Goal: Task Accomplishment & Management: Manage account settings

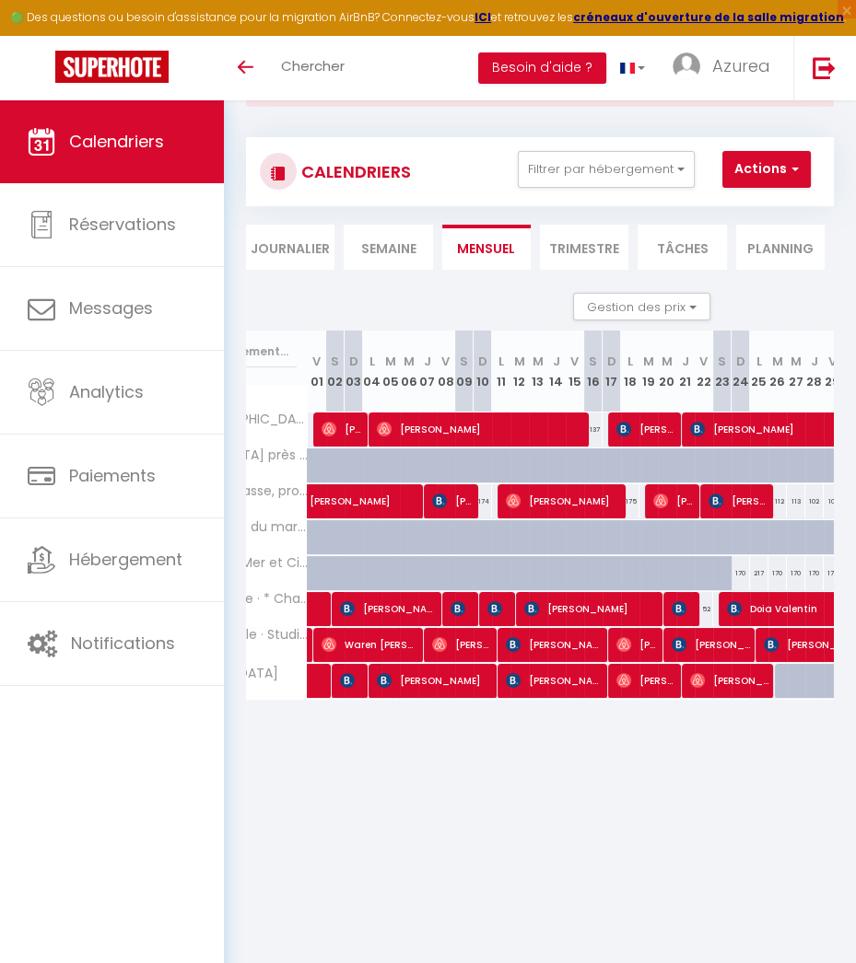
scroll to position [0, 129]
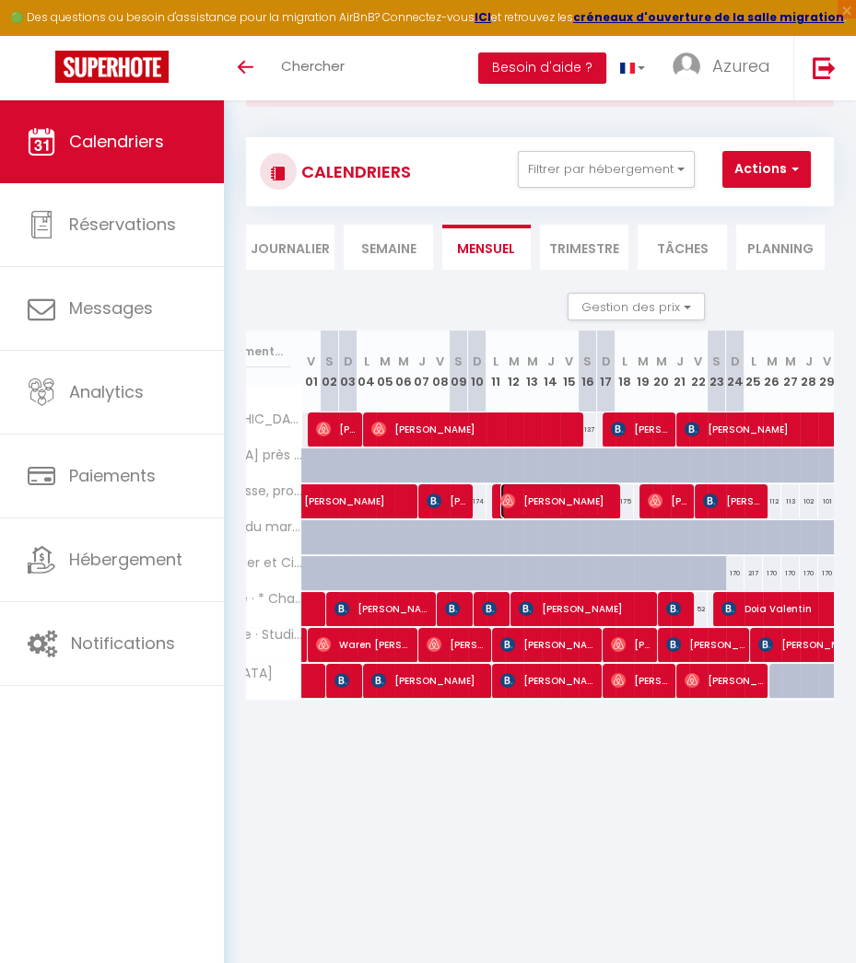
click at [503, 495] on img at bounding box center [507, 501] width 15 height 15
select select "OK"
select select "0"
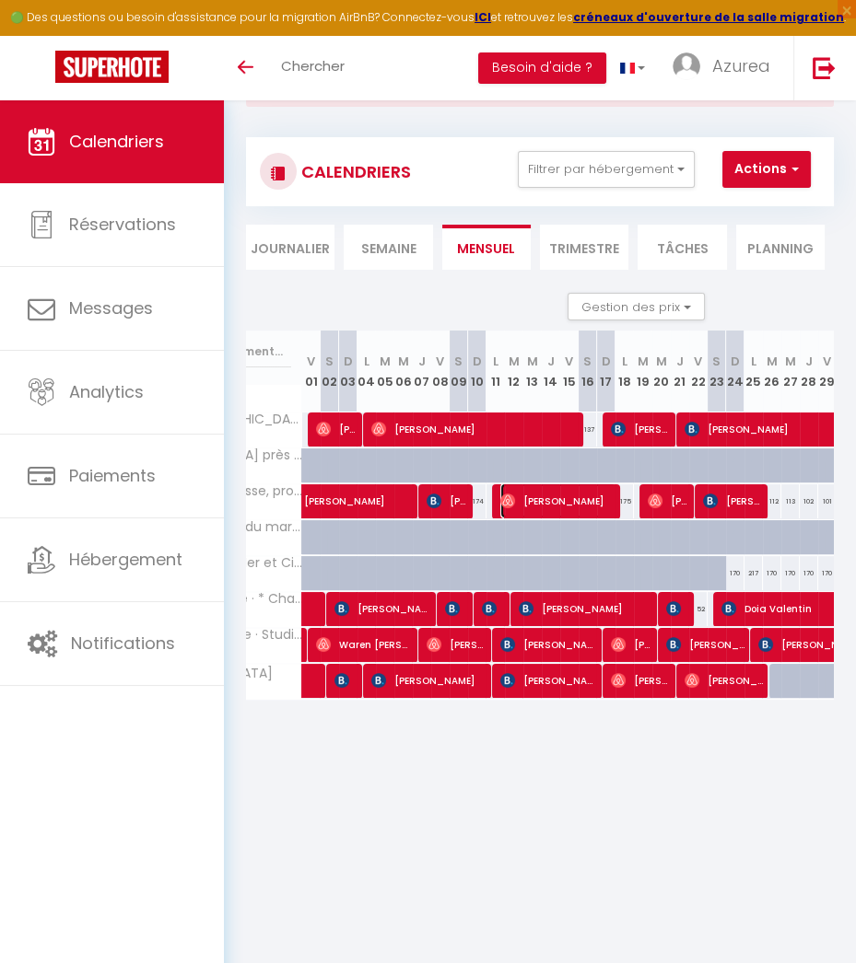
select select "1"
select select
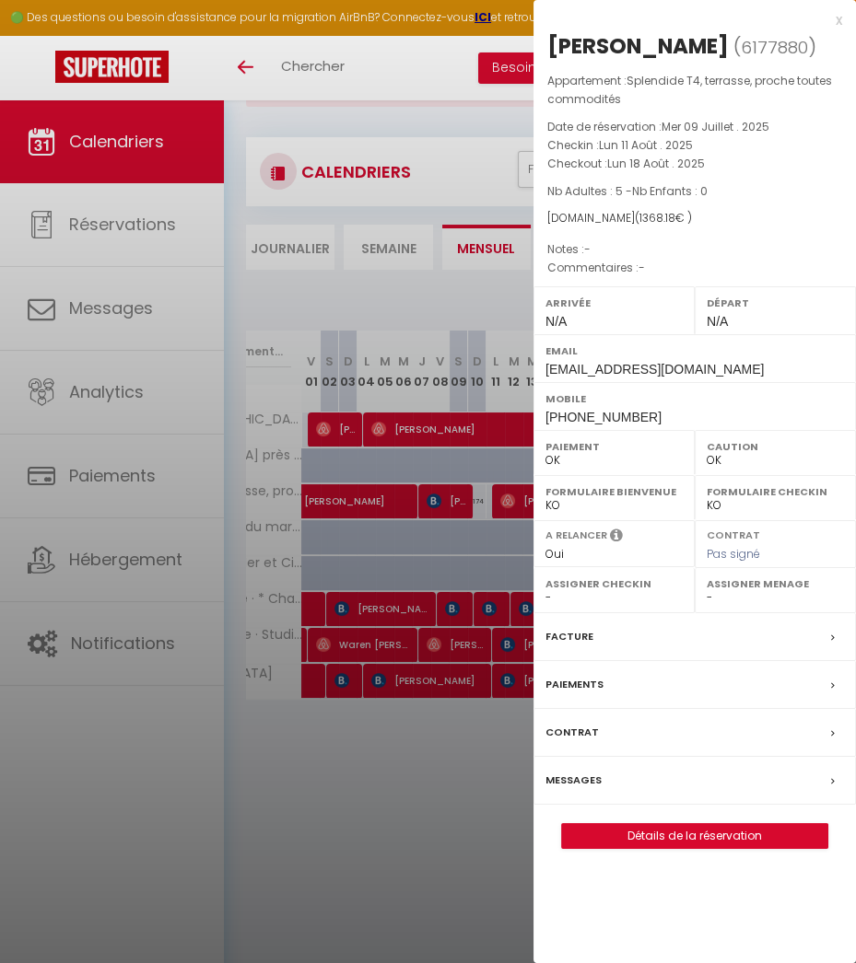
click at [790, 684] on div "Paiements" at bounding box center [694, 685] width 322 height 48
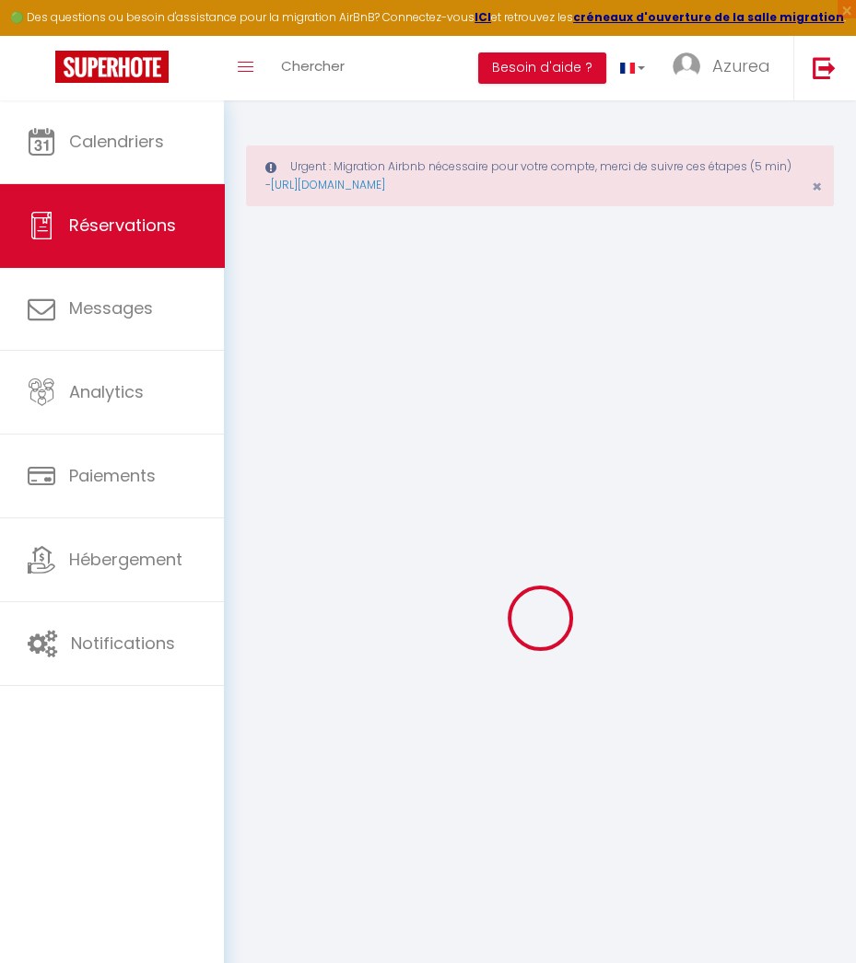
select select
checkbox input "false"
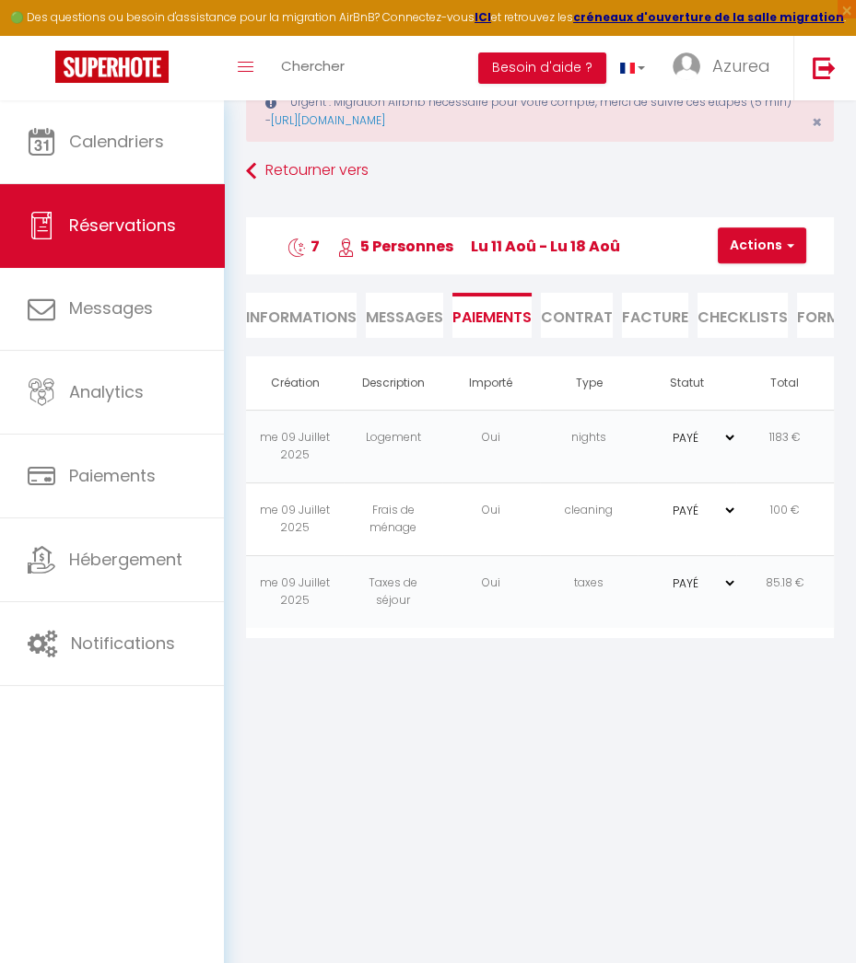
scroll to position [99, 0]
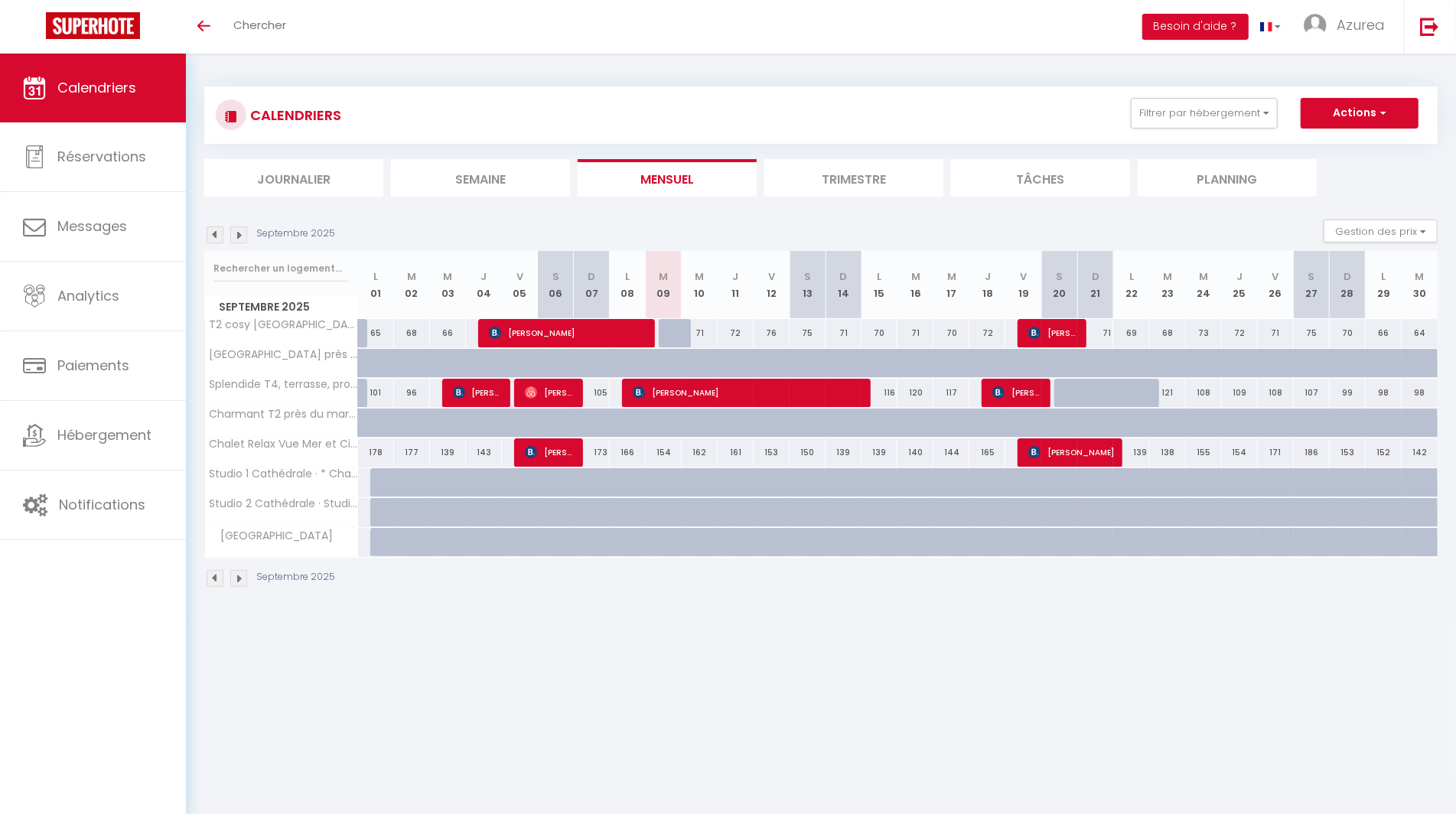
click at [218, 238] on img at bounding box center [215, 235] width 17 height 17
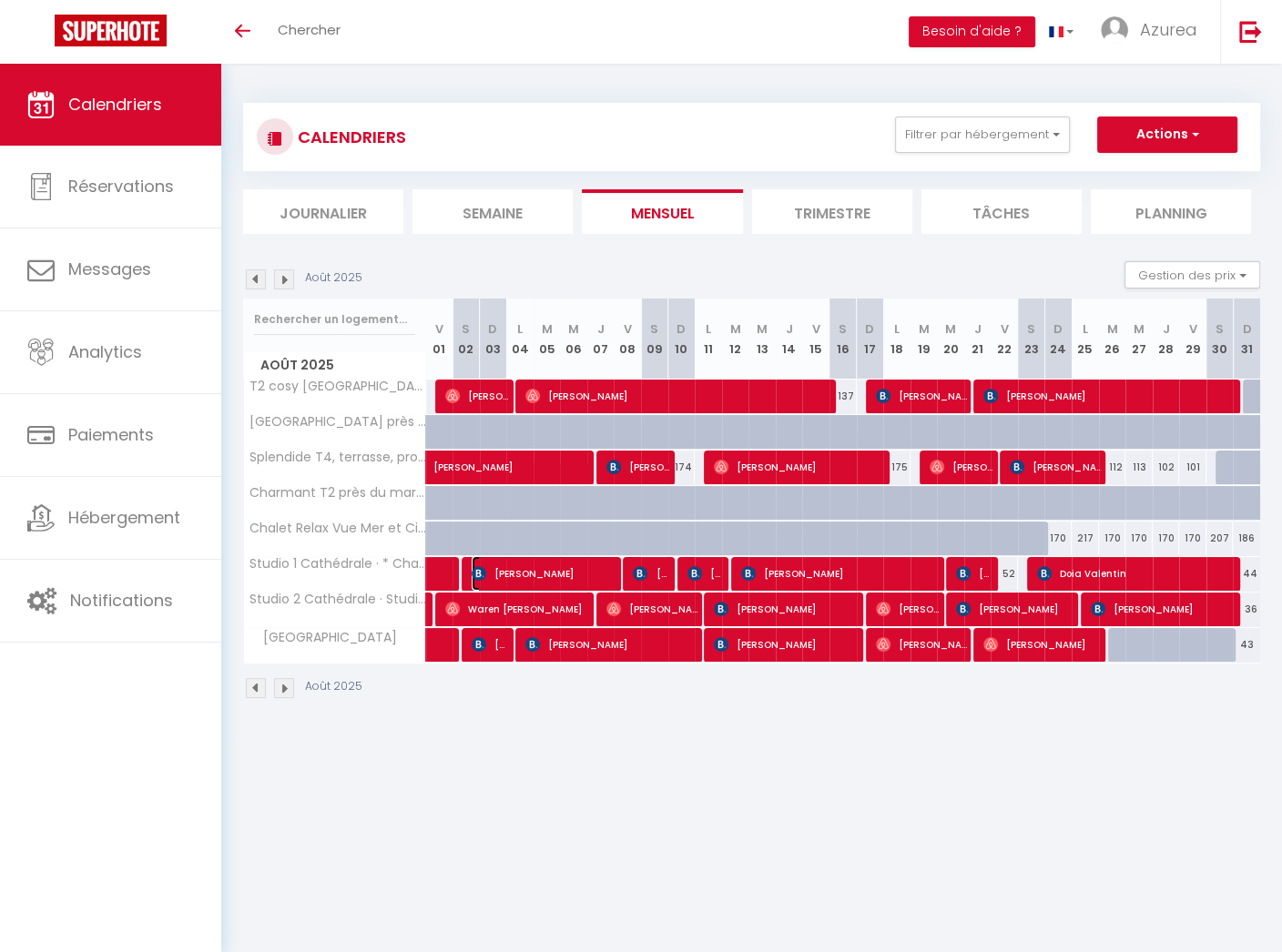
click at [524, 576] on span "[PERSON_NAME]" at bounding box center [544, 573] width 145 height 35
select select "OK"
select select "KO"
select select "0"
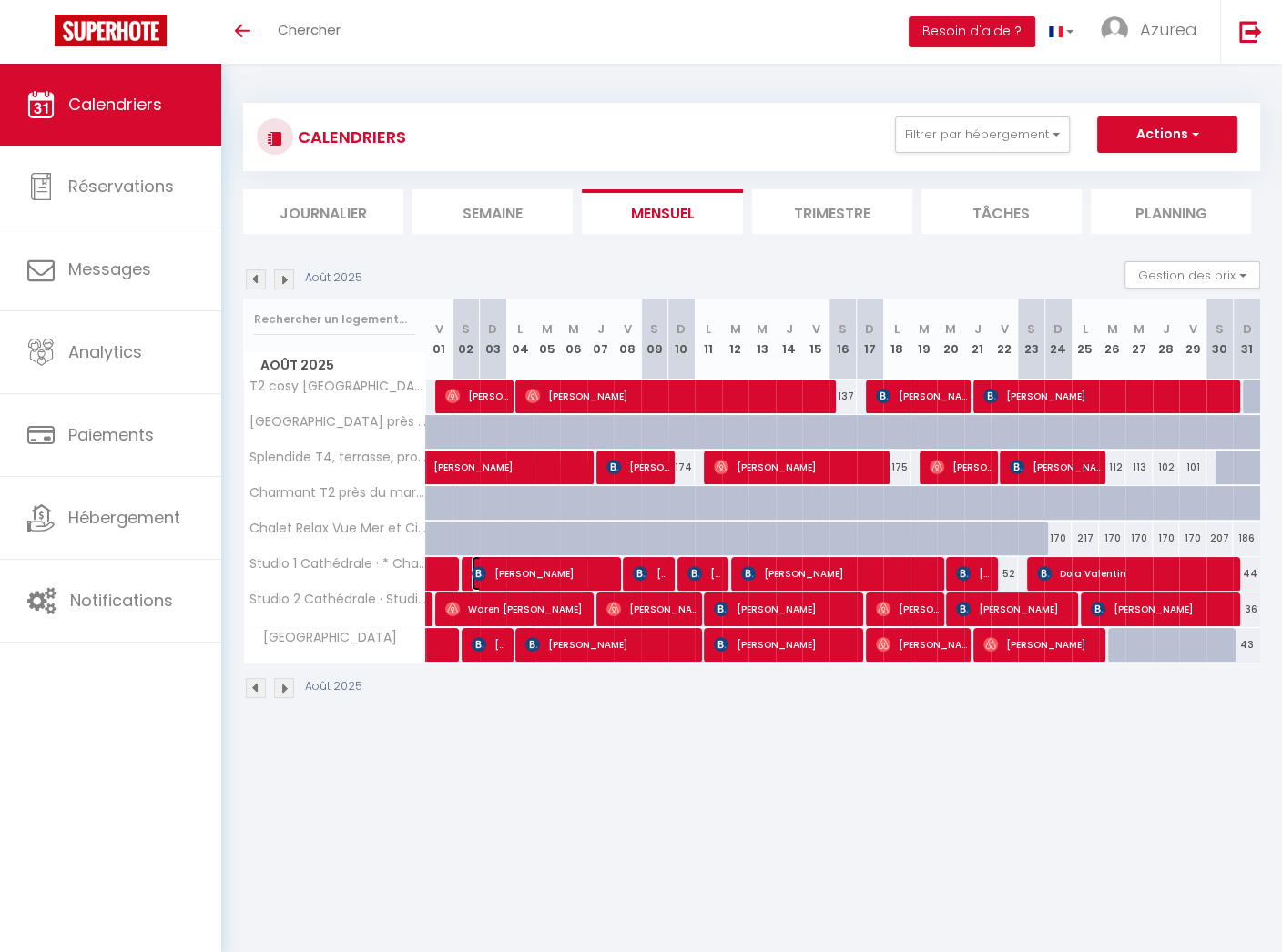
select select "1"
select select
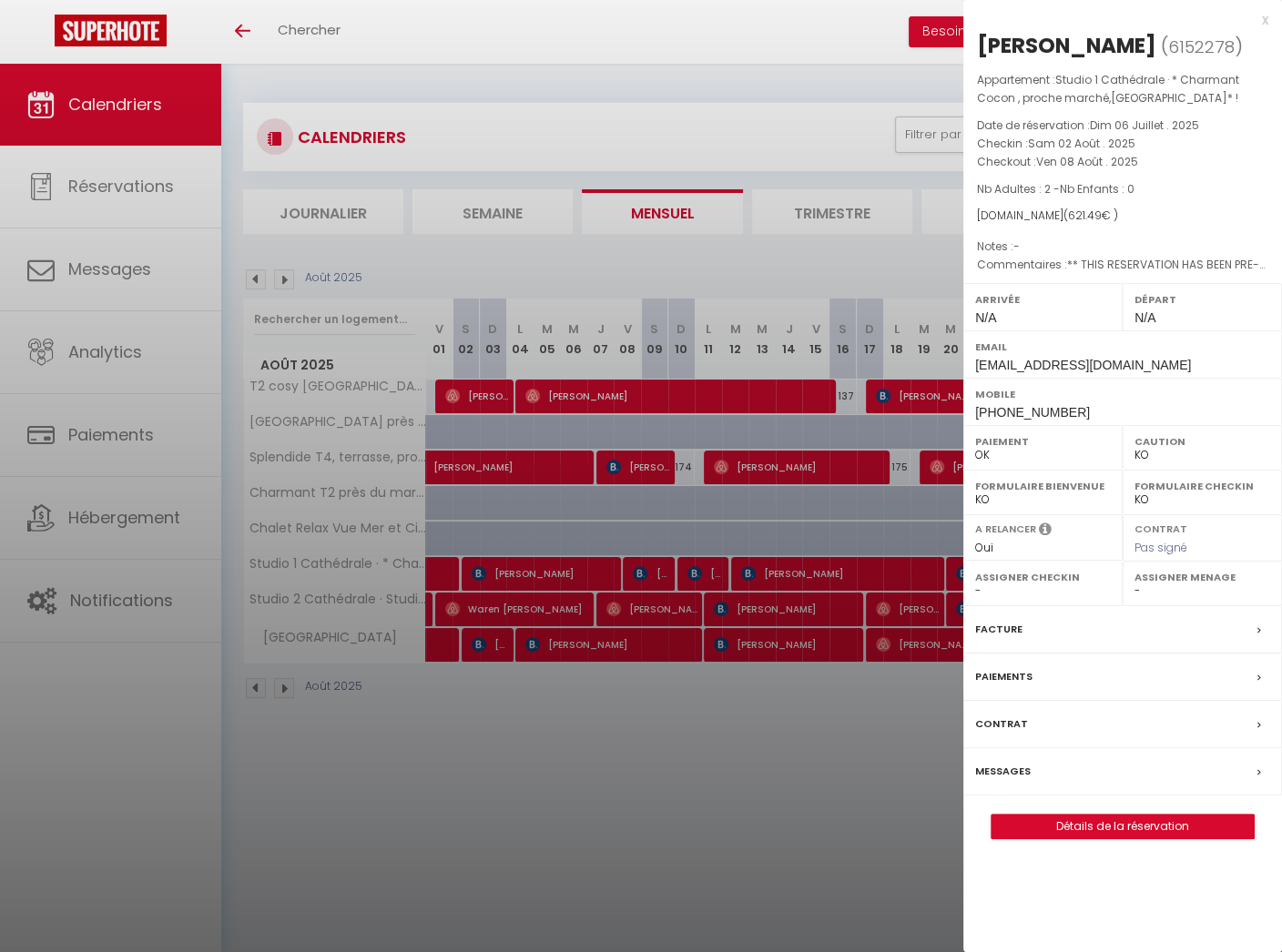
click at [593, 812] on div at bounding box center [641, 476] width 1282 height 952
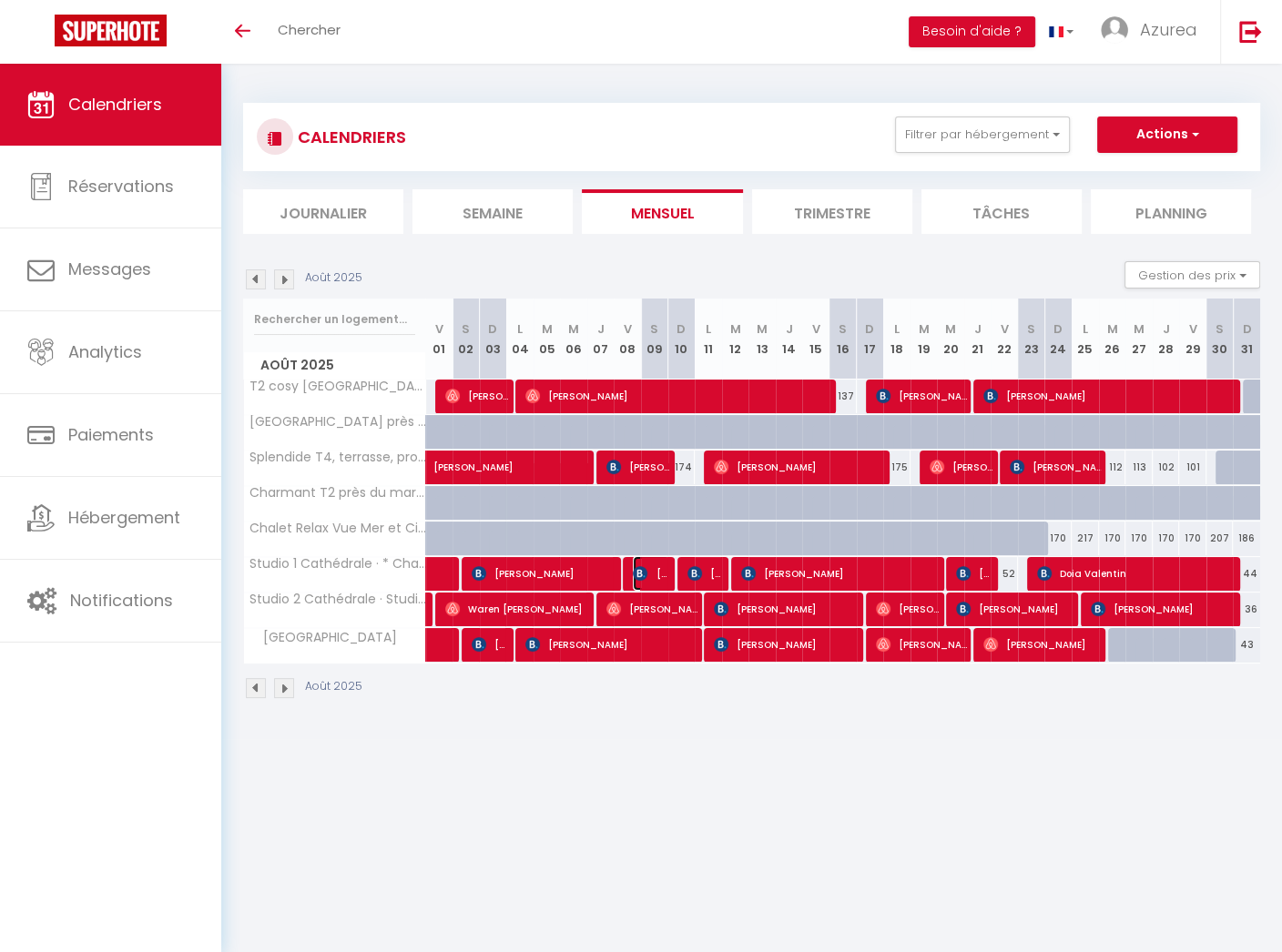
click at [656, 569] on span "[PERSON_NAME]" at bounding box center [650, 573] width 37 height 35
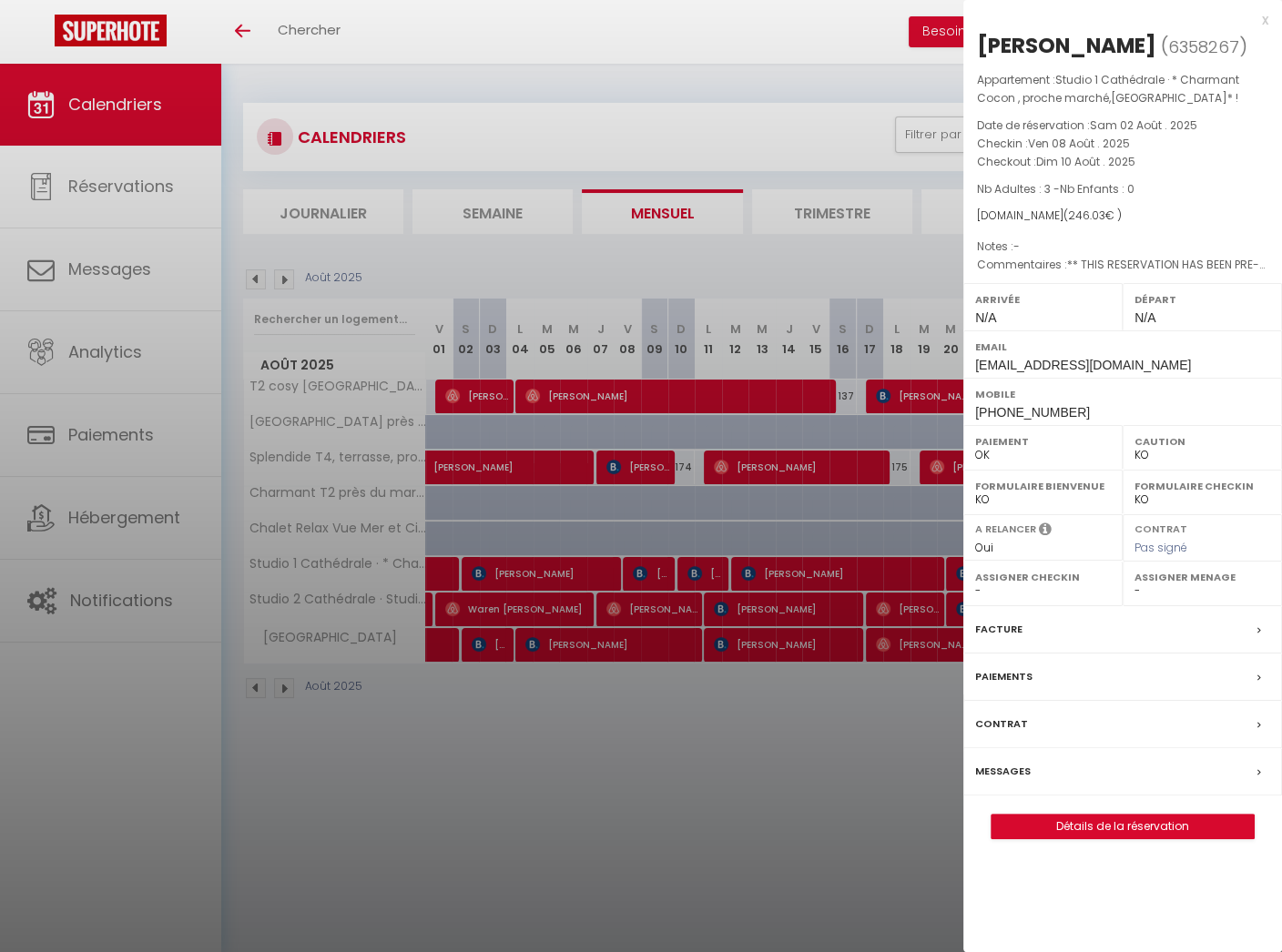
click at [1265, 24] on div "x" at bounding box center [1115, 20] width 305 height 22
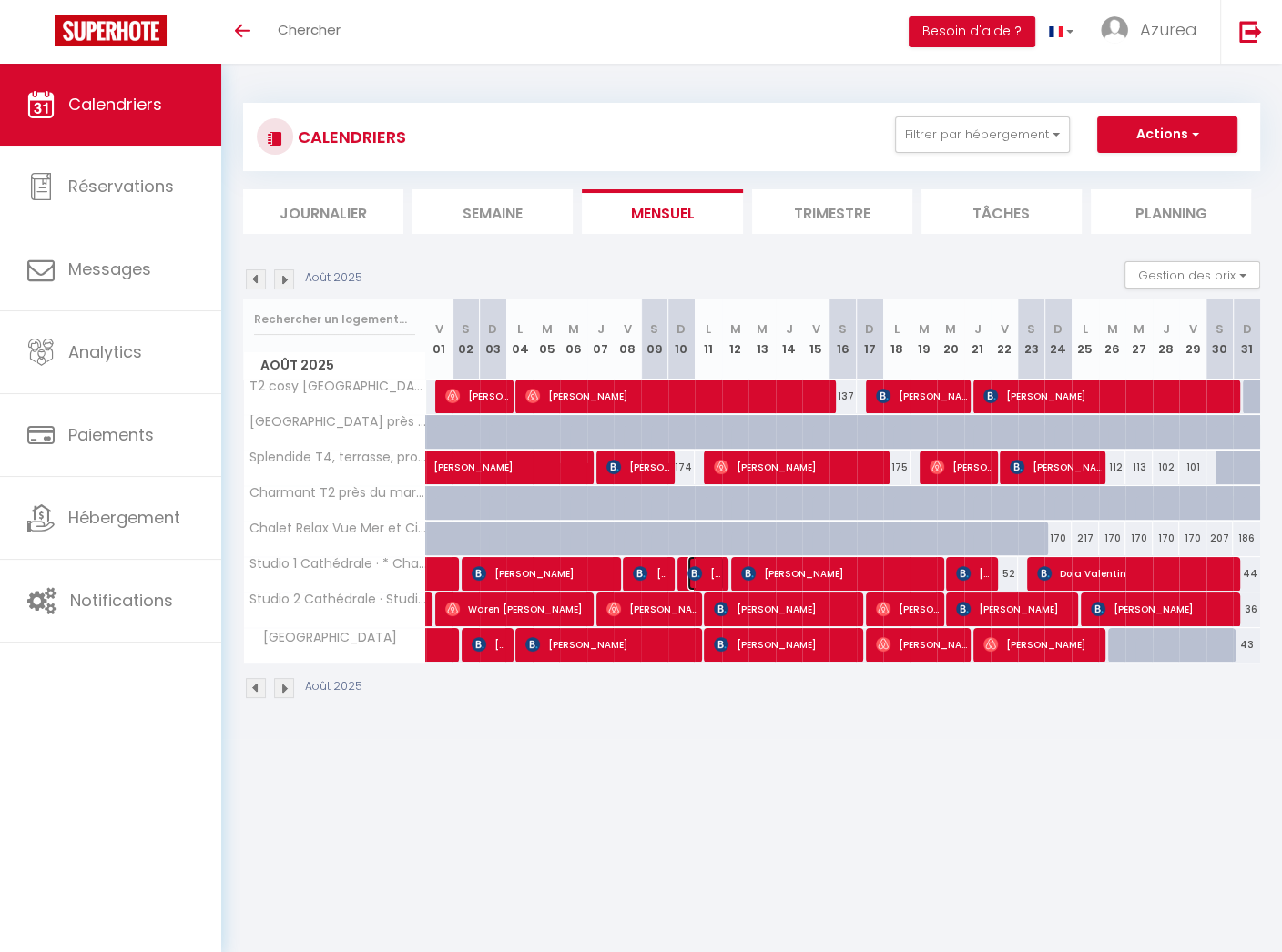
click at [694, 568] on img at bounding box center [694, 573] width 15 height 15
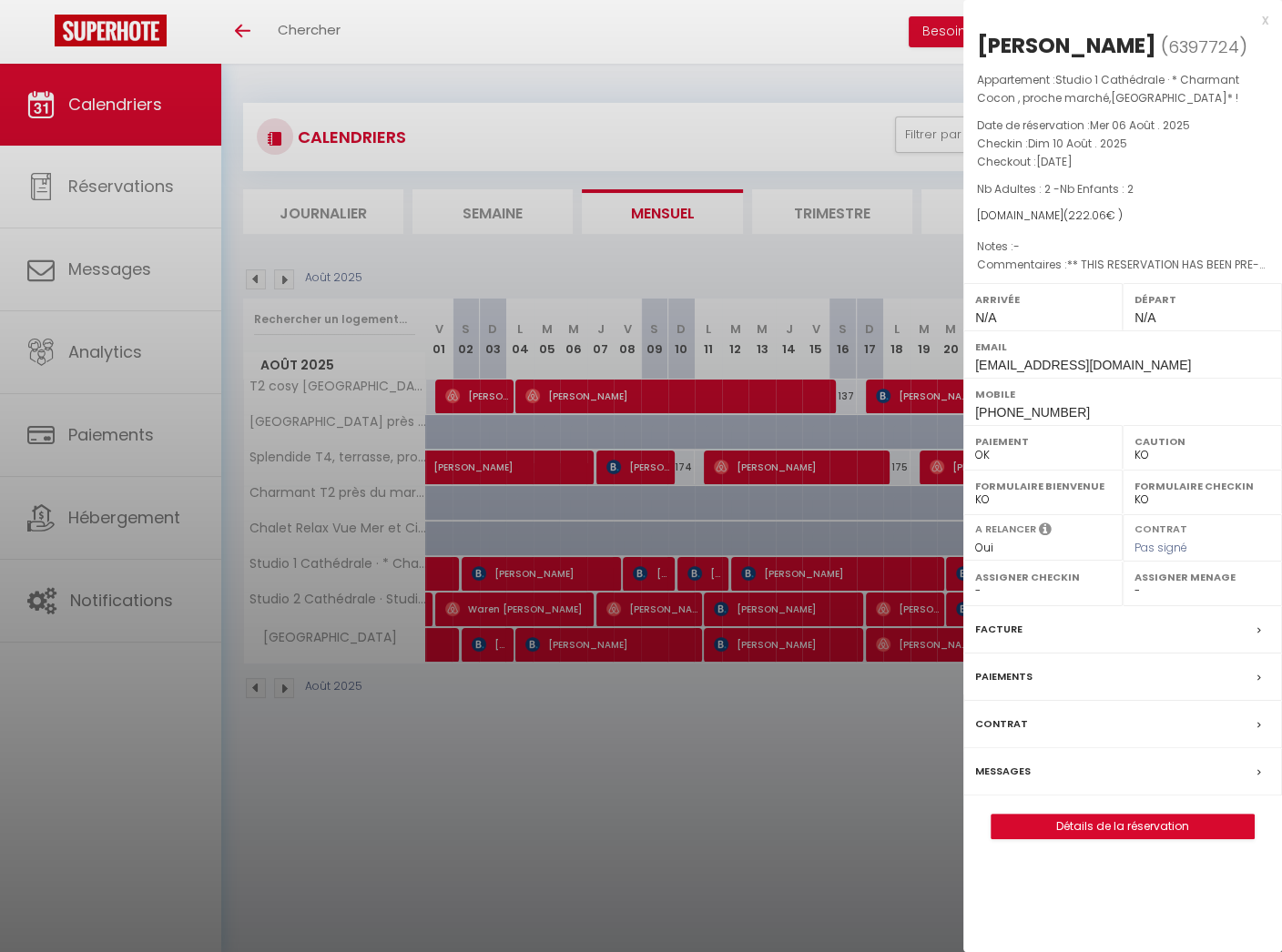
click at [809, 847] on div at bounding box center [641, 476] width 1282 height 952
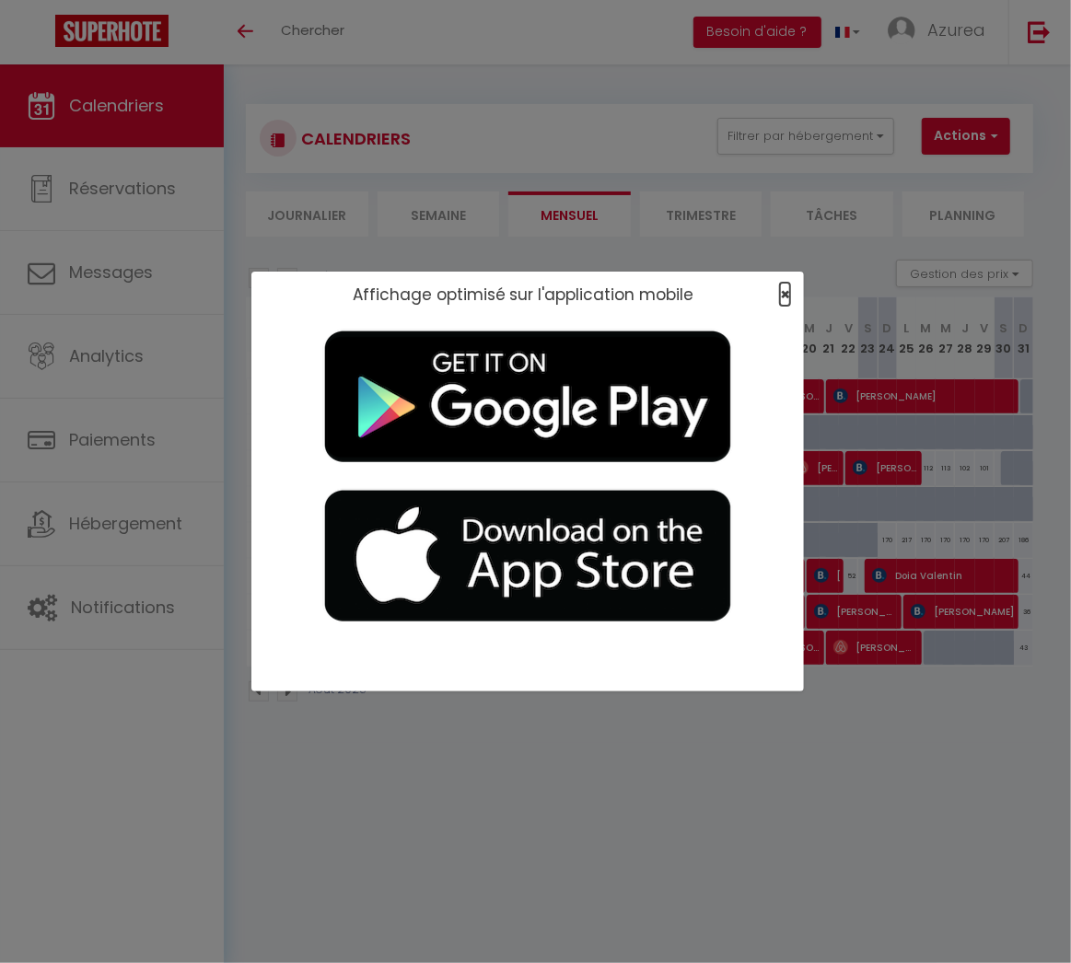
click at [783, 294] on span "×" at bounding box center [785, 294] width 10 height 23
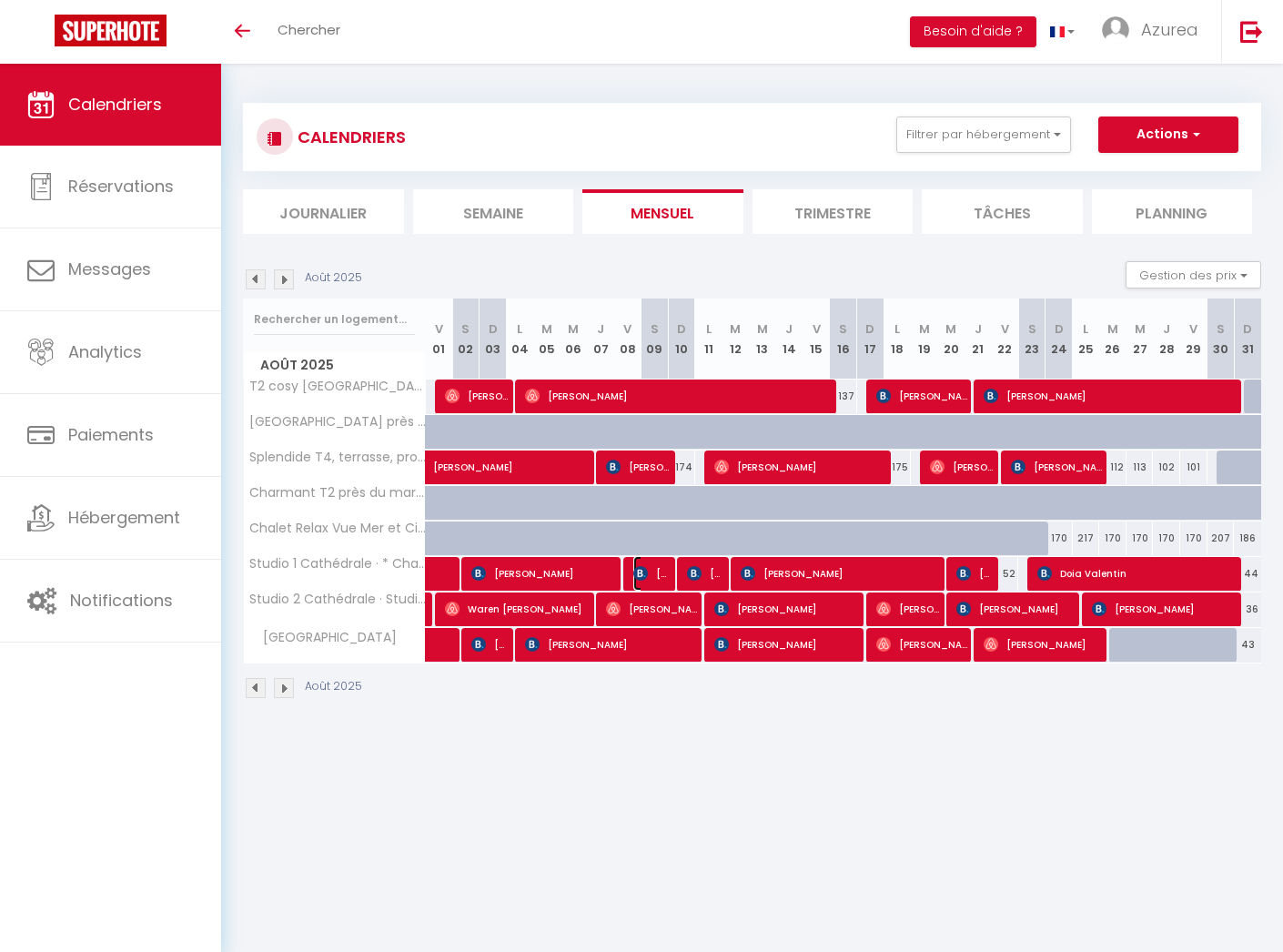
click at [660, 574] on span "[PERSON_NAME]" at bounding box center [651, 573] width 37 height 35
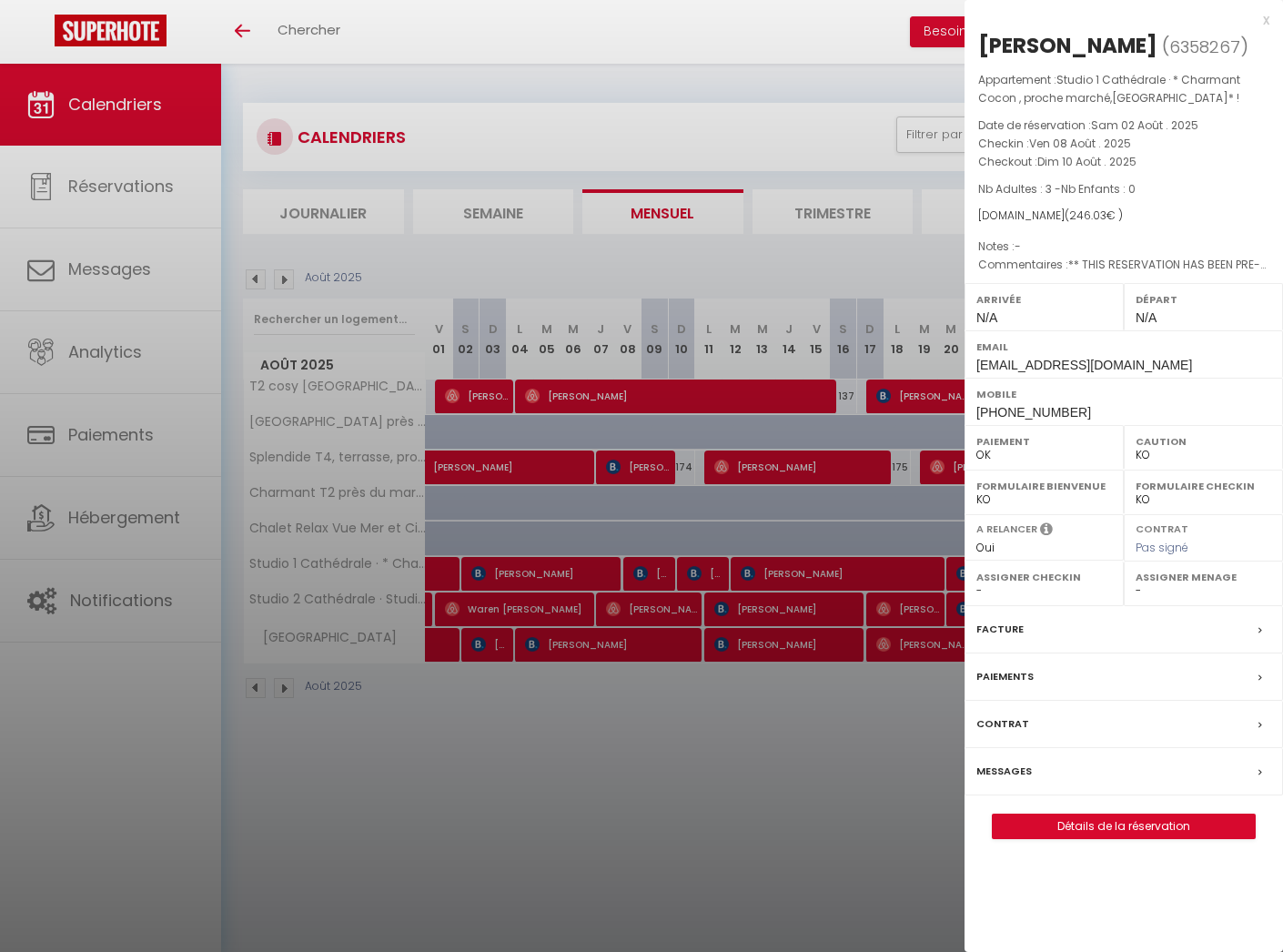
click at [578, 841] on div at bounding box center [642, 476] width 1283 height 952
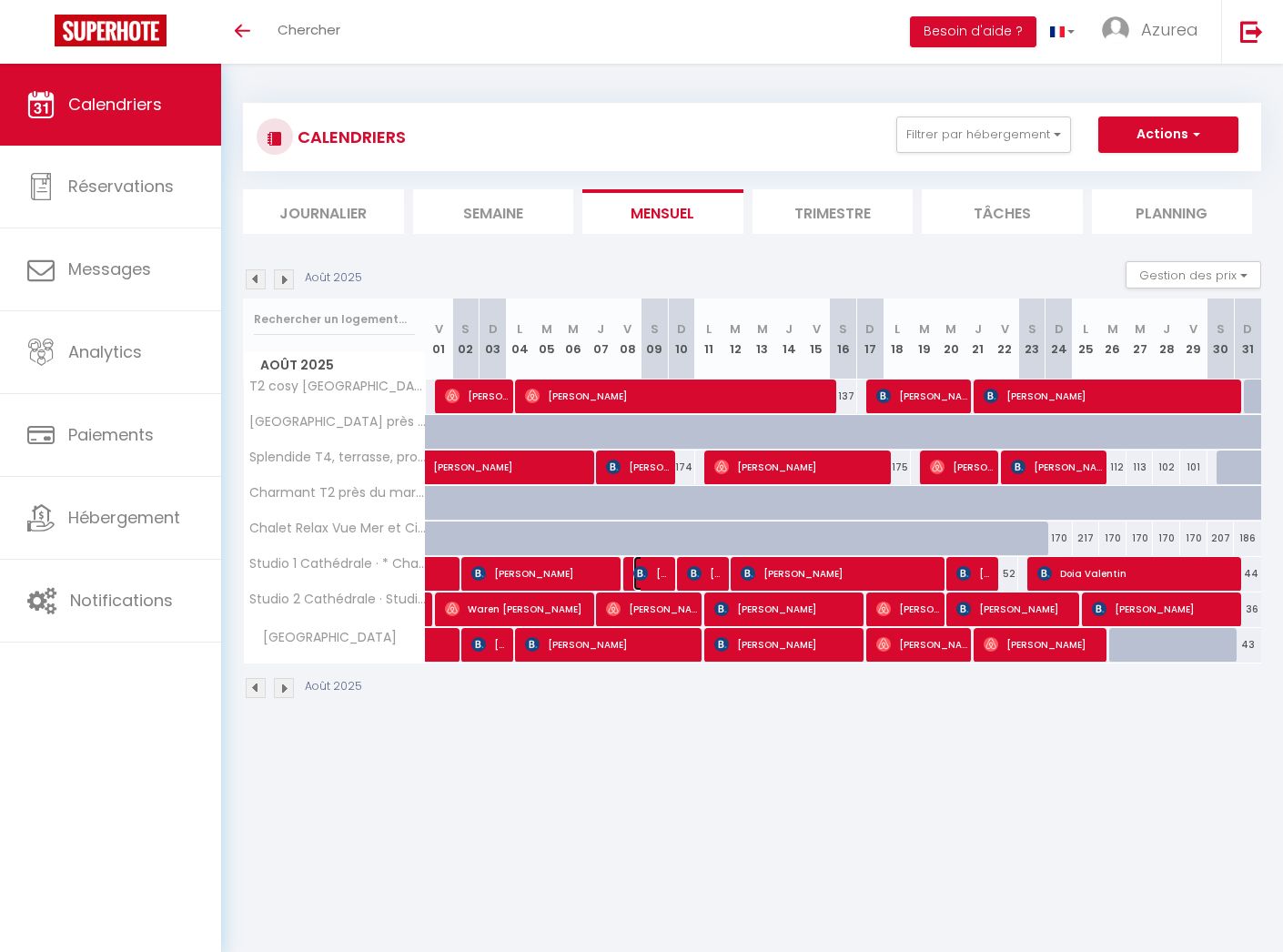
click at [648, 569] on span "[PERSON_NAME]" at bounding box center [651, 573] width 37 height 35
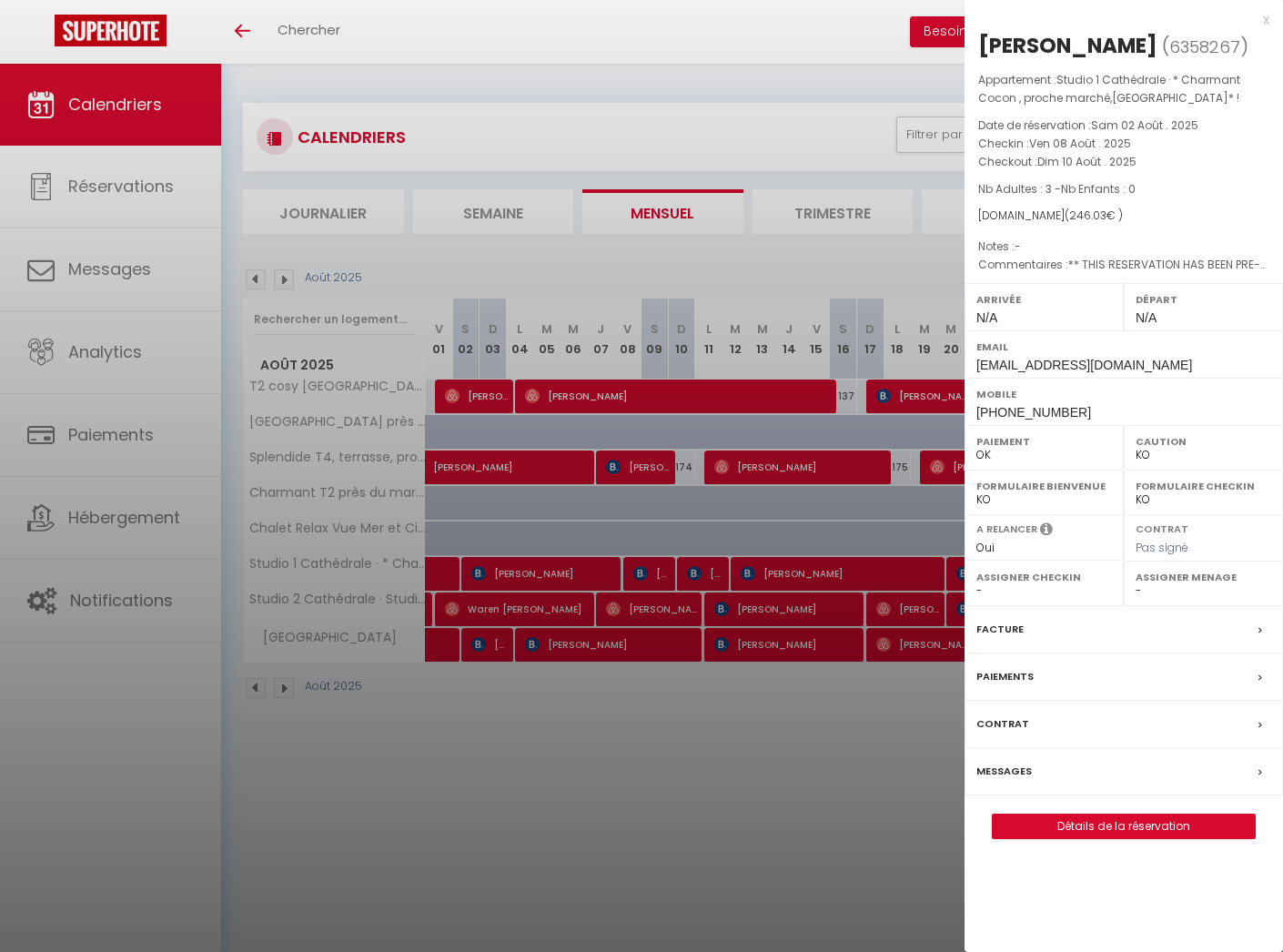
click at [729, 692] on div at bounding box center [642, 476] width 1283 height 952
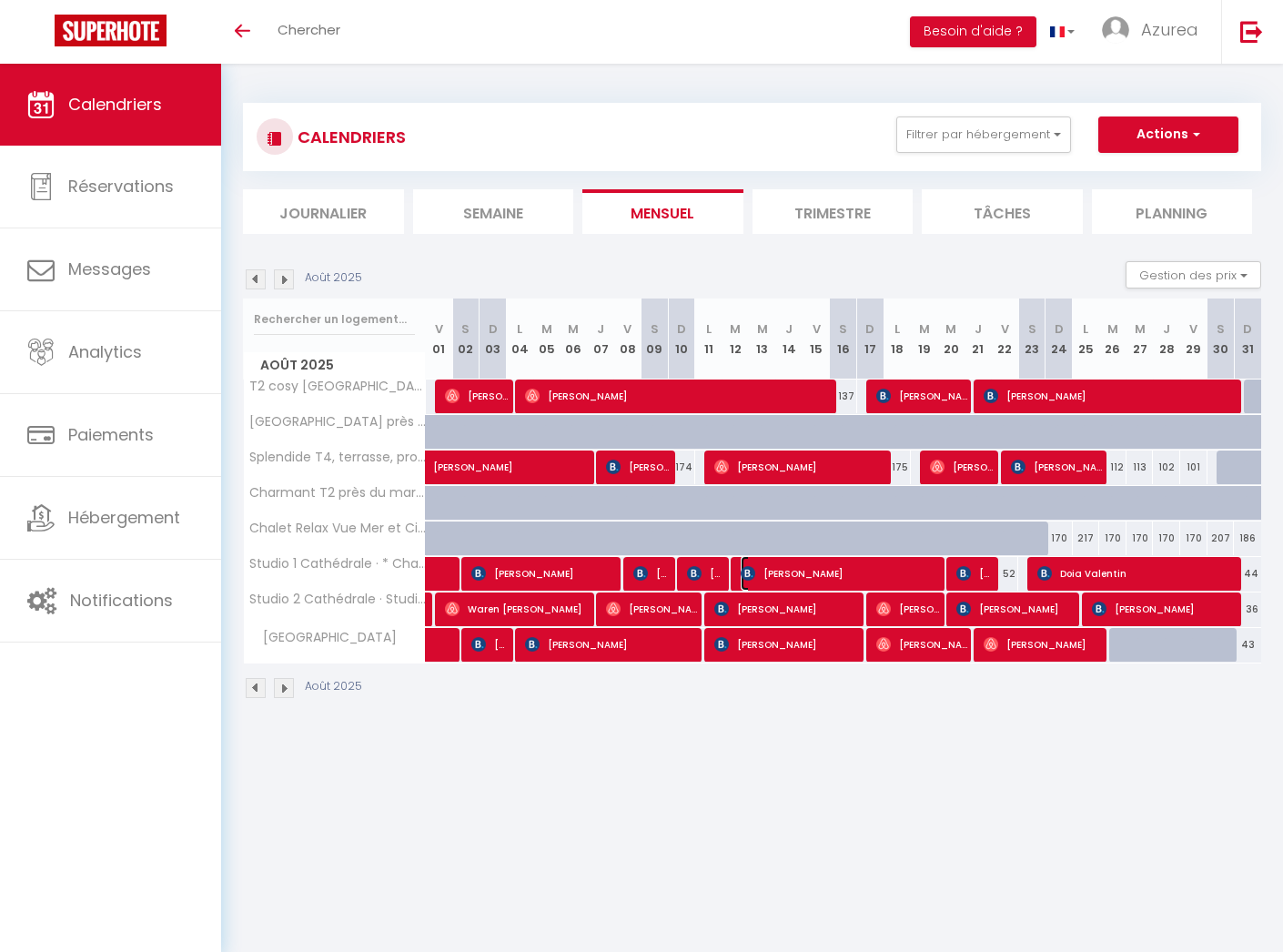
click at [787, 563] on span "[PERSON_NAME]" at bounding box center [841, 573] width 201 height 35
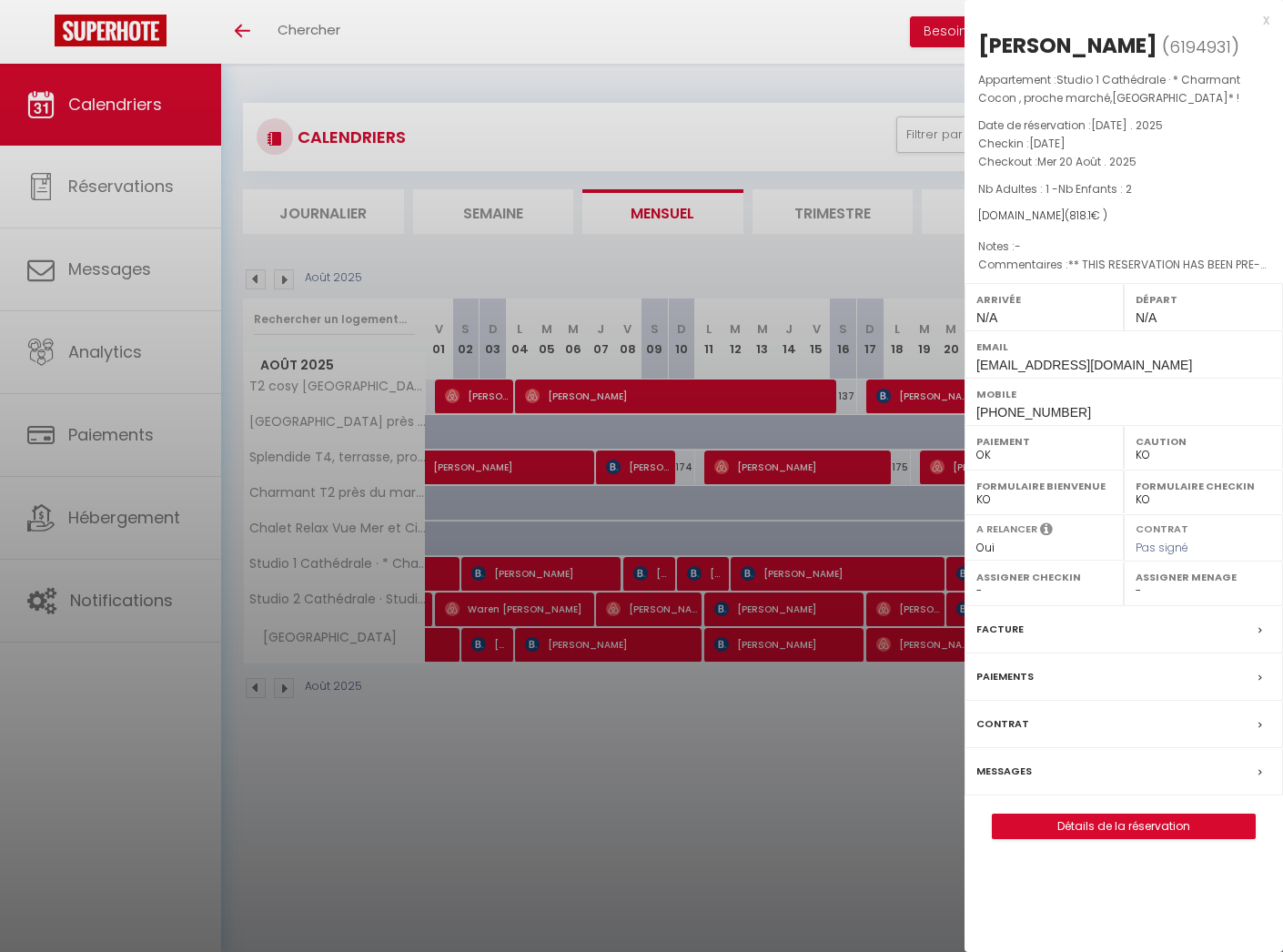
click at [761, 704] on div at bounding box center [642, 476] width 1283 height 952
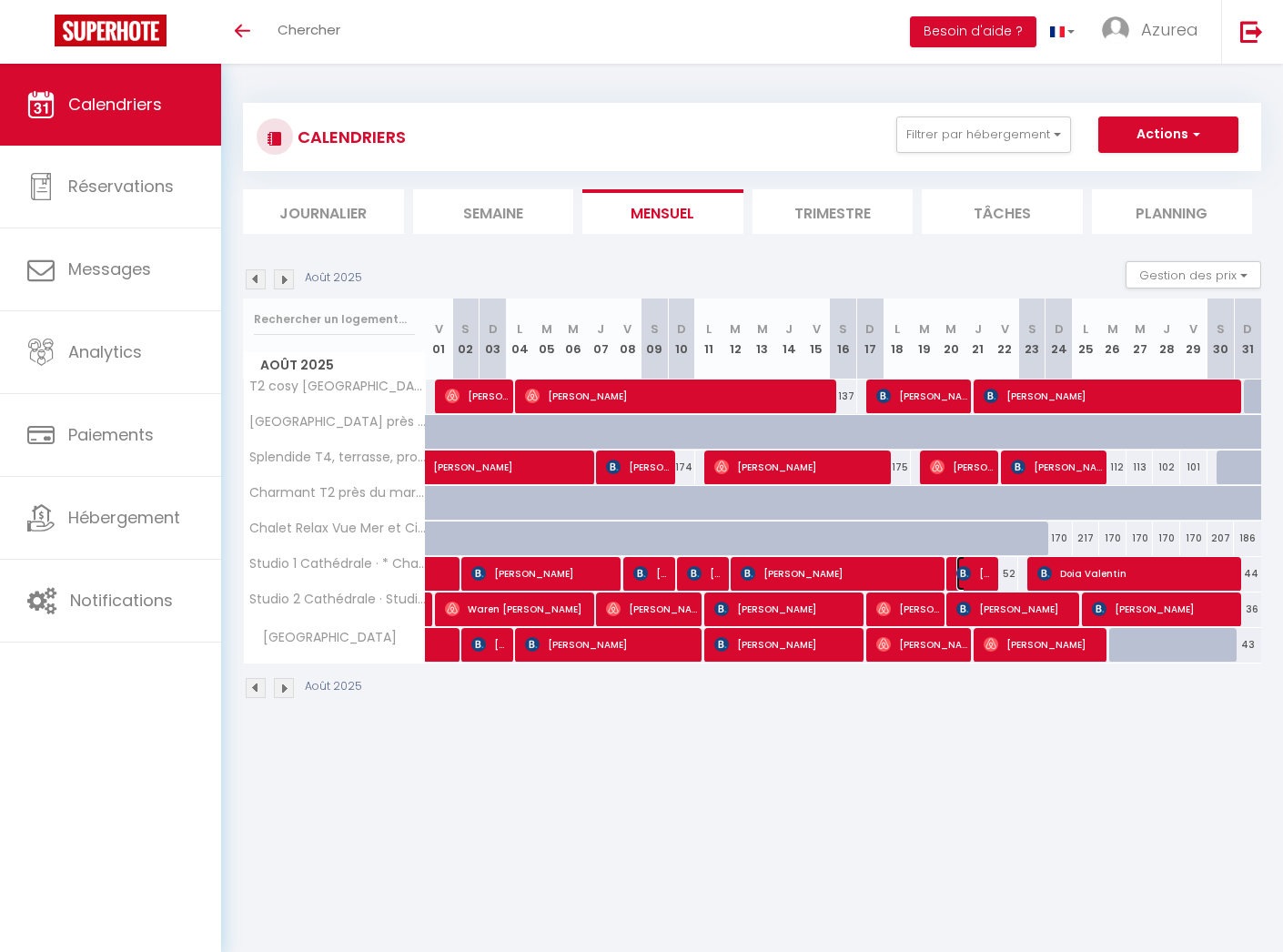
click at [979, 573] on span "[PERSON_NAME]" at bounding box center [975, 573] width 37 height 35
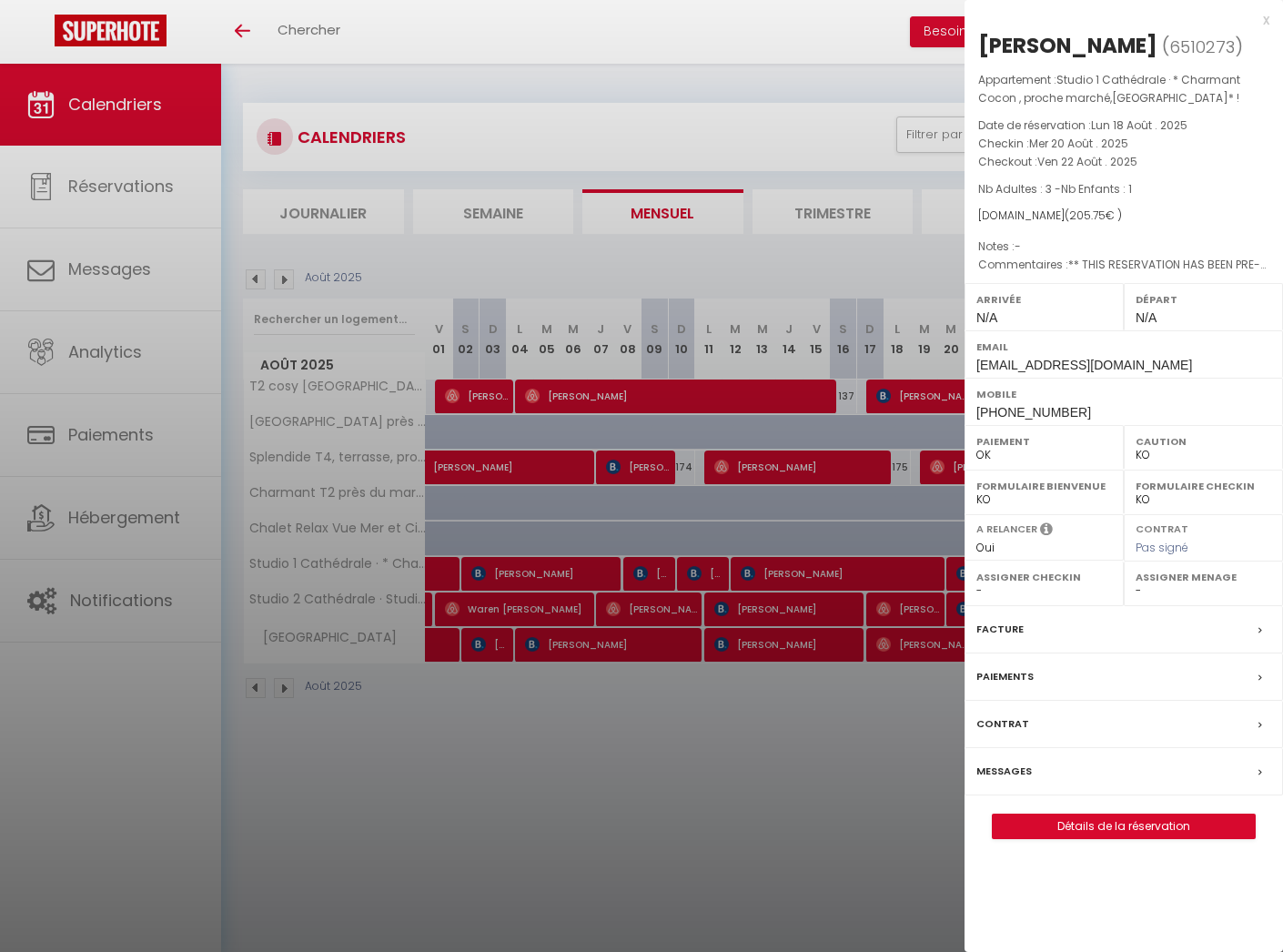
click at [1265, 21] on div "x" at bounding box center [1117, 20] width 305 height 22
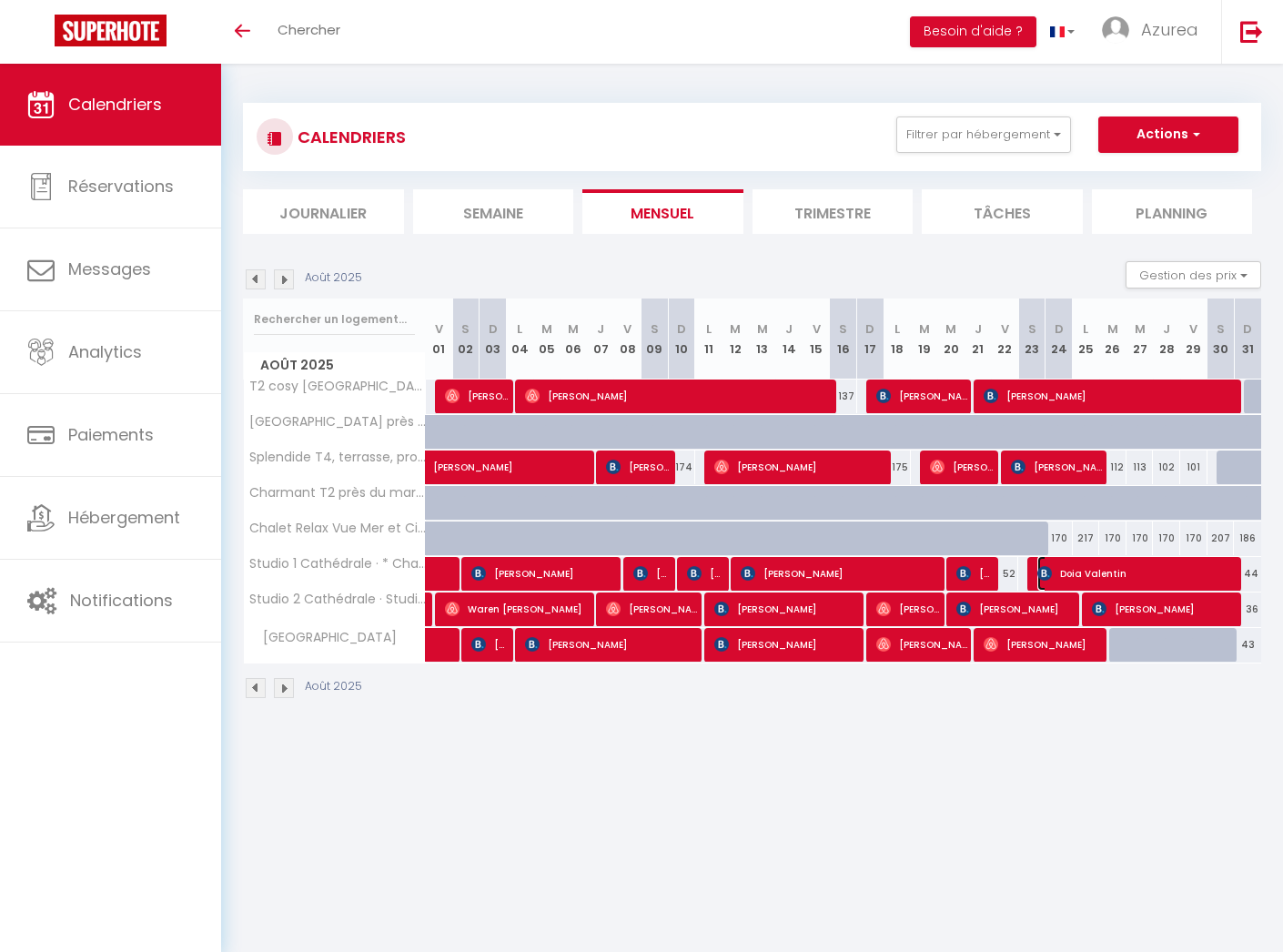
click at [1084, 570] on span "Doia Valentin" at bounding box center [1138, 573] width 201 height 35
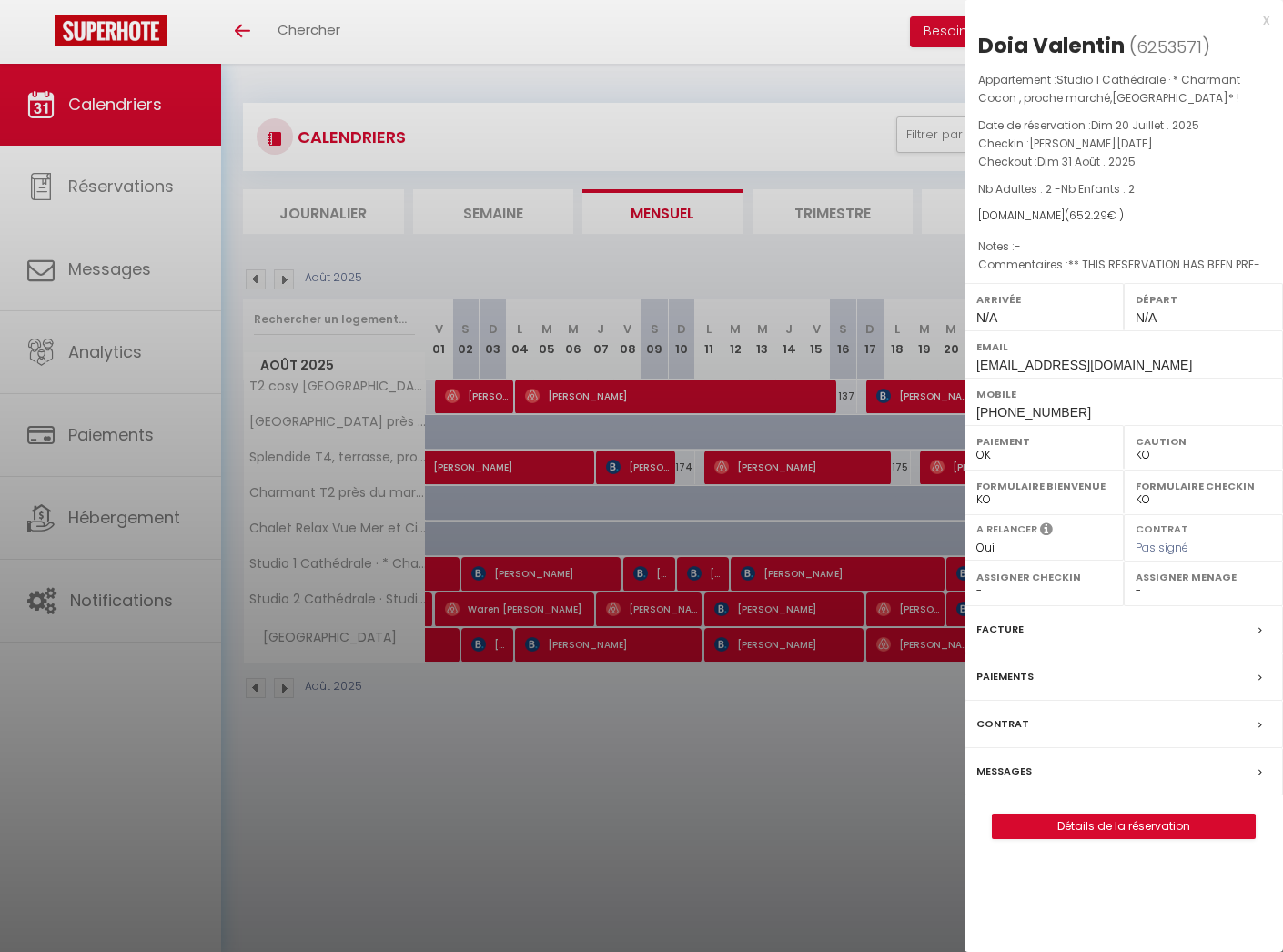
click at [1271, 20] on div "x Doia Valentin ( 6253571 ) Appartement : Studio 1 Cathédrale · * Charmant Coco…" at bounding box center [1124, 433] width 318 height 867
click at [1265, 20] on div "x" at bounding box center [1117, 20] width 305 height 22
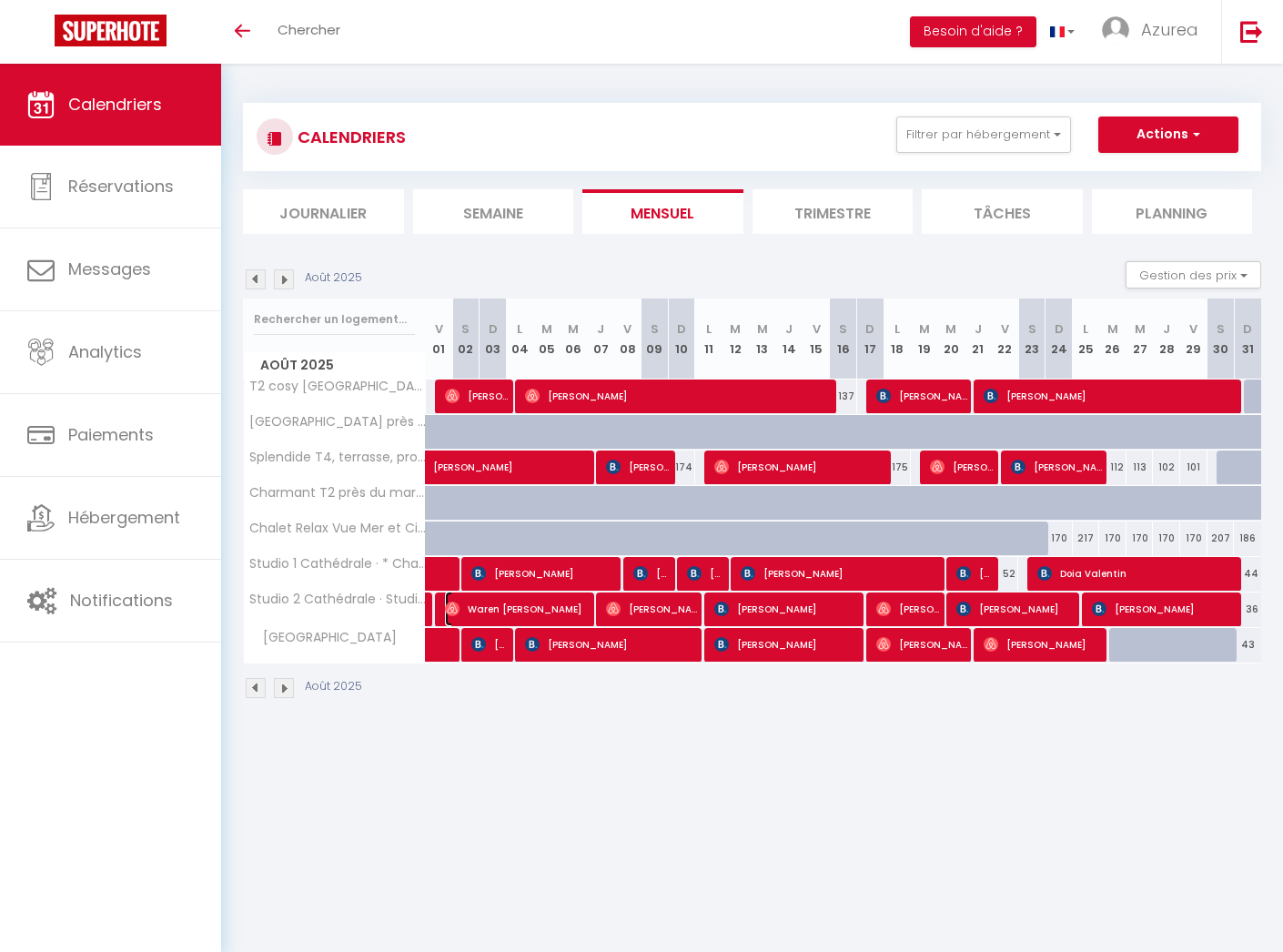
click at [467, 605] on span "Waren [PERSON_NAME]" at bounding box center [517, 609] width 145 height 35
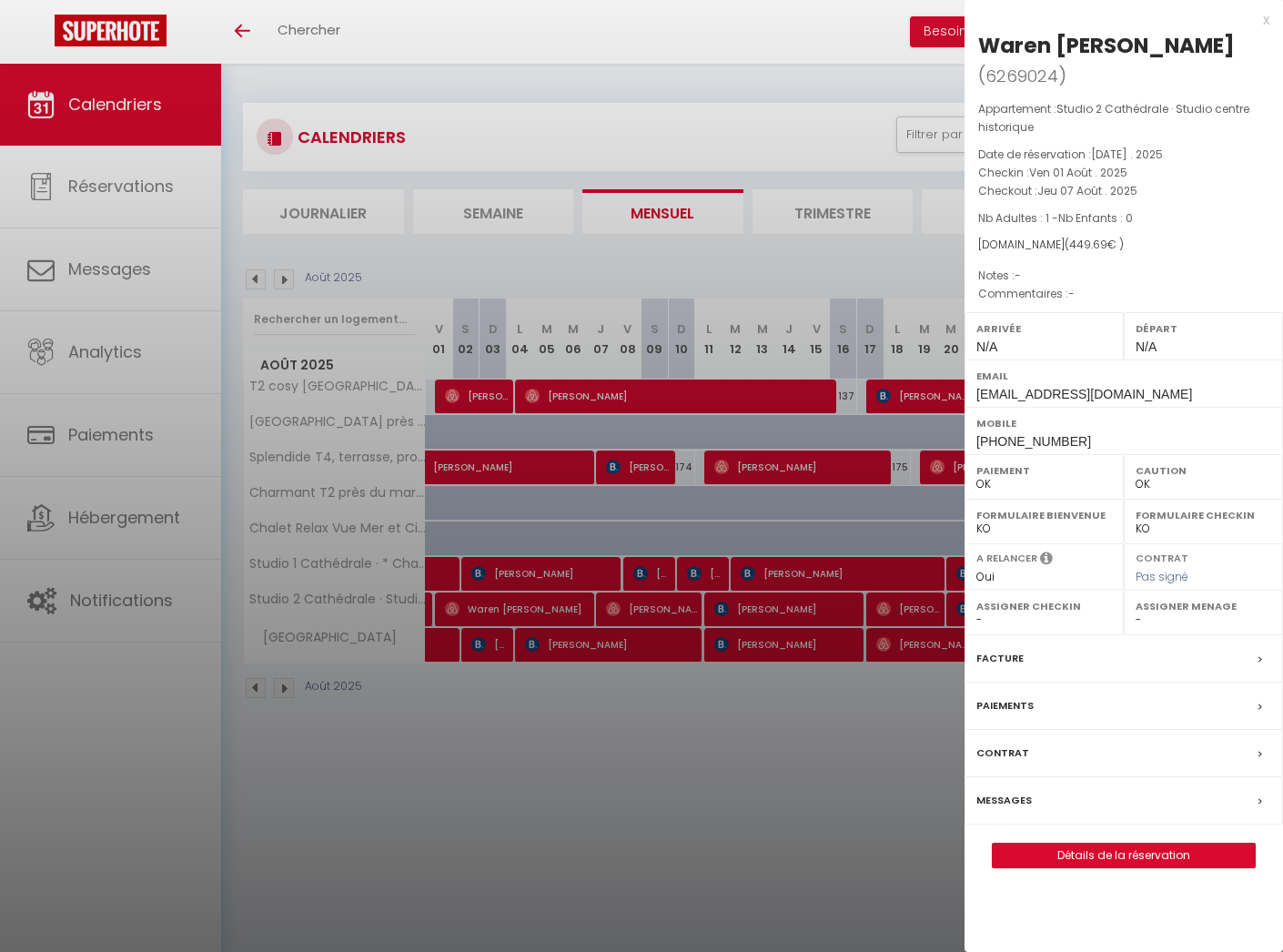
click at [676, 718] on div at bounding box center [642, 476] width 1283 height 952
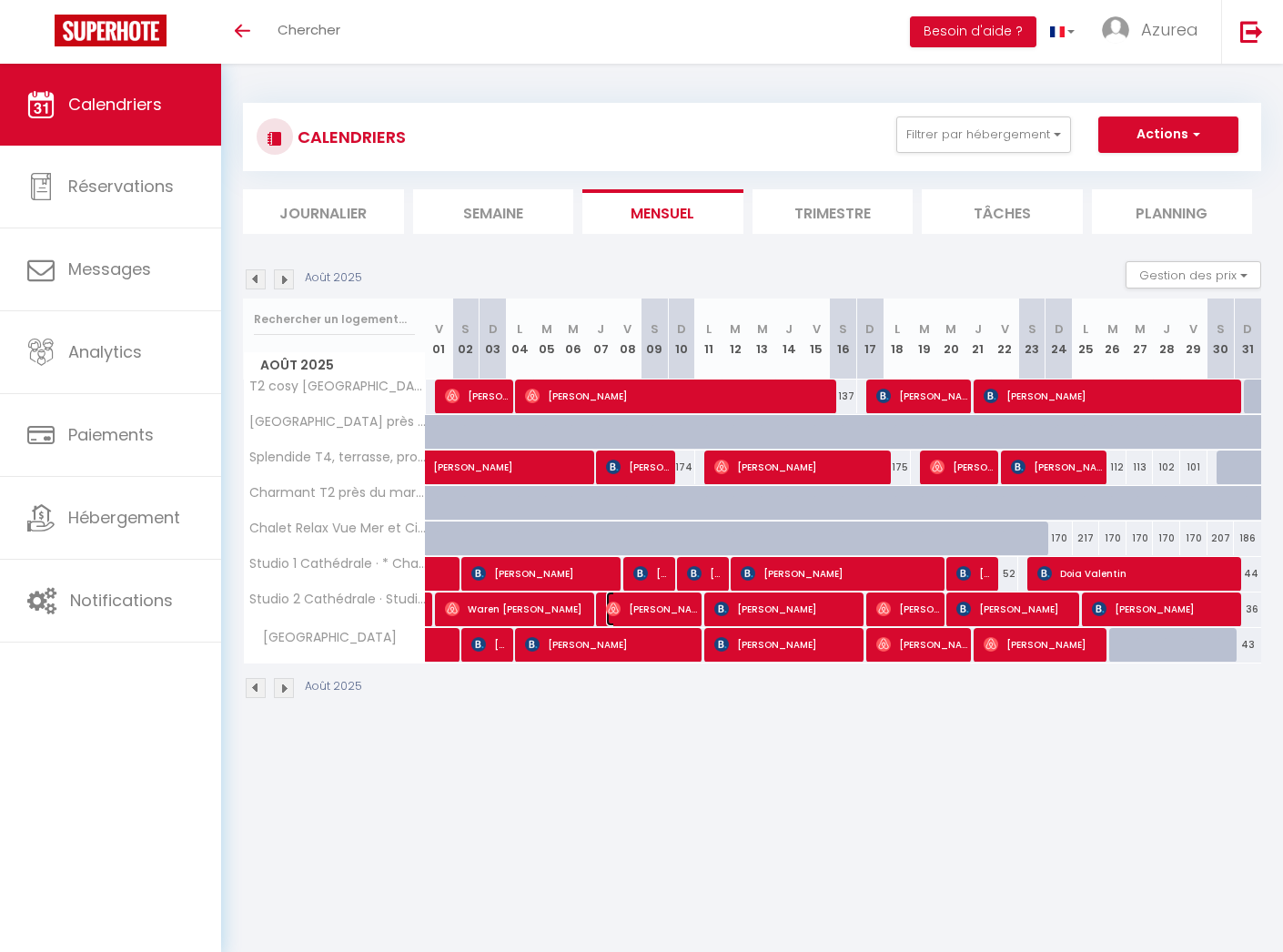
click at [656, 600] on span "[PERSON_NAME]" at bounding box center [651, 609] width 91 height 35
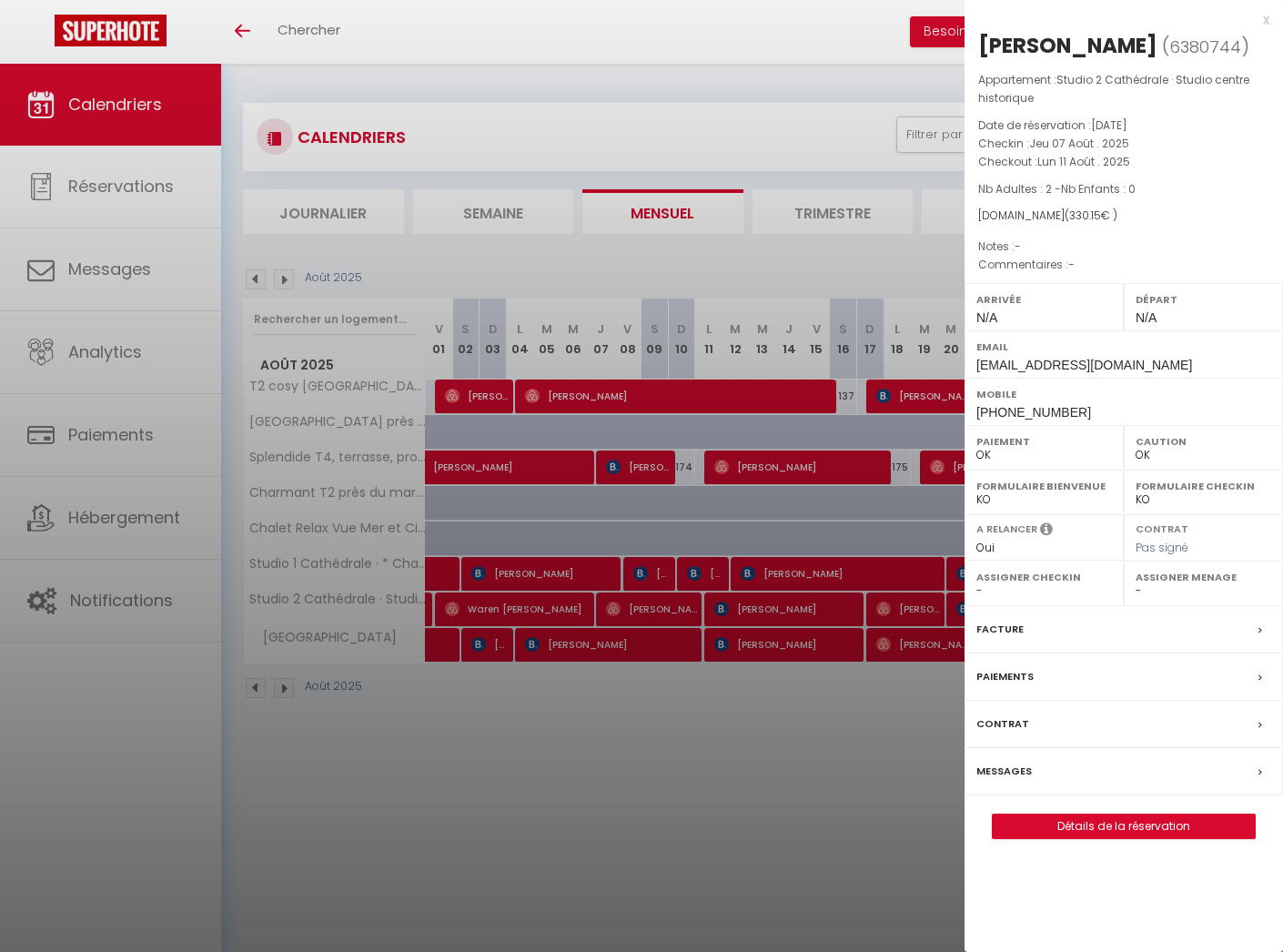
click at [1264, 21] on div "x" at bounding box center [1117, 20] width 305 height 22
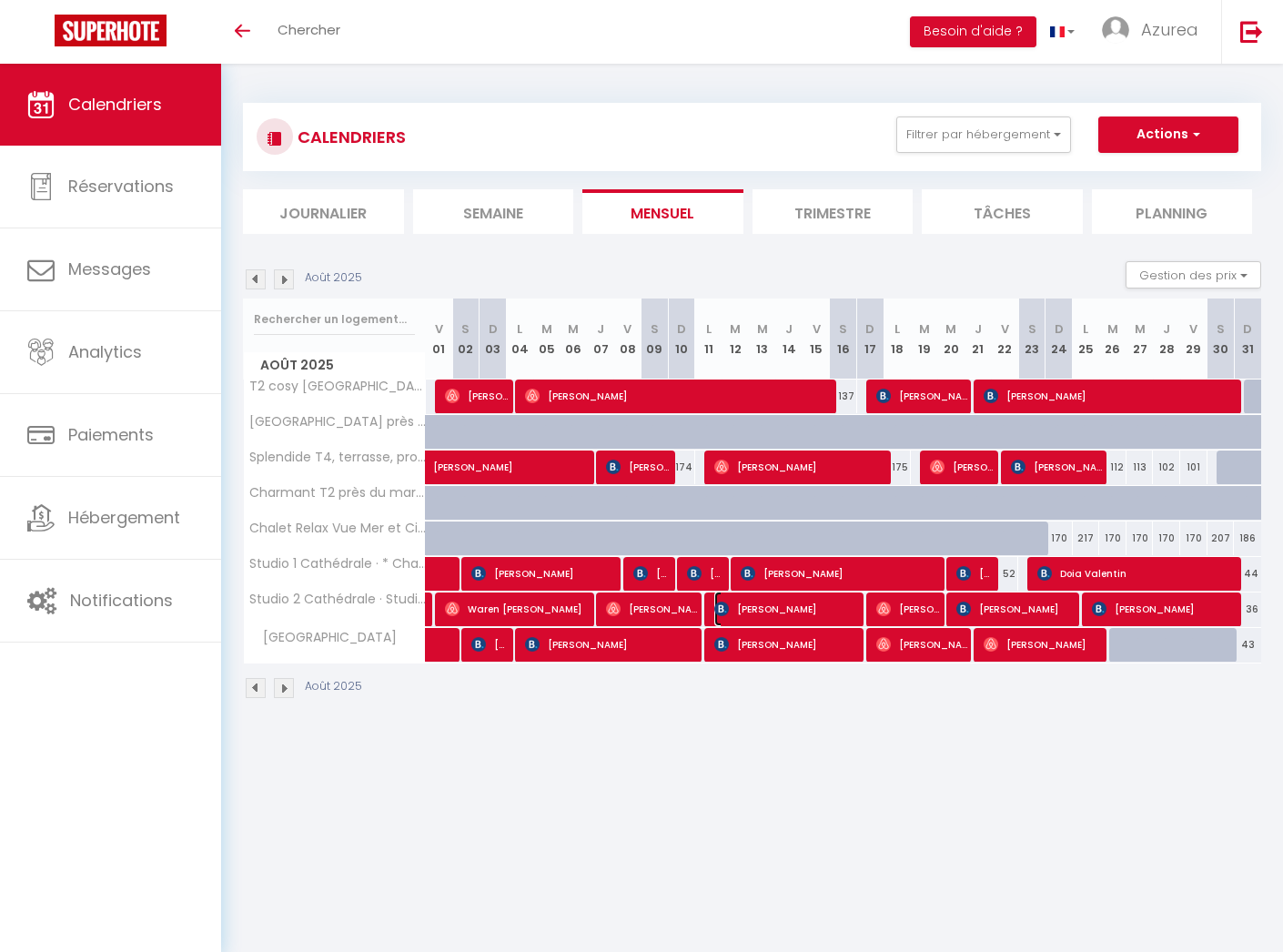
click at [803, 602] on span "[PERSON_NAME]" at bounding box center [787, 609] width 145 height 35
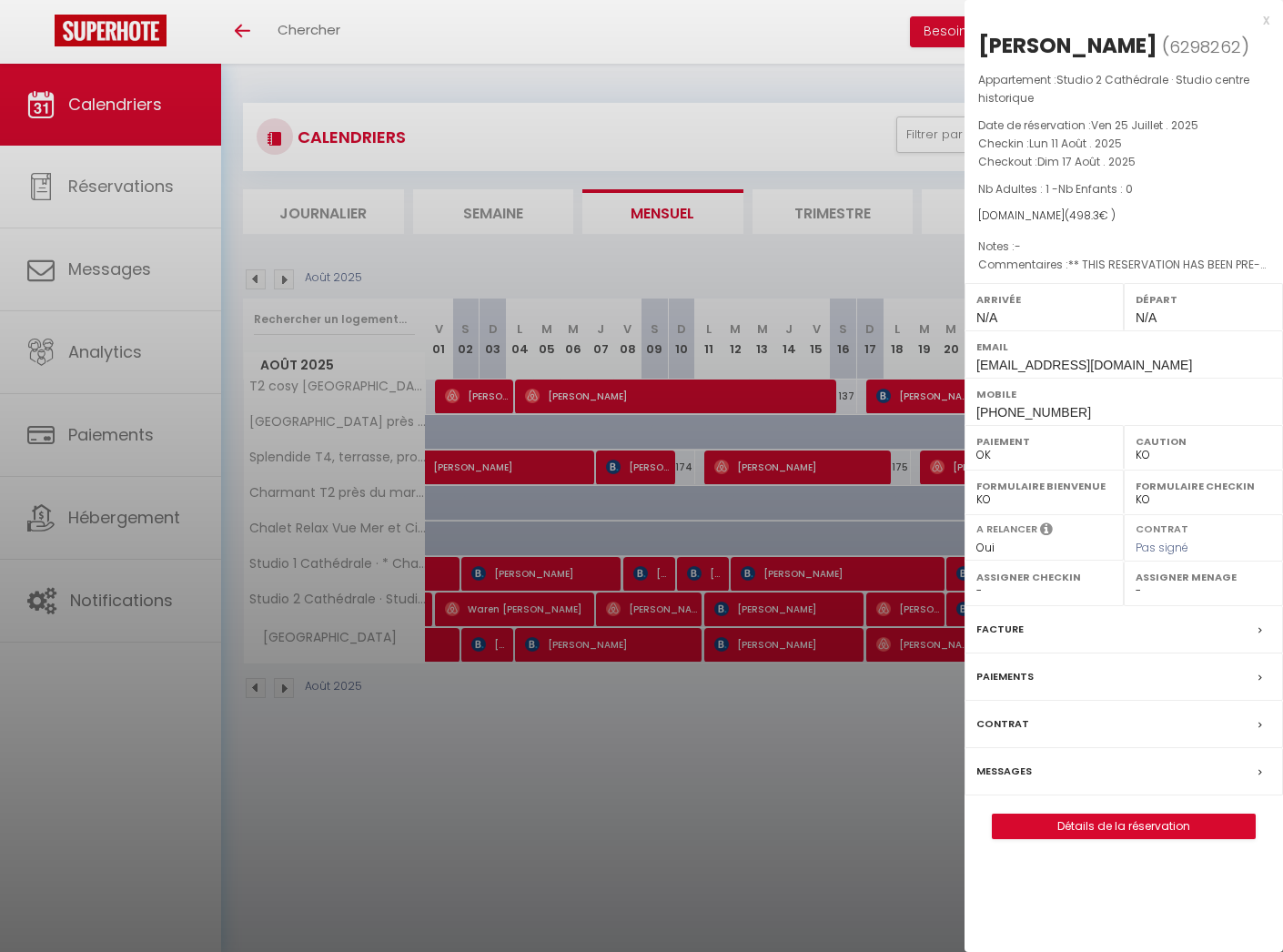
click at [1266, 17] on div "x" at bounding box center [1117, 20] width 305 height 22
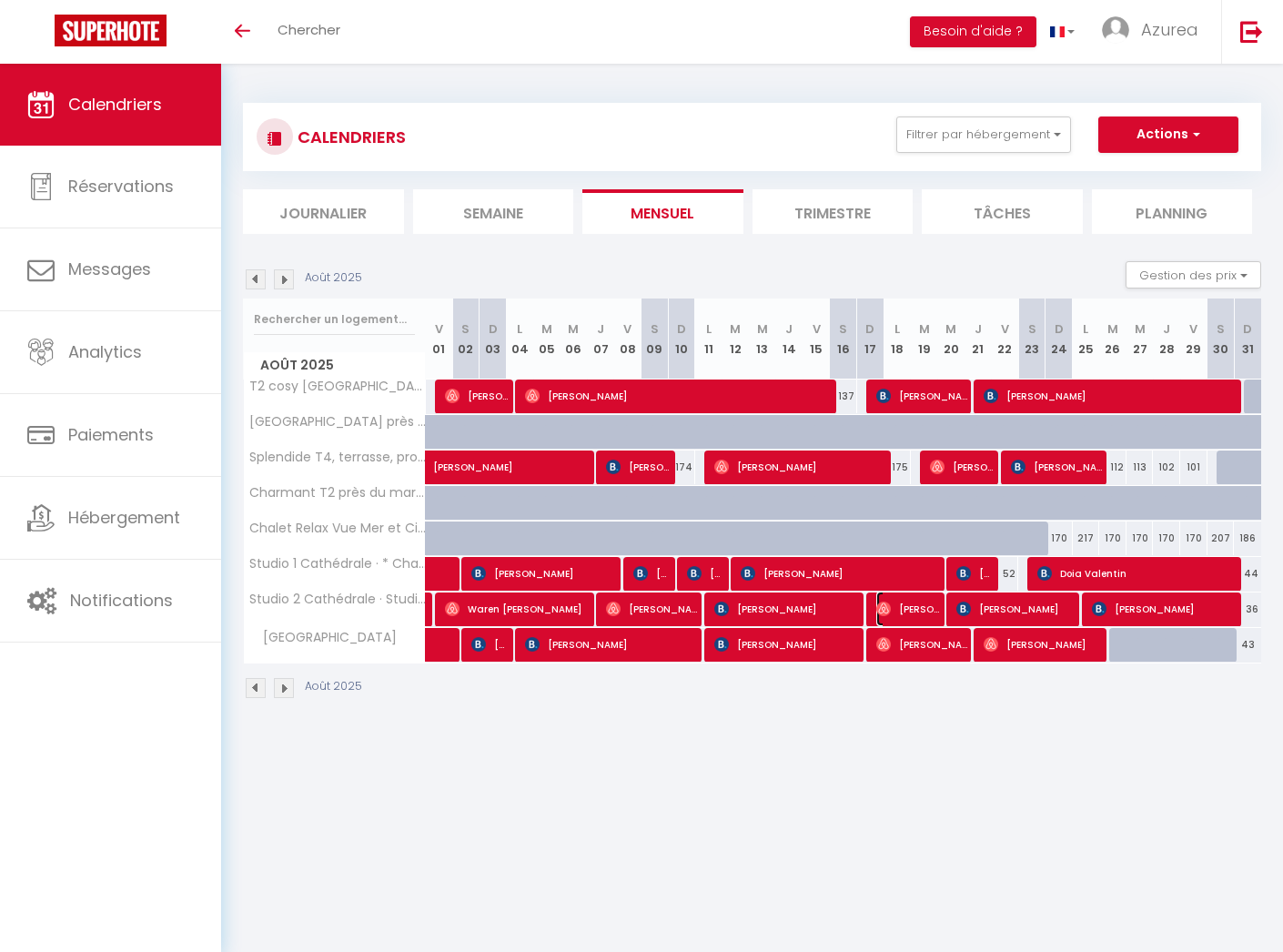
click at [903, 603] on span "[PERSON_NAME]" at bounding box center [908, 609] width 63 height 35
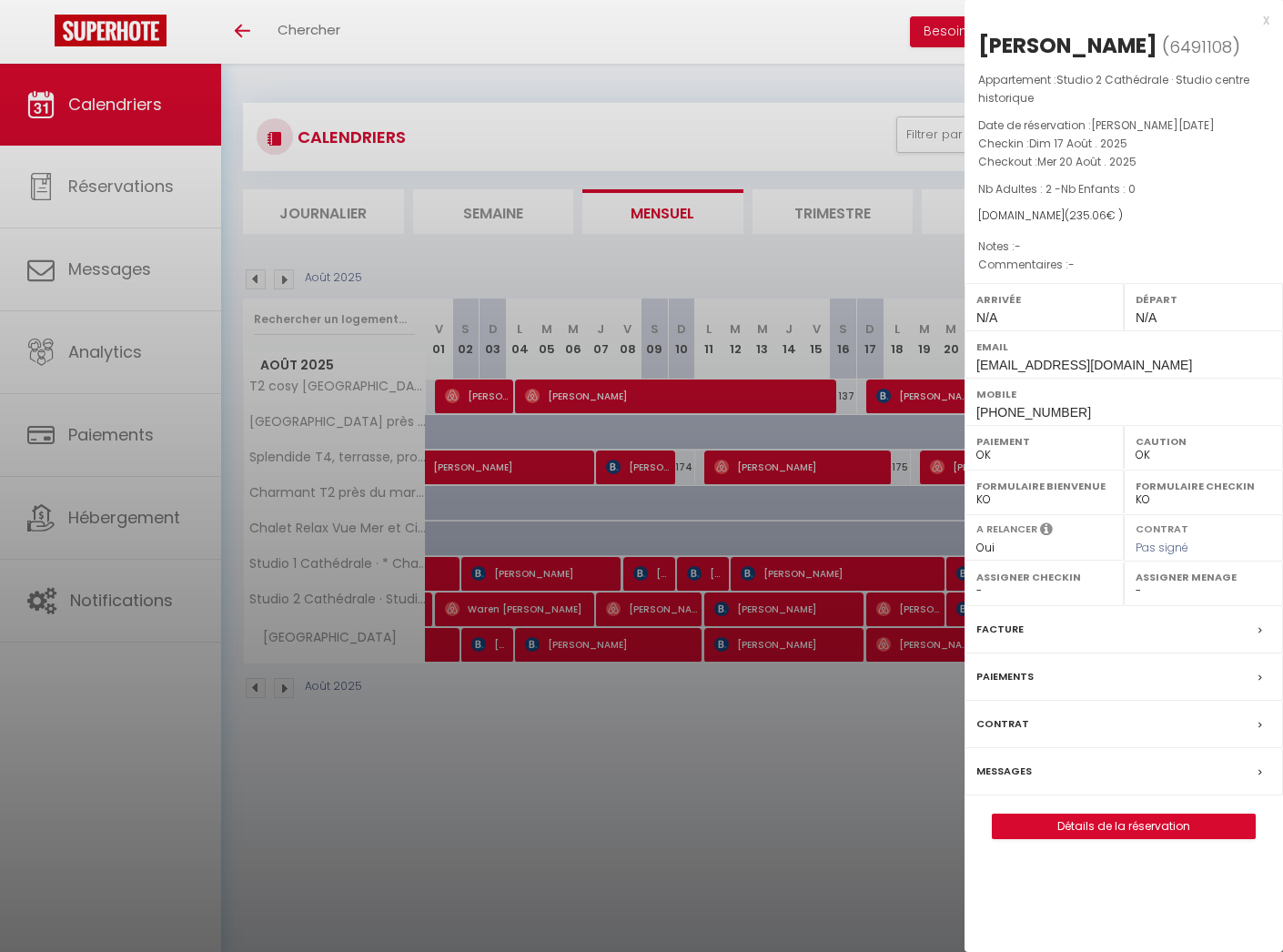
click at [1266, 19] on div "x" at bounding box center [1117, 20] width 305 height 22
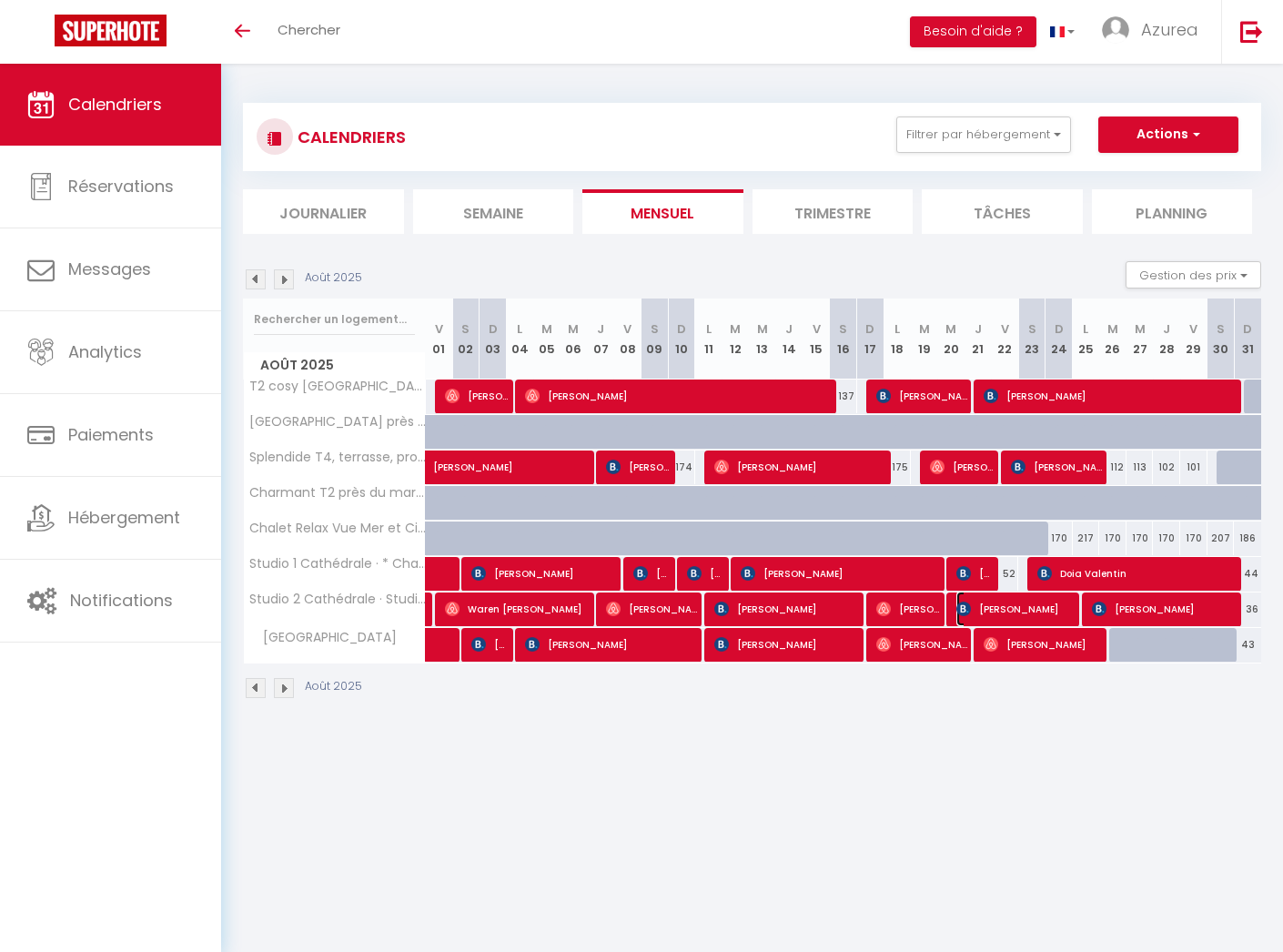
click at [1023, 606] on span "[PERSON_NAME]" at bounding box center [1016, 609] width 119 height 35
select select "KO"
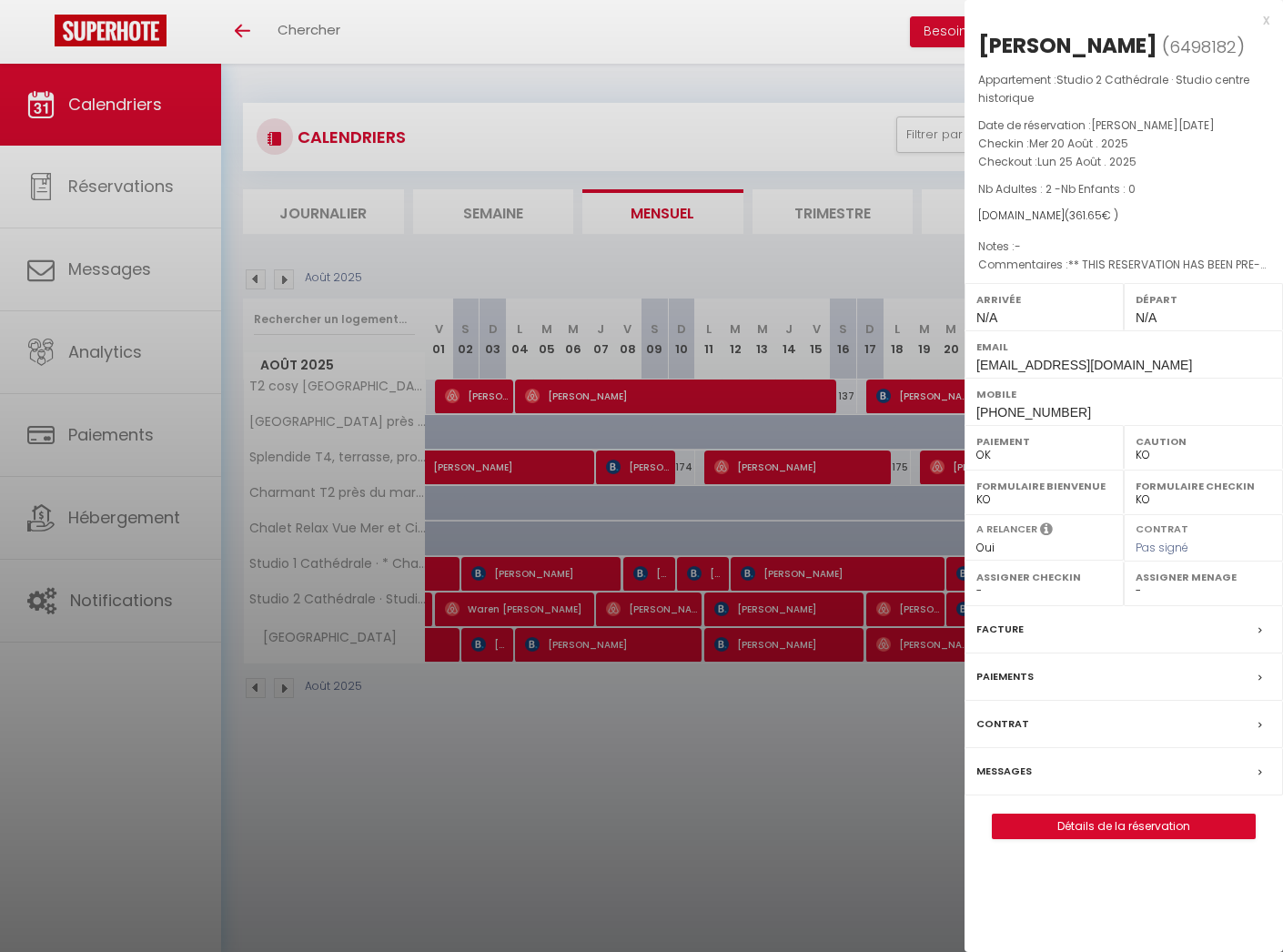
click at [1270, 18] on div "x Lucie Picard ( 6498182 ) Appartement : Studio 2 Cathédrale · Studio centre hi…" at bounding box center [1124, 433] width 318 height 867
click at [1266, 20] on div "x" at bounding box center [1117, 20] width 305 height 22
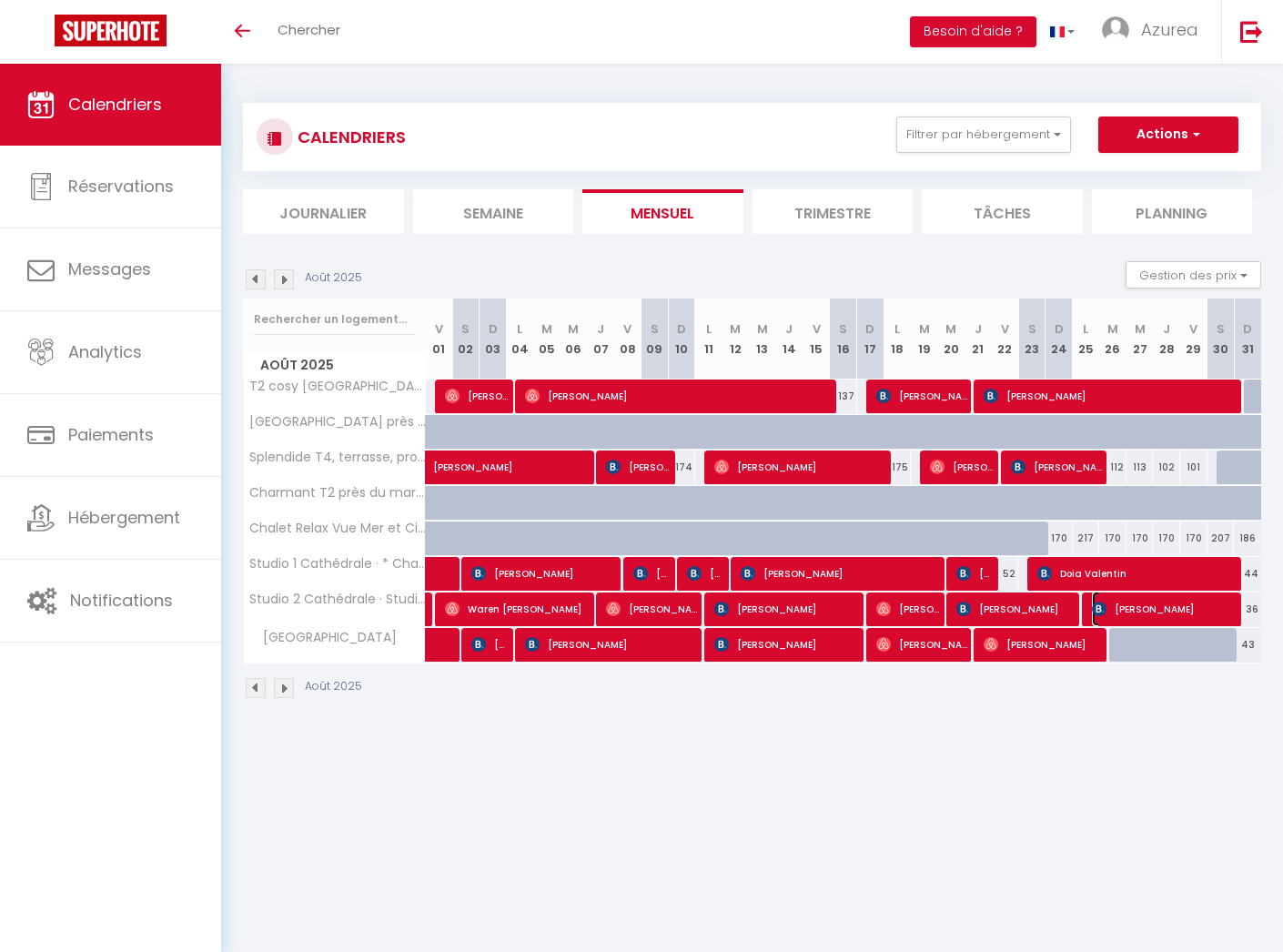
click at [1156, 608] on span "[PERSON_NAME]" at bounding box center [1164, 609] width 145 height 35
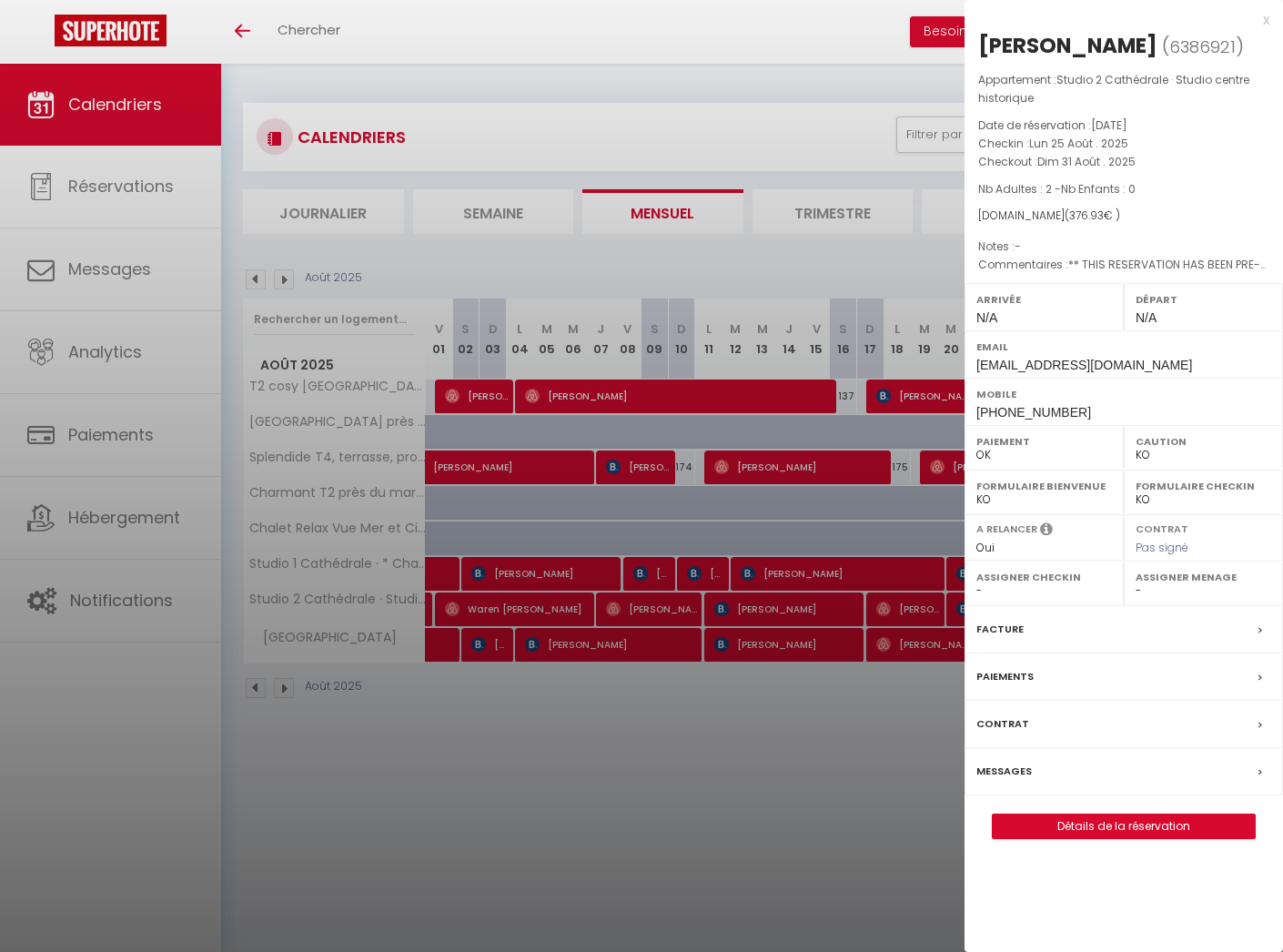
click at [1265, 22] on div "x" at bounding box center [1117, 20] width 305 height 22
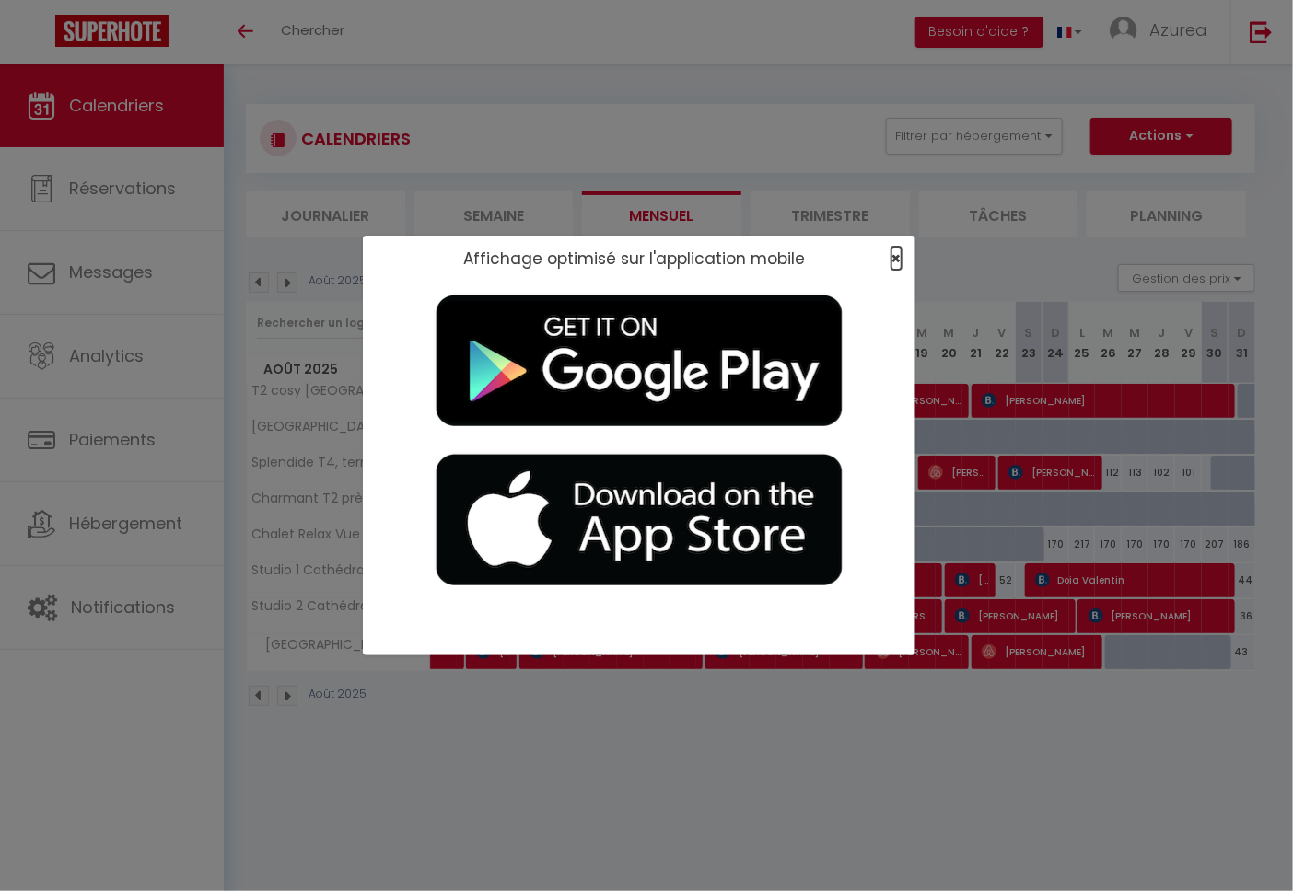
click at [893, 261] on span "×" at bounding box center [896, 258] width 10 height 23
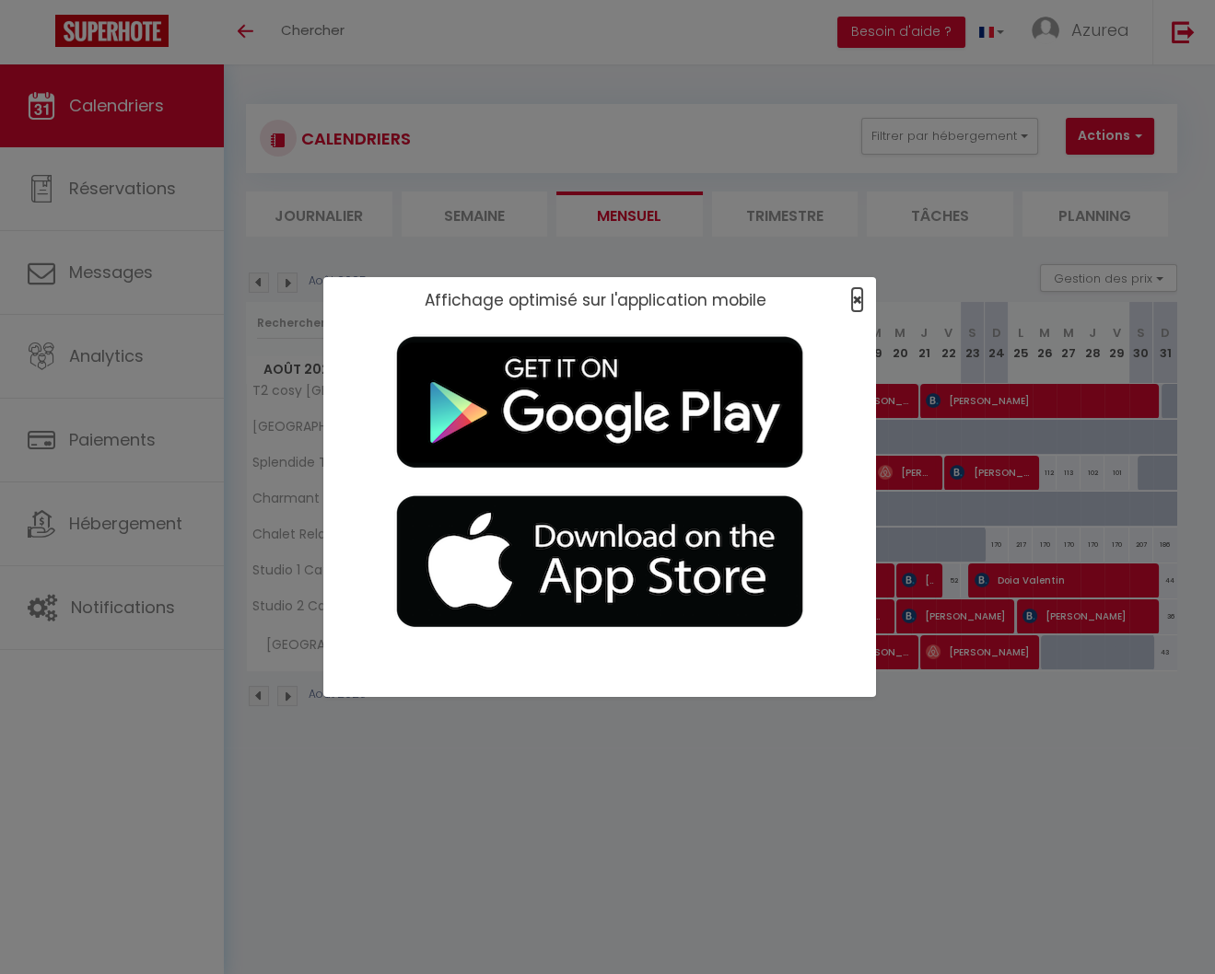
click at [856, 299] on span "×" at bounding box center [857, 299] width 10 height 23
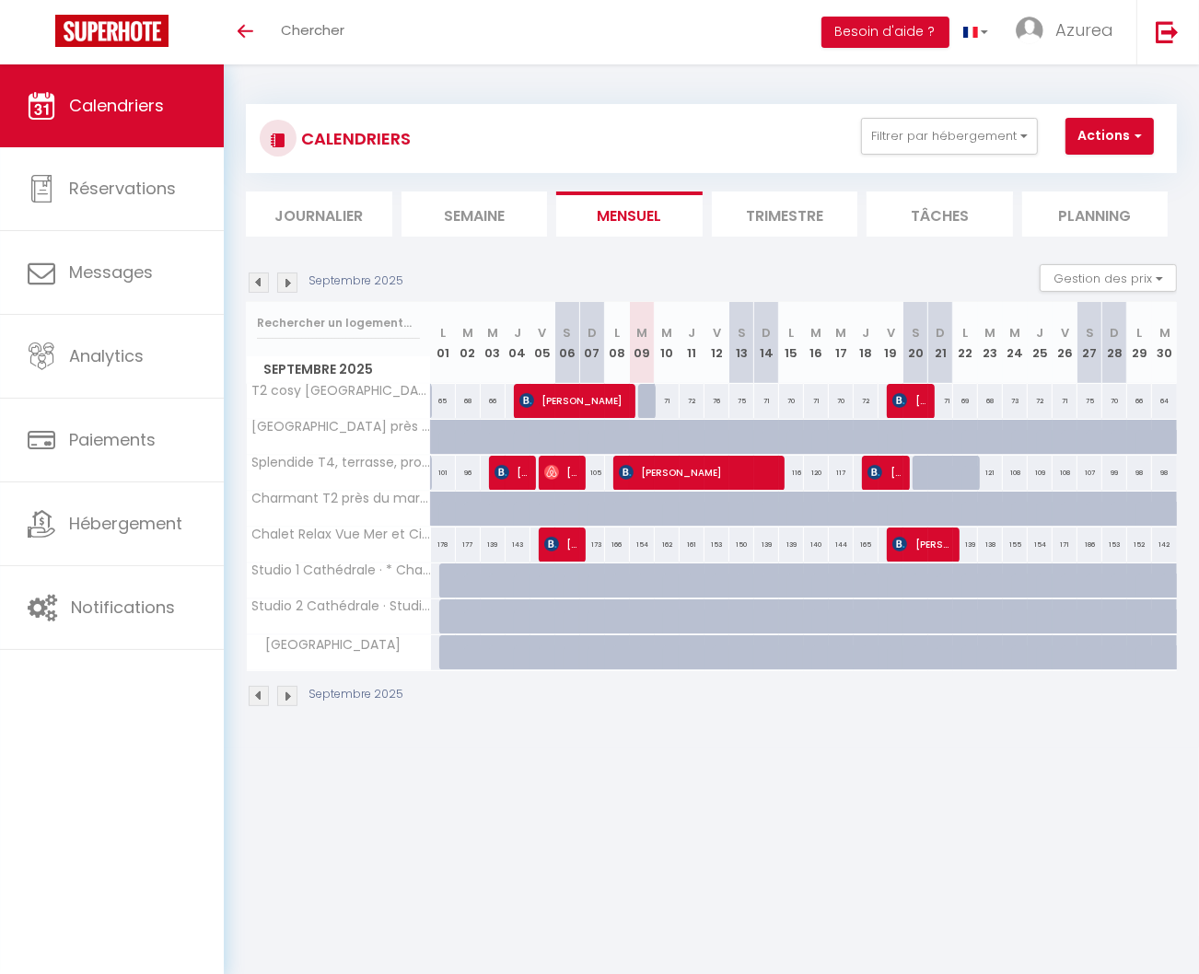
click at [258, 285] on img at bounding box center [259, 283] width 20 height 20
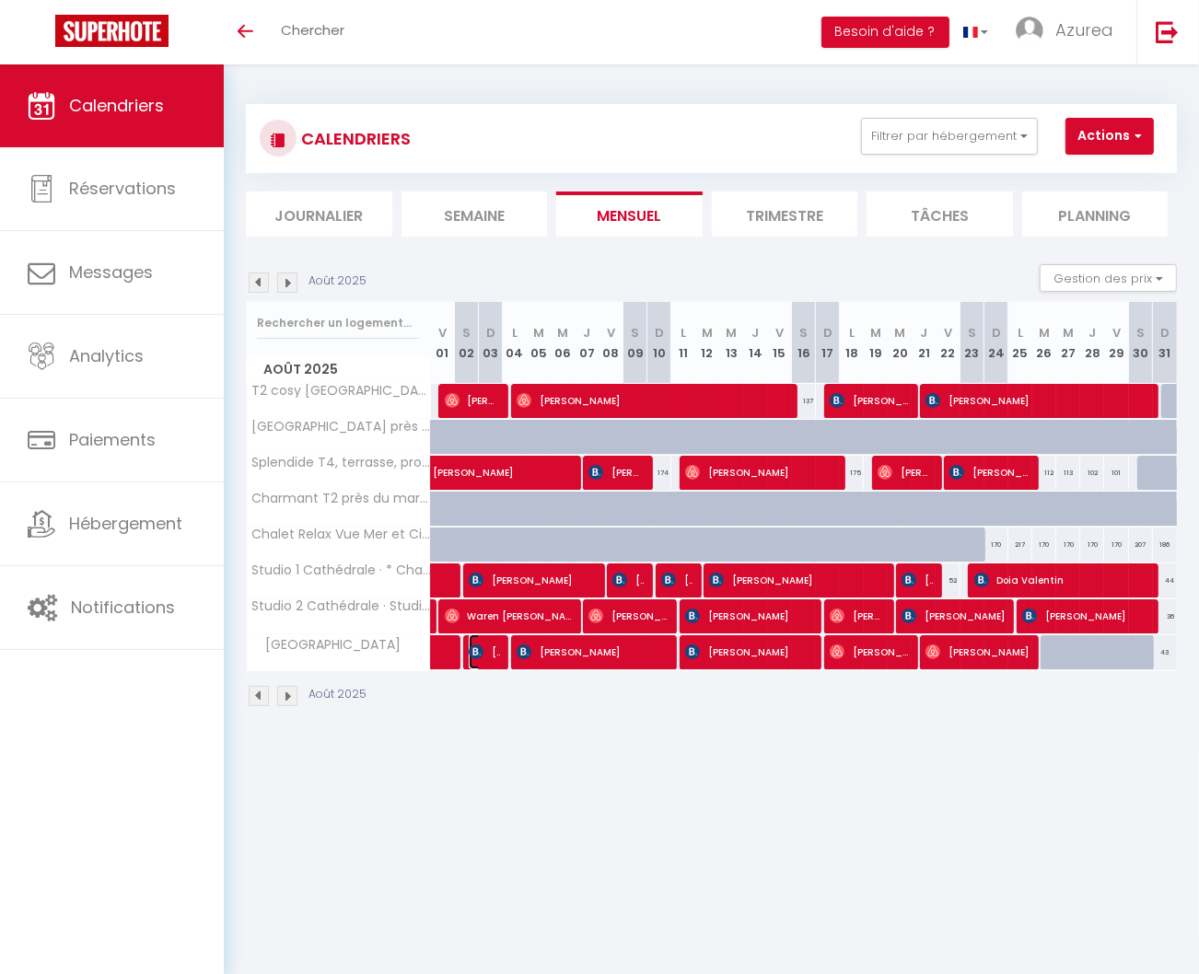
click at [495, 639] on span "[PERSON_NAME]" at bounding box center [485, 651] width 32 height 35
select select "OK"
select select "KO"
select select "0"
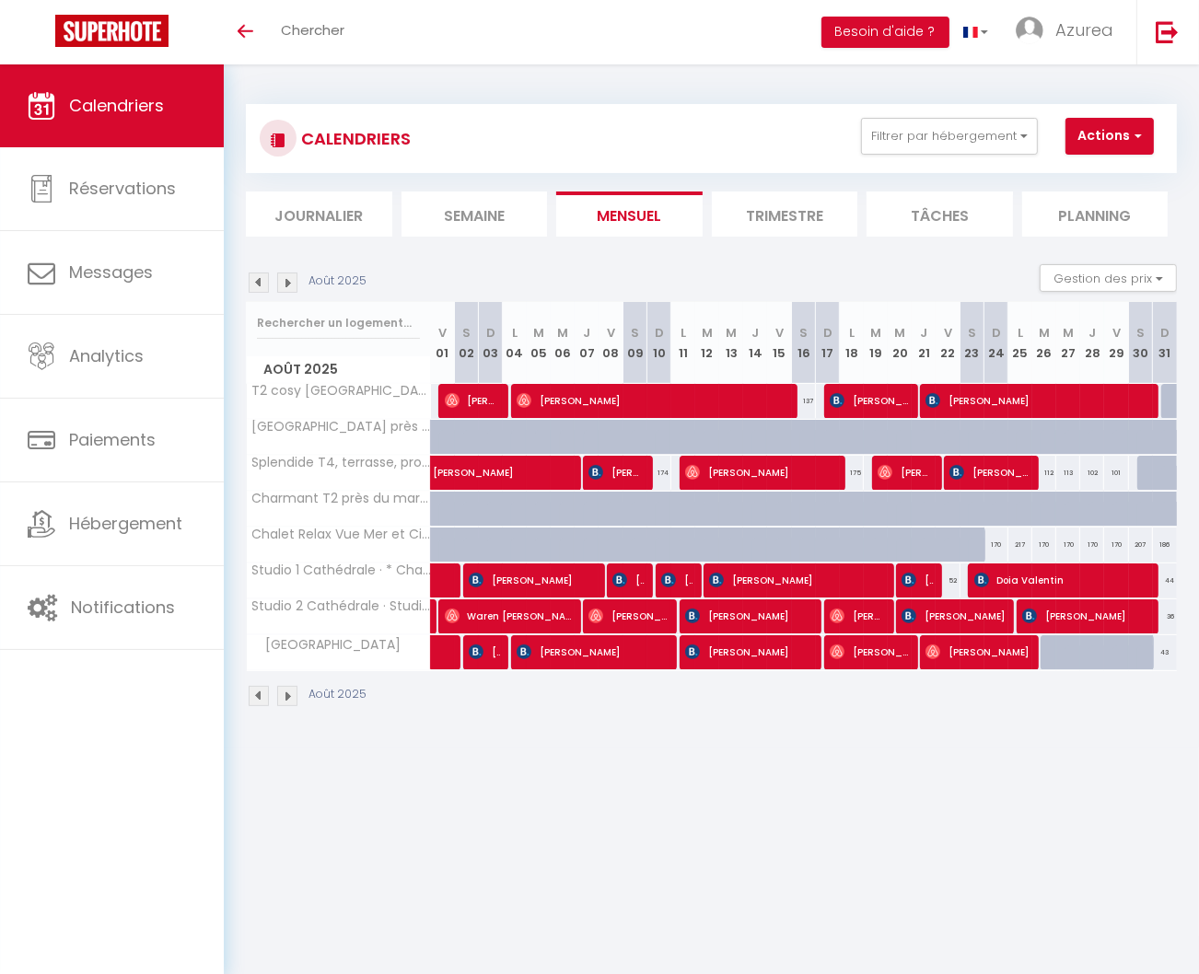
select select "1"
select select
click at [0, 0] on div at bounding box center [0, 0] width 0 height 0
click at [495, 639] on span "[PERSON_NAME]" at bounding box center [485, 651] width 32 height 35
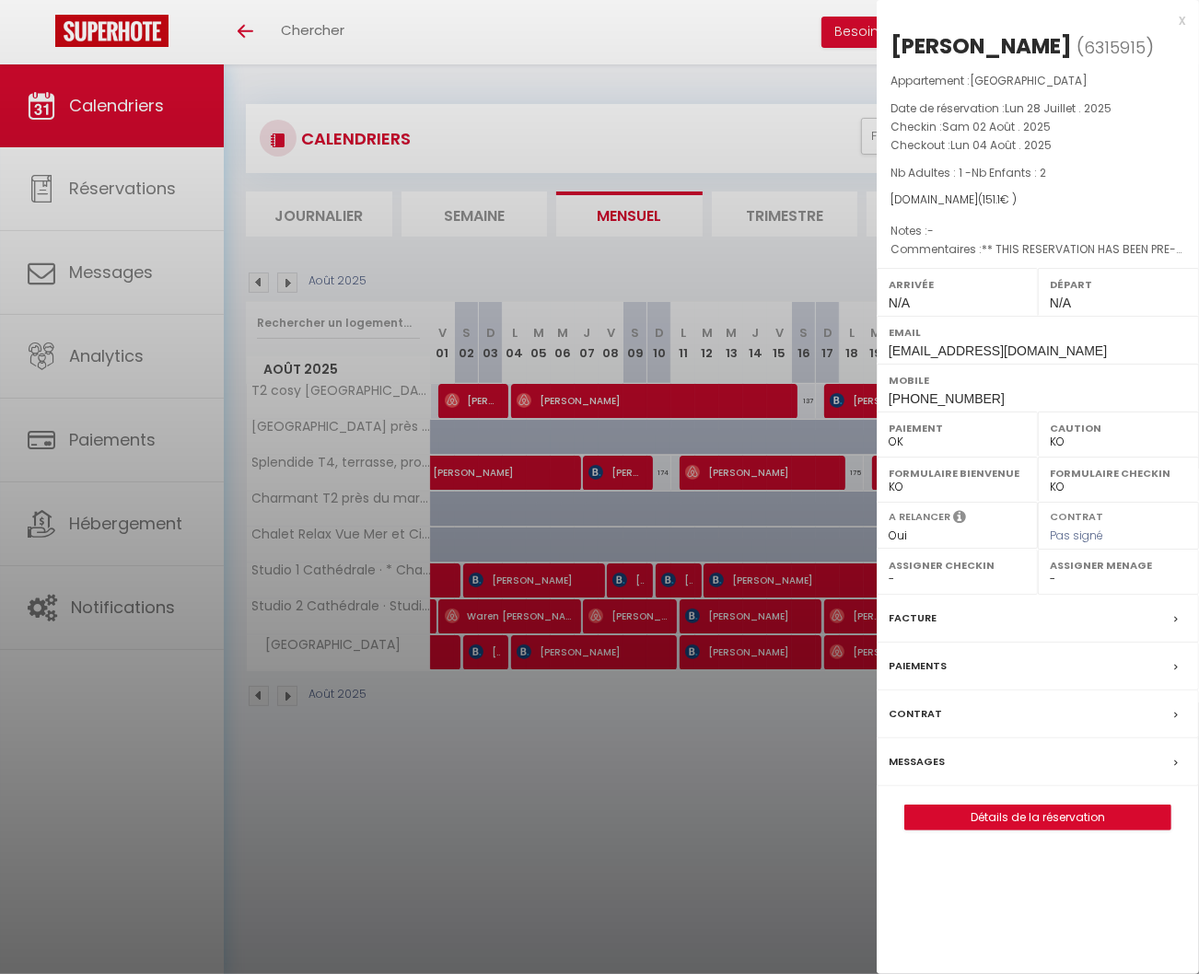
click at [649, 726] on div at bounding box center [599, 487] width 1199 height 974
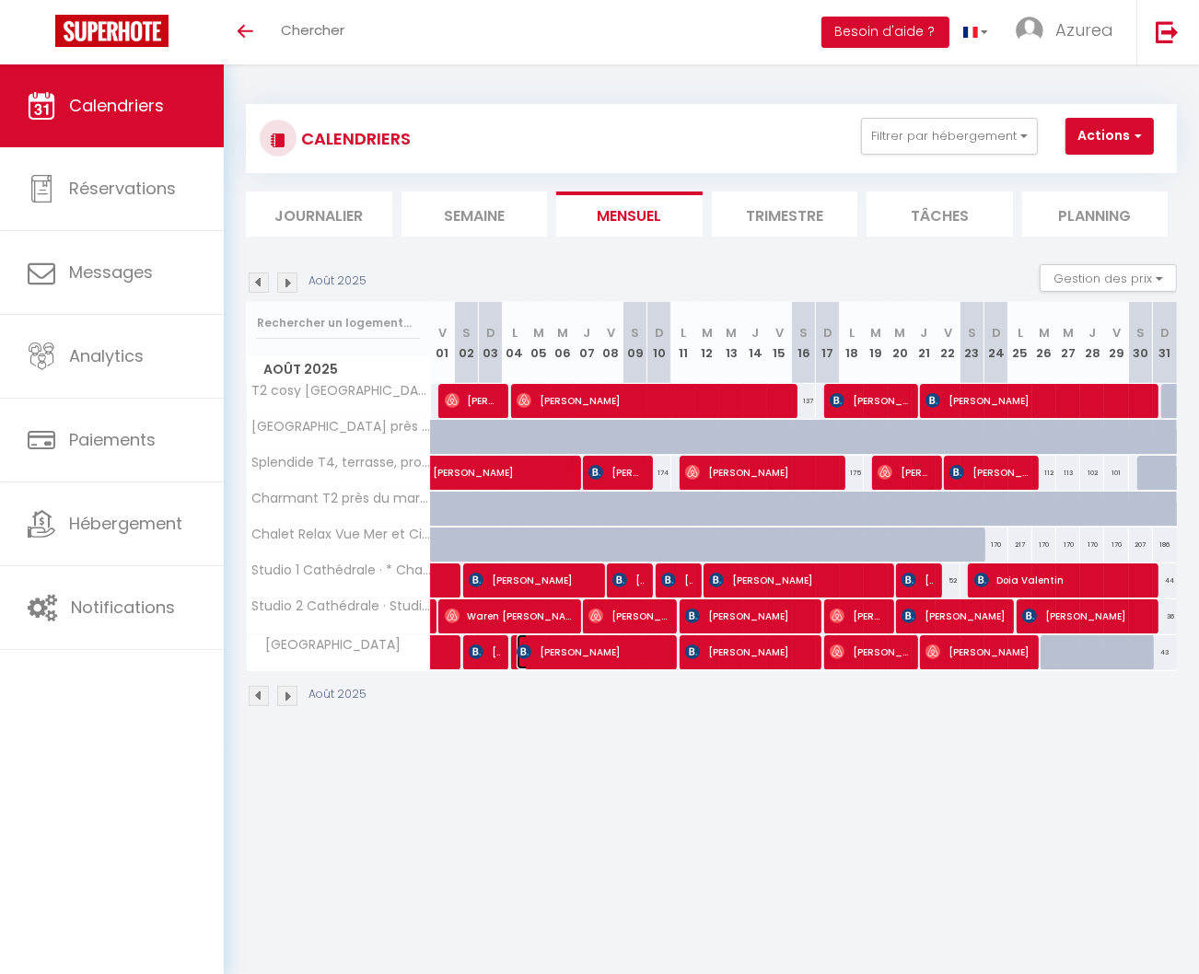
click at [588, 650] on span "[PERSON_NAME]" at bounding box center [593, 651] width 152 height 35
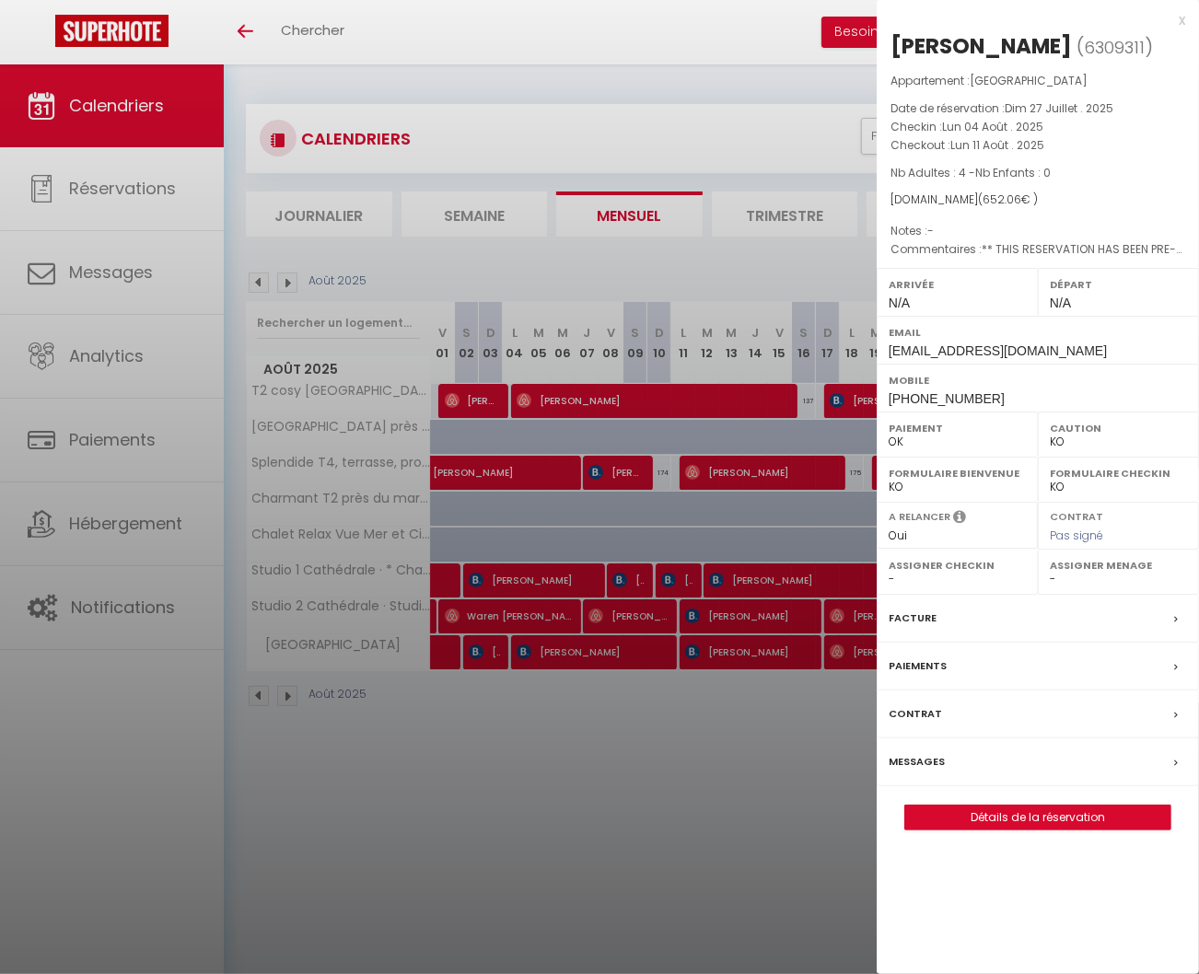
click at [1181, 21] on div "x" at bounding box center [1031, 20] width 309 height 22
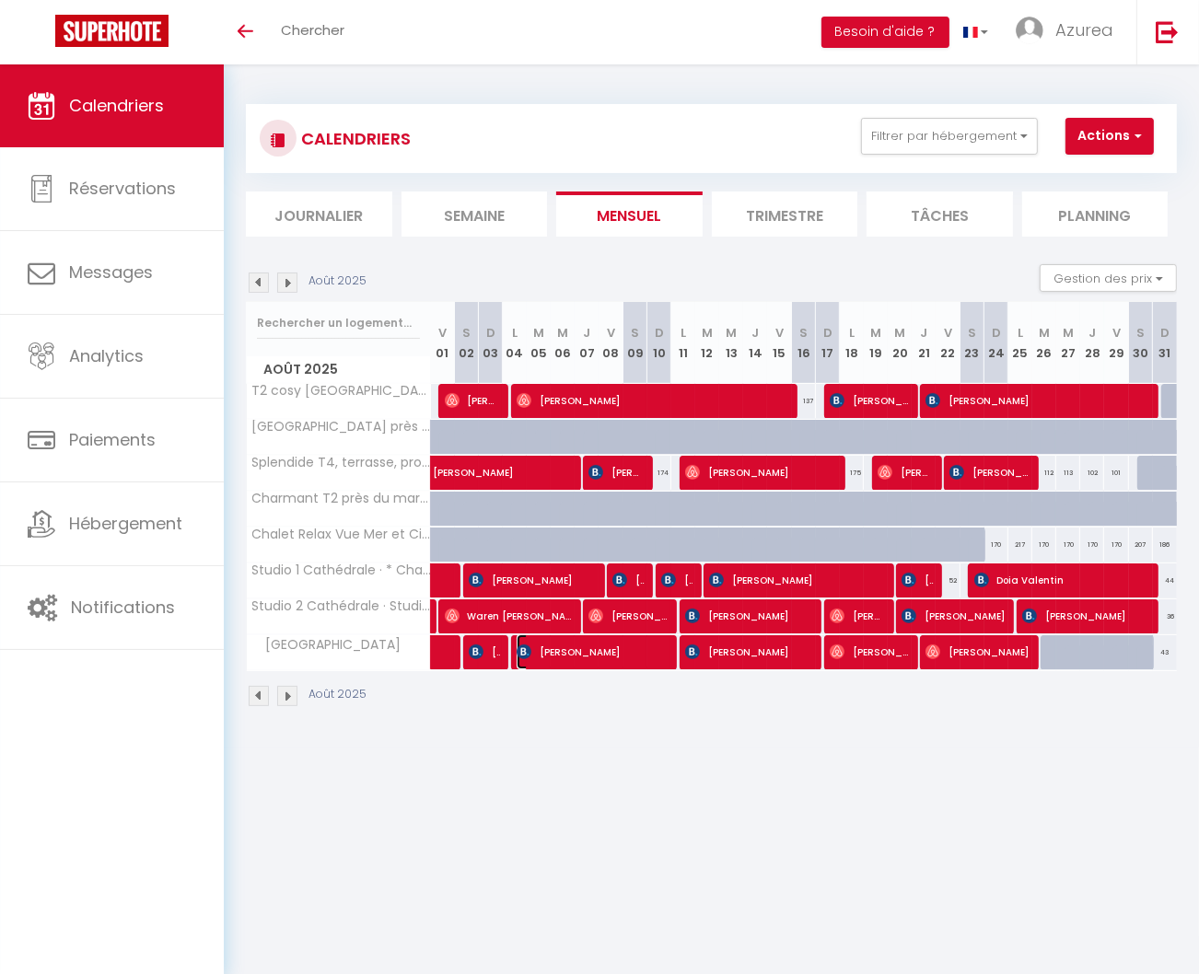
click at [574, 655] on span "[PERSON_NAME]" at bounding box center [593, 651] width 152 height 35
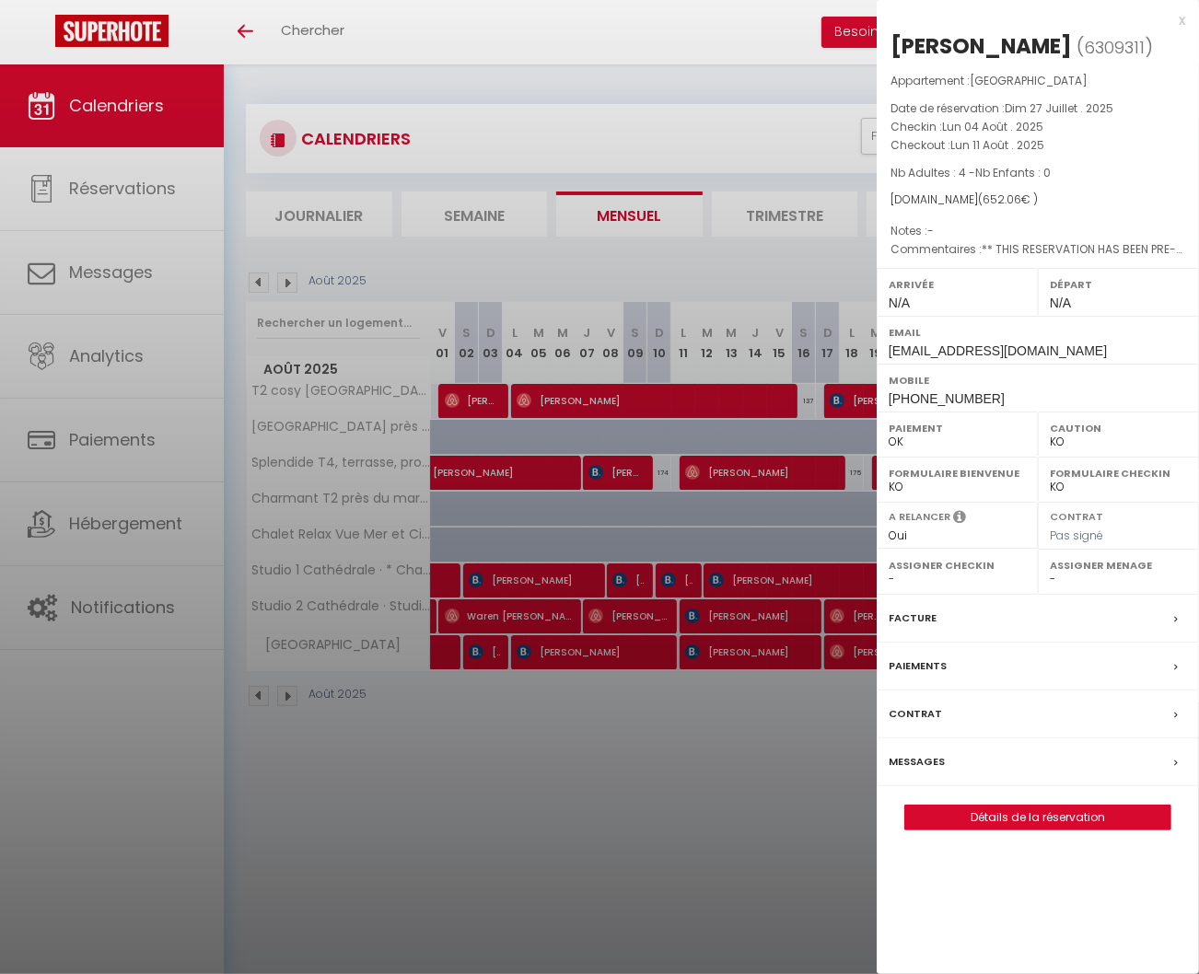
click at [1181, 22] on div "x" at bounding box center [1031, 20] width 309 height 22
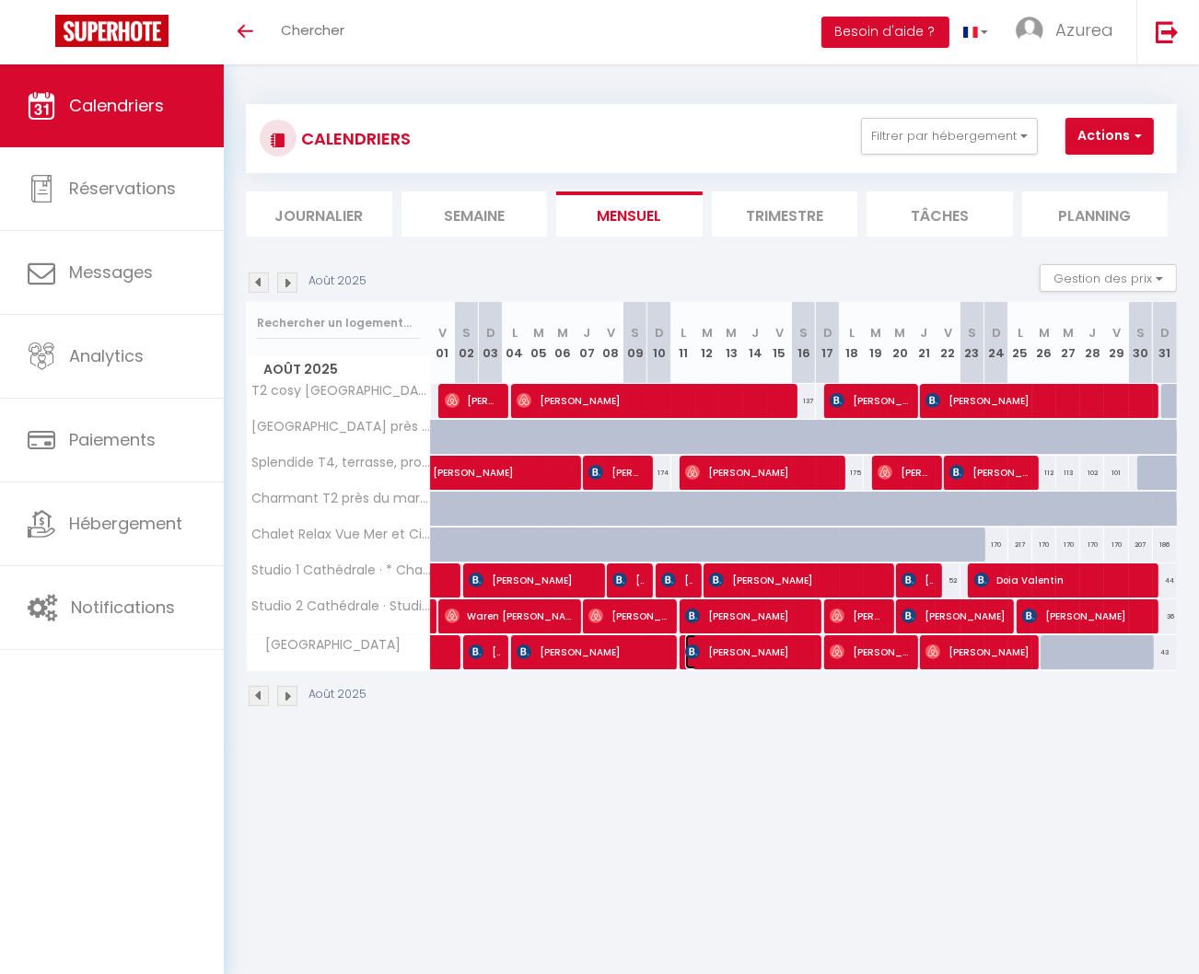
click at [742, 644] on span "[PERSON_NAME]" at bounding box center [749, 651] width 128 height 35
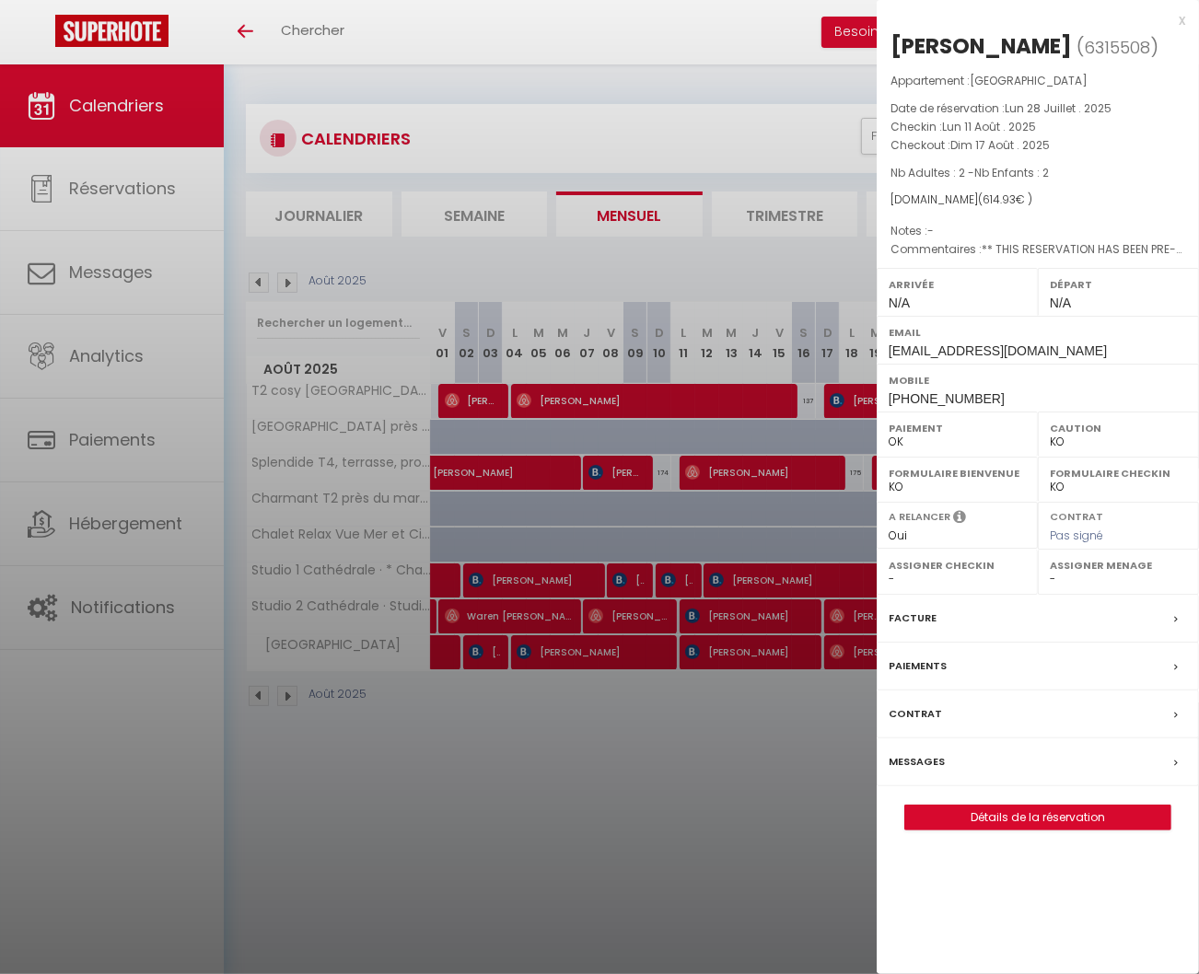
click at [1182, 19] on div "x" at bounding box center [1031, 20] width 309 height 22
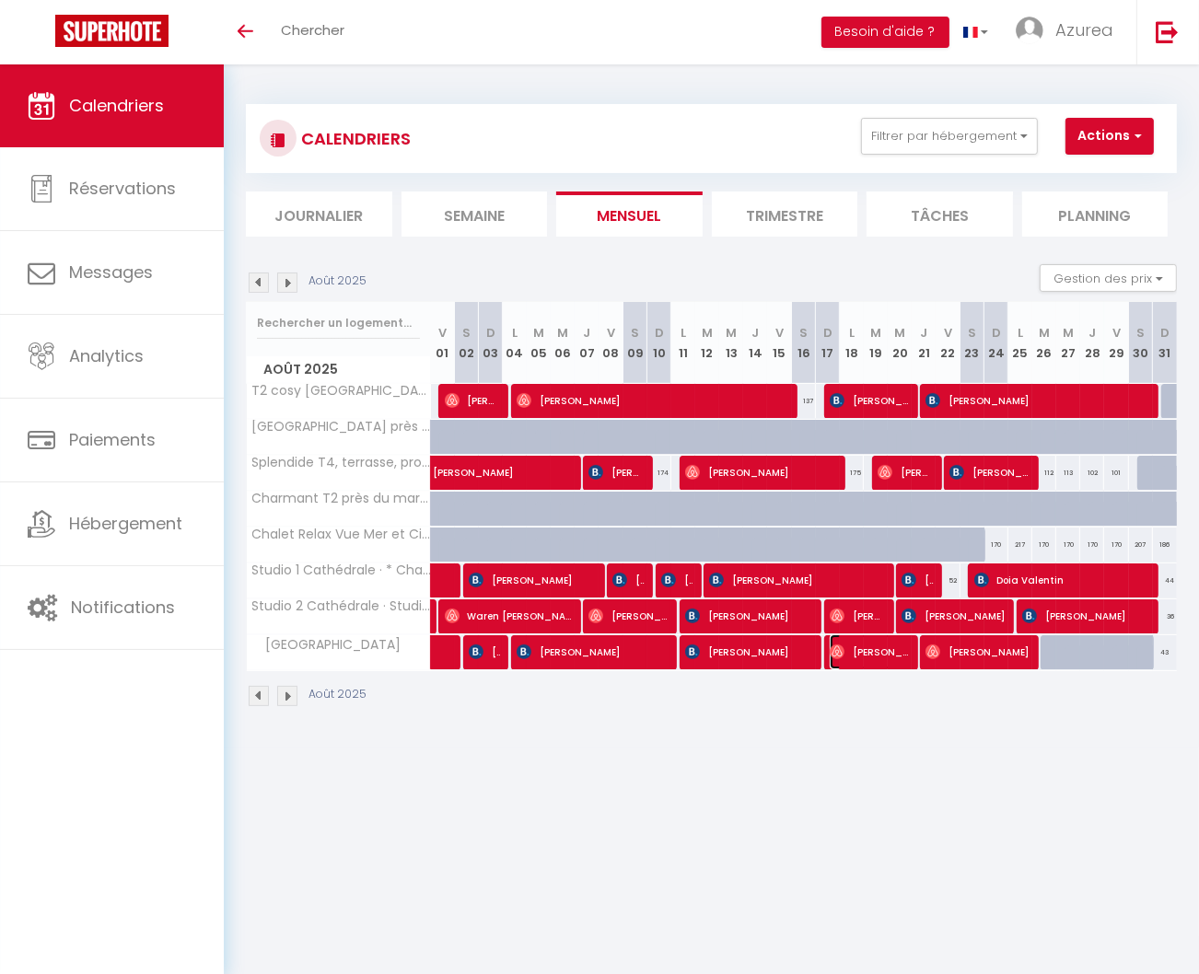
click at [848, 655] on span "[PERSON_NAME]" at bounding box center [870, 651] width 80 height 35
select select "OK"
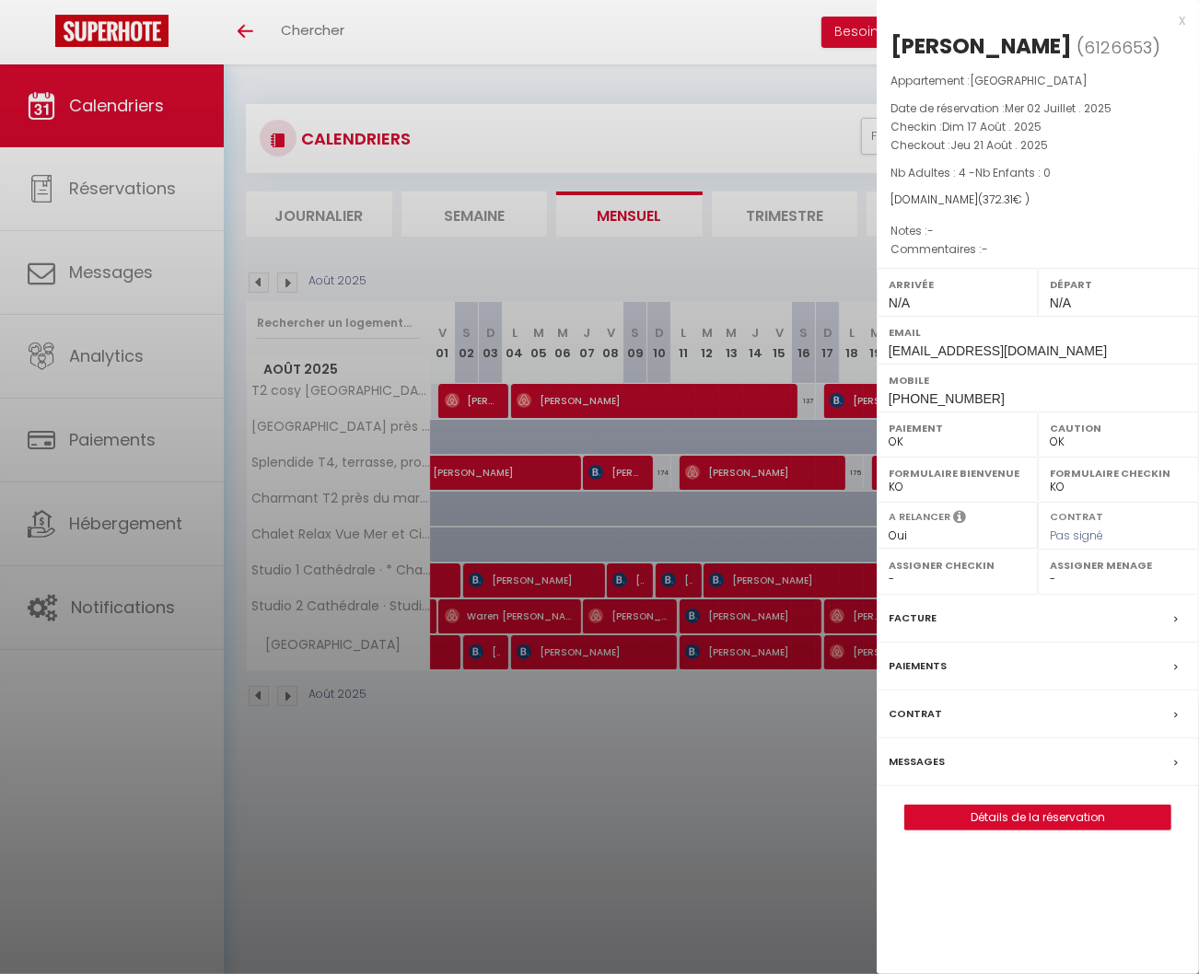
click at [1182, 18] on div "x" at bounding box center [1031, 20] width 309 height 22
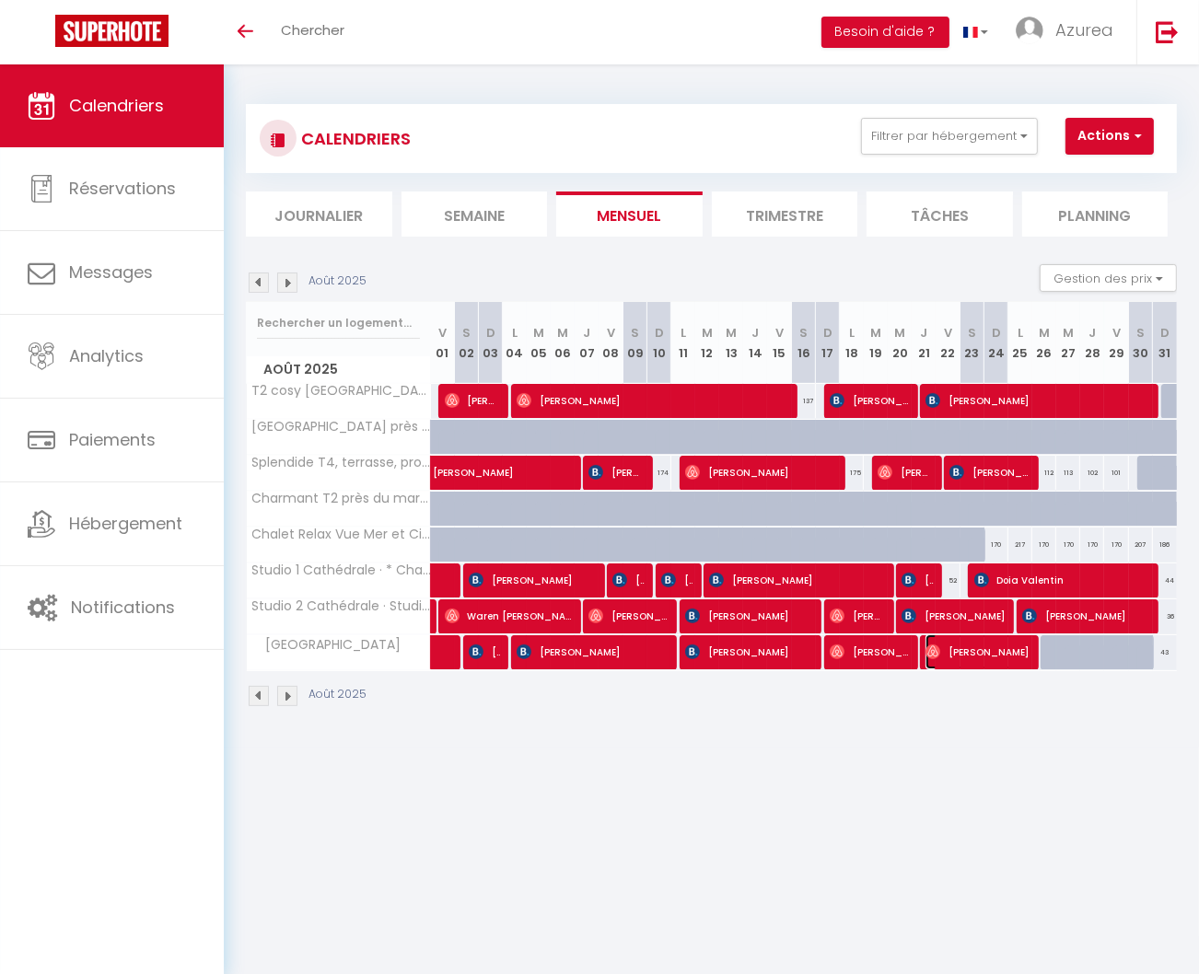
click at [960, 652] on span "[PERSON_NAME]" at bounding box center [978, 651] width 104 height 35
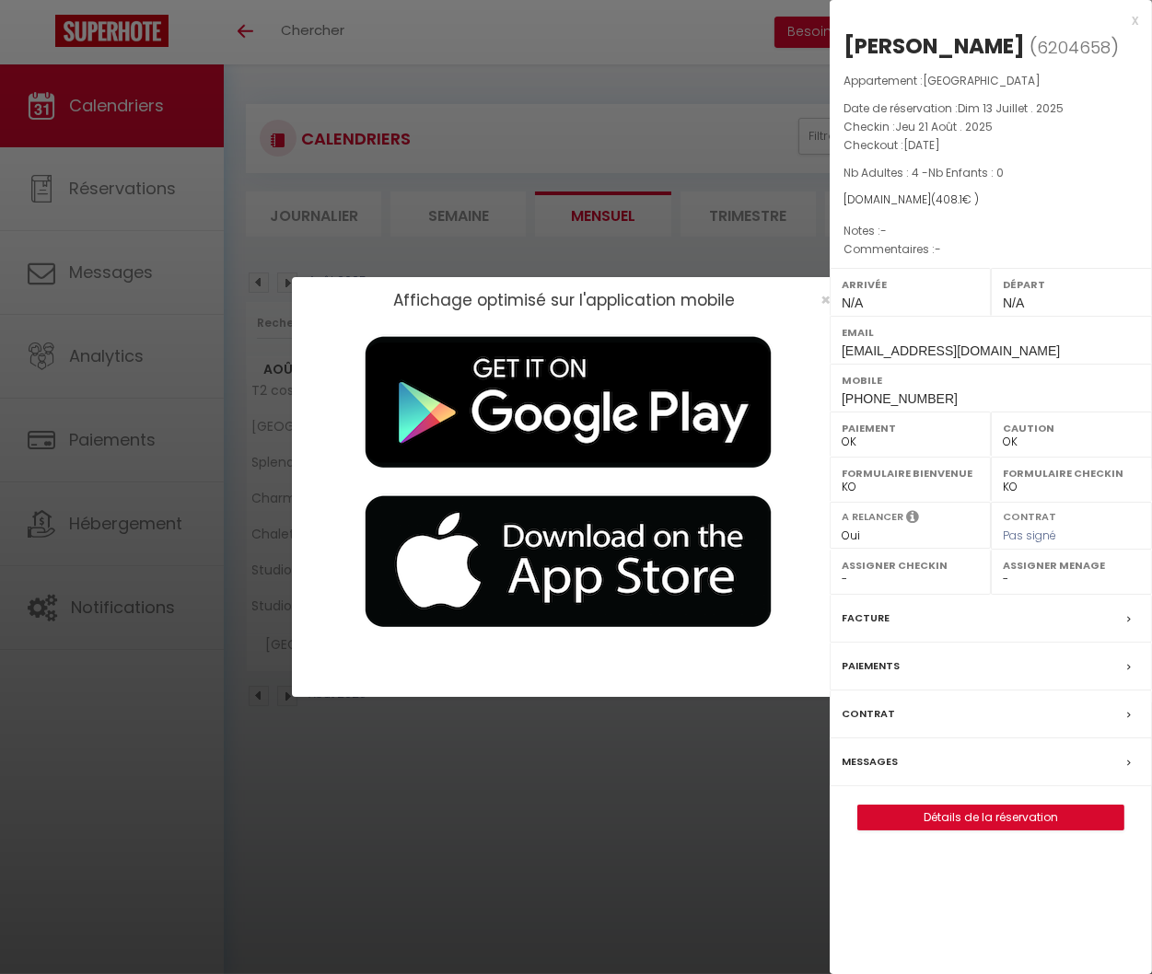
click at [1135, 23] on div "x" at bounding box center [984, 20] width 309 height 22
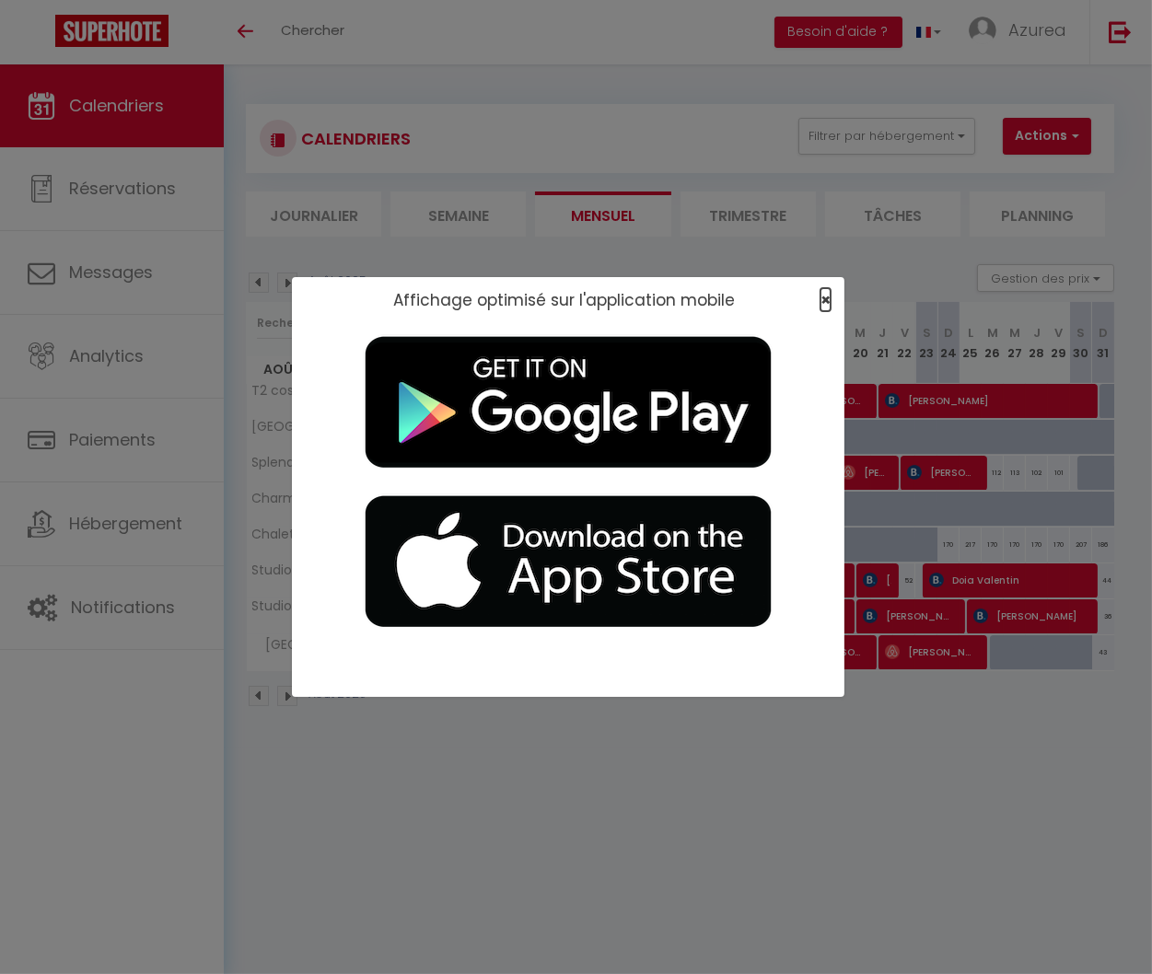
click at [828, 302] on span "×" at bounding box center [826, 299] width 10 height 23
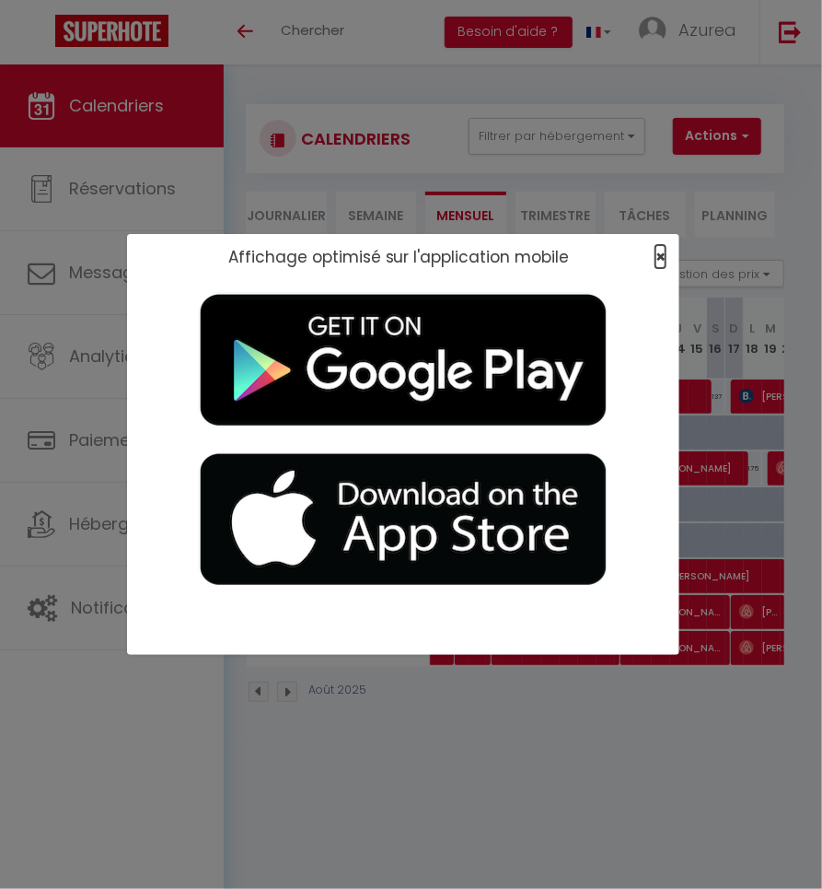
click at [658, 258] on span "×" at bounding box center [661, 256] width 10 height 23
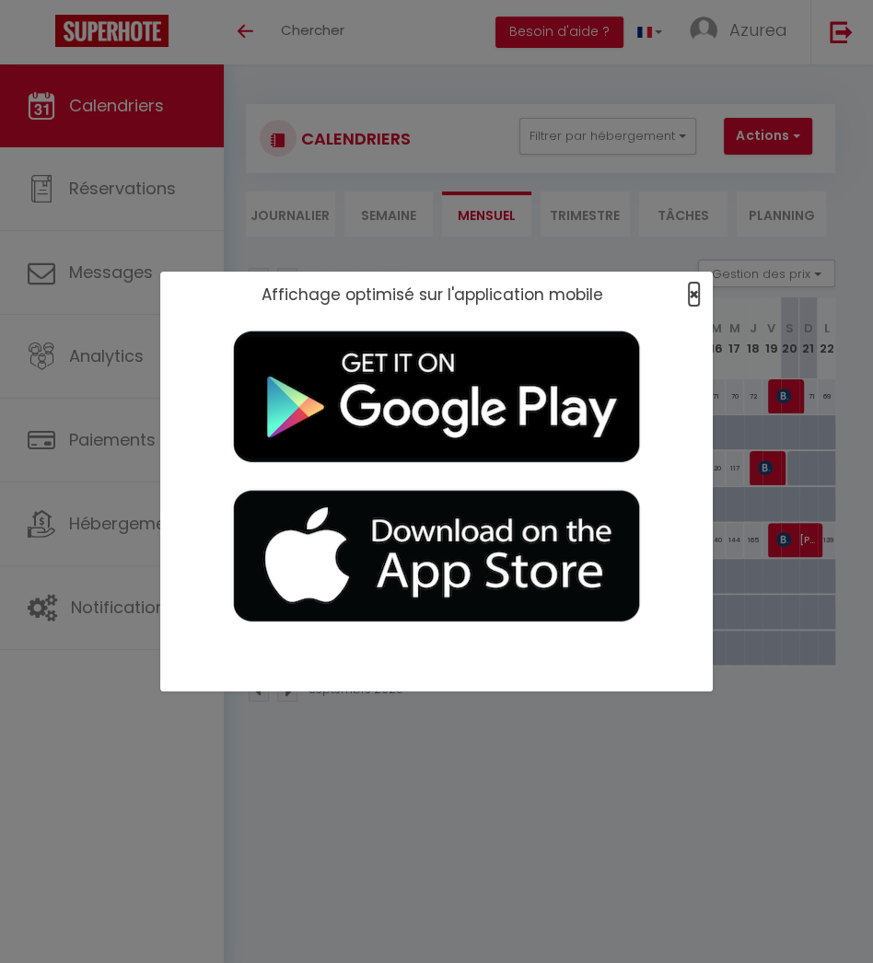
click at [696, 294] on span "×" at bounding box center [694, 294] width 10 height 23
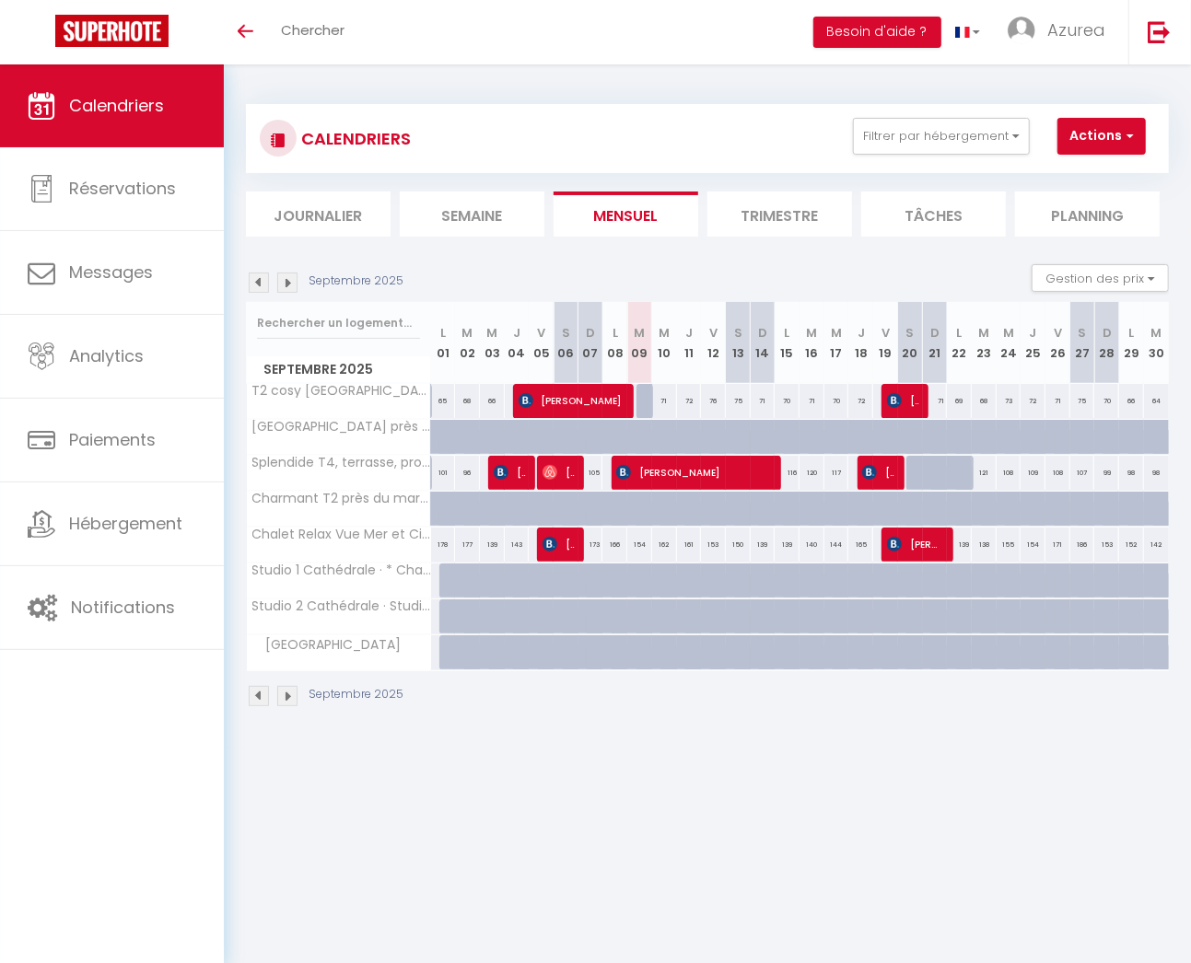
click at [272, 277] on div "Septembre 2025" at bounding box center [327, 283] width 163 height 20
click at [260, 283] on img at bounding box center [259, 283] width 20 height 20
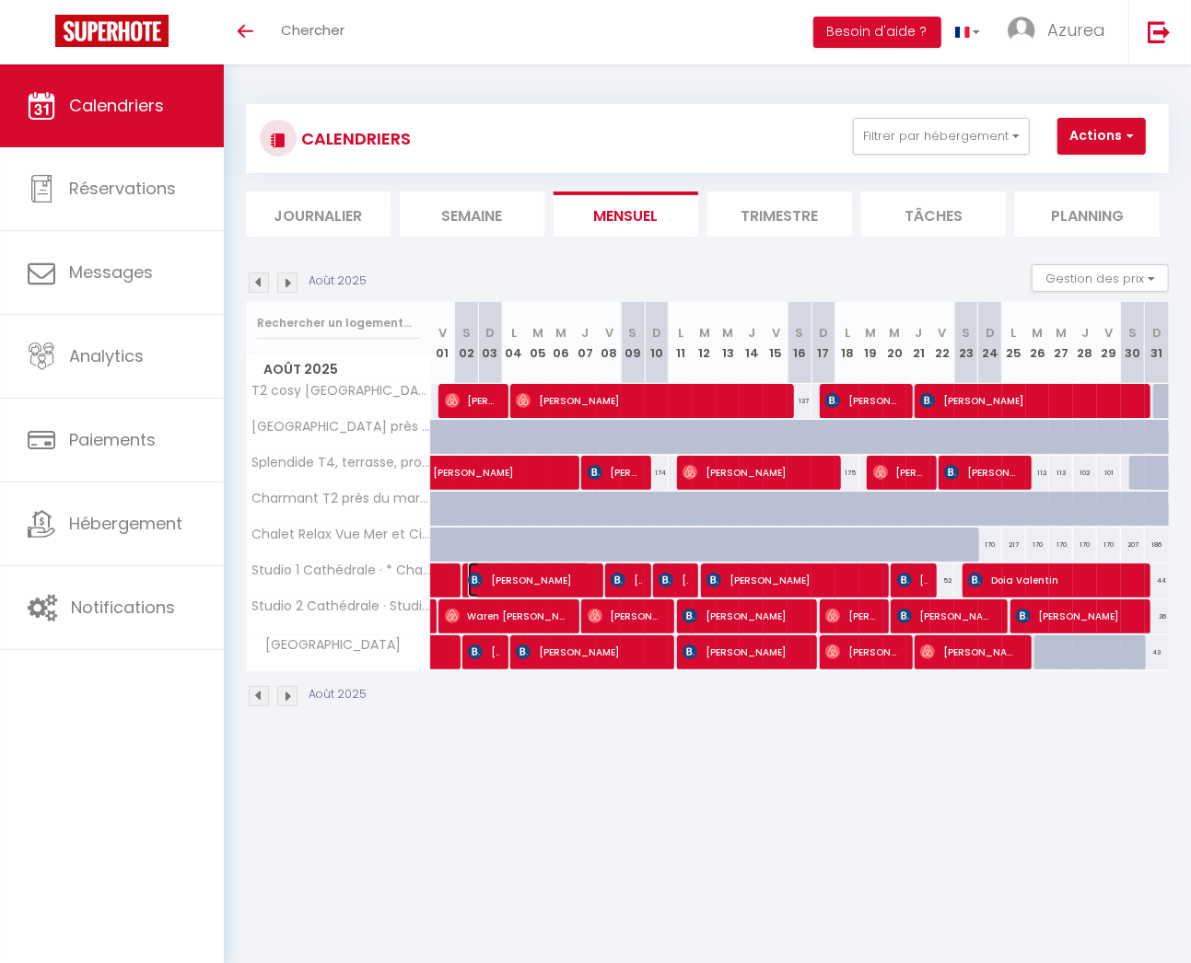
click at [526, 576] on span "[PERSON_NAME]" at bounding box center [529, 580] width 122 height 35
select select "OK"
select select "KO"
select select "0"
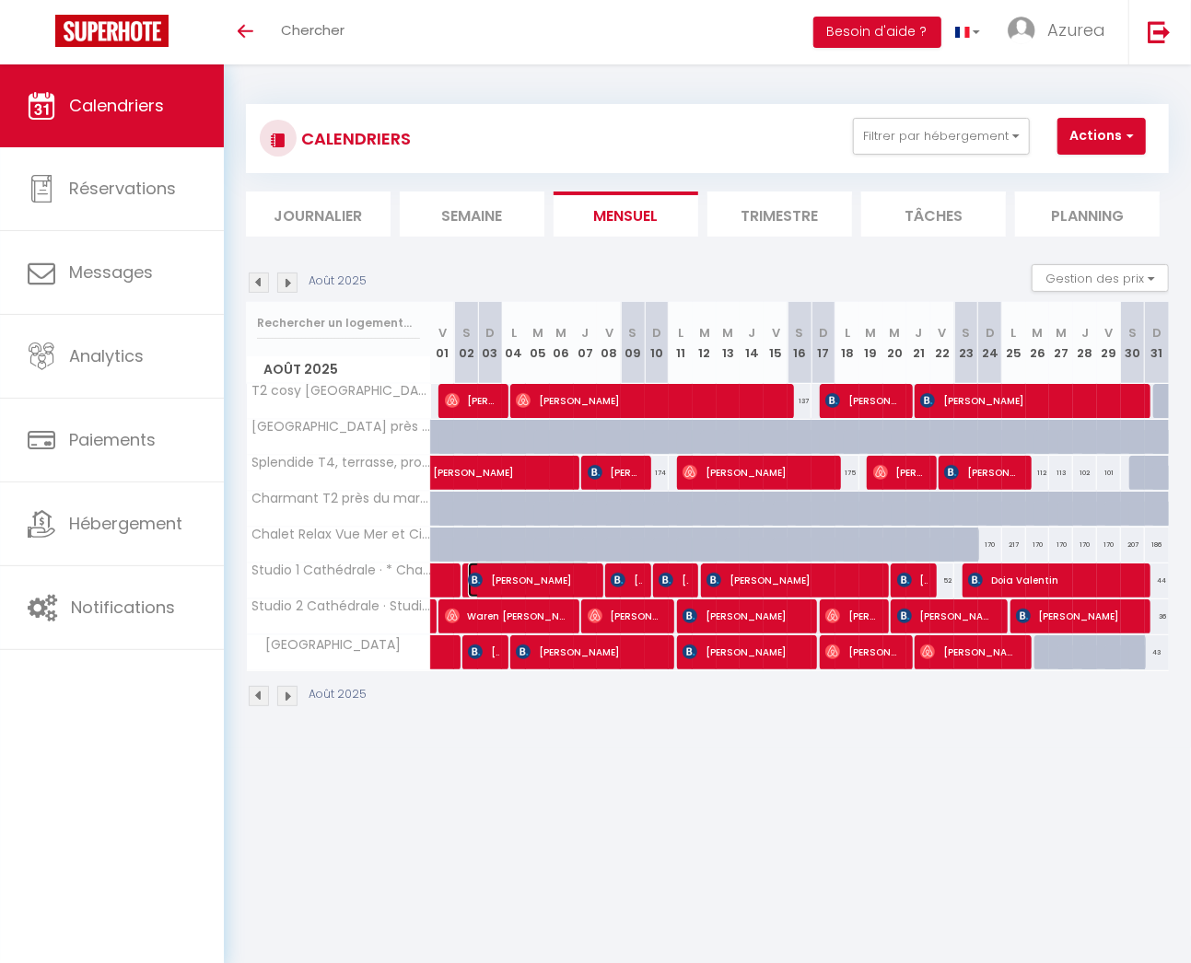
select select "1"
select select
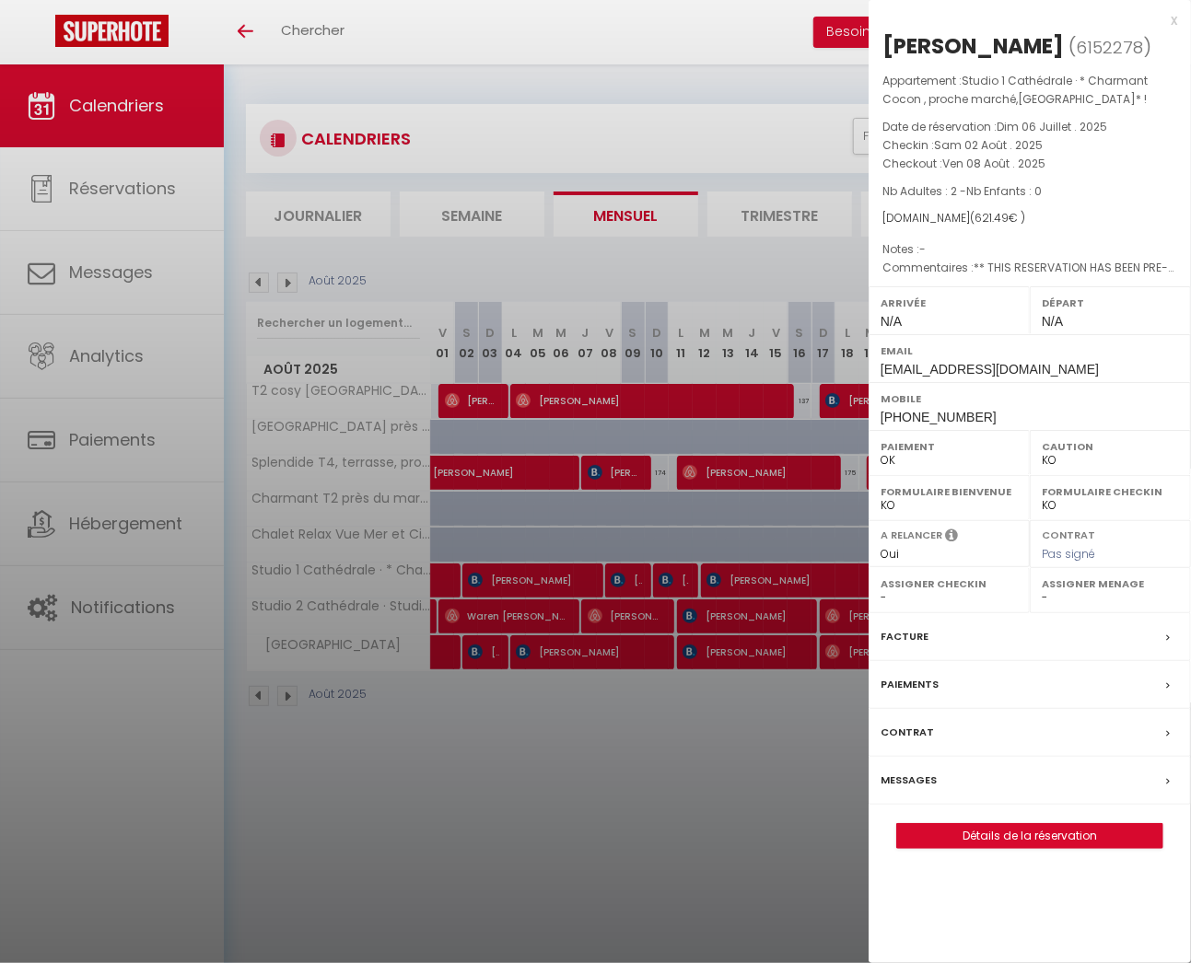
click at [465, 875] on div at bounding box center [595, 481] width 1191 height 963
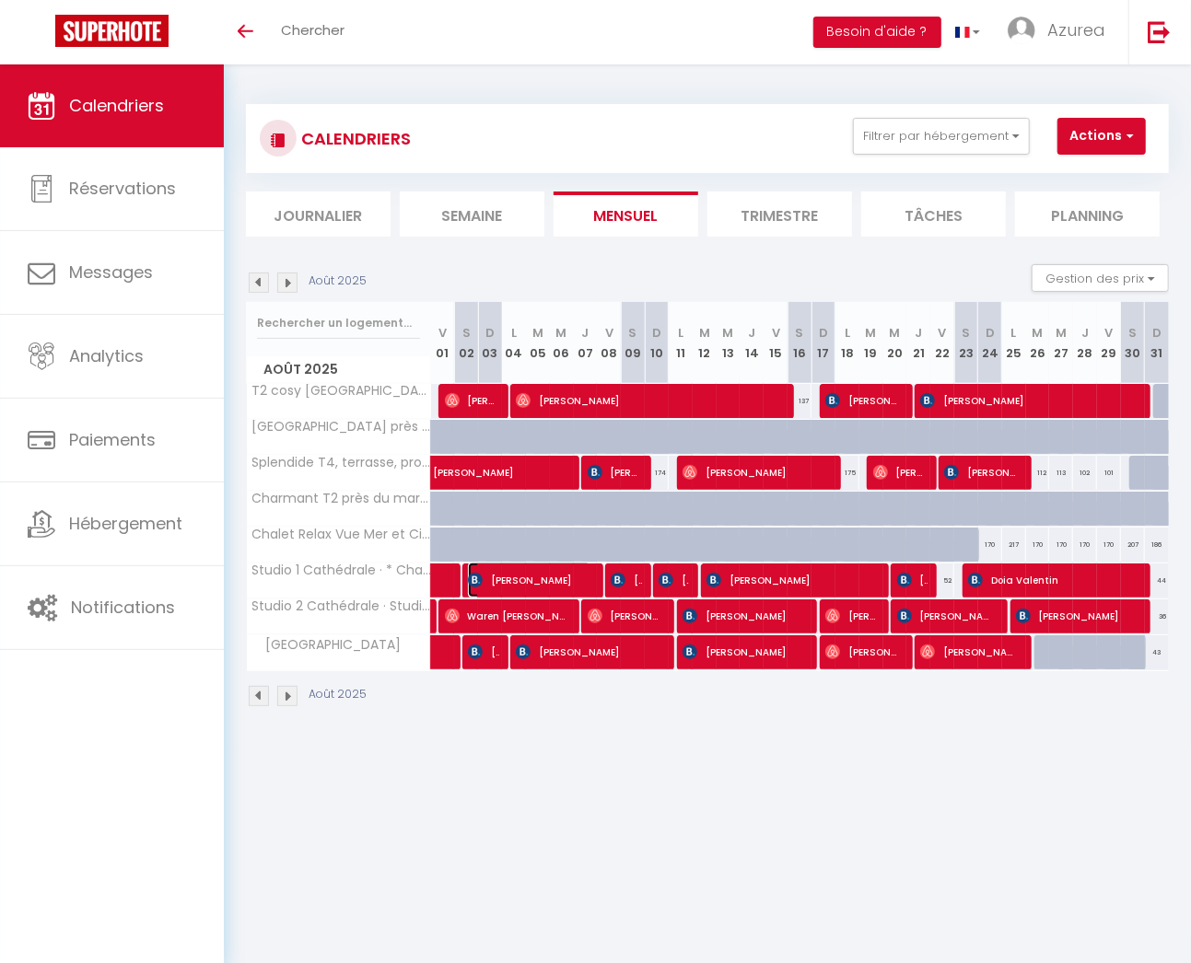
click at [549, 582] on span "[PERSON_NAME]" at bounding box center [529, 580] width 122 height 35
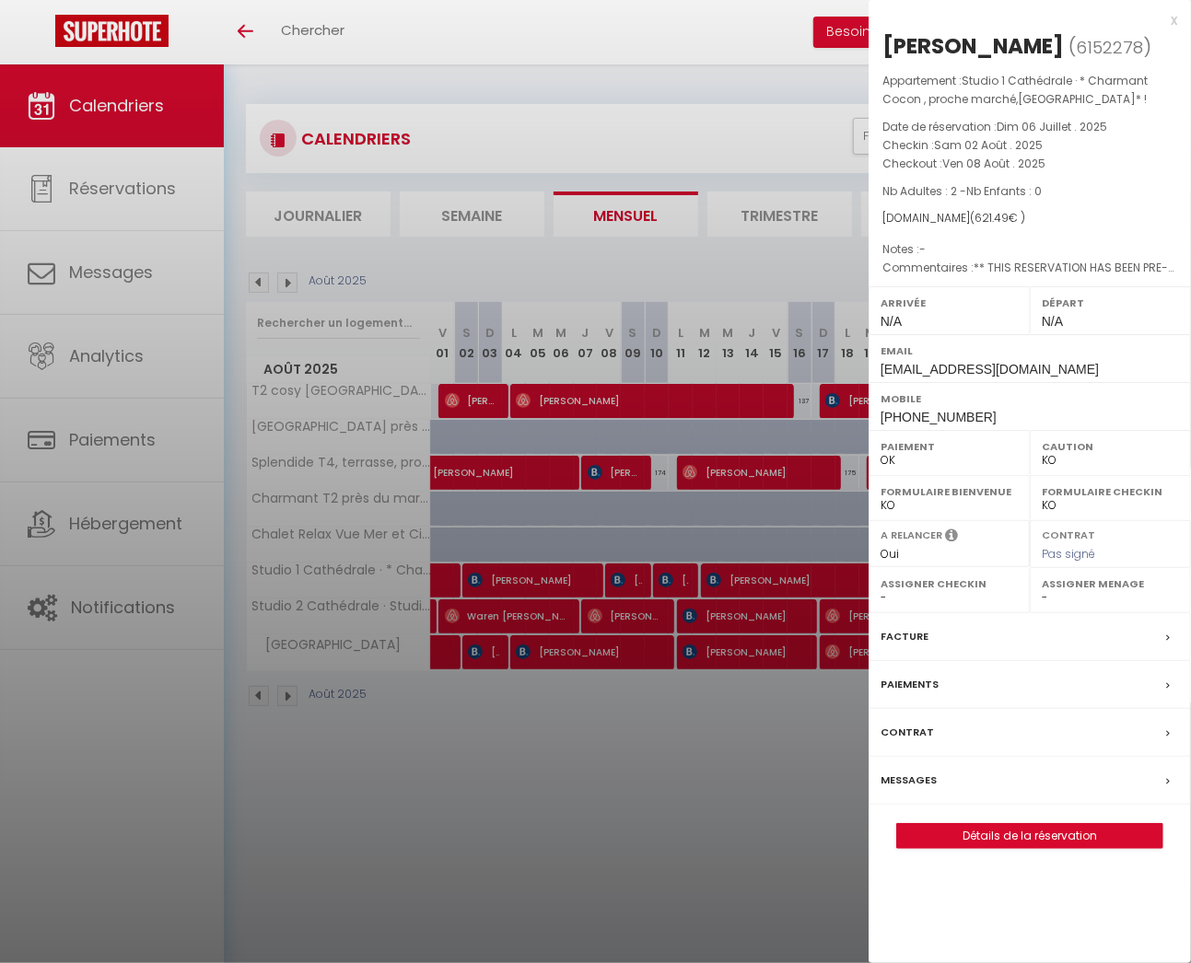
click at [1172, 19] on div "x" at bounding box center [1022, 20] width 309 height 22
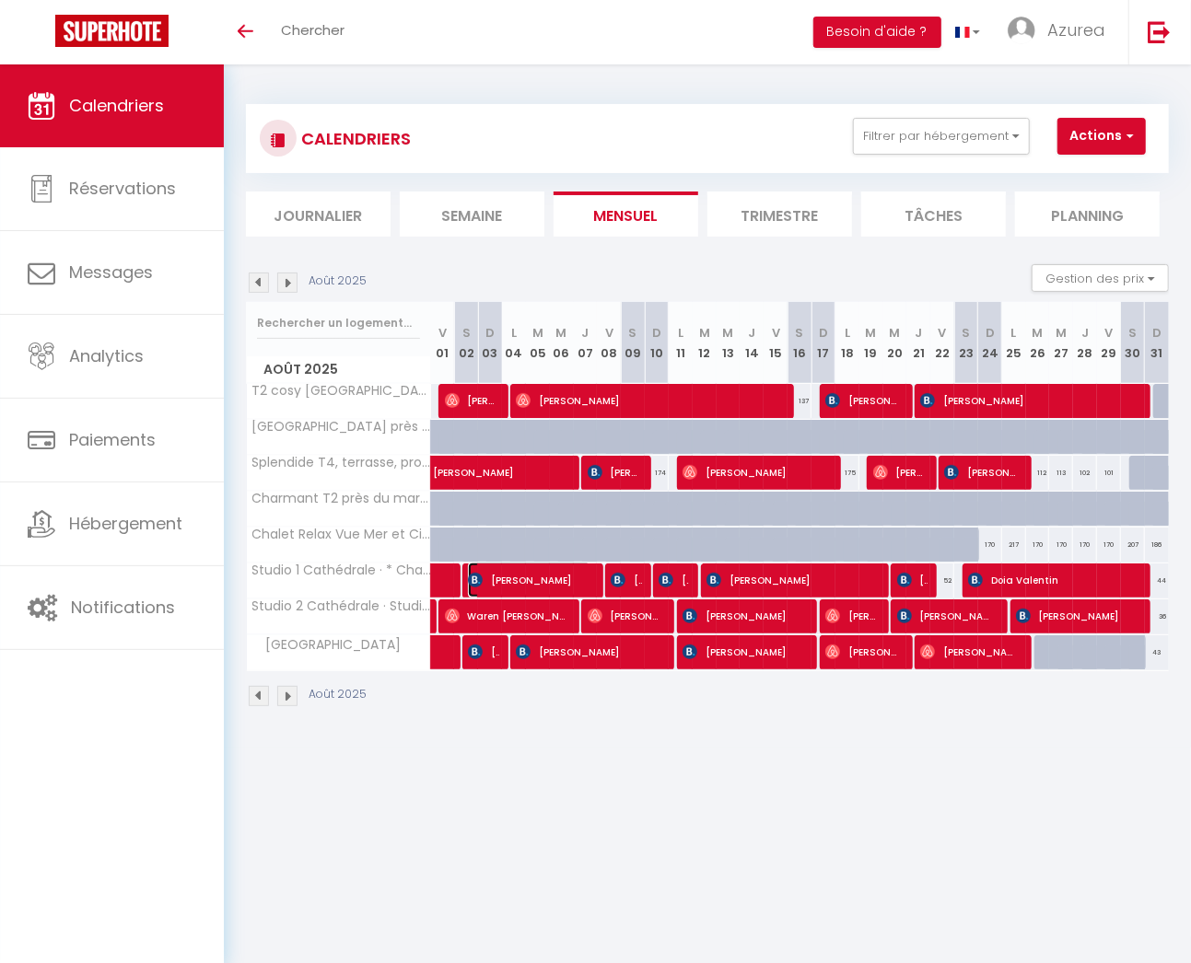
click at [518, 576] on span "[PERSON_NAME]" at bounding box center [529, 580] width 122 height 35
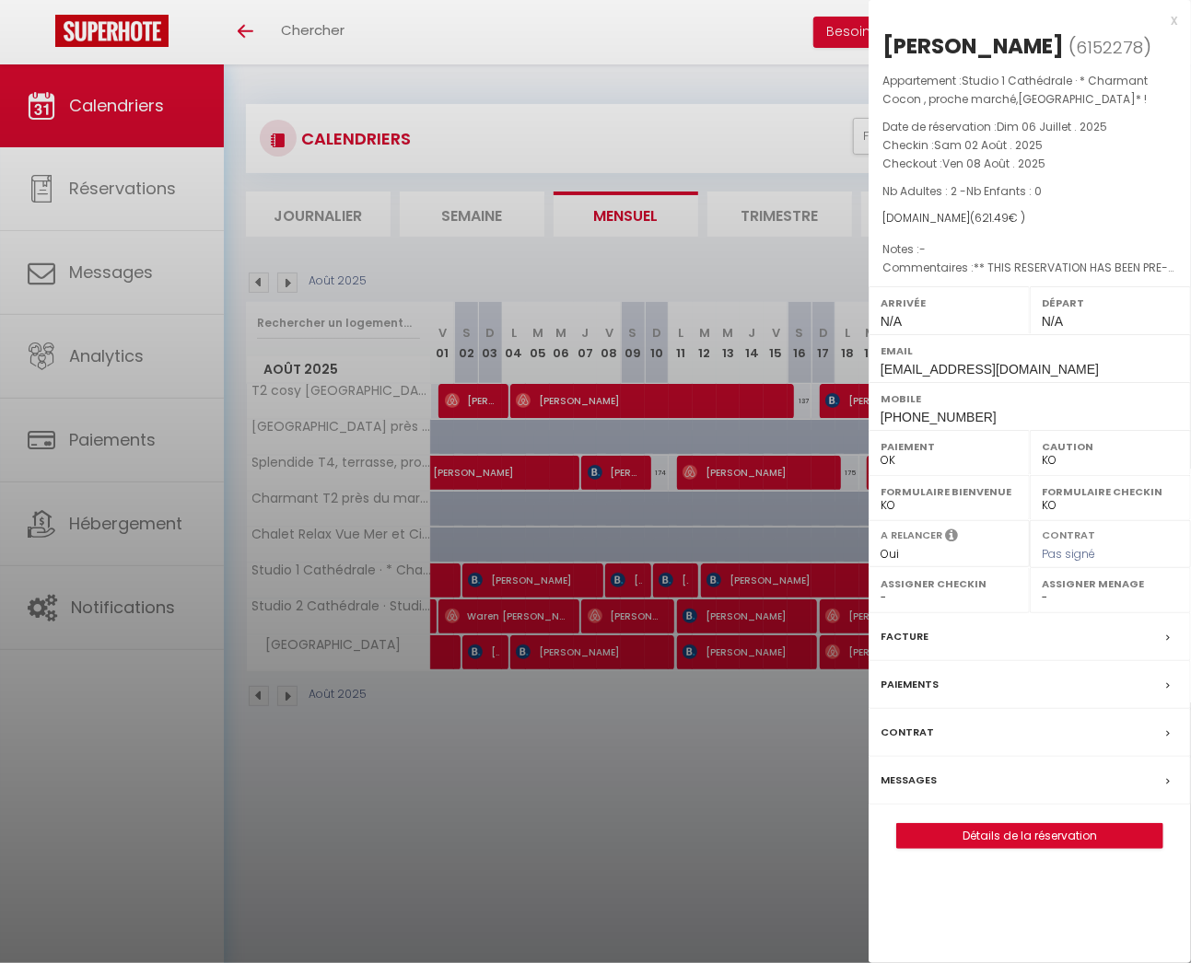
click at [1174, 21] on div "x" at bounding box center [1022, 20] width 309 height 22
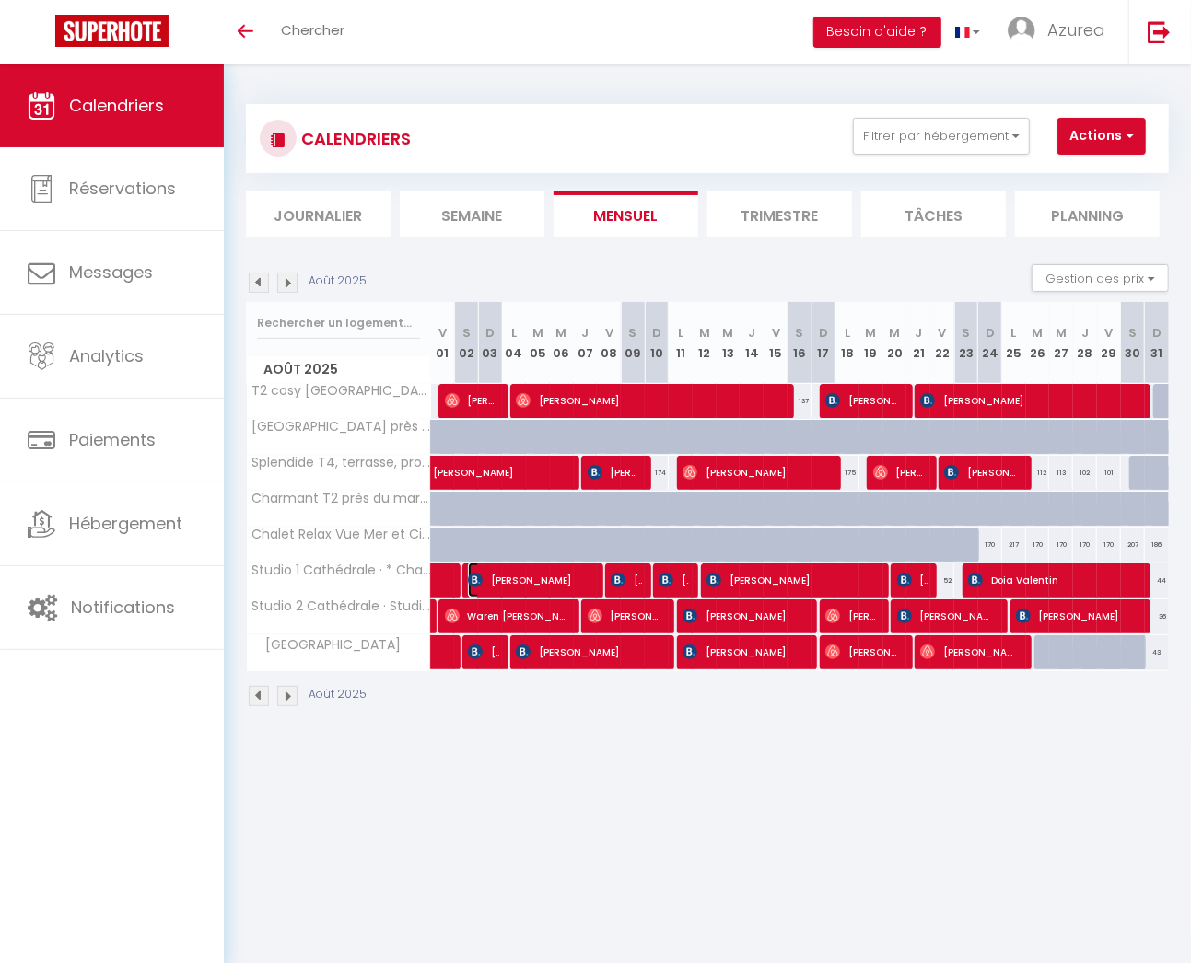
click at [538, 581] on span "[PERSON_NAME]" at bounding box center [529, 580] width 122 height 35
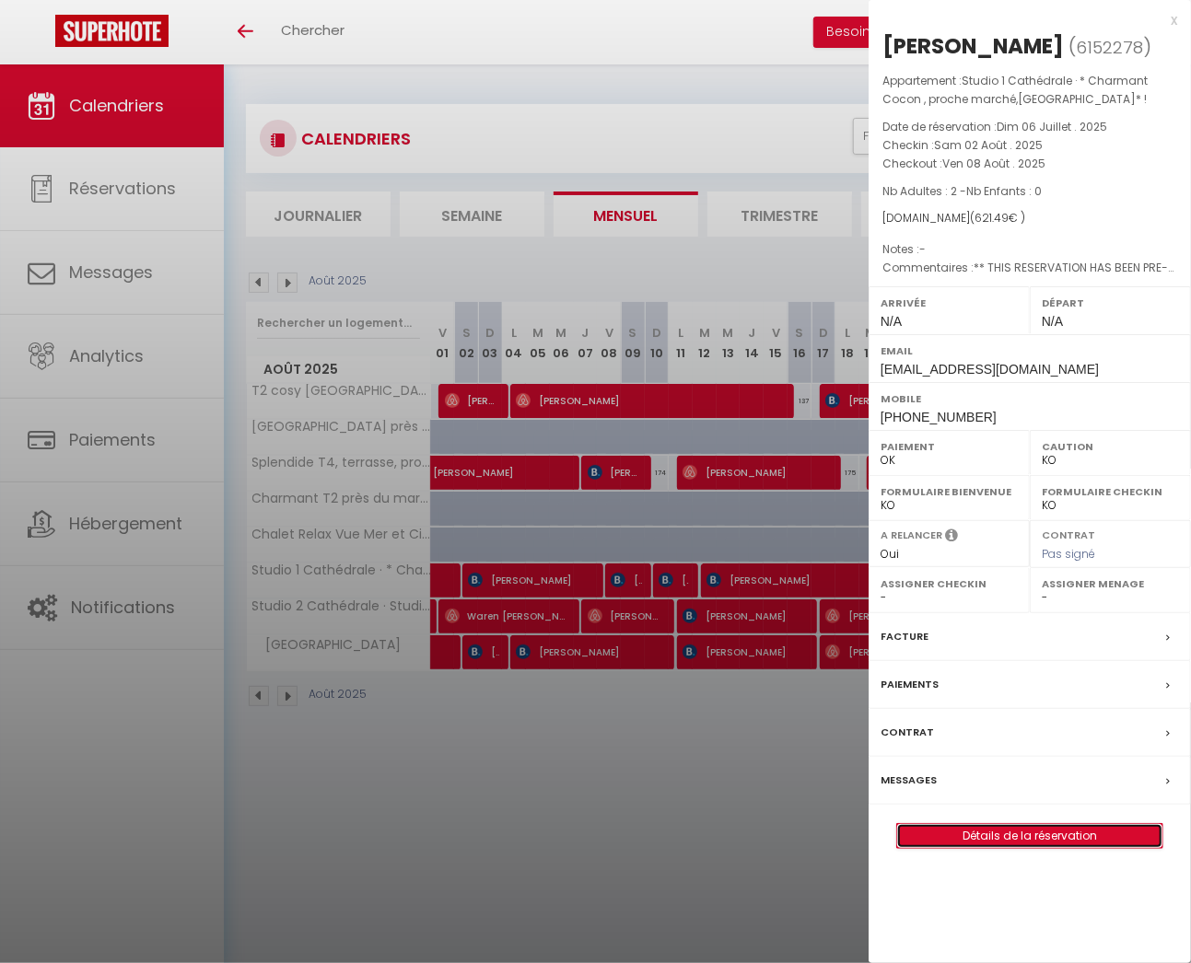
click at [1010, 828] on link "Détails de la réservation" at bounding box center [1029, 836] width 265 height 24
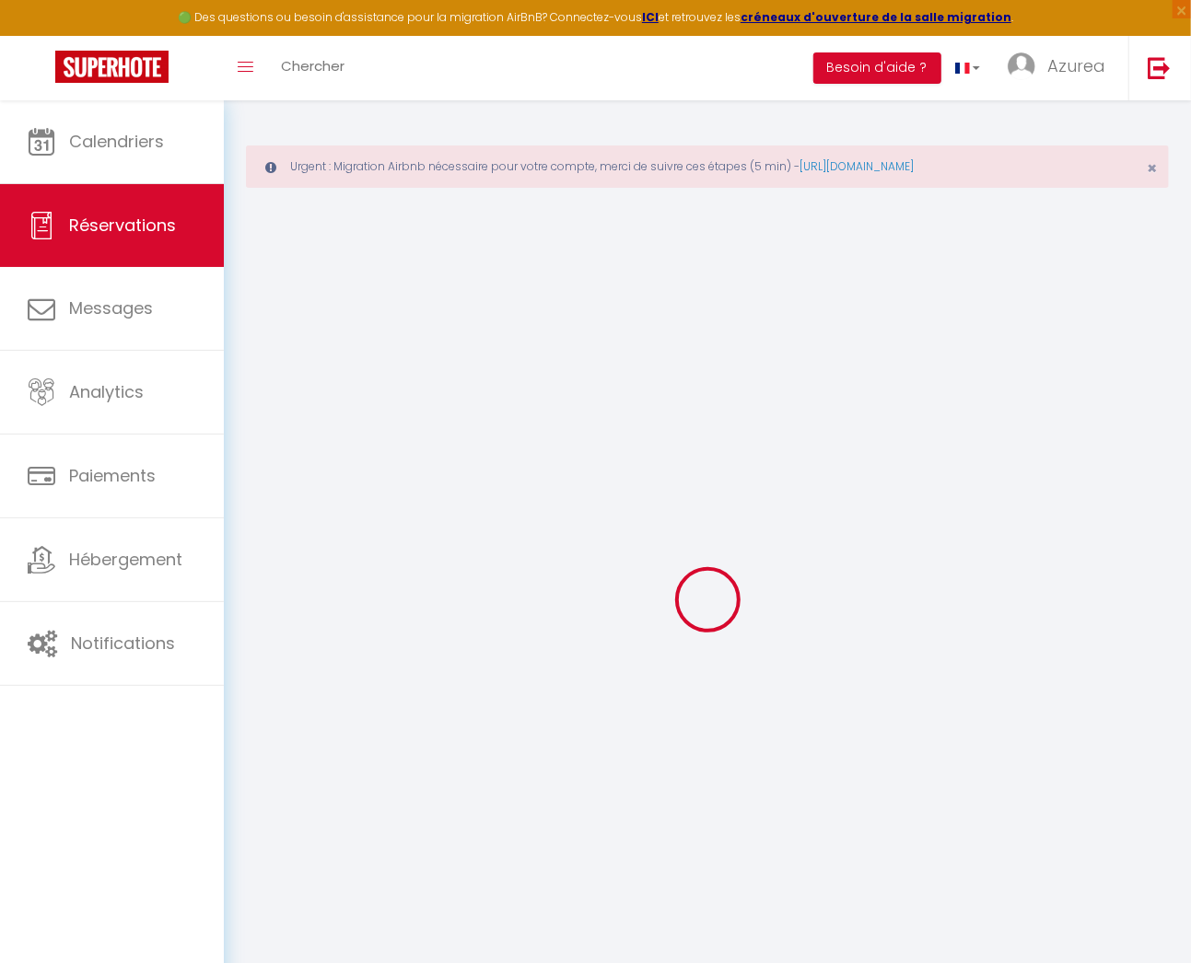
type input "[PERSON_NAME]"
type input "Kistian"
type input "[EMAIL_ADDRESS][DOMAIN_NAME]"
type input "[PHONE_NUMBER]"
type input "361 All. de [GEOGRAPHIC_DATA]"
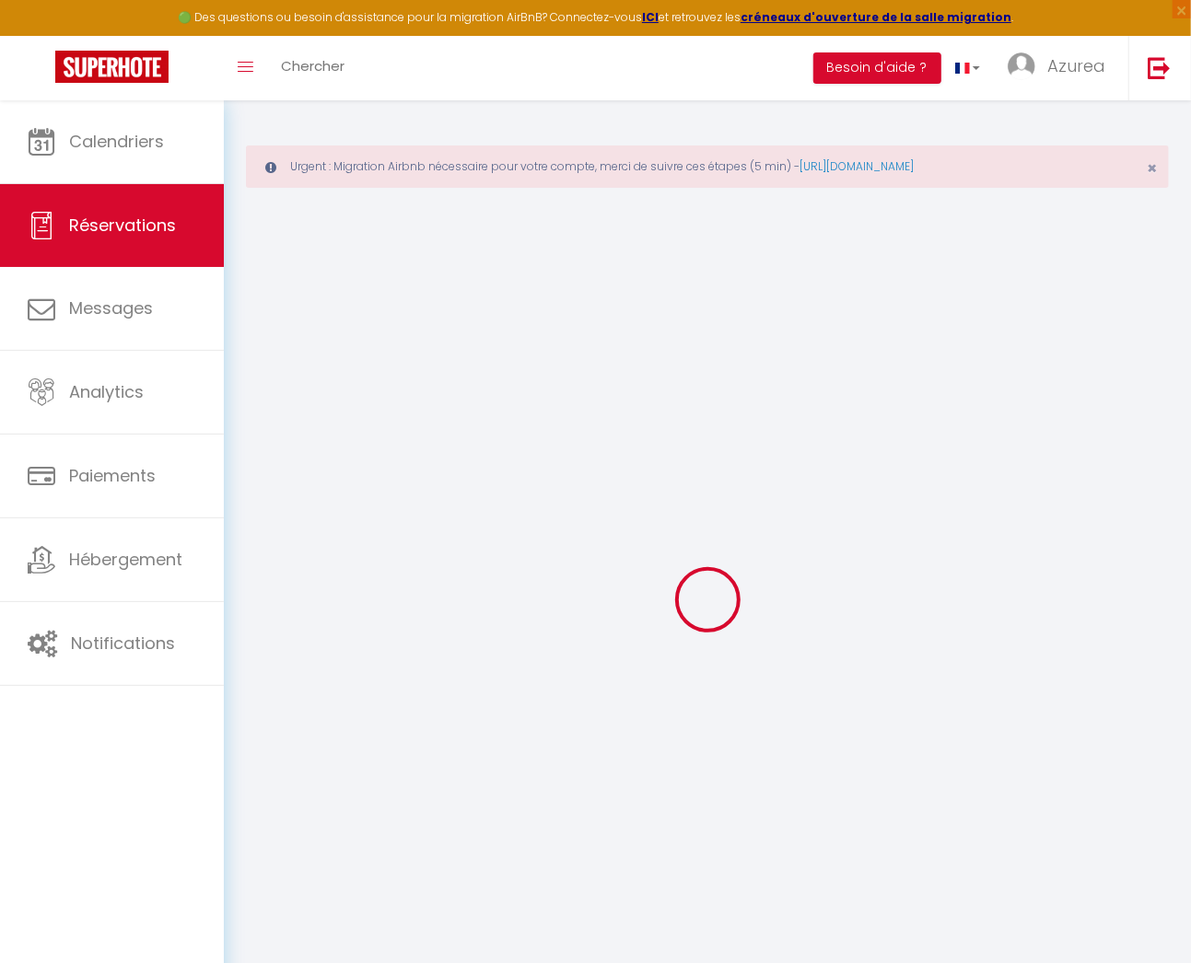
type input "[GEOGRAPHIC_DATA]"
select select "FR"
type input "88.05"
type input "8.7"
select select "63214"
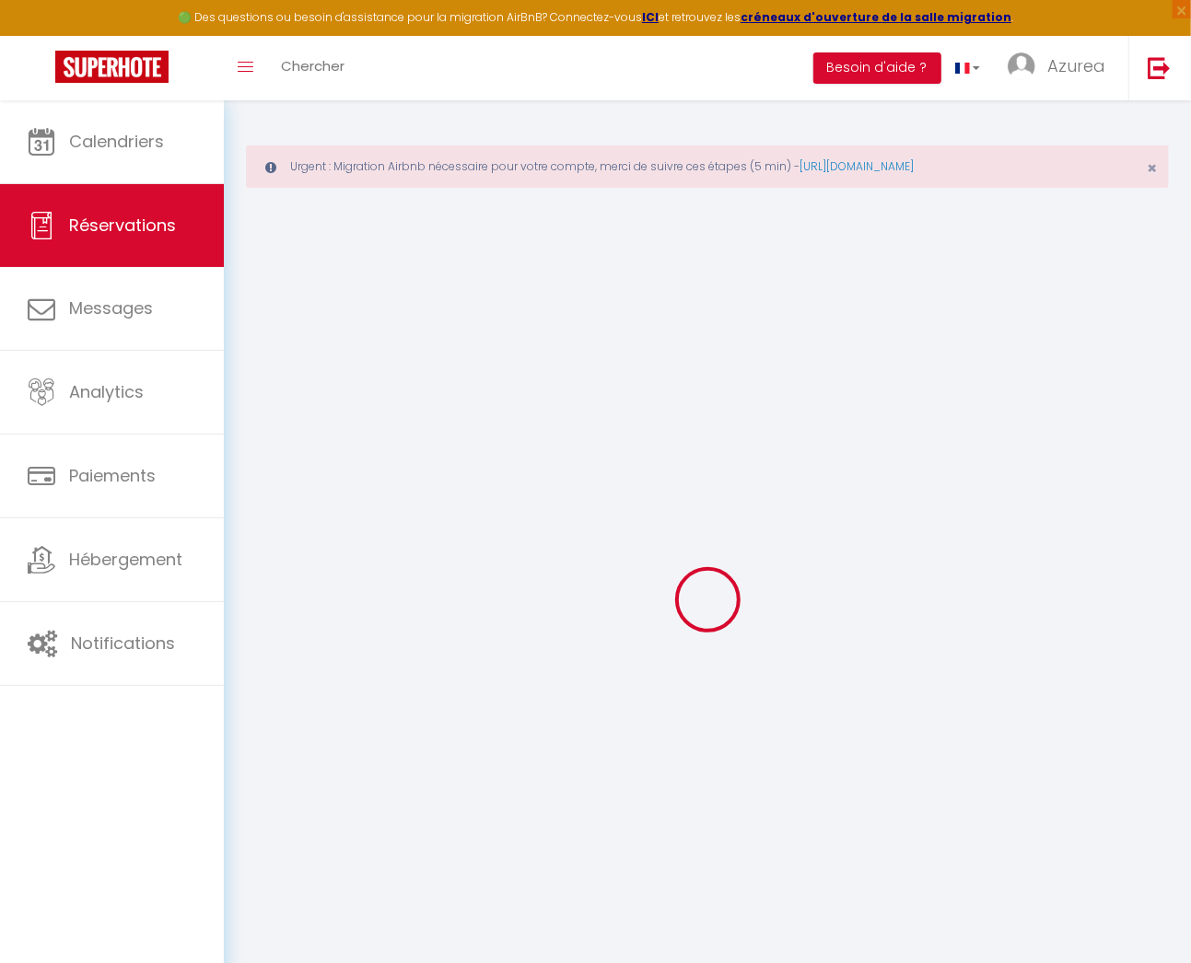
select select "1"
select select
type input "2"
select select "12"
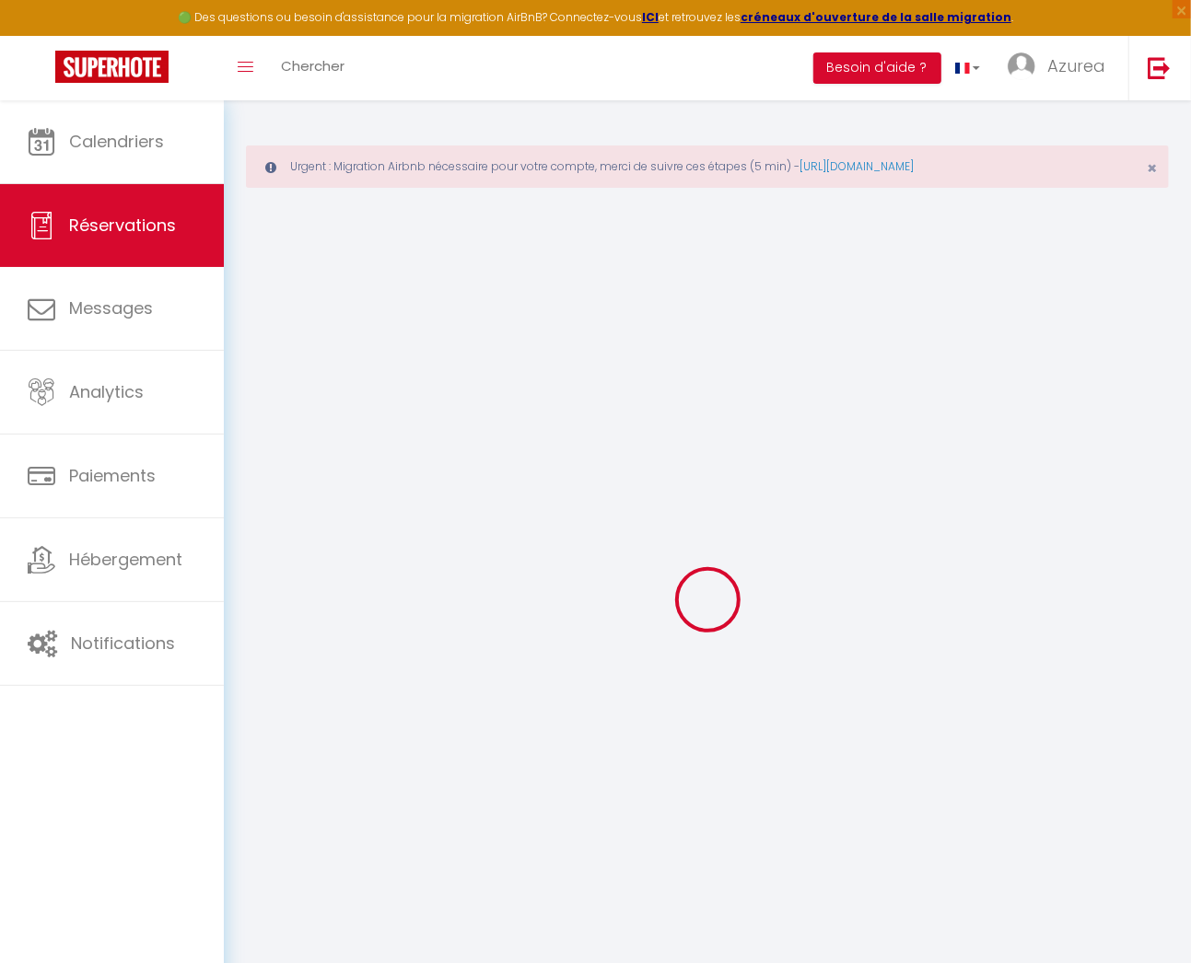
select select
type input "527"
checkbox input "false"
type input "0"
select select "2"
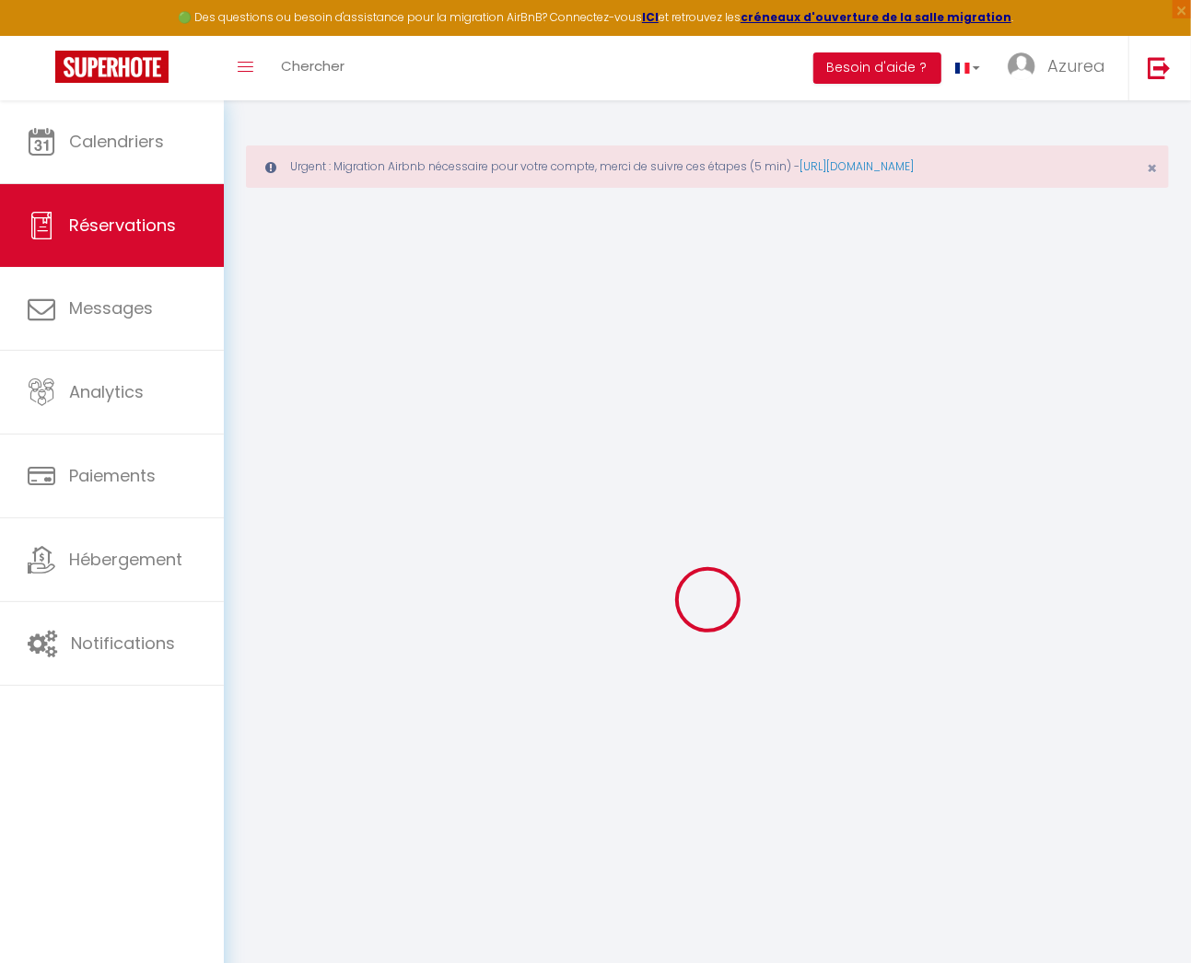
type input "0"
select select
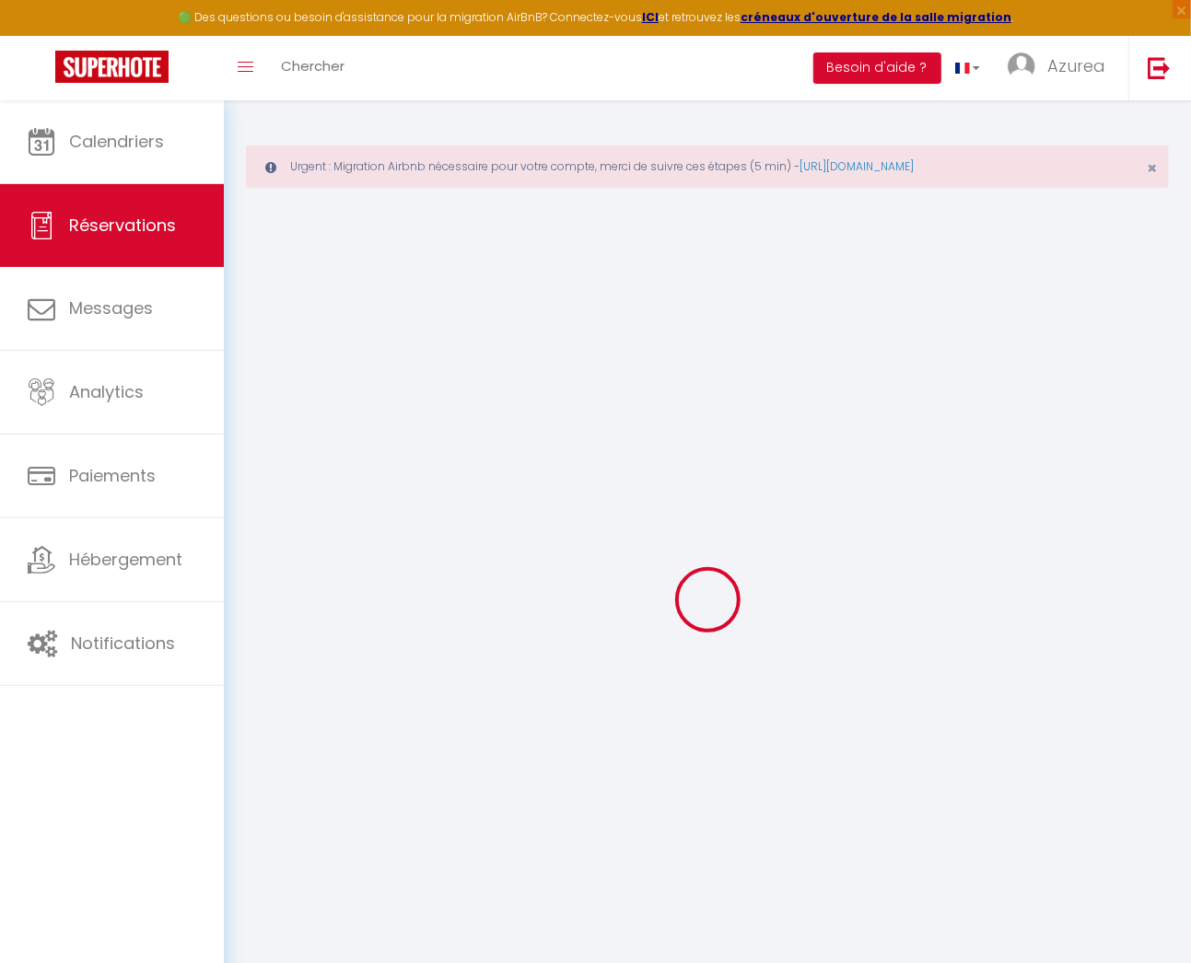
select select "14"
checkbox input "false"
select select
checkbox input "false"
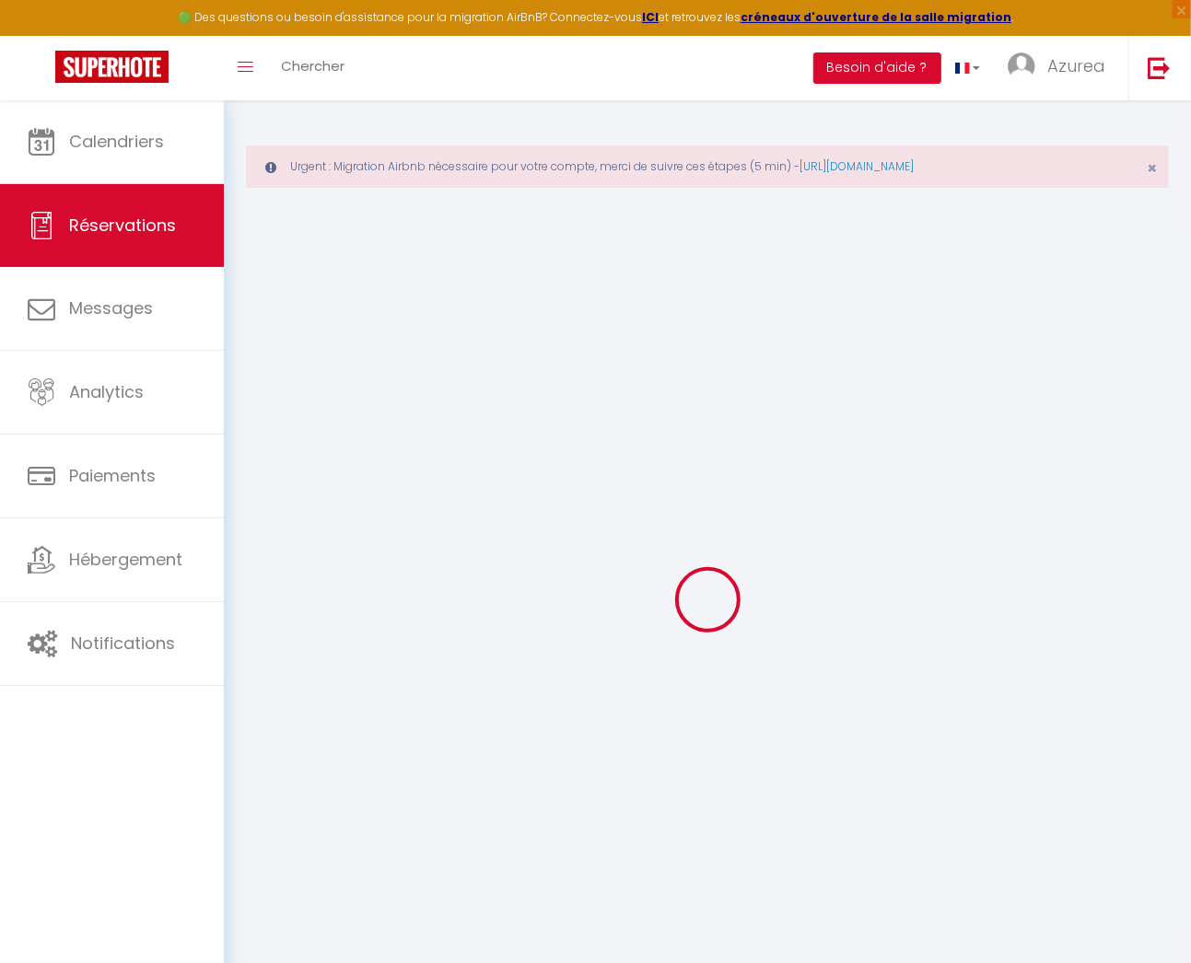
select select
checkbox input "false"
type textarea "** THIS RESERVATION HAS BEEN PRE-PAID ** BOOKING NOTE : Payment charge is EUR 8…"
type input "60"
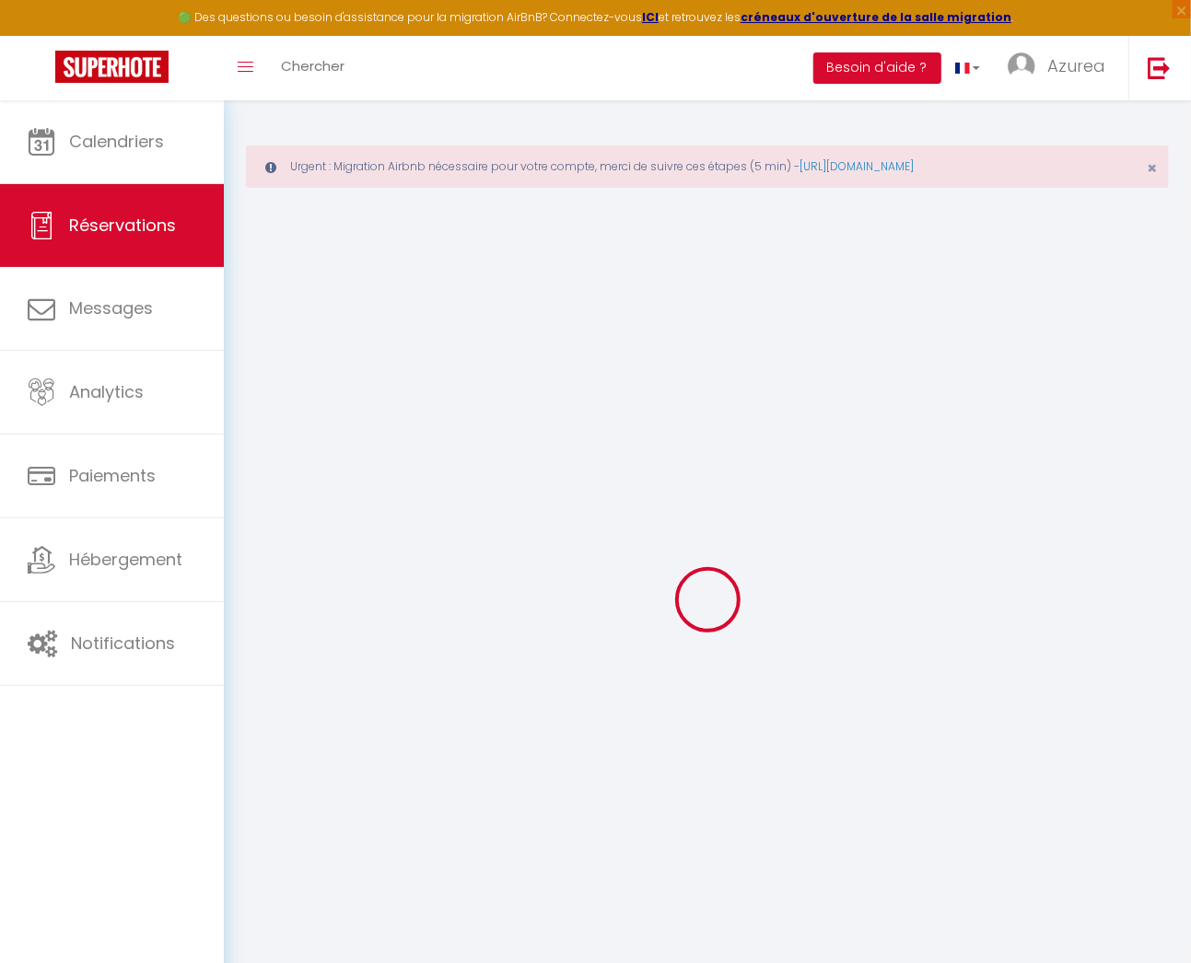
type input "34.49"
select select
checkbox input "false"
select select
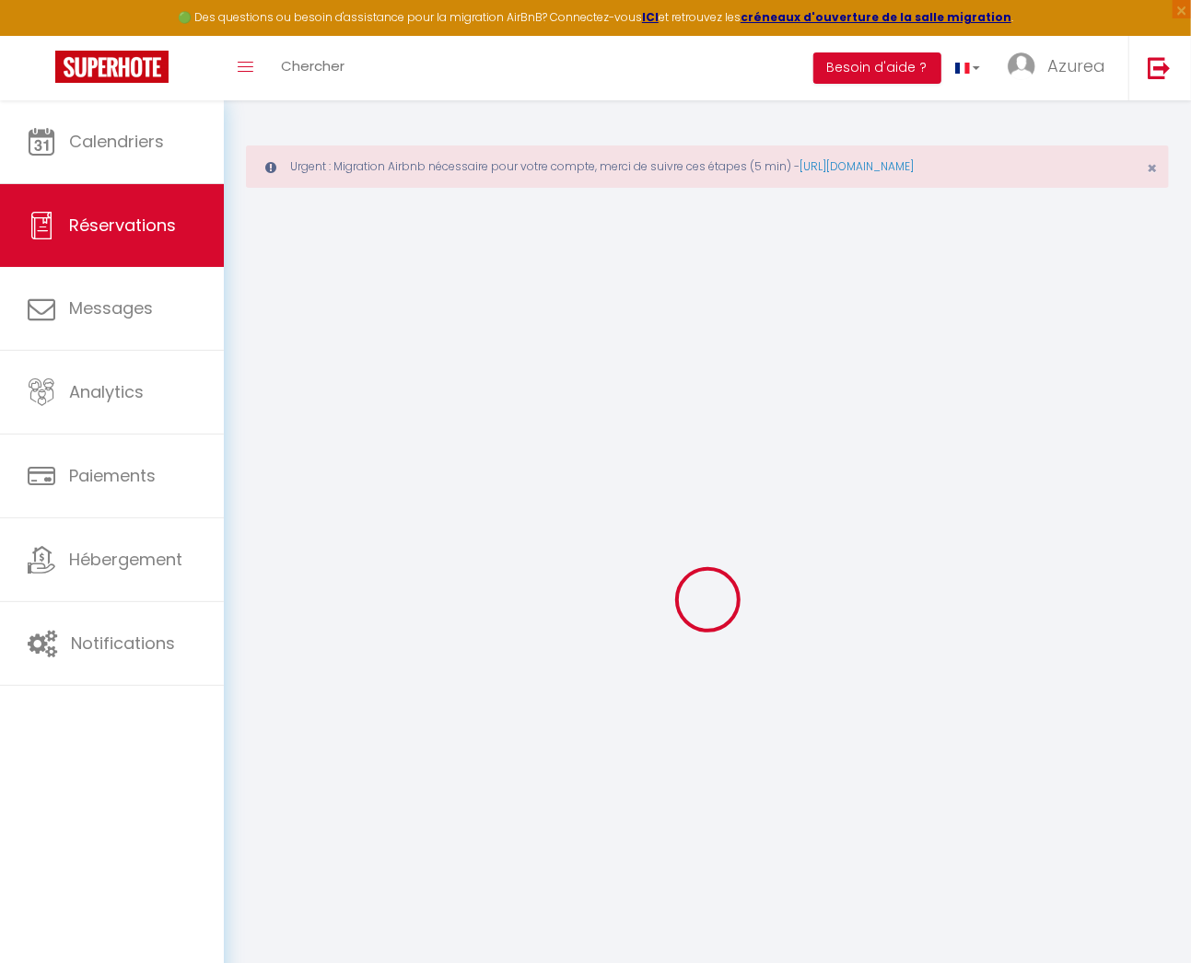
select select
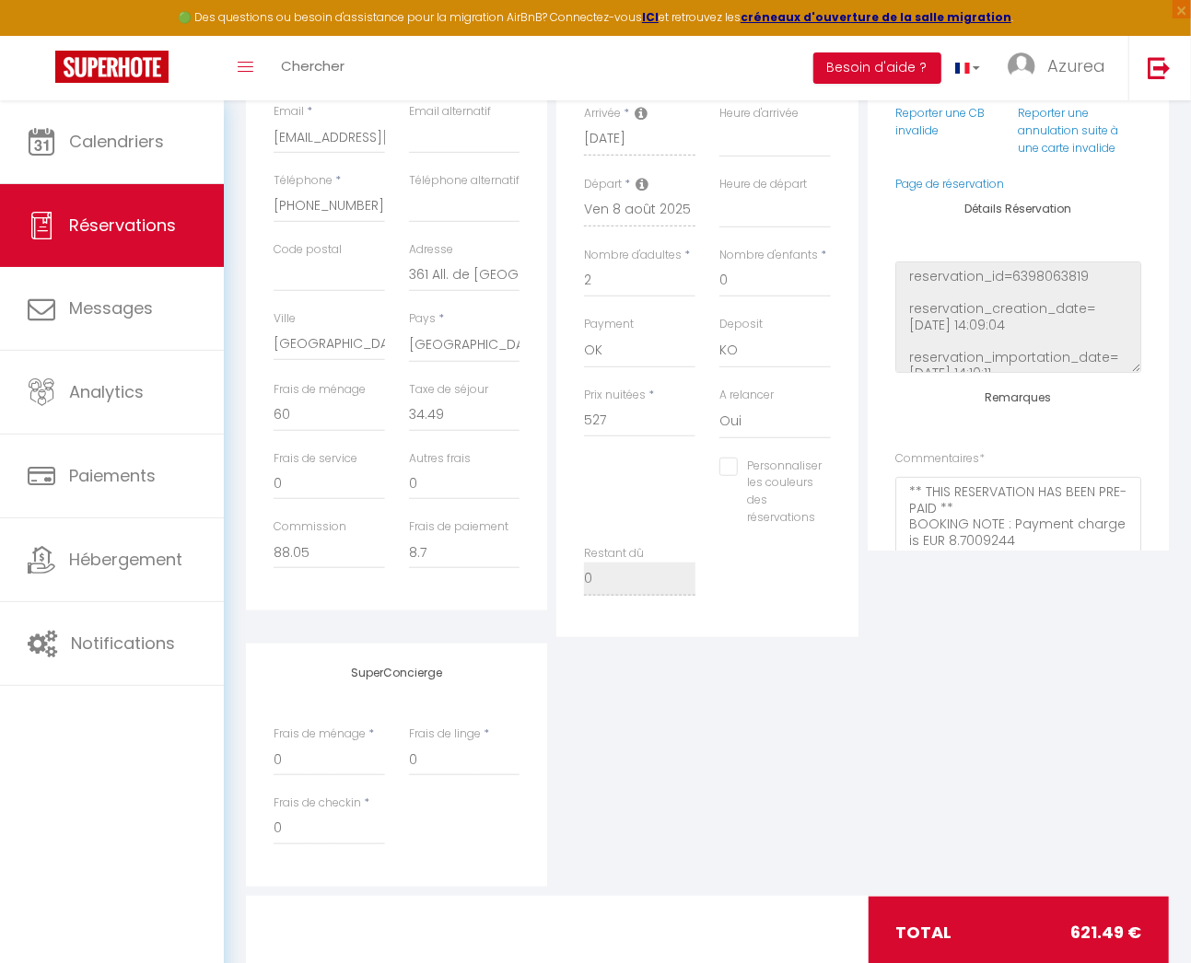
scroll to position [459, 0]
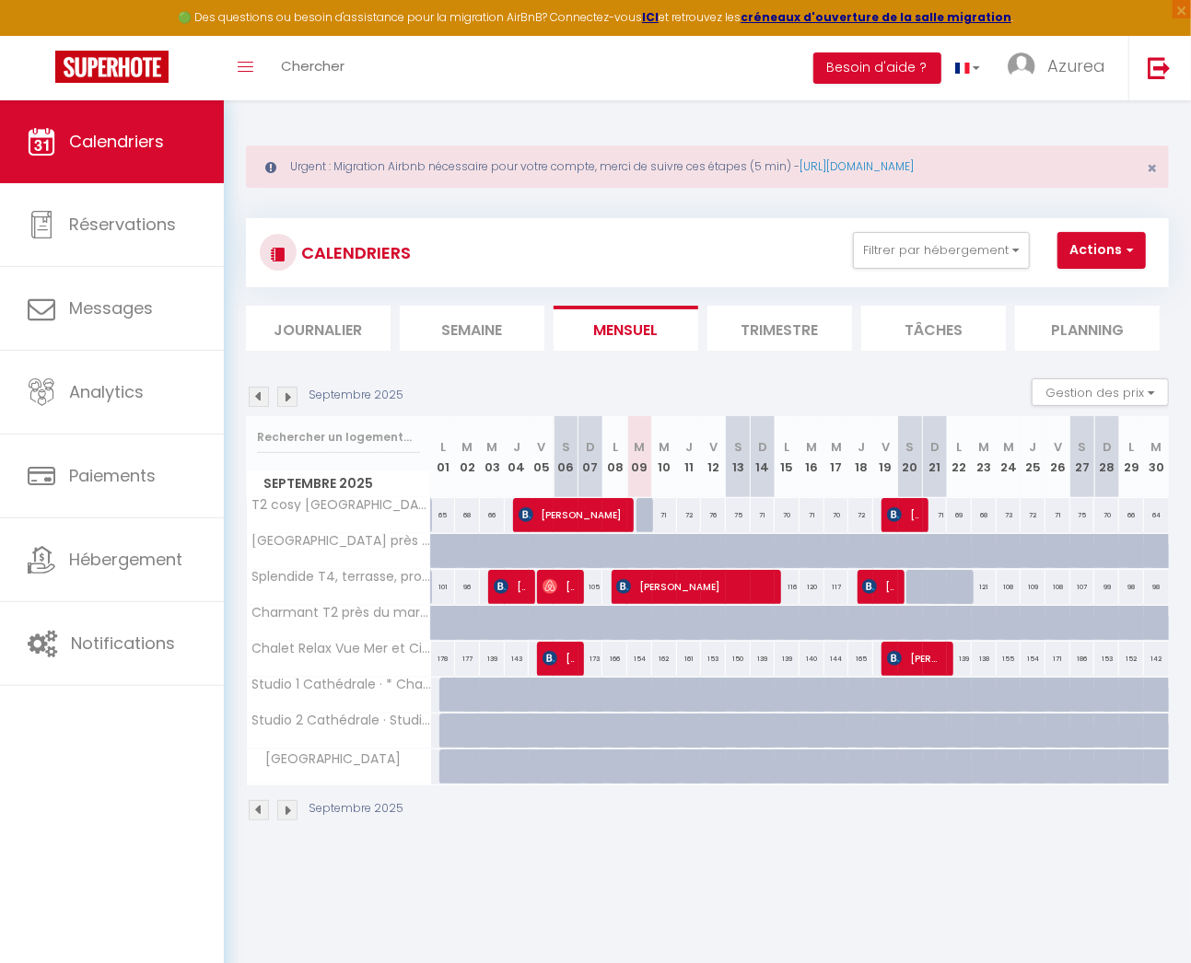
click at [262, 387] on img at bounding box center [259, 397] width 20 height 20
select select
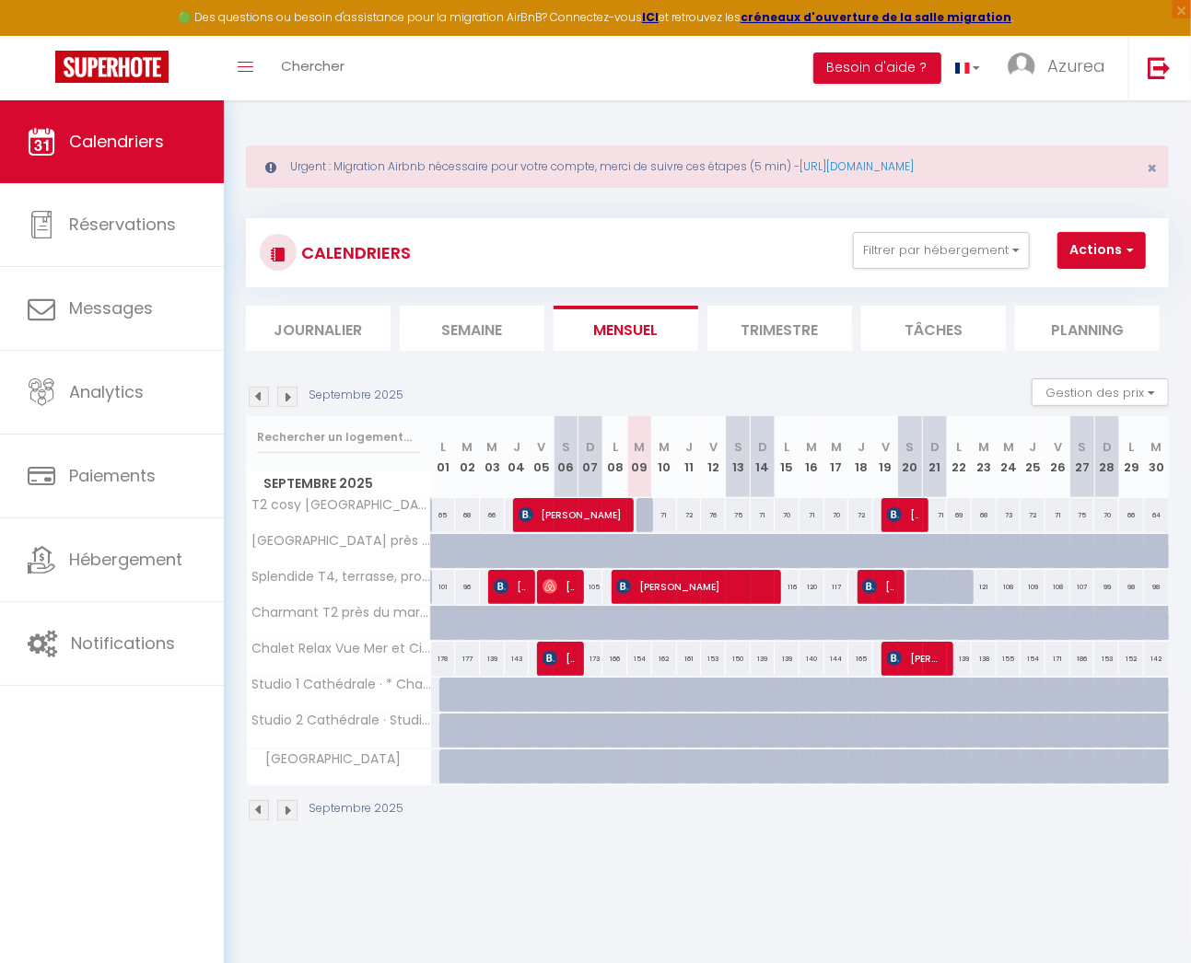
select select
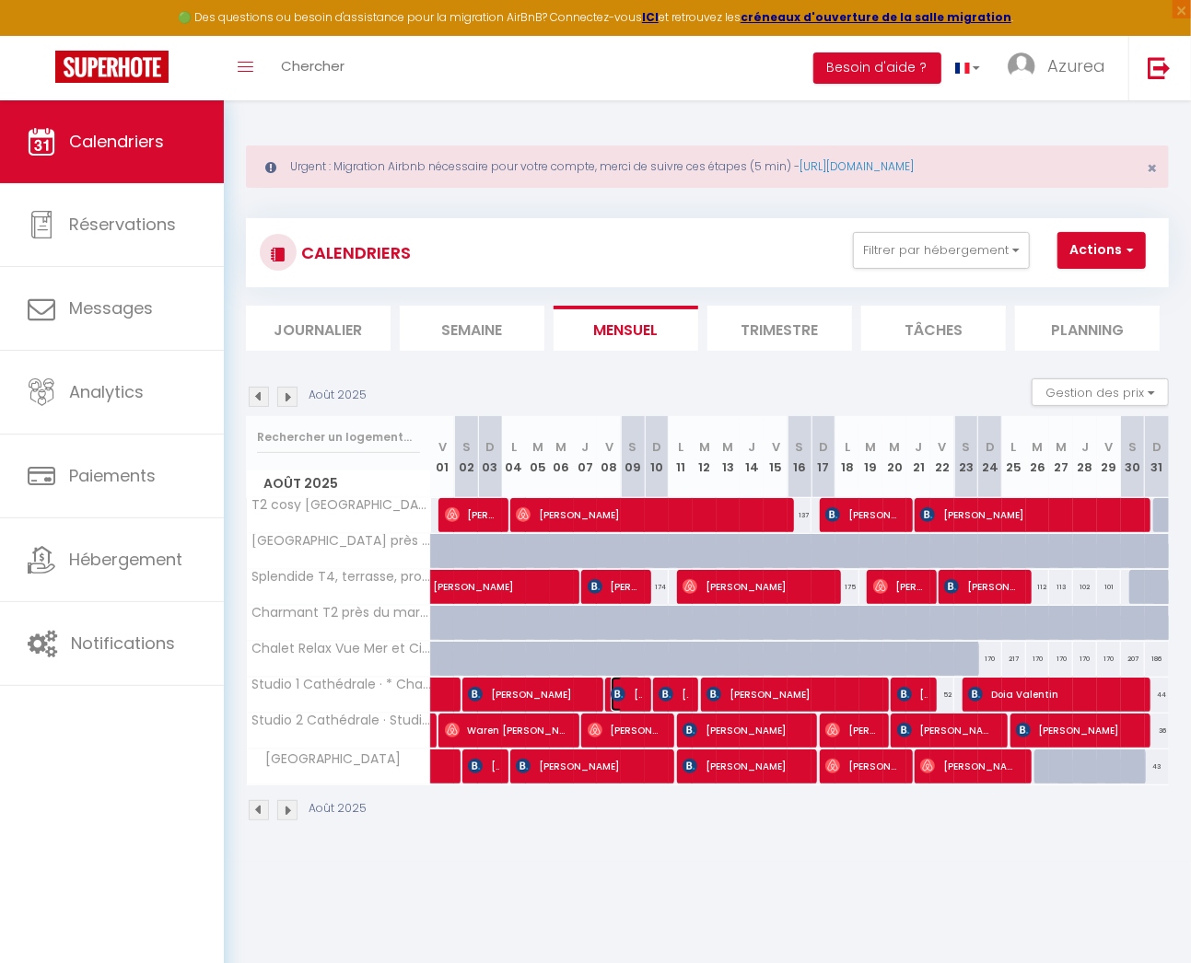
click at [625, 693] on span "[PERSON_NAME]" at bounding box center [626, 694] width 30 height 35
select select "OK"
select select "KO"
select select "0"
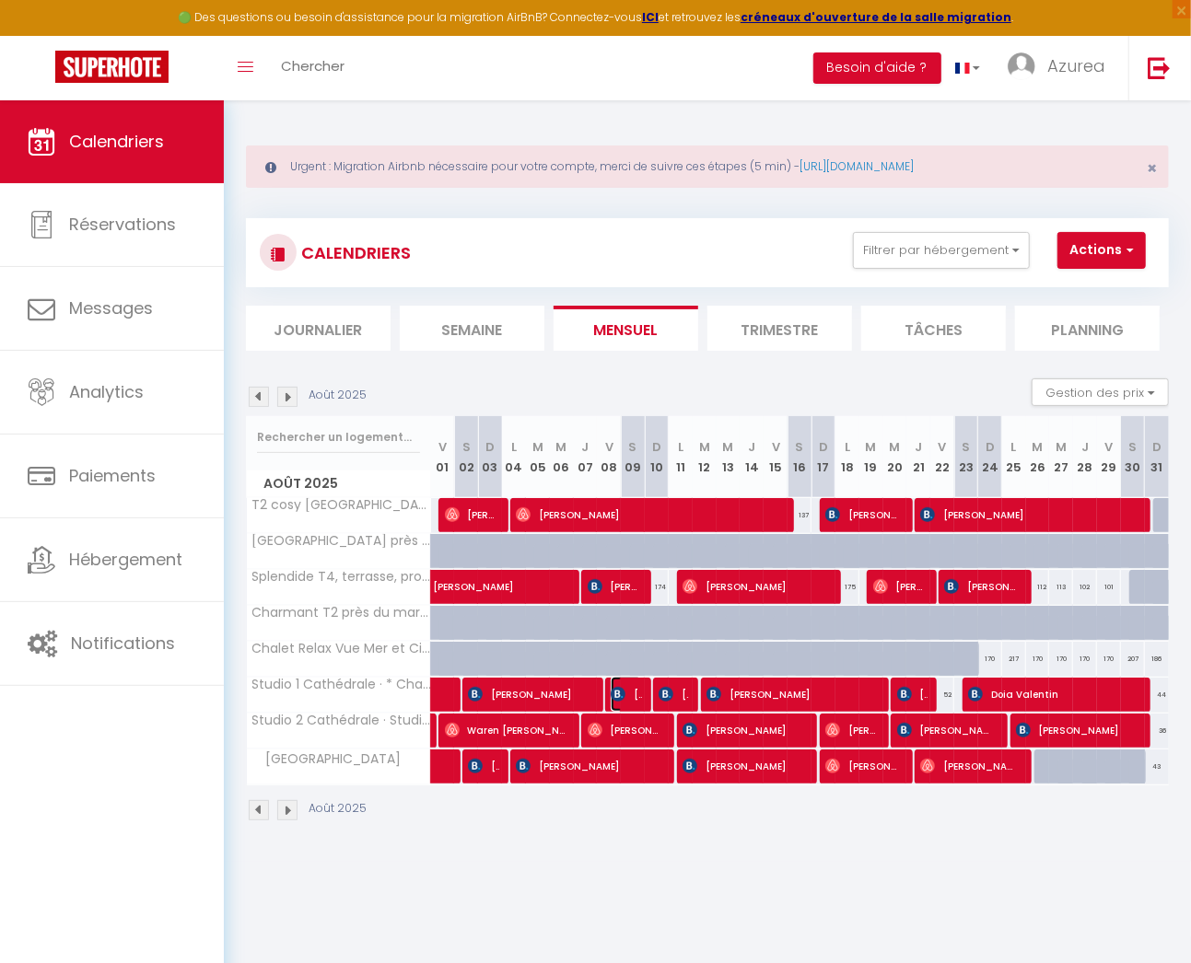
select select "1"
select select
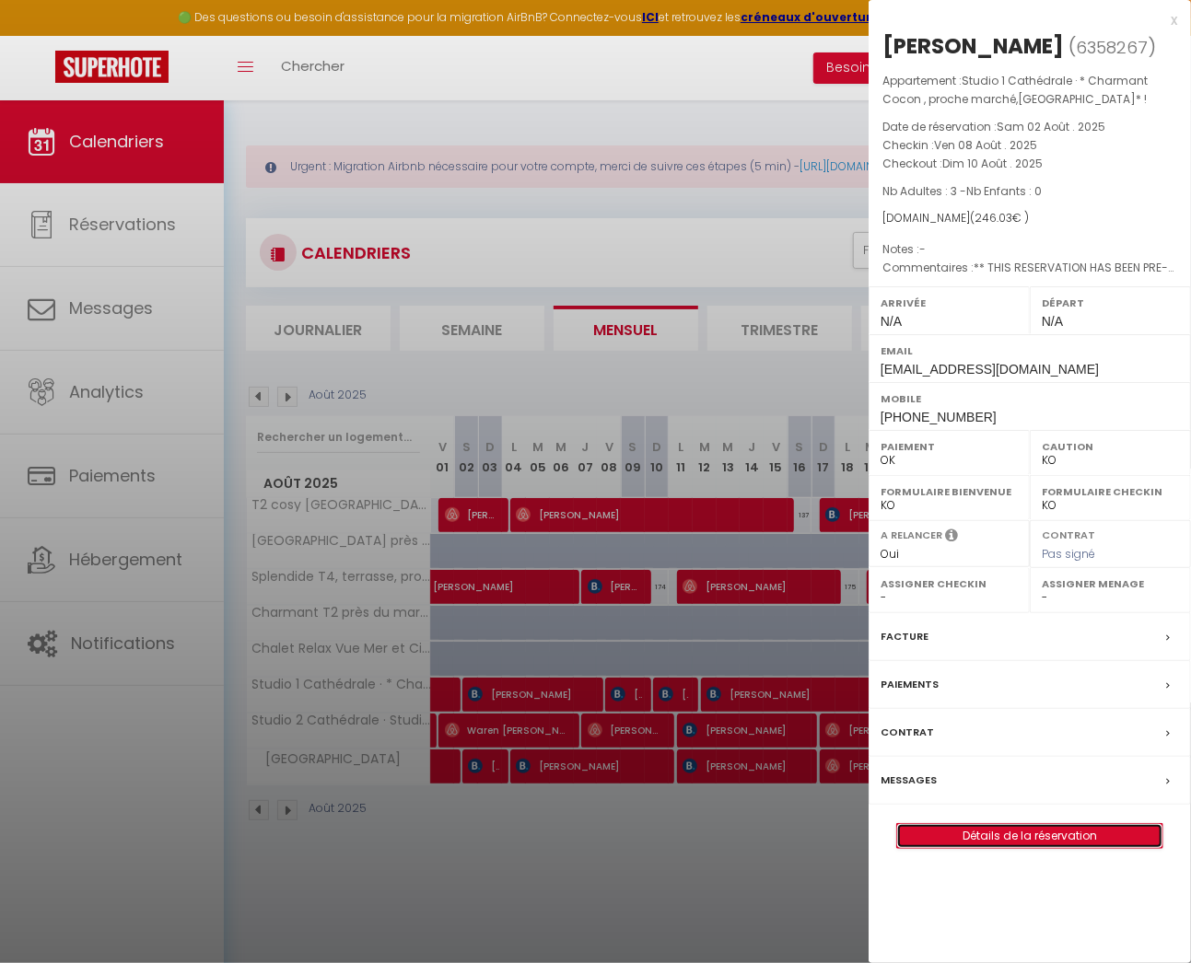
click at [960, 848] on link "Détails de la réservation" at bounding box center [1029, 836] width 265 height 24
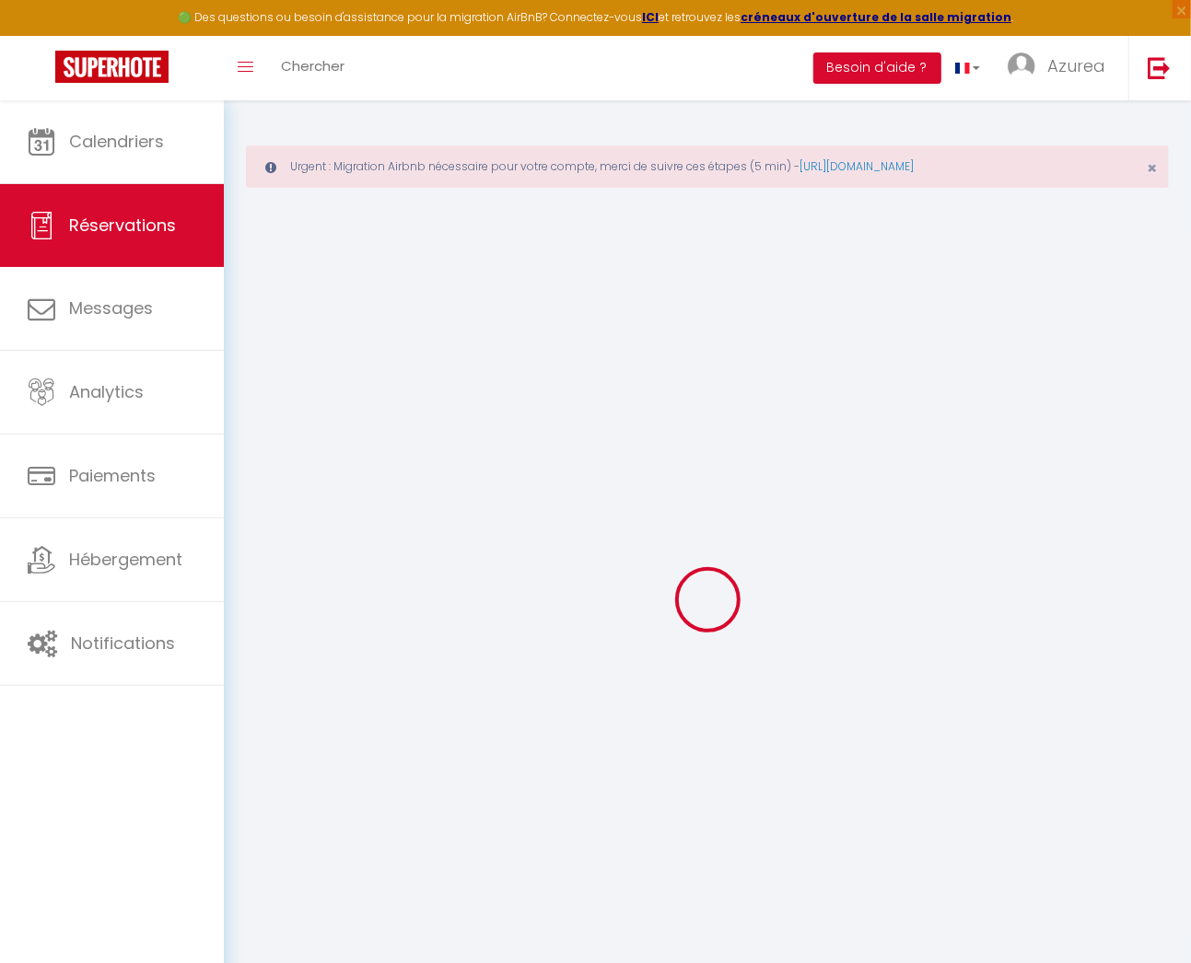
type input "Guillaume"
type input "Cegarra"
type input "gcegar.416360@guest.booking.com"
type input "+33635488526"
type input "69100"
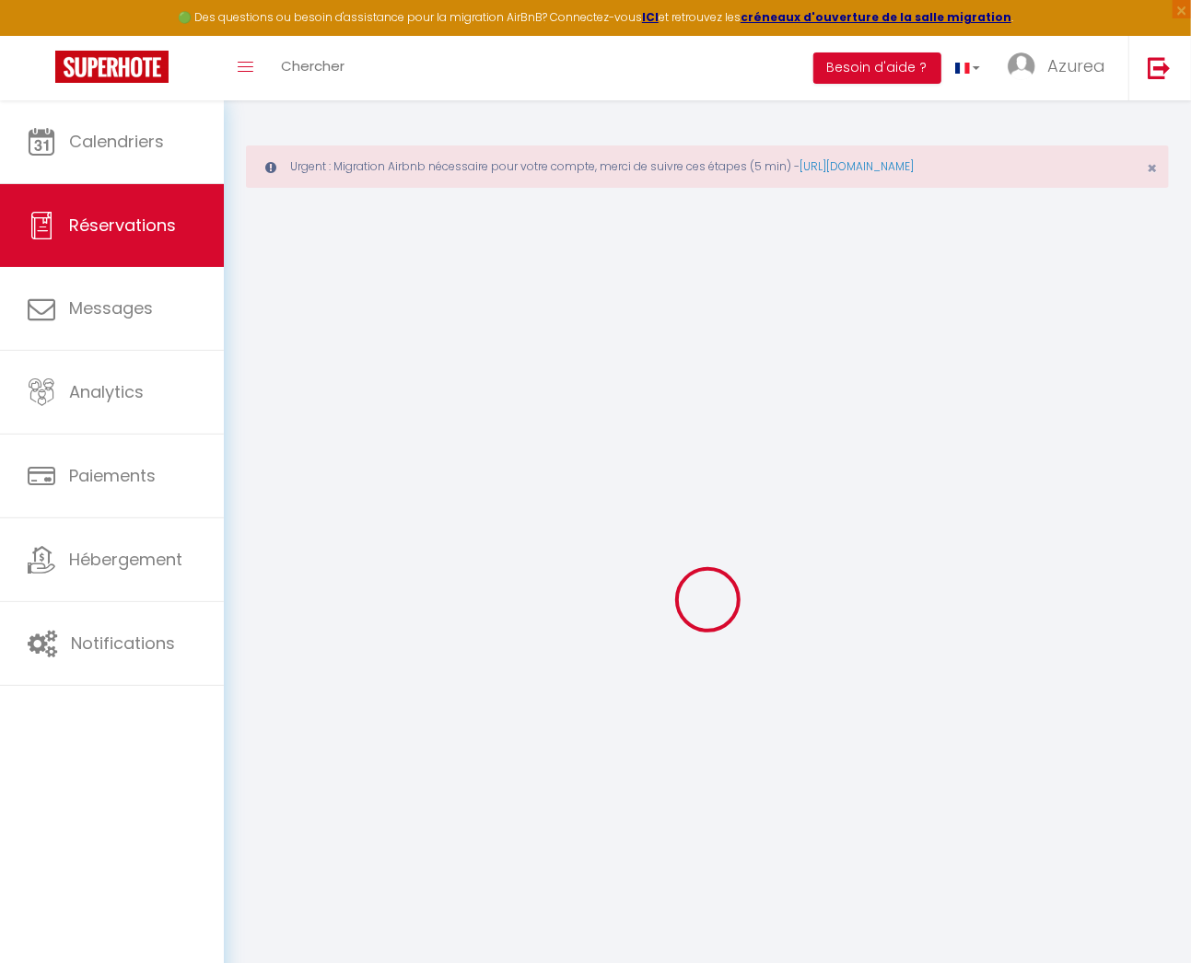
type input "192 avenue Roger salengro"
type input "Villeurbàne"
select select "FR"
type input "35.19"
type input "3.44"
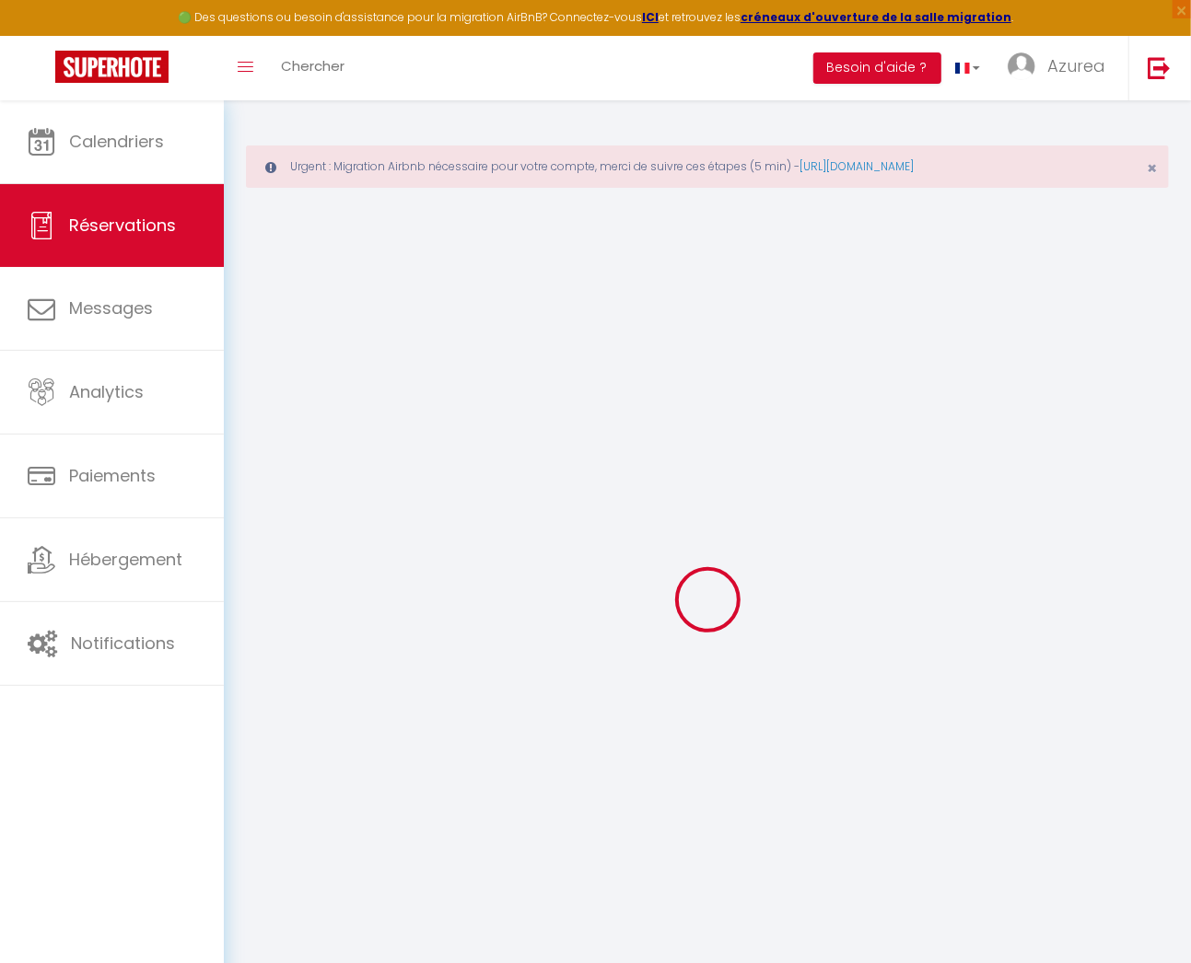
select select "63214"
select select "1"
select select
type input "3"
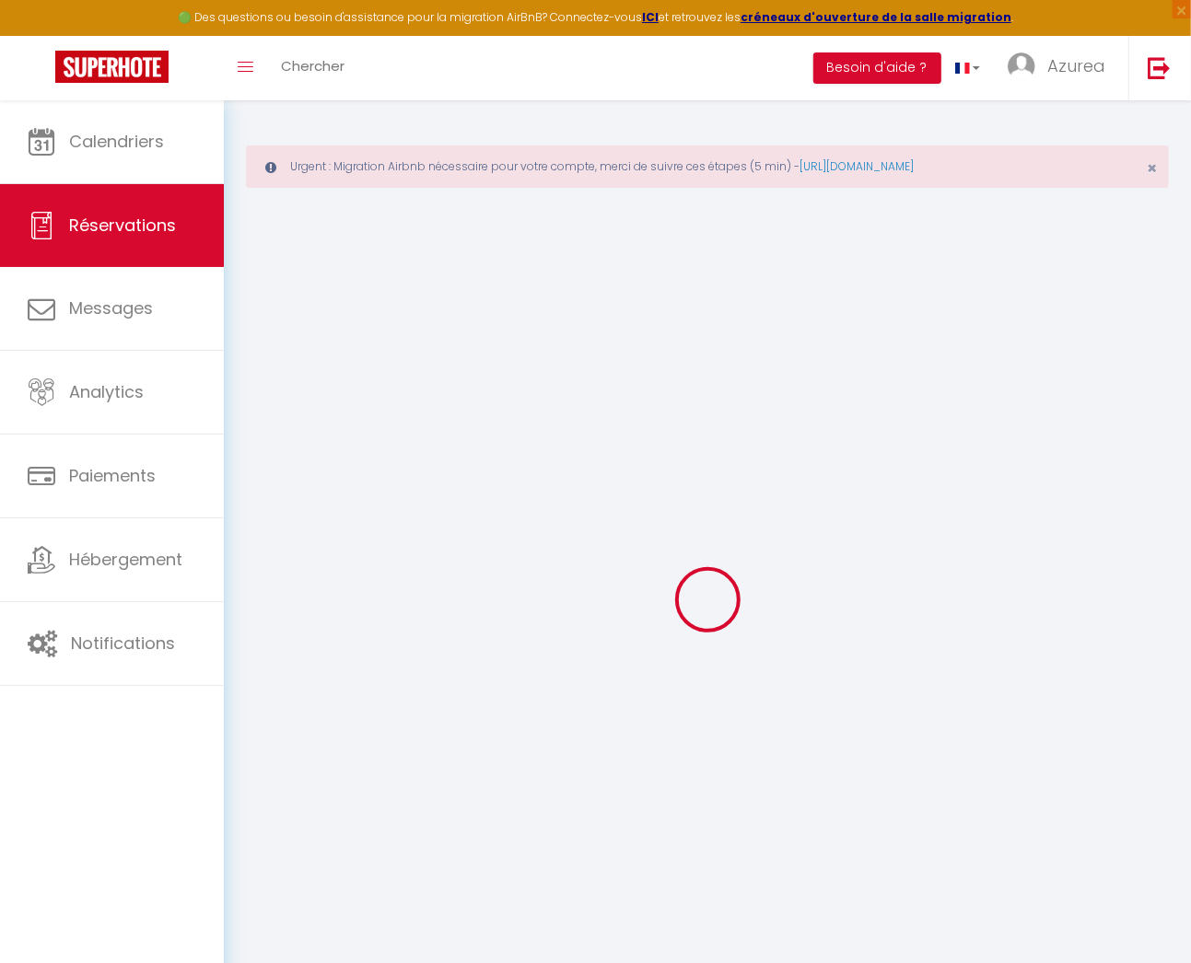
select select "12"
select select
type input "174.6"
checkbox input "false"
type input "0"
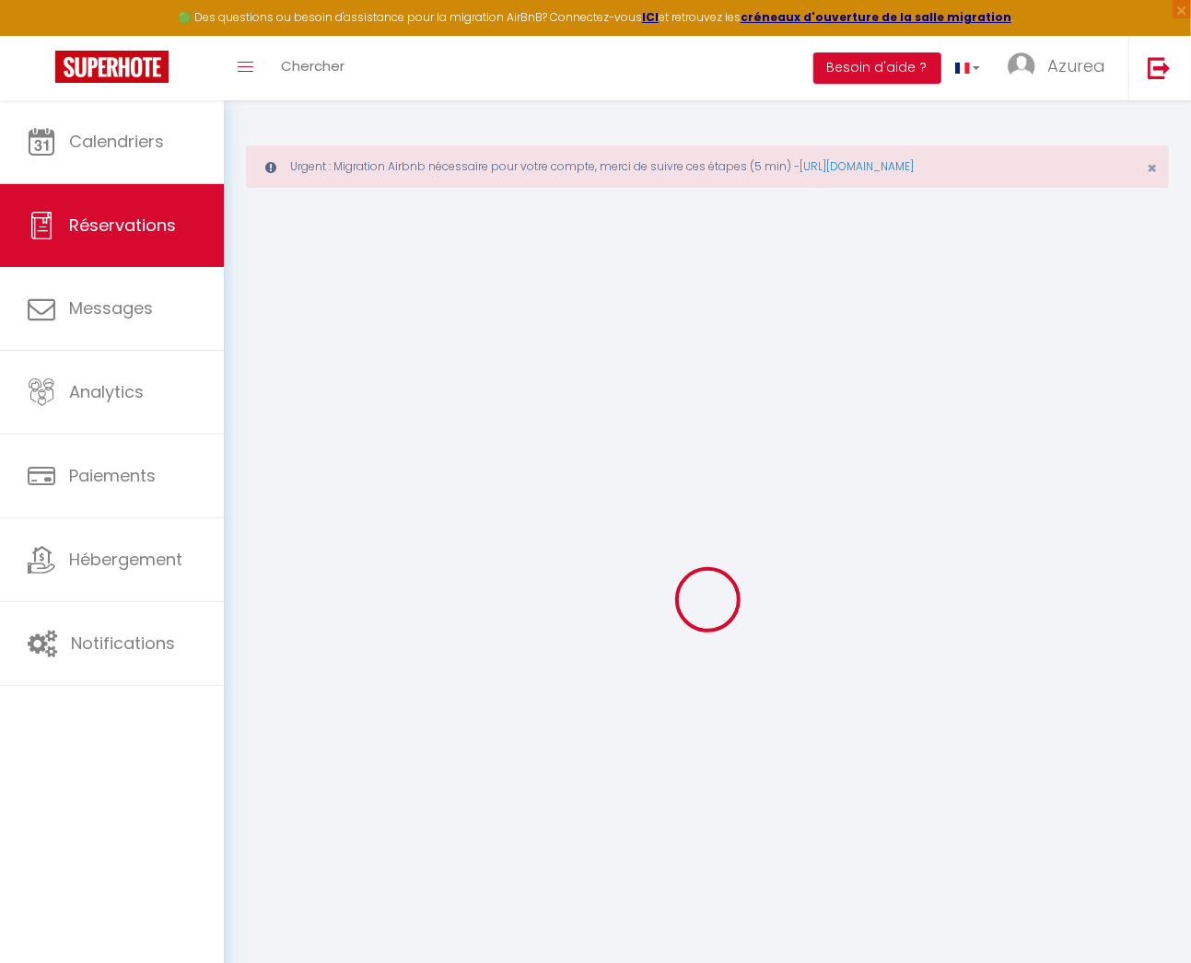
select select "2"
type input "0"
select select
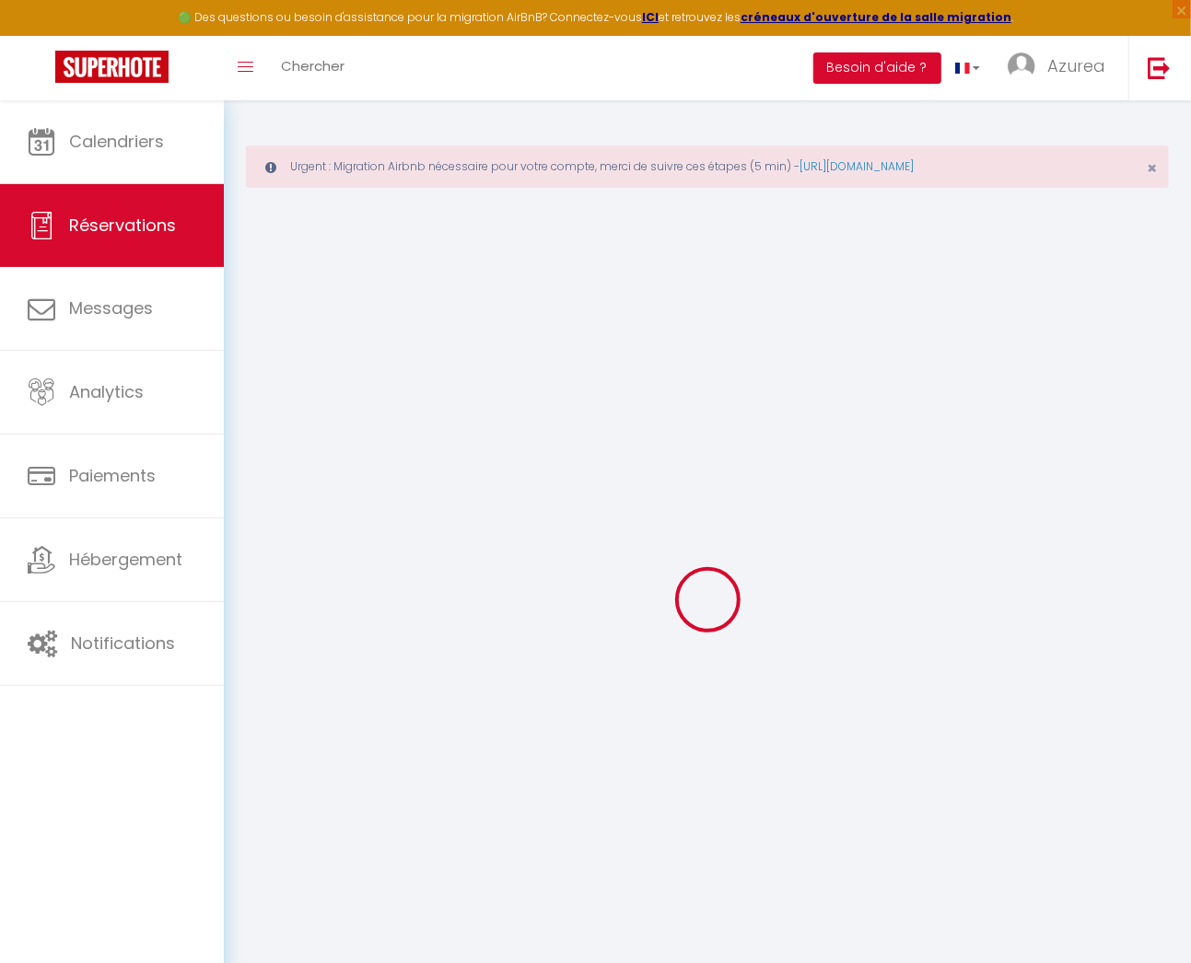
select select
select select "14"
checkbox input "false"
select select
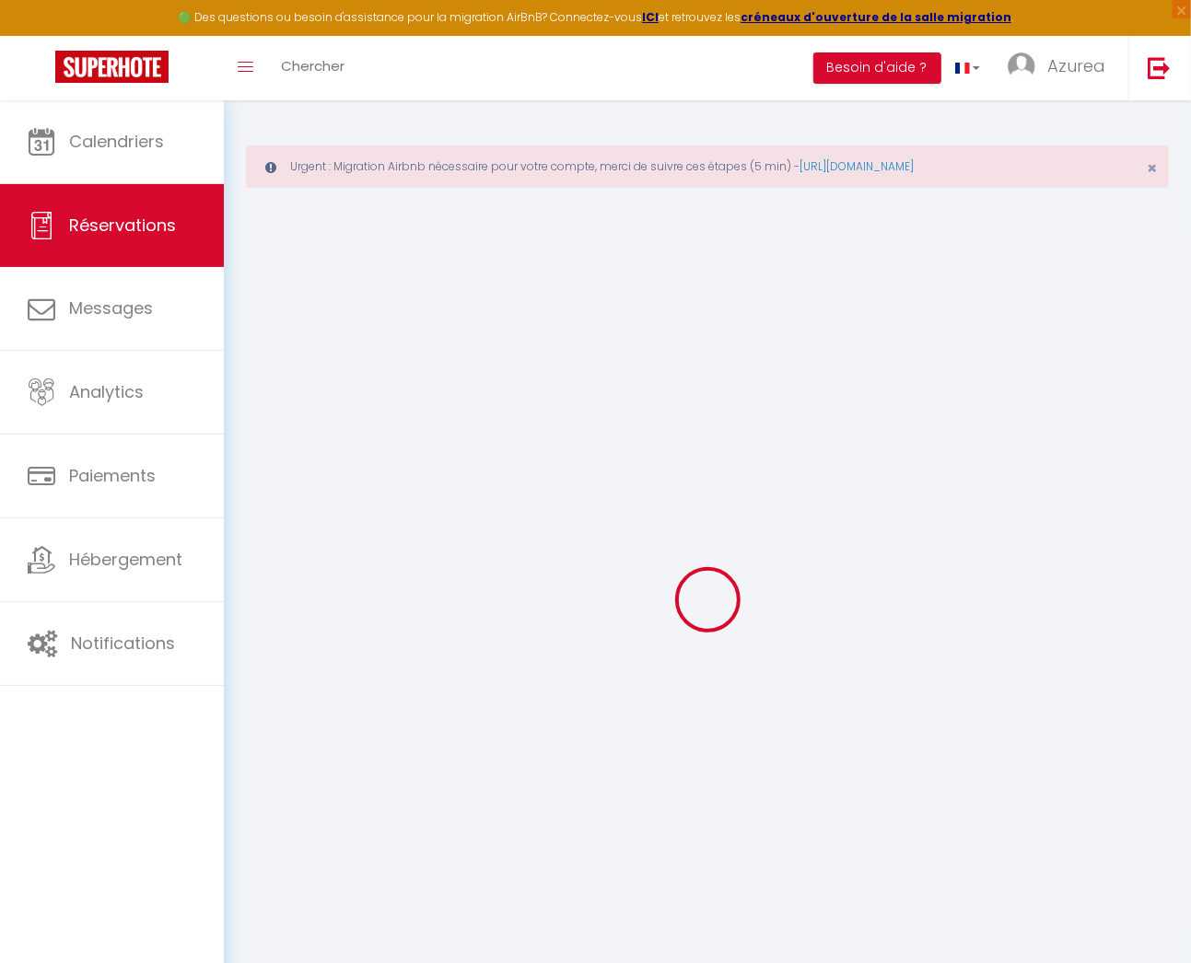
checkbox input "false"
select select
checkbox input "false"
type textarea "** THIS RESERVATION HAS BEEN PRE-PAID ** Reservation has a cancellation grace p…"
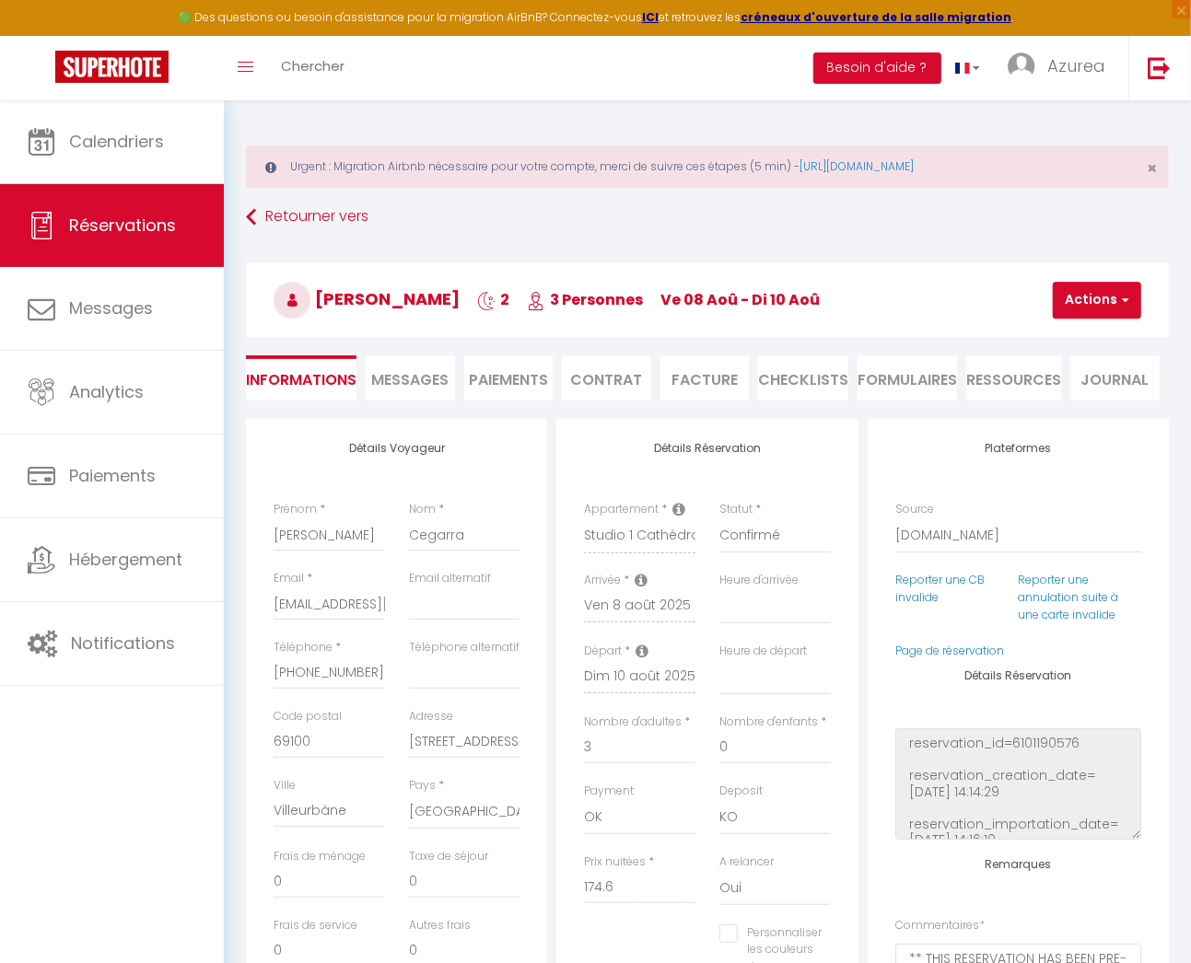
type input "60"
type input "11.43"
select select
checkbox input "false"
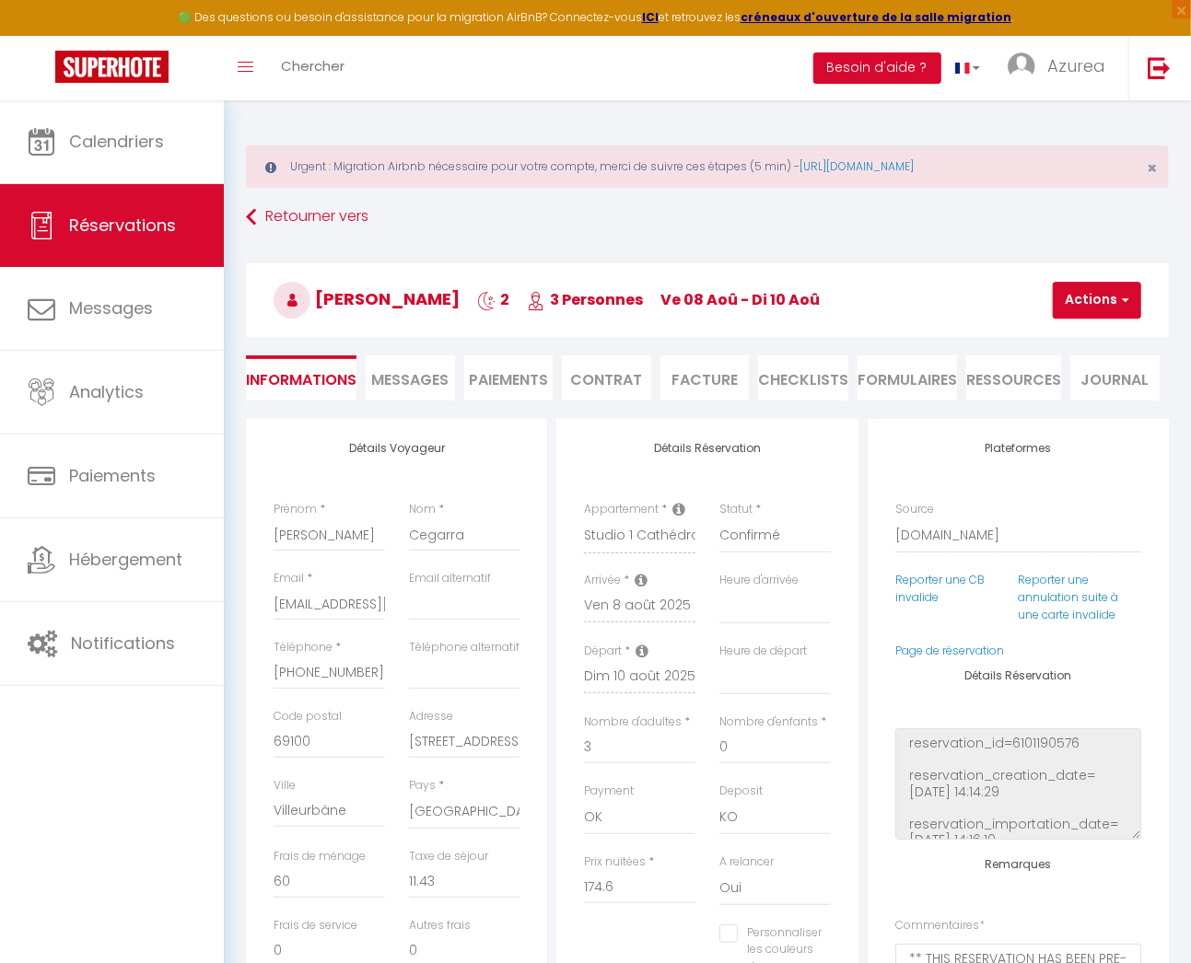
select select
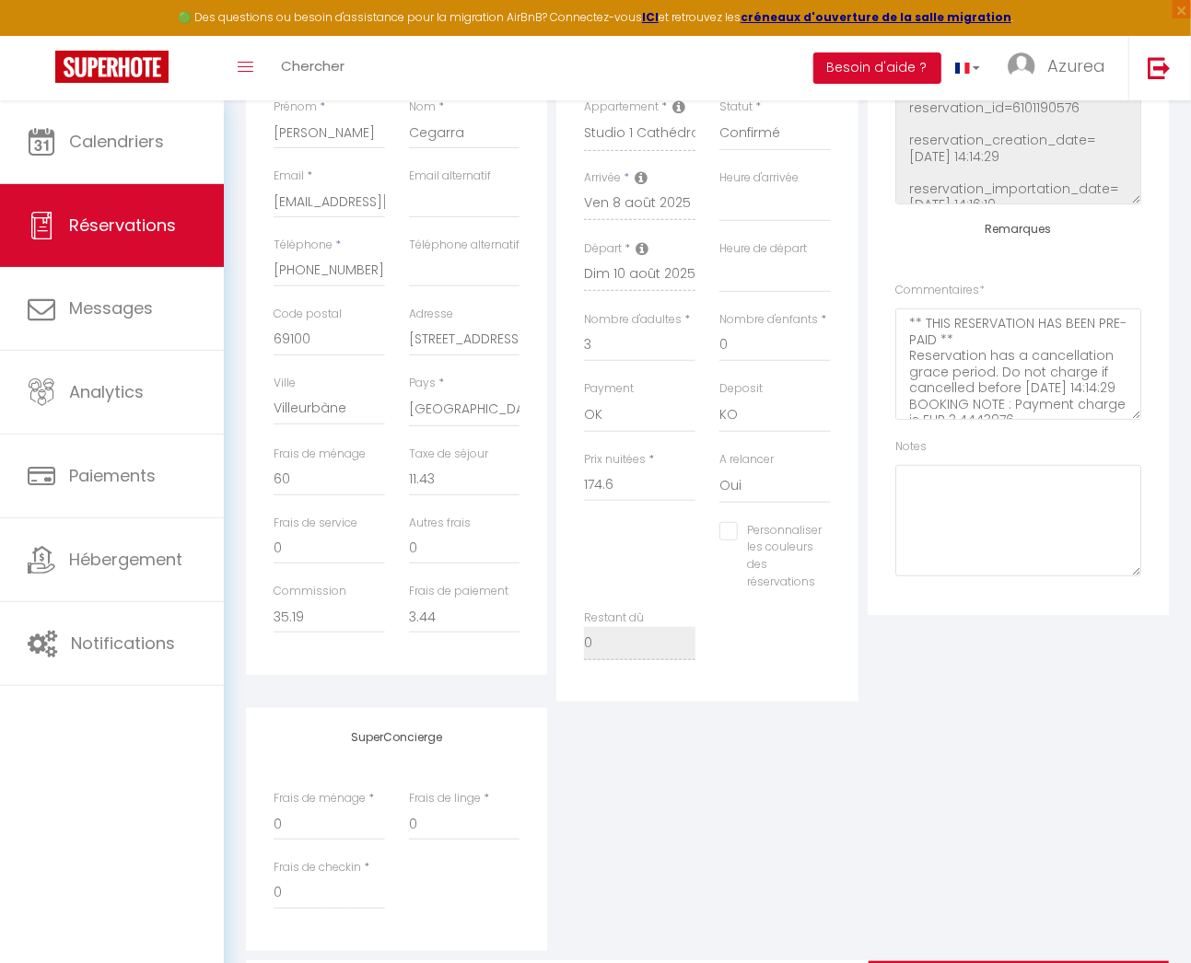
scroll to position [517, 0]
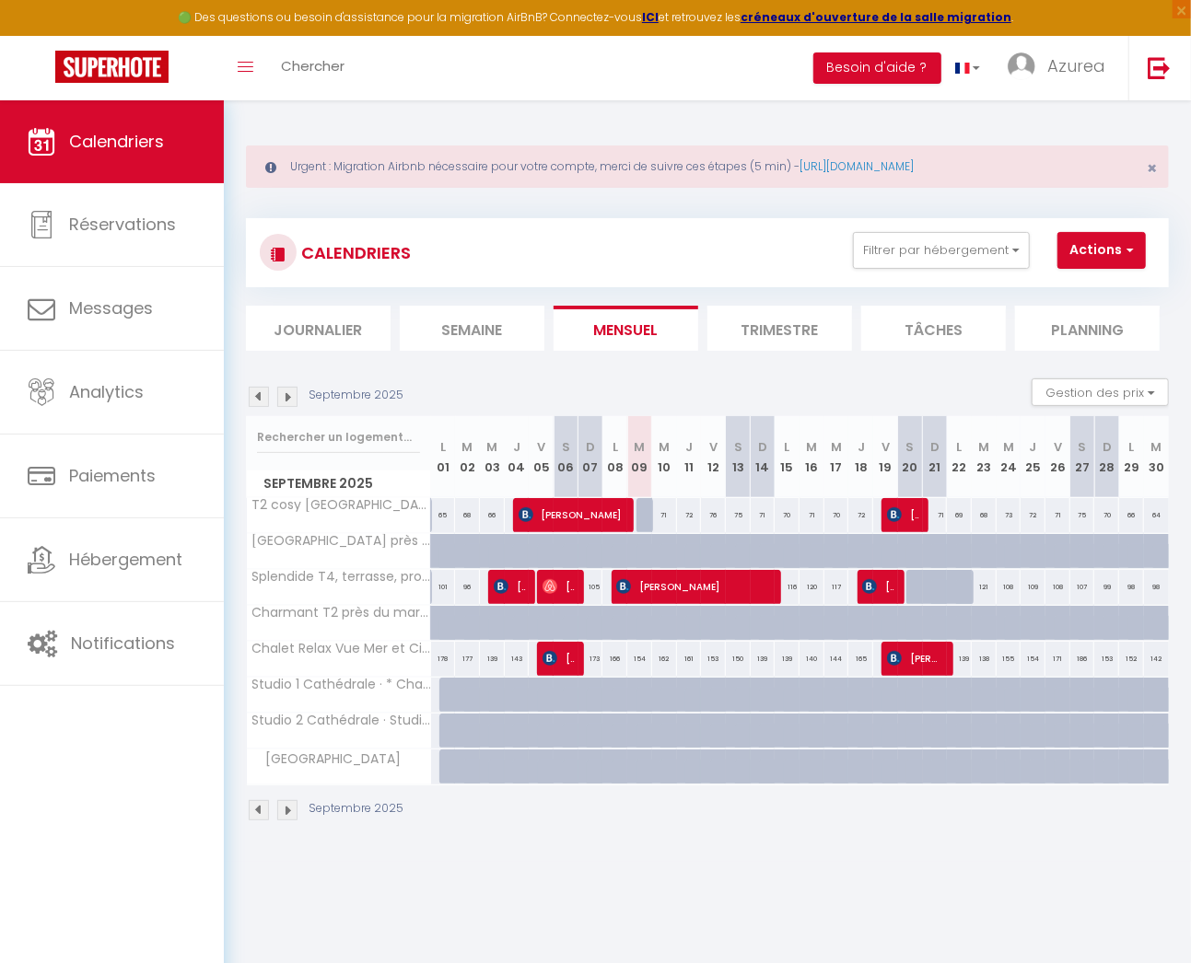
click at [257, 398] on img at bounding box center [259, 397] width 20 height 20
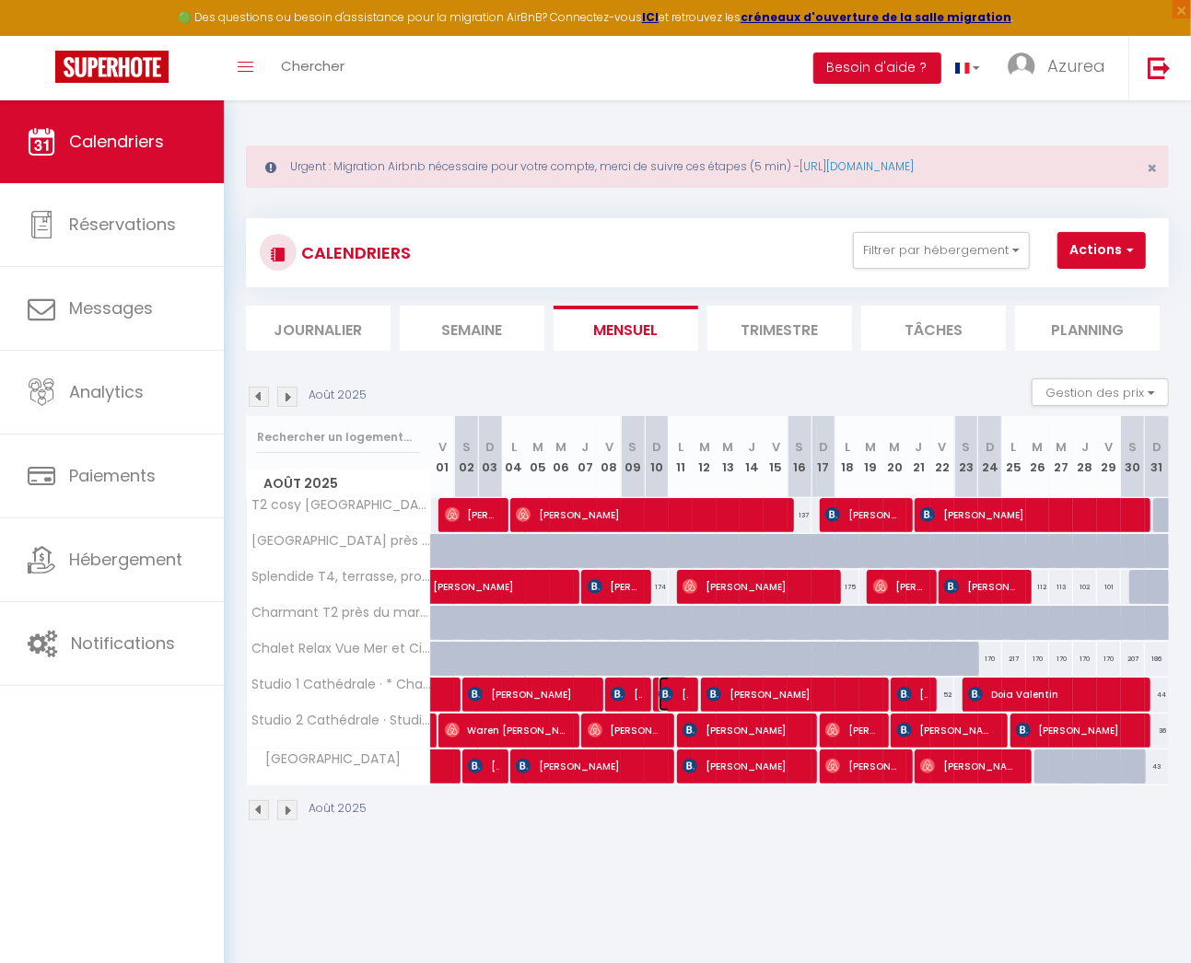
click at [678, 682] on span "[PERSON_NAME]" at bounding box center [673, 694] width 30 height 35
select select "OK"
select select "KO"
select select "0"
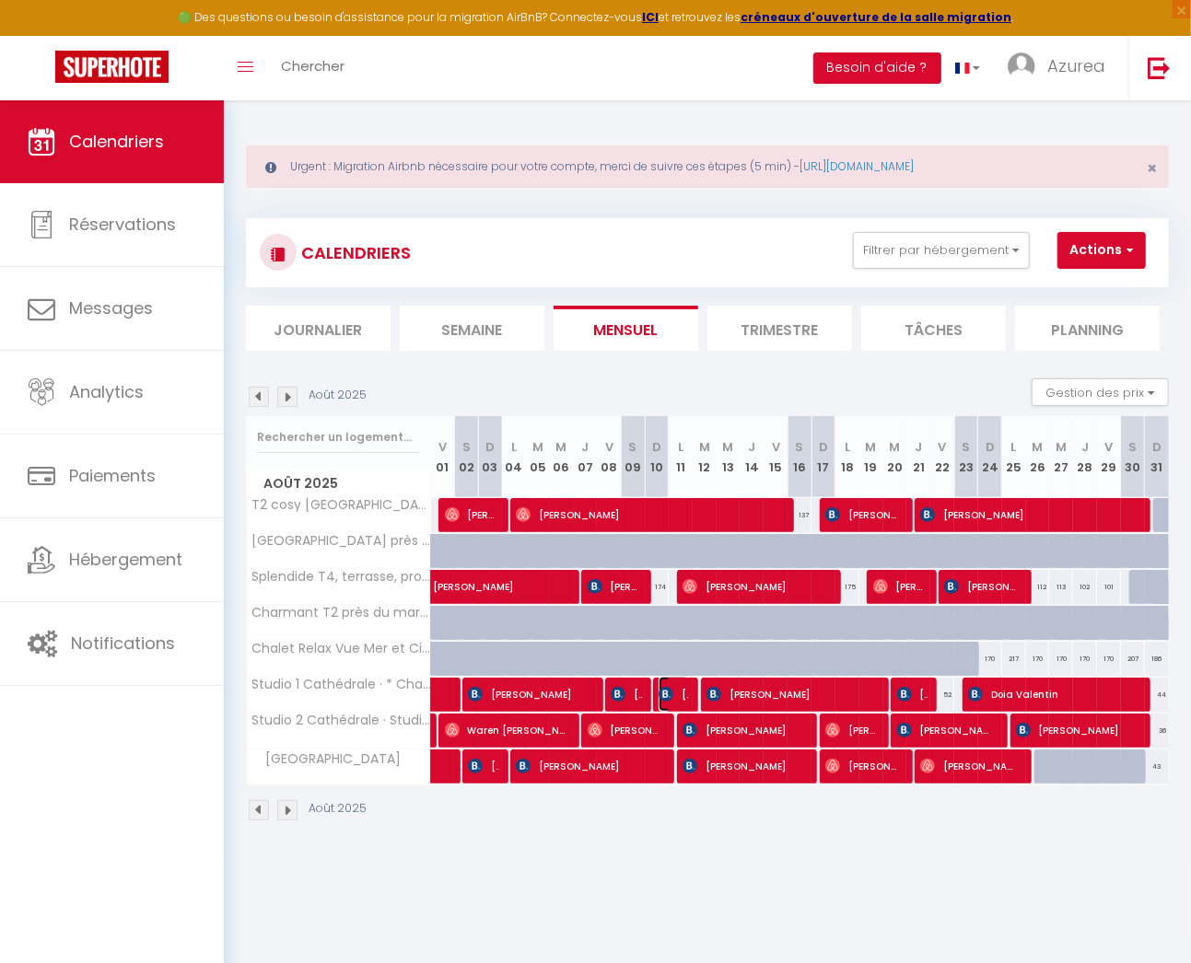
select select "1"
select select
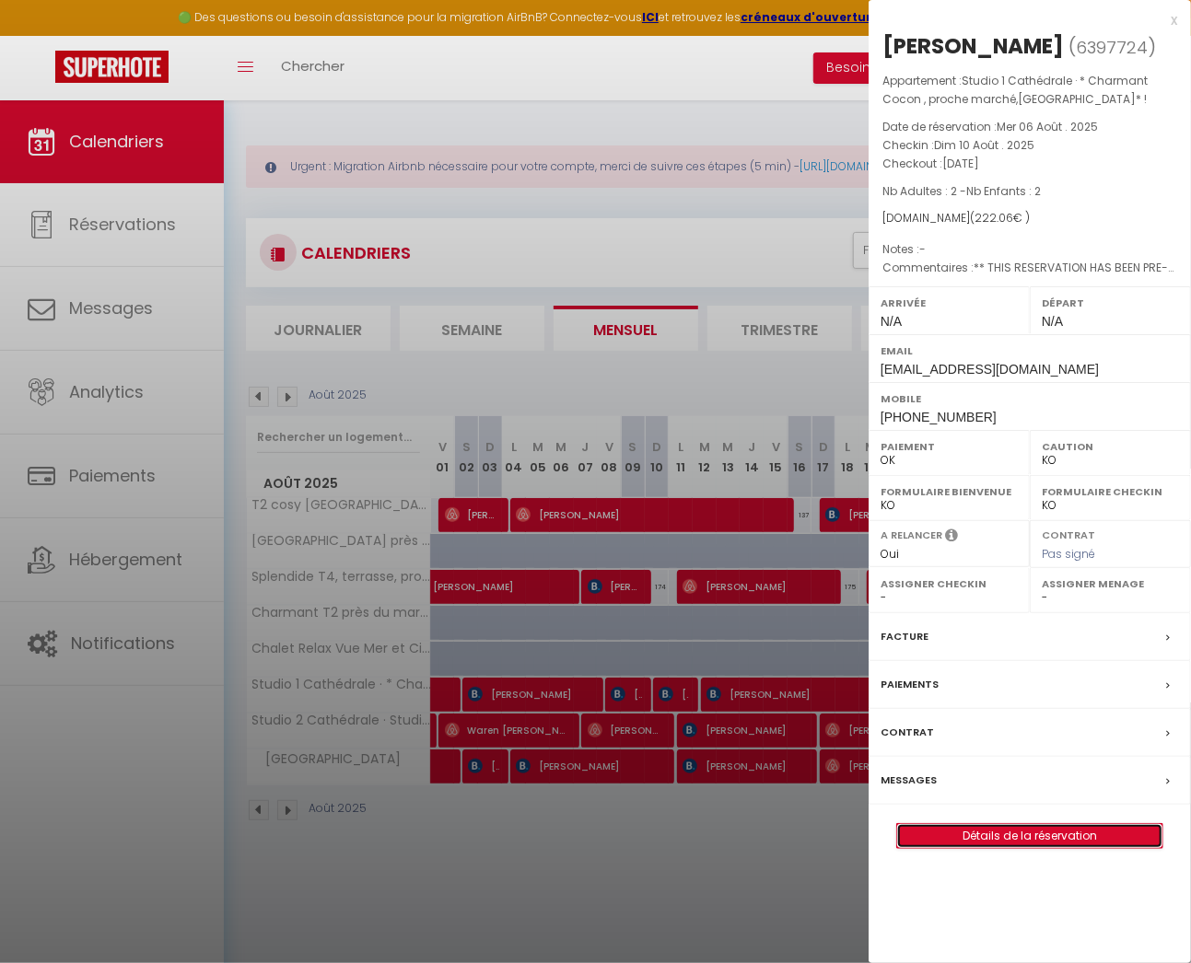
click at [1016, 834] on link "Détails de la réservation" at bounding box center [1029, 836] width 265 height 24
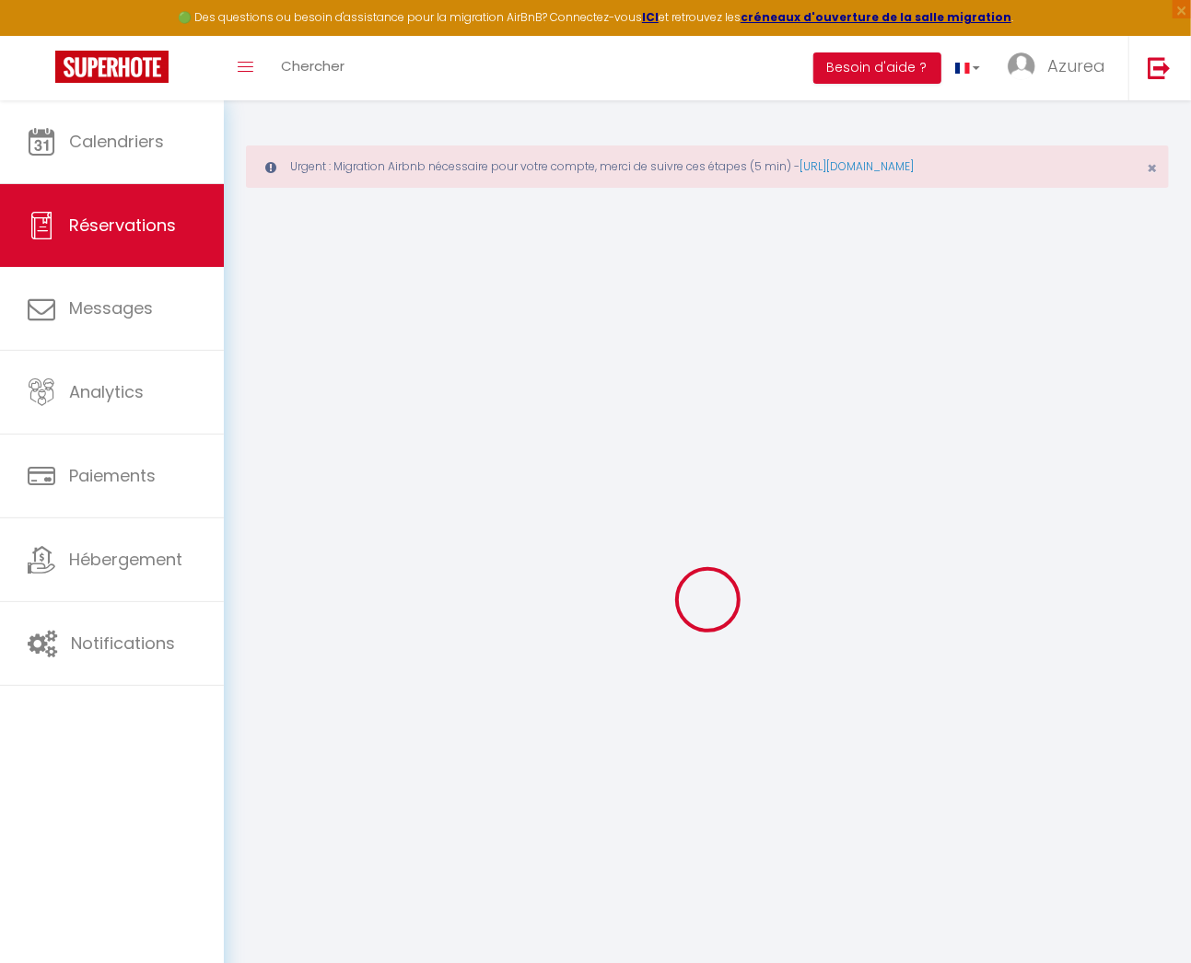
type input "Elena"
type input "Belingheri"
type input "ebelin.198610@guest.booking.com"
type input "+343471175965"
type input "24020"
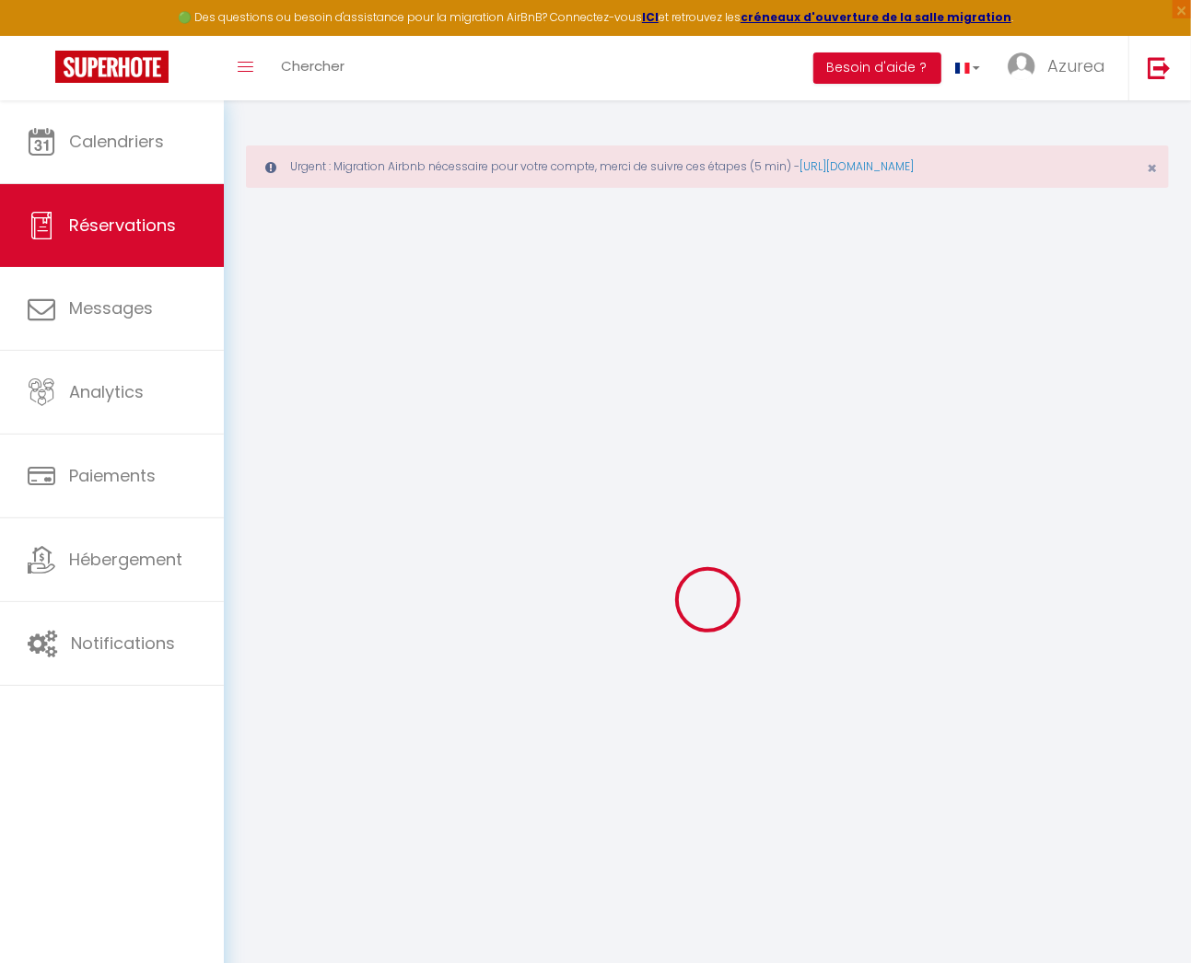
type input "Via Pizzo Camino 2"
type input "Azzone"
select select "IT"
type input "31.82"
type input "3.11"
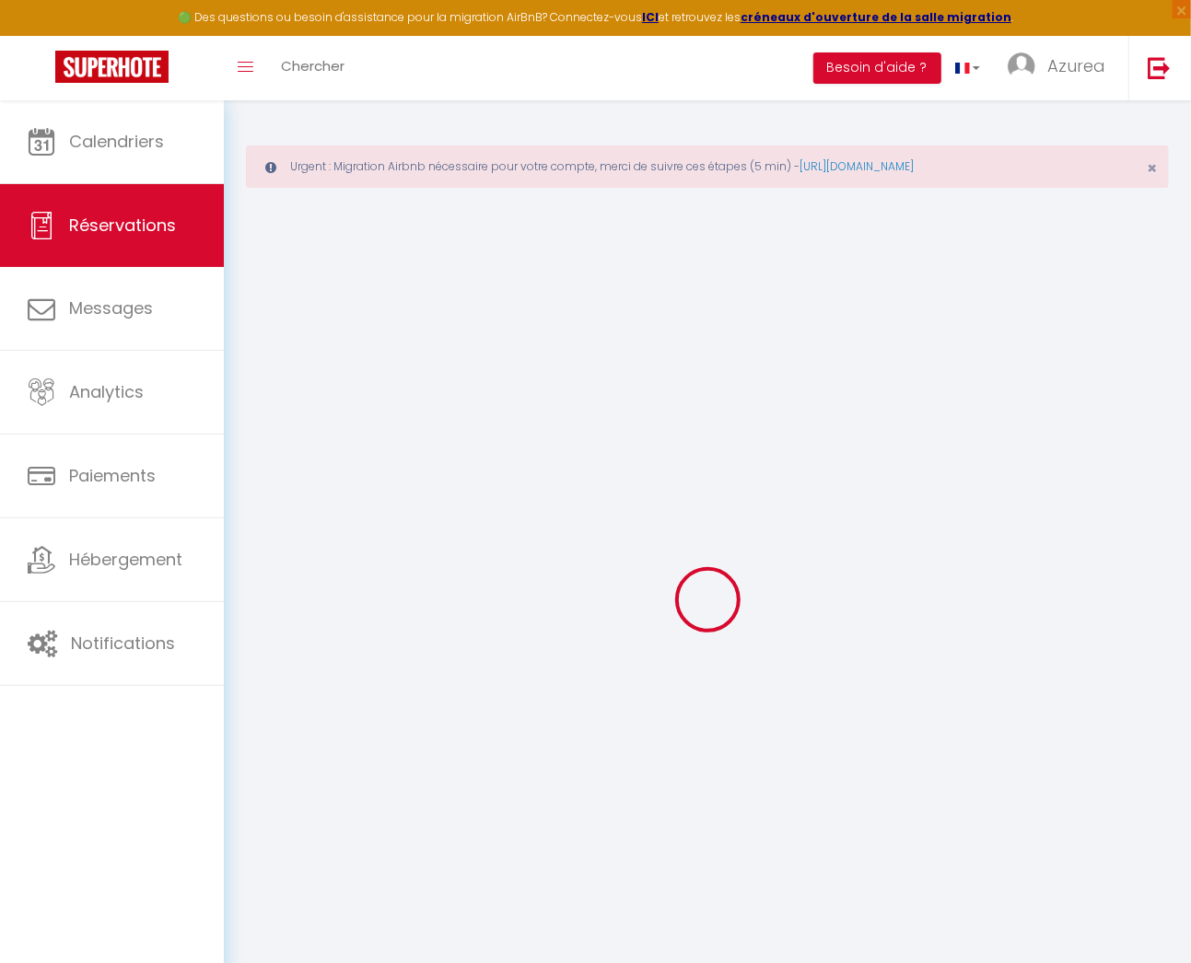
select select "63214"
select select "1"
select select
type input "2"
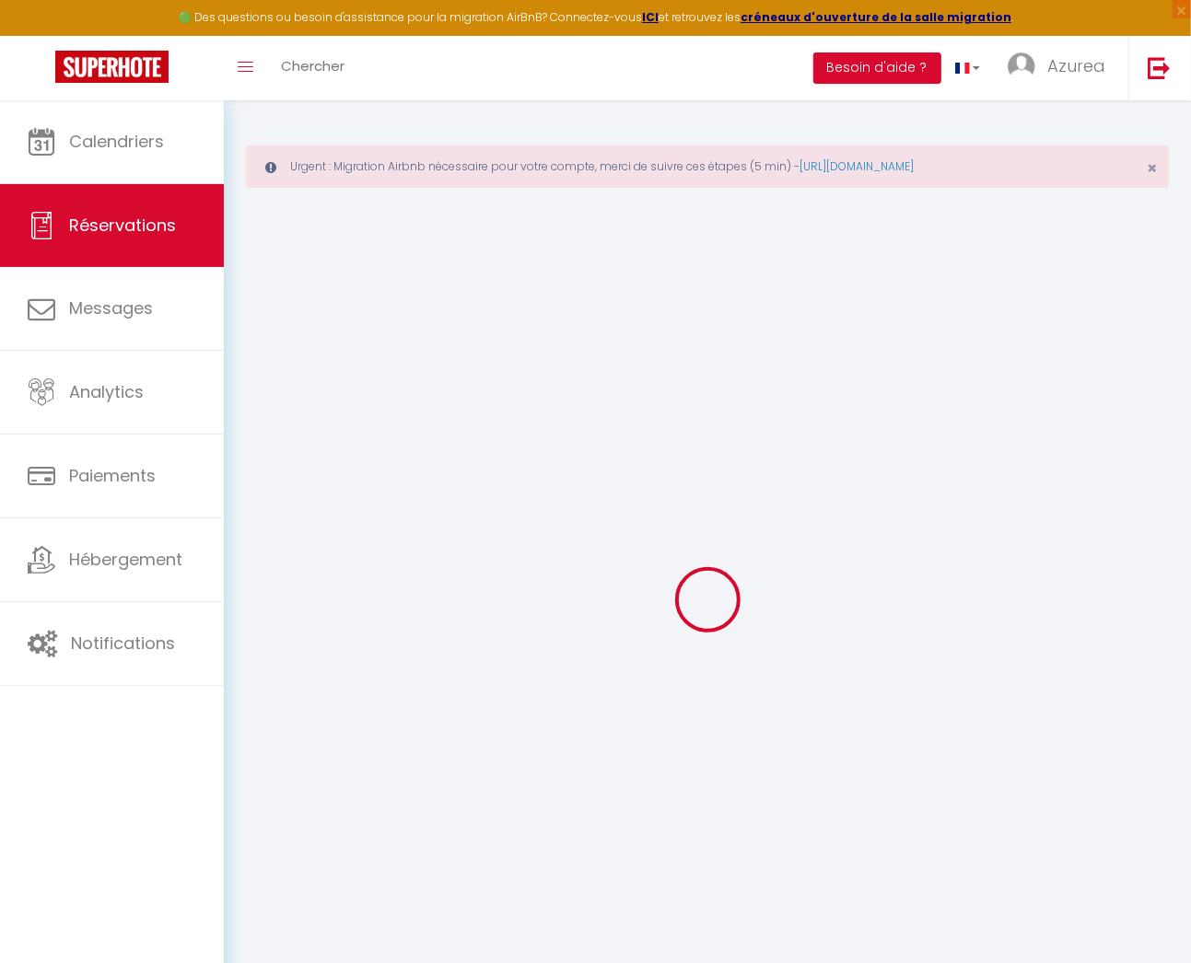
type input "2"
select select "12"
select select
type input "152.1"
checkbox input "false"
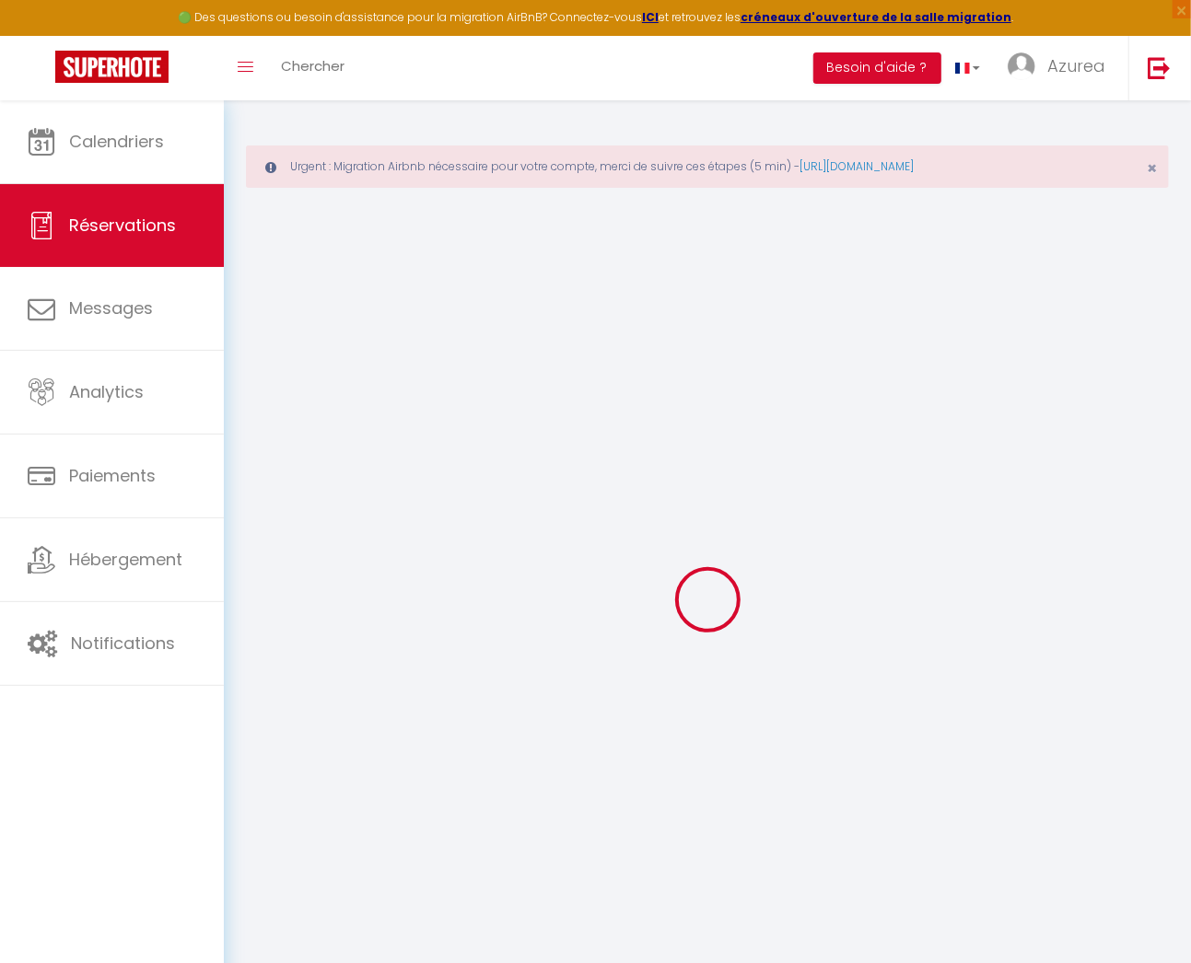
type input "0"
select select "2"
type input "0"
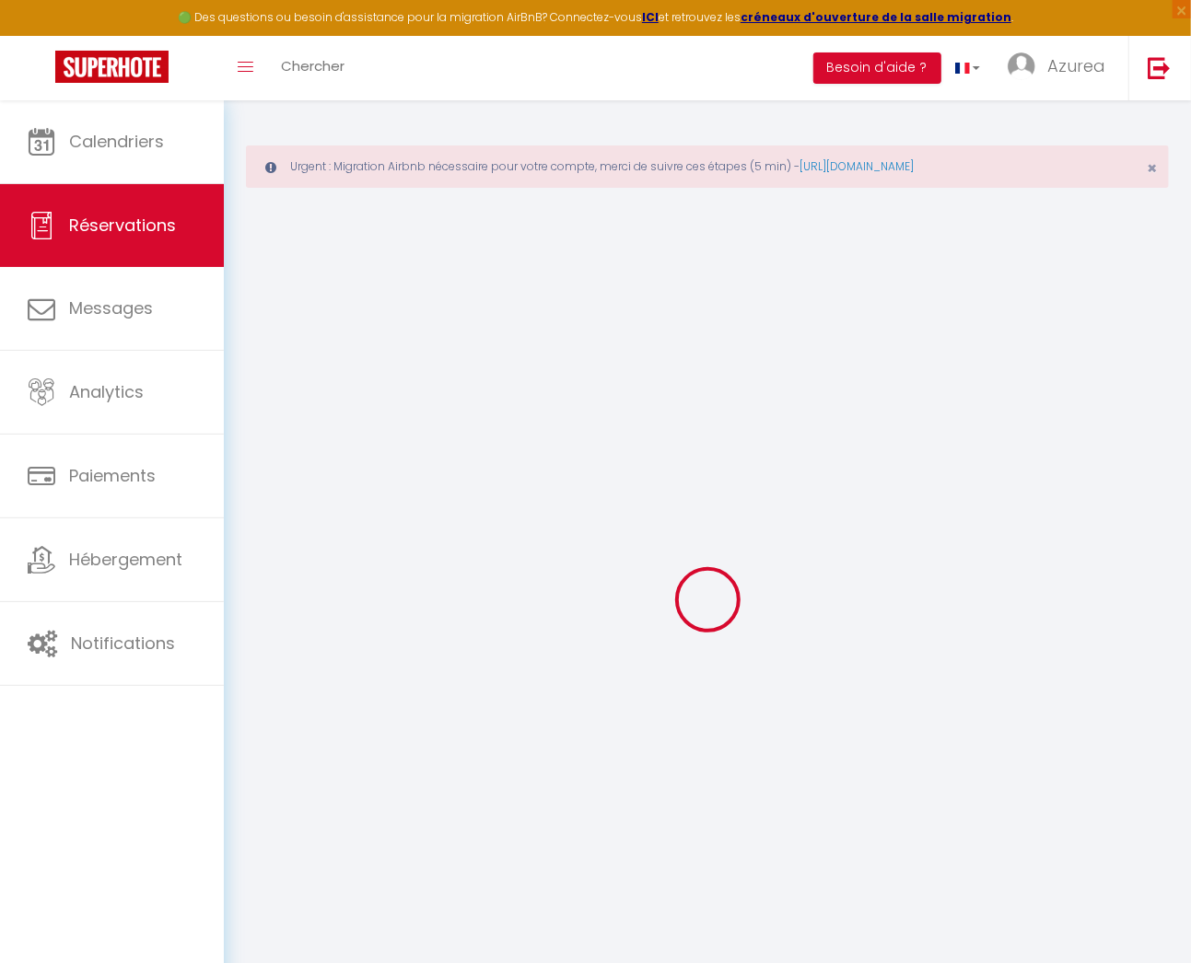
select select
select select "14"
checkbox input "false"
select select
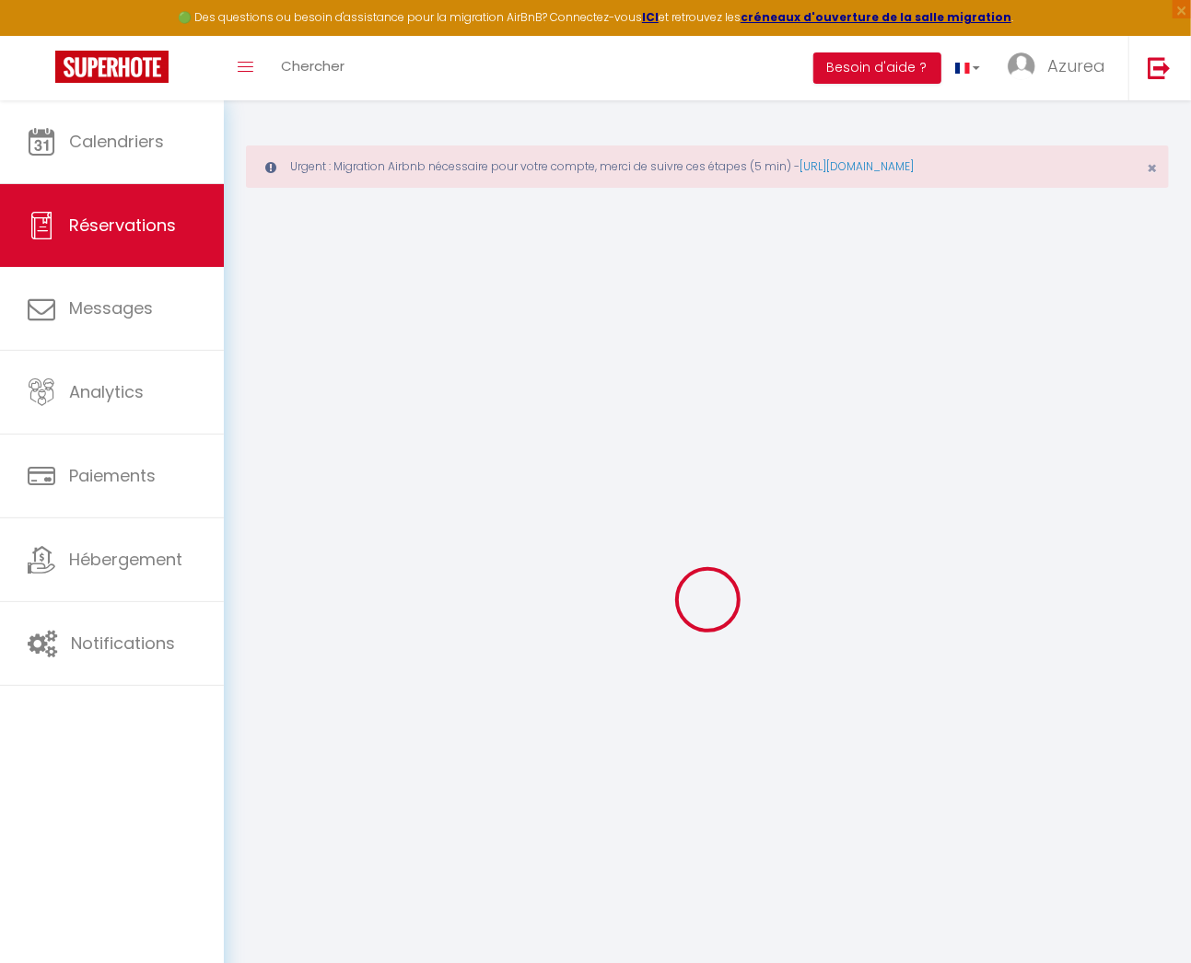
select select
checkbox input "false"
select select
checkbox input "false"
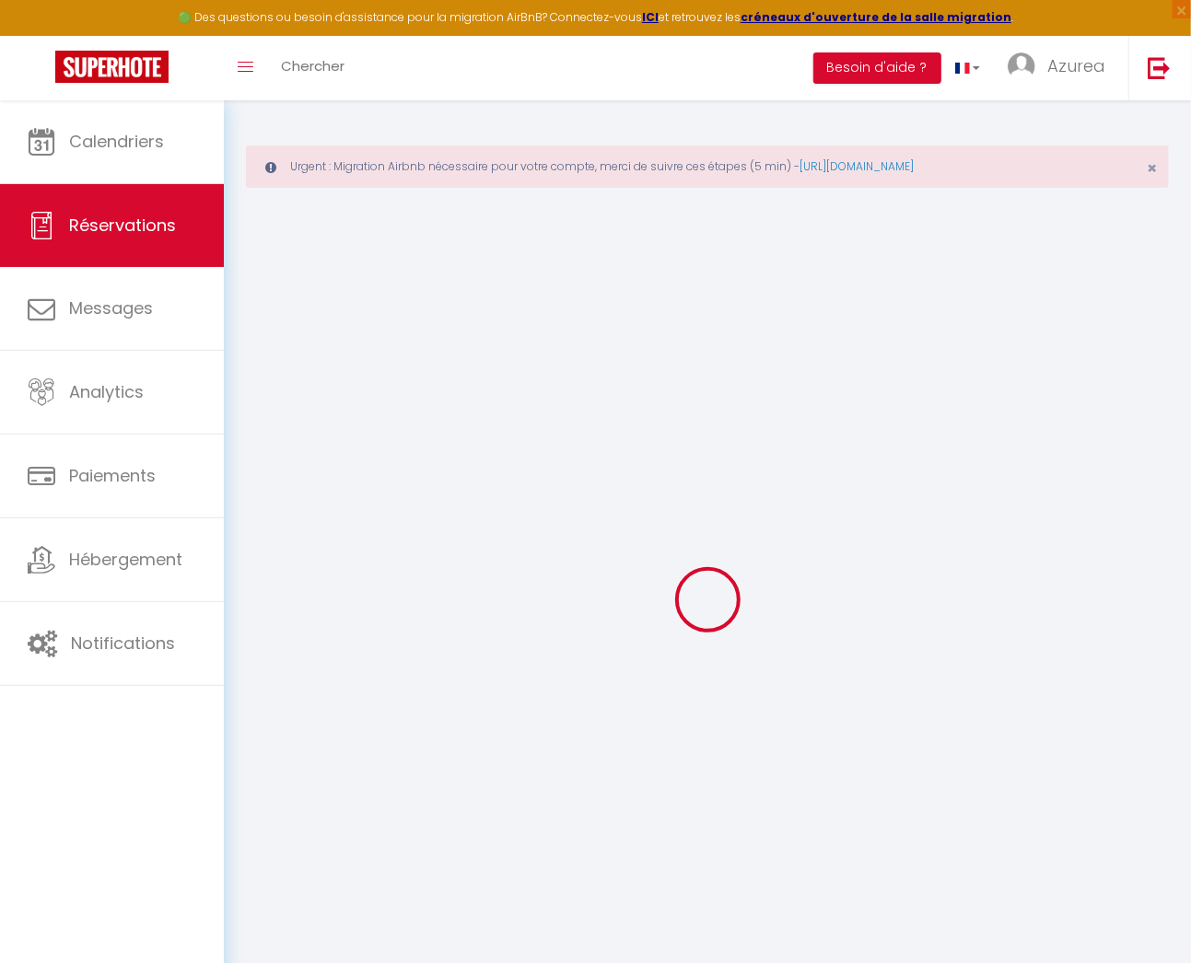
type textarea "** THIS RESERVATION HAS BEEN PRE-PAID ** Reservation has a cancellation grace p…"
type input "60"
type input "9.96"
select select
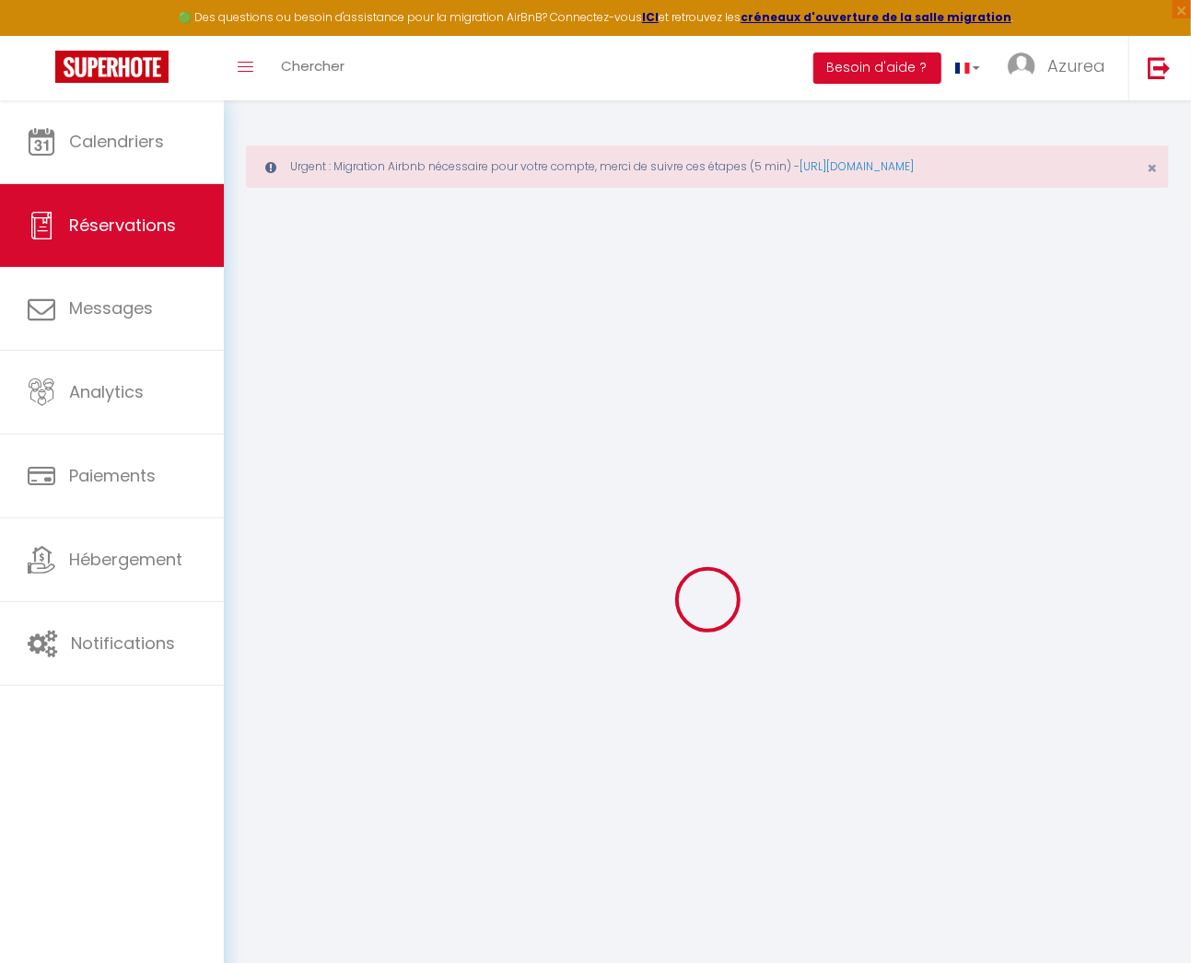
checkbox input "false"
select select
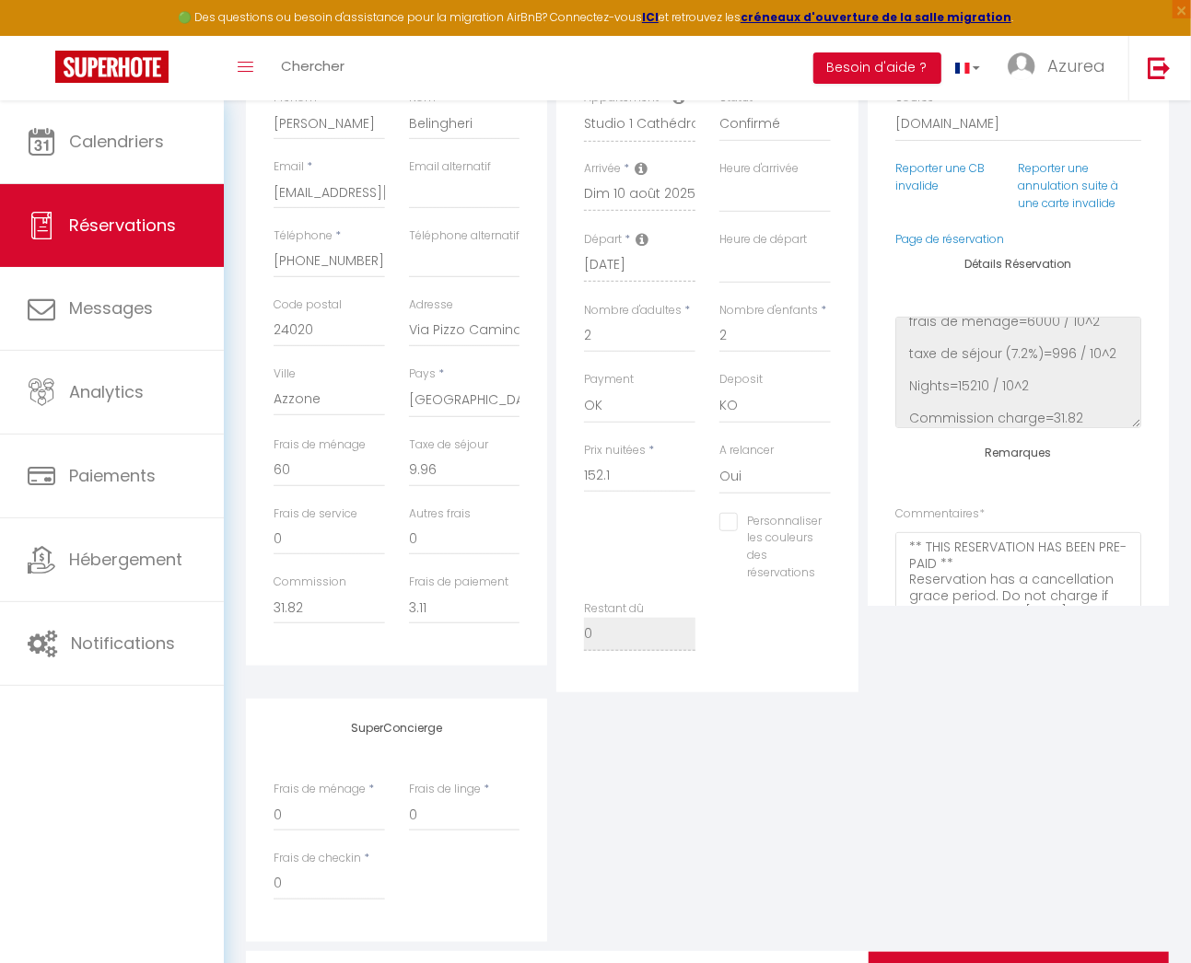
scroll to position [517, 0]
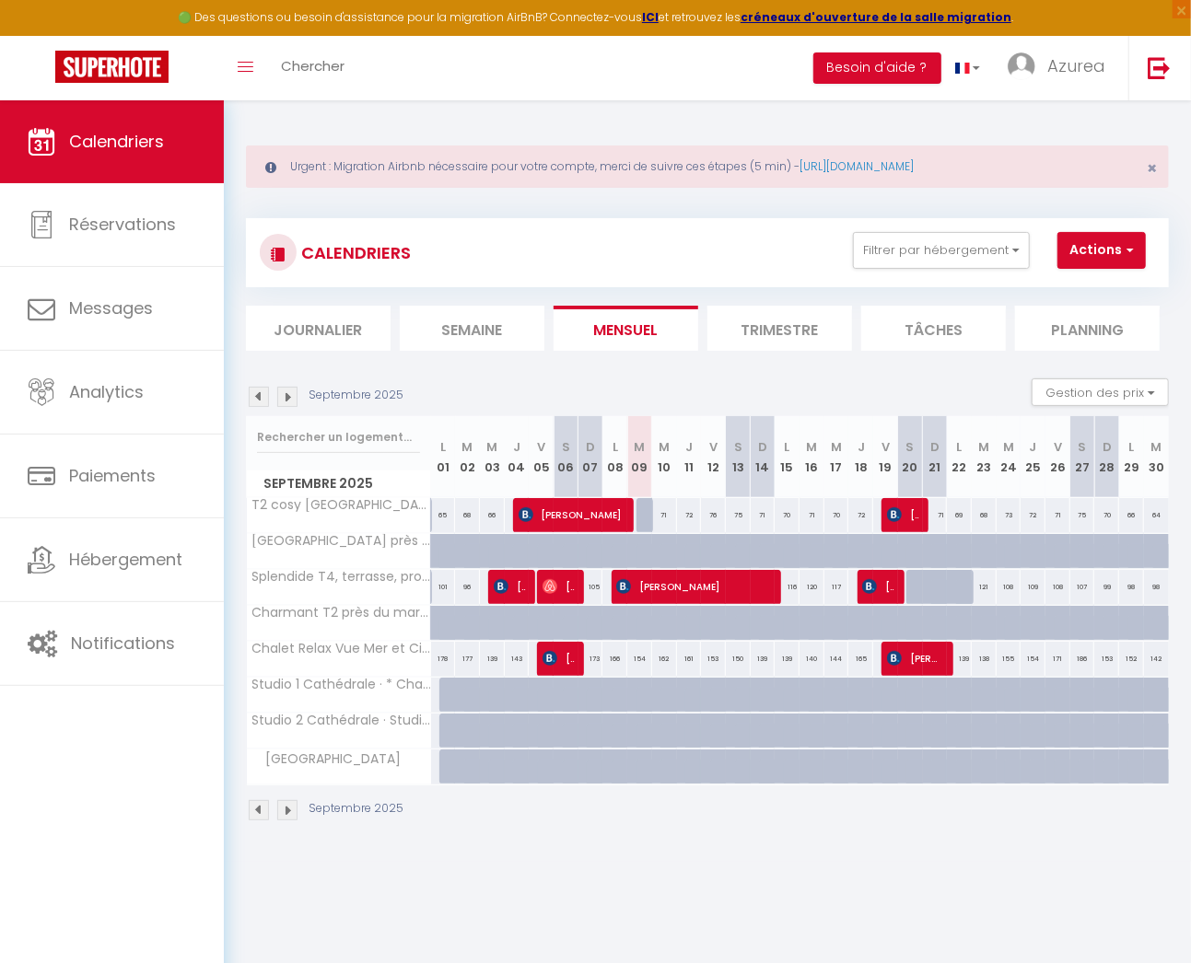
click at [262, 387] on img at bounding box center [259, 397] width 20 height 20
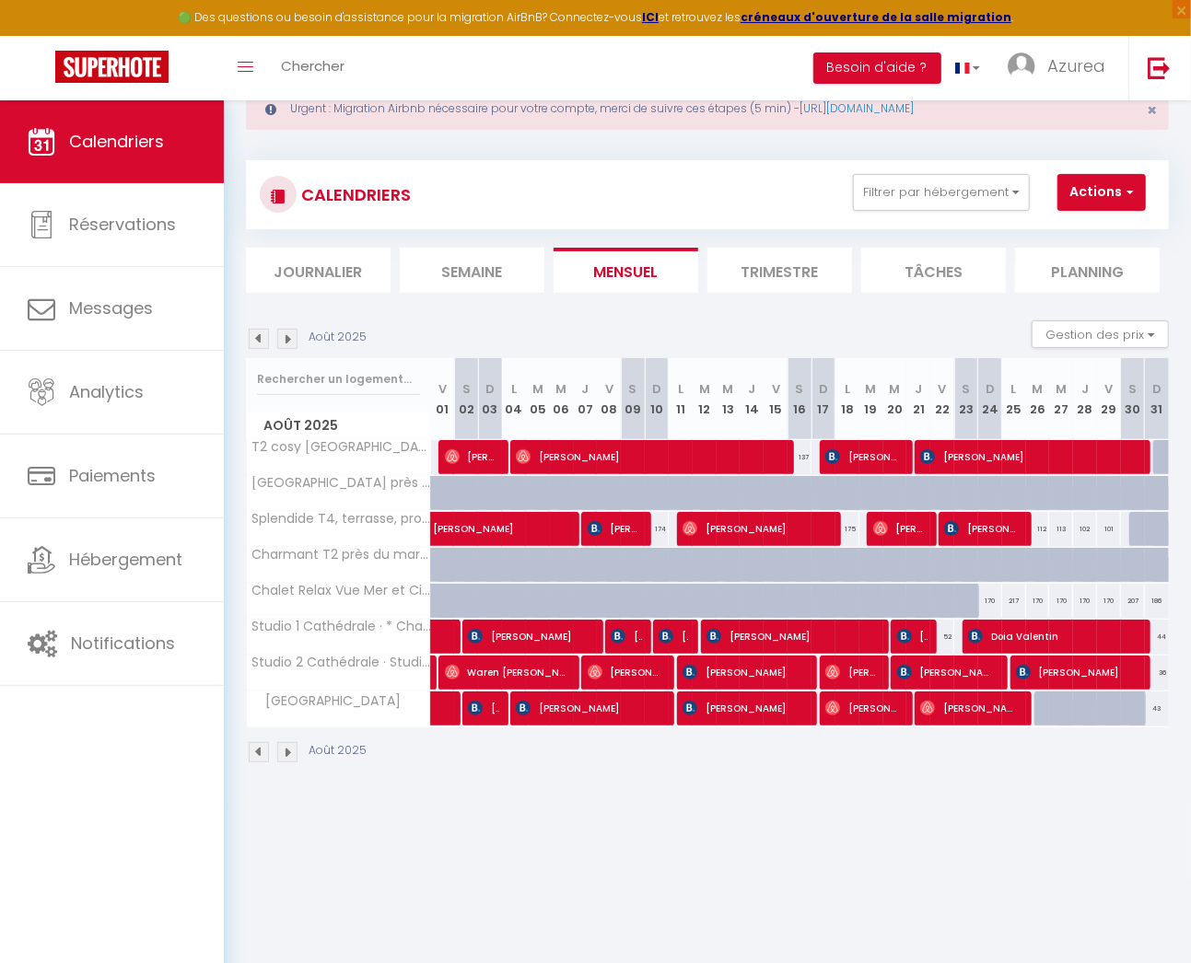
scroll to position [62, 0]
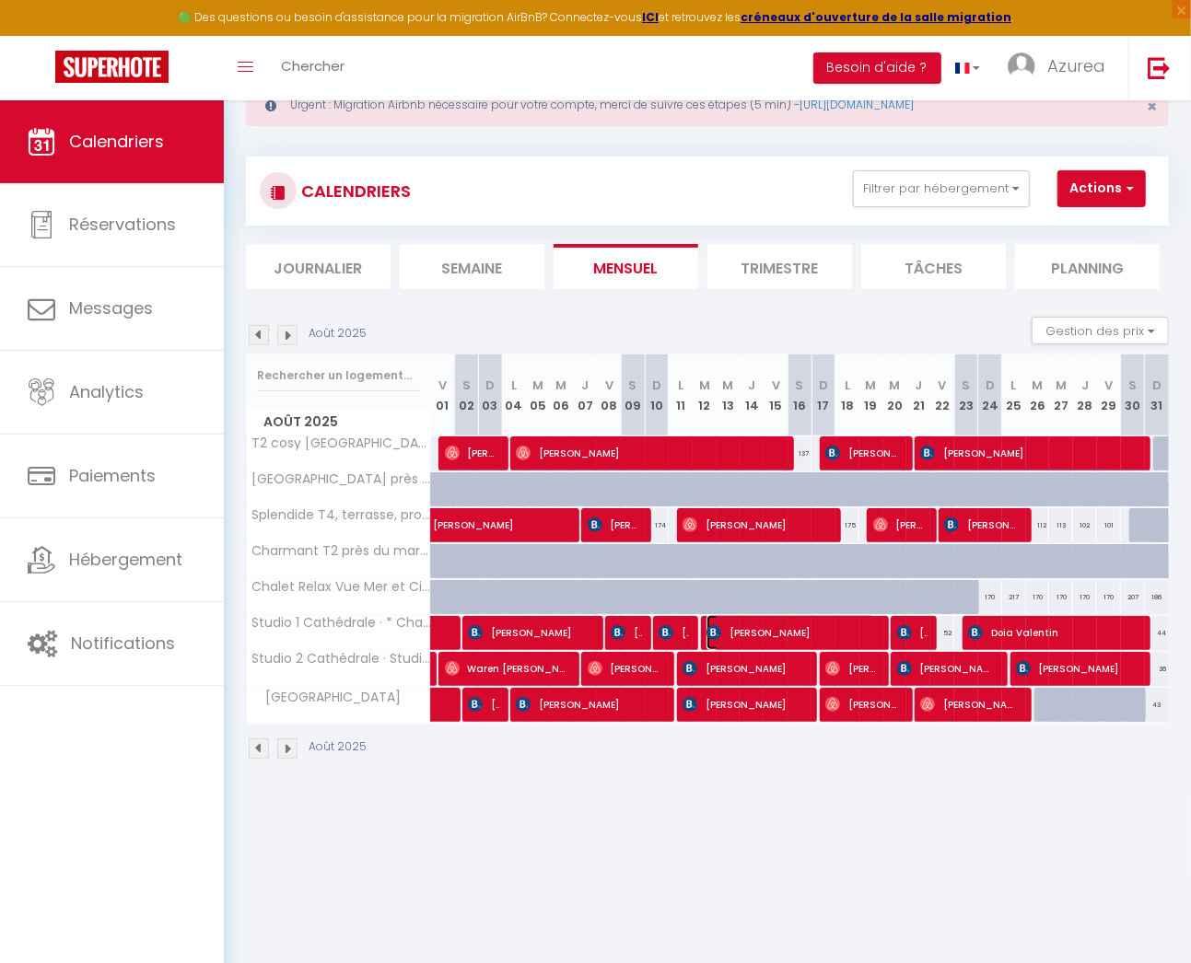
click at [761, 622] on span "[PERSON_NAME]" at bounding box center [790, 632] width 169 height 35
select select "OK"
select select "KO"
select select "0"
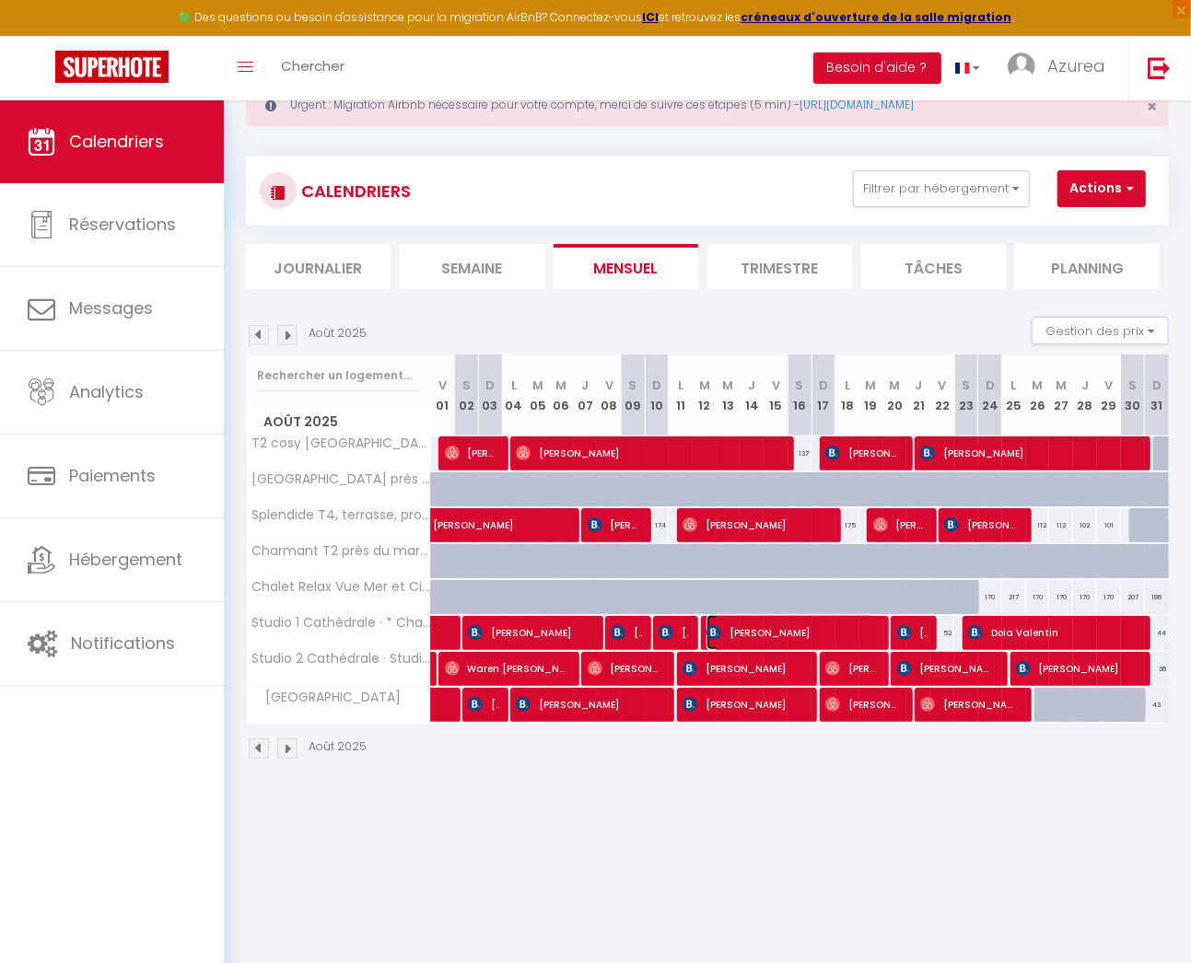
select select "1"
select select
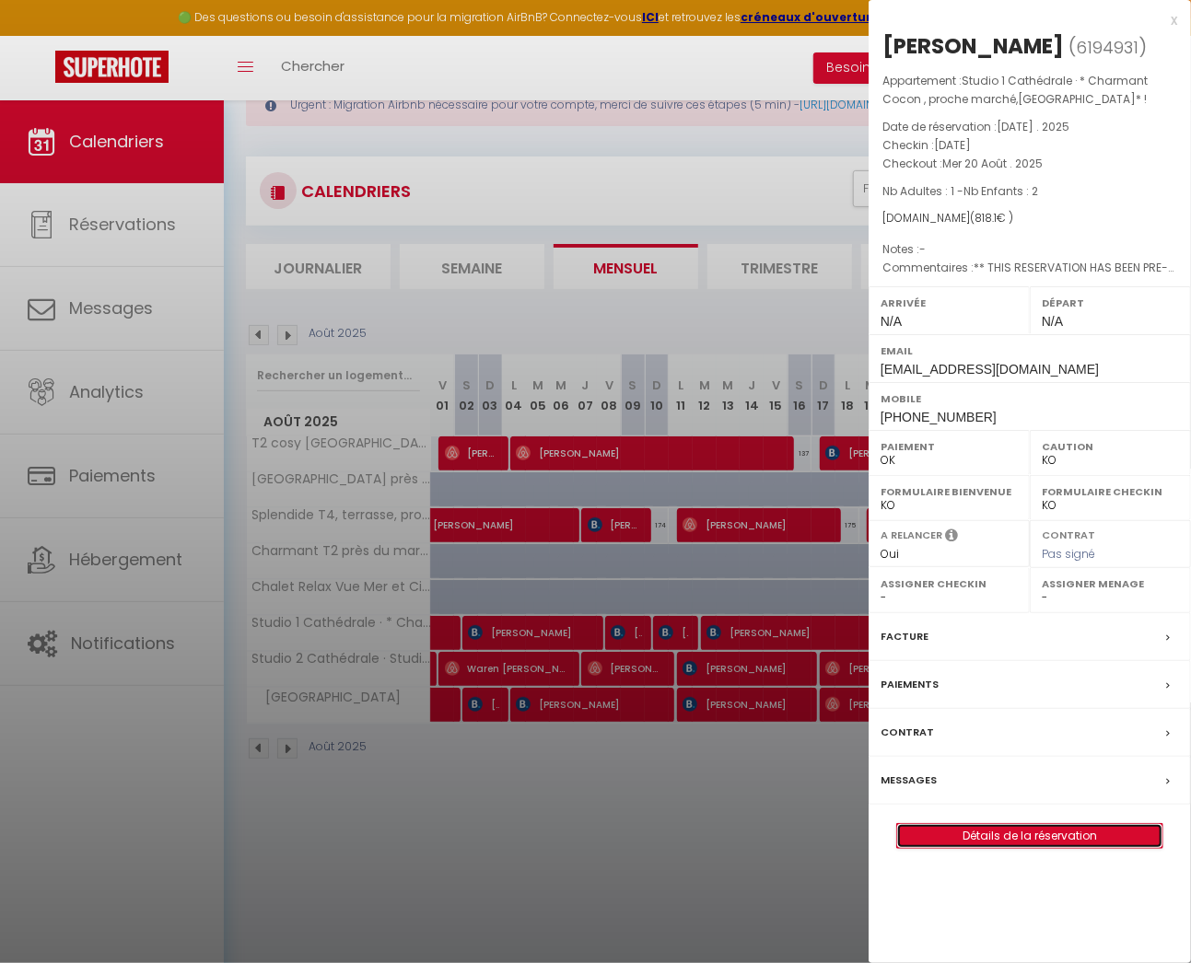
click at [1038, 828] on link "Détails de la réservation" at bounding box center [1029, 836] width 265 height 24
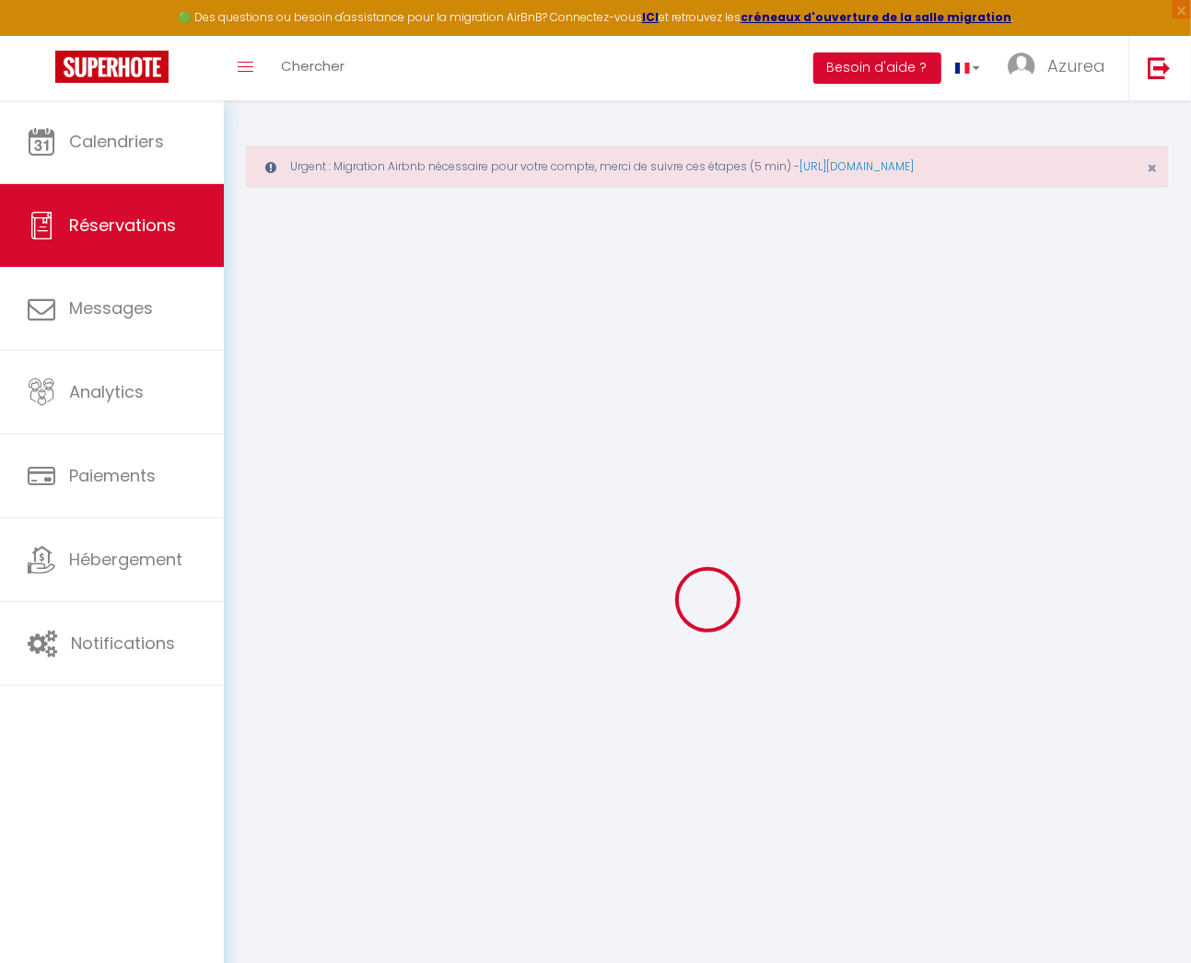
type input "Angélique"
type input "Vallée"
type input "avalle.363067@guest.booking.com"
type input "+33630198949"
type input "77120"
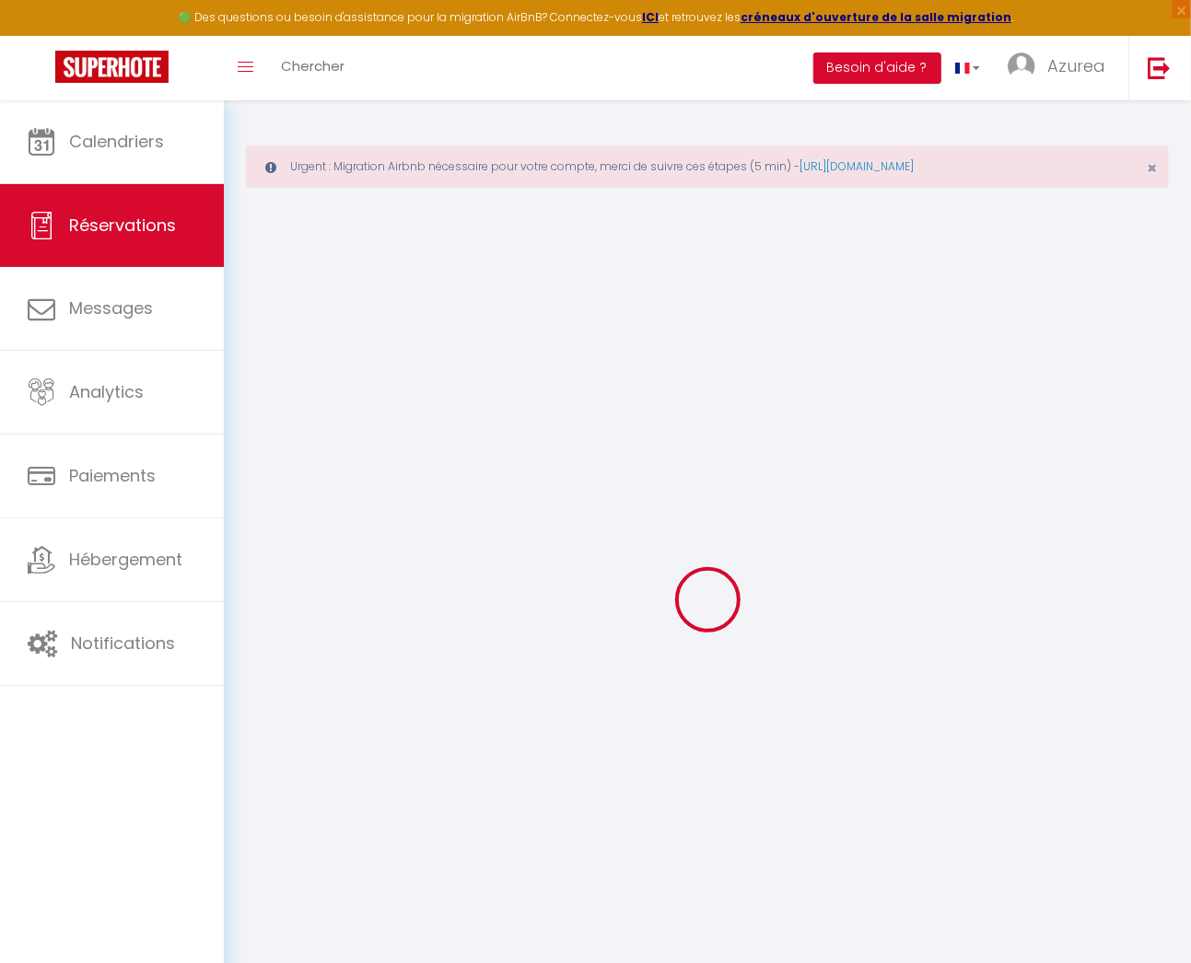
type input "23 rue Fernand Bailly"
type input "Coulommiers"
select select "FR"
type input "117.38"
type input "11.45"
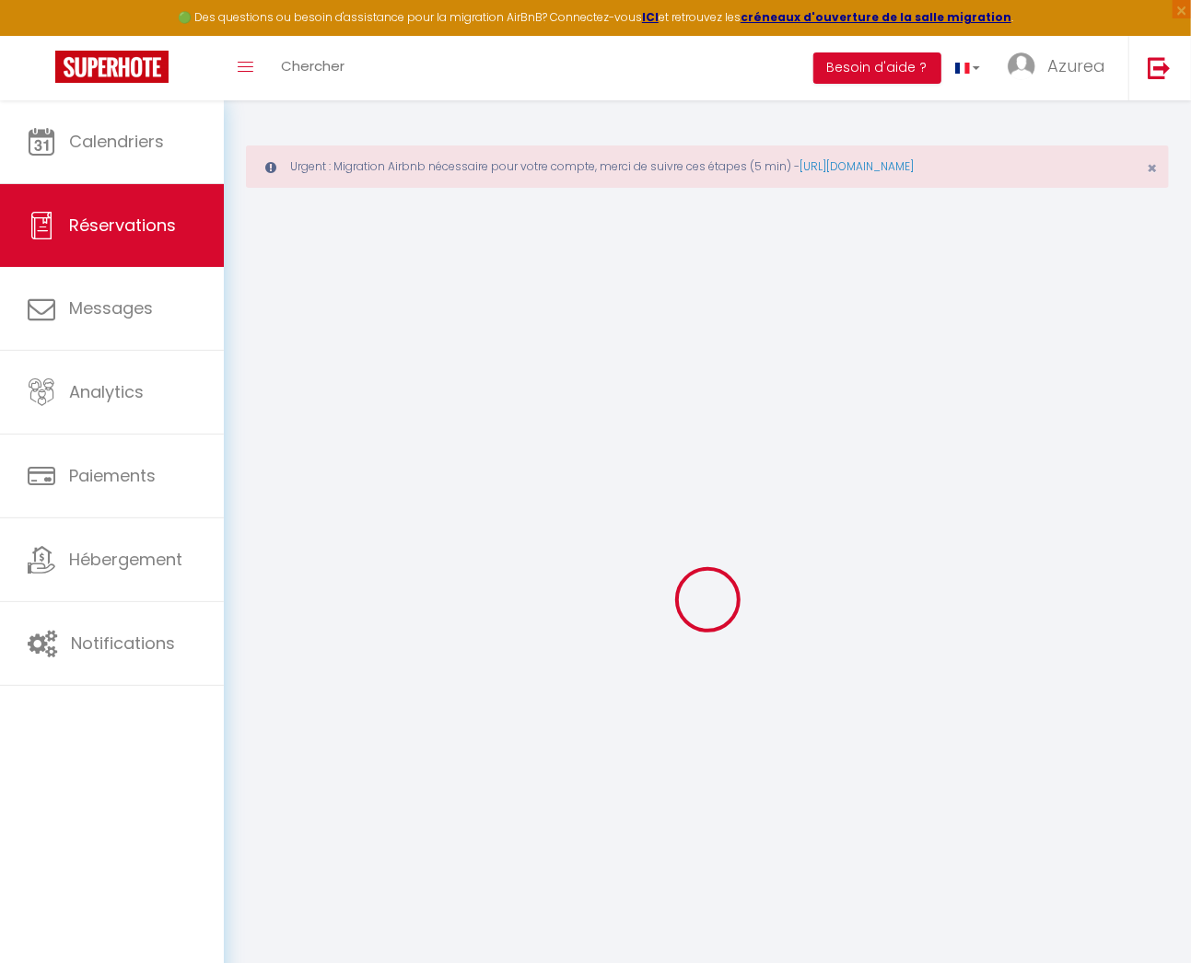
select select "63214"
select select "1"
select select
type input "1"
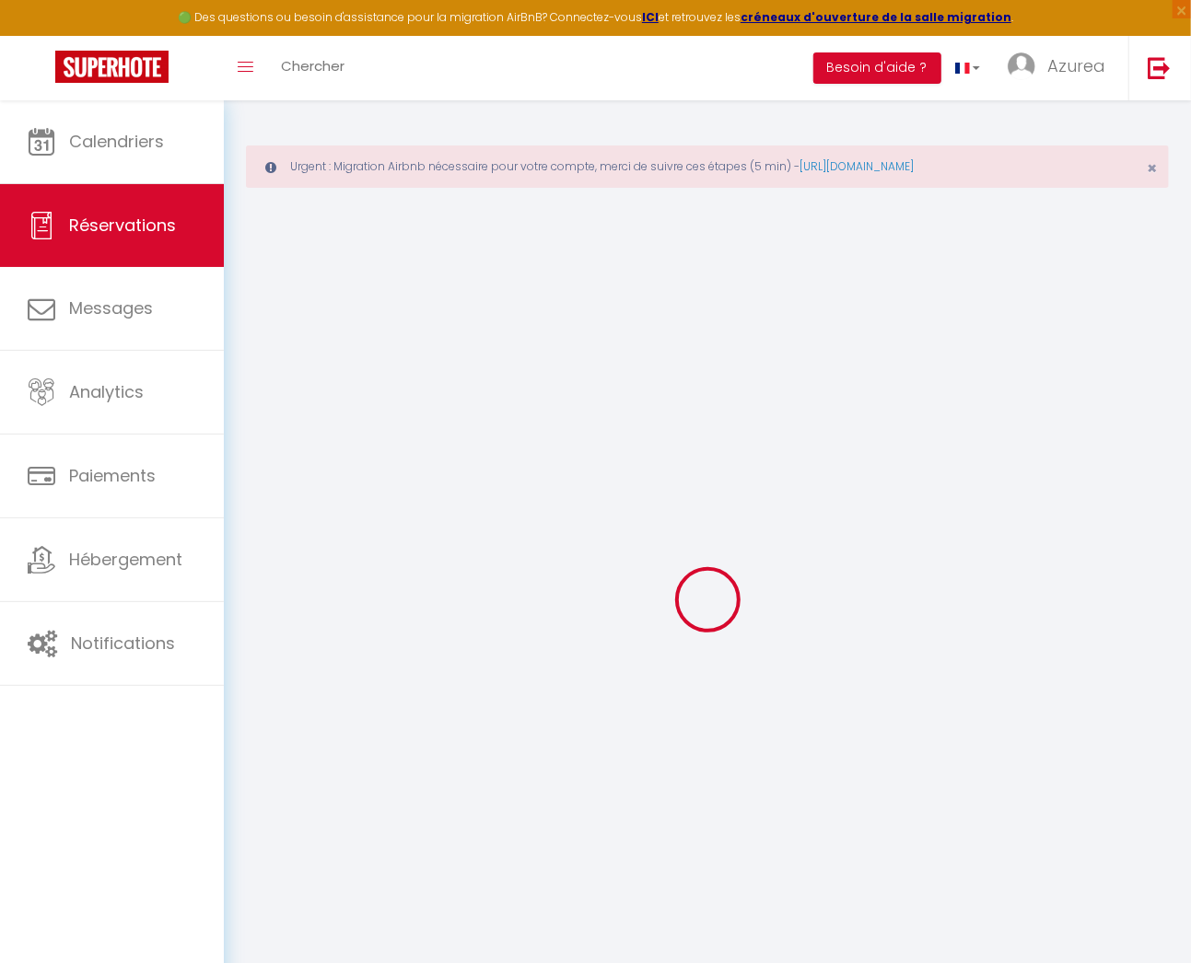
type input "2"
select select "12"
select select
type input "722.5"
checkbox input "false"
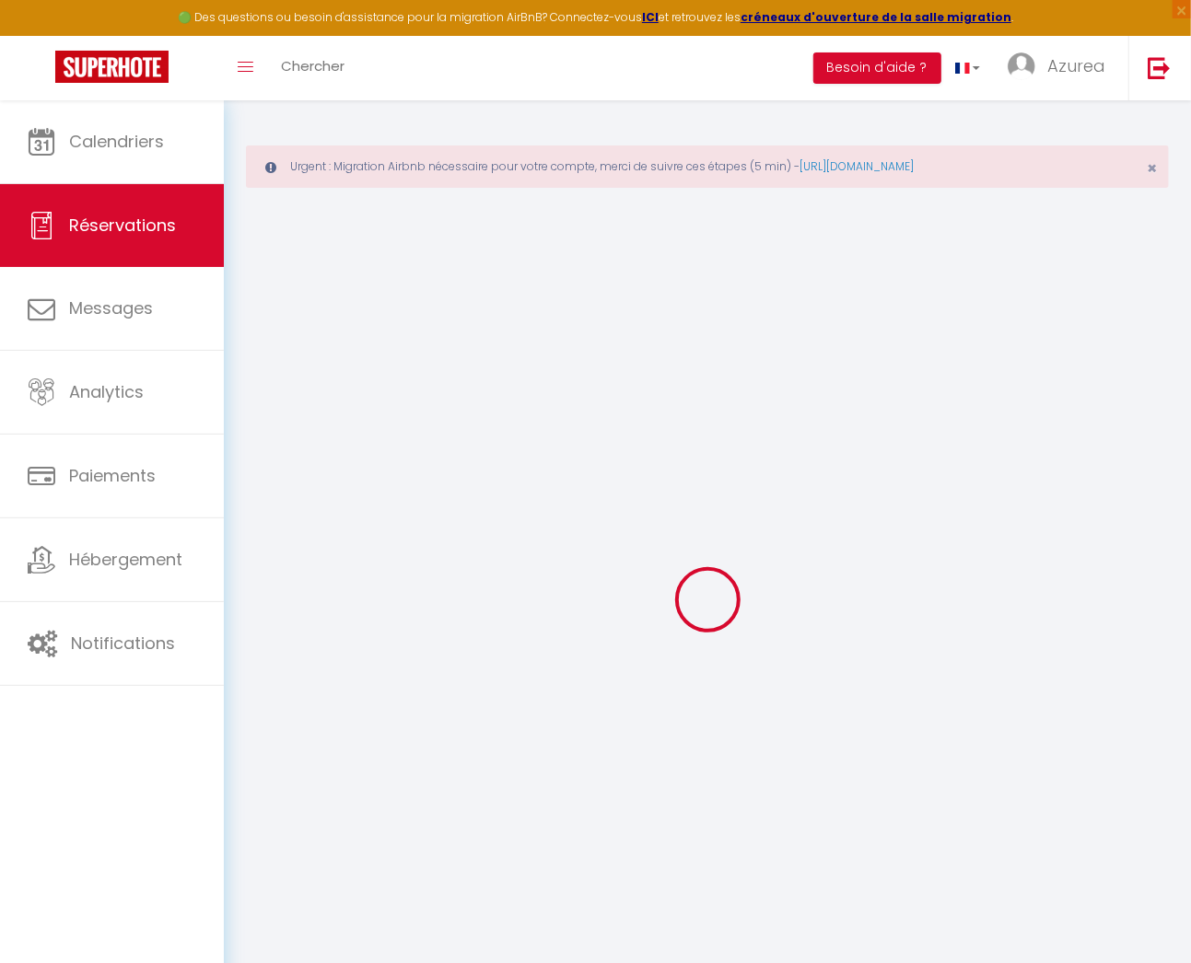
type input "0"
select select "2"
type input "0"
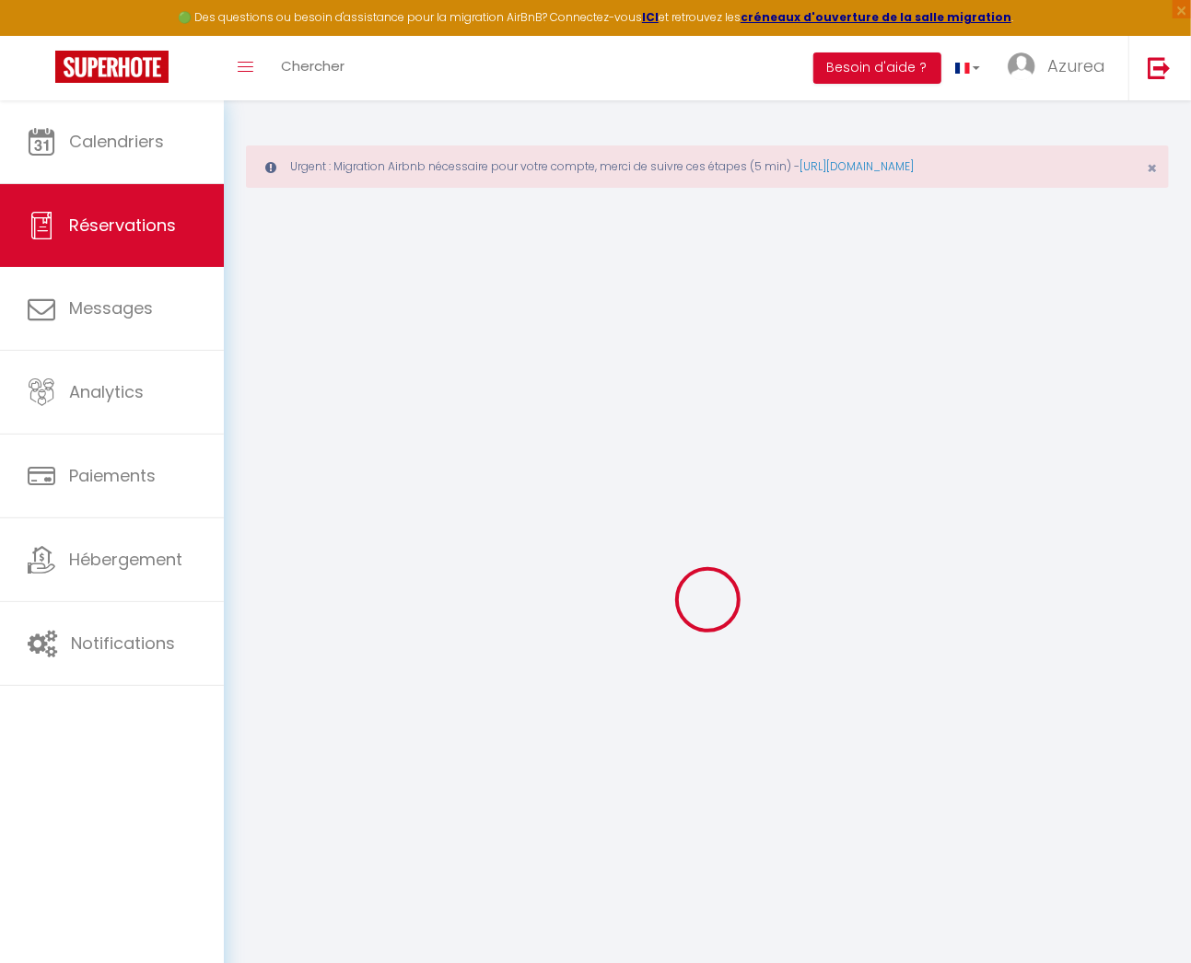
select select
select select "14"
checkbox input "false"
select select
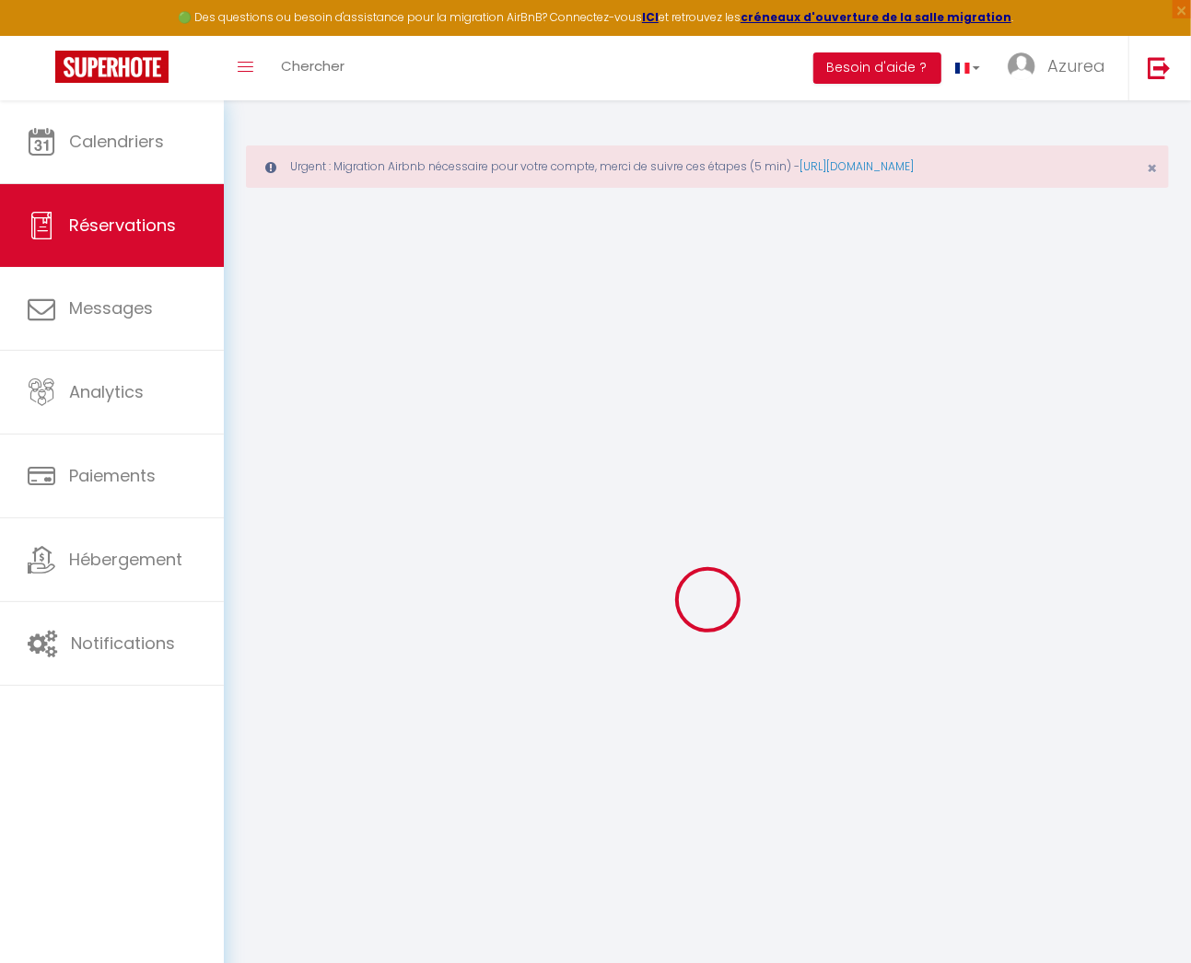
select select
checkbox input "false"
select select
checkbox input "false"
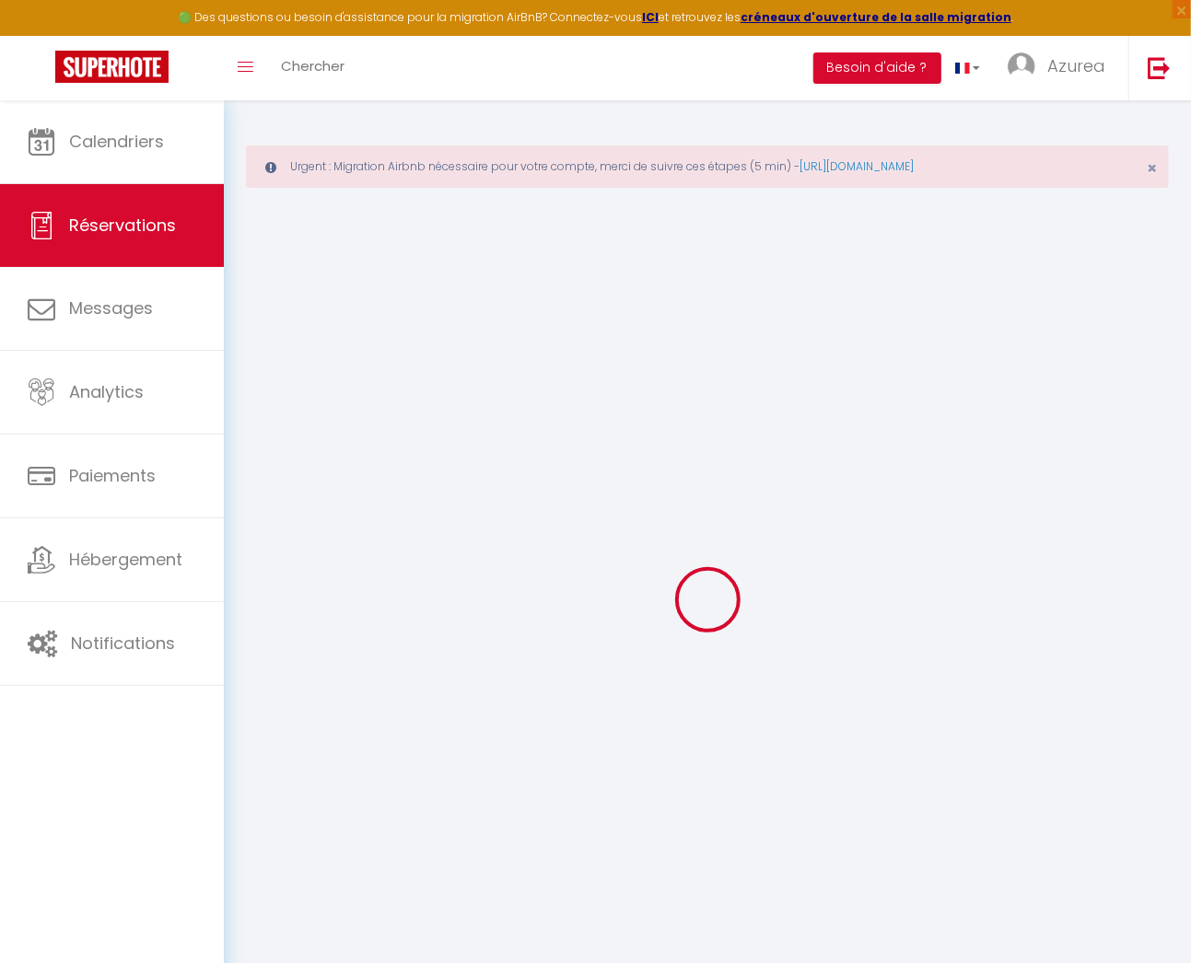
type textarea "** THIS RESERVATION HAS BEEN PRE-PAID ** BOOKING NOTE : Payment charge is EUR 1…"
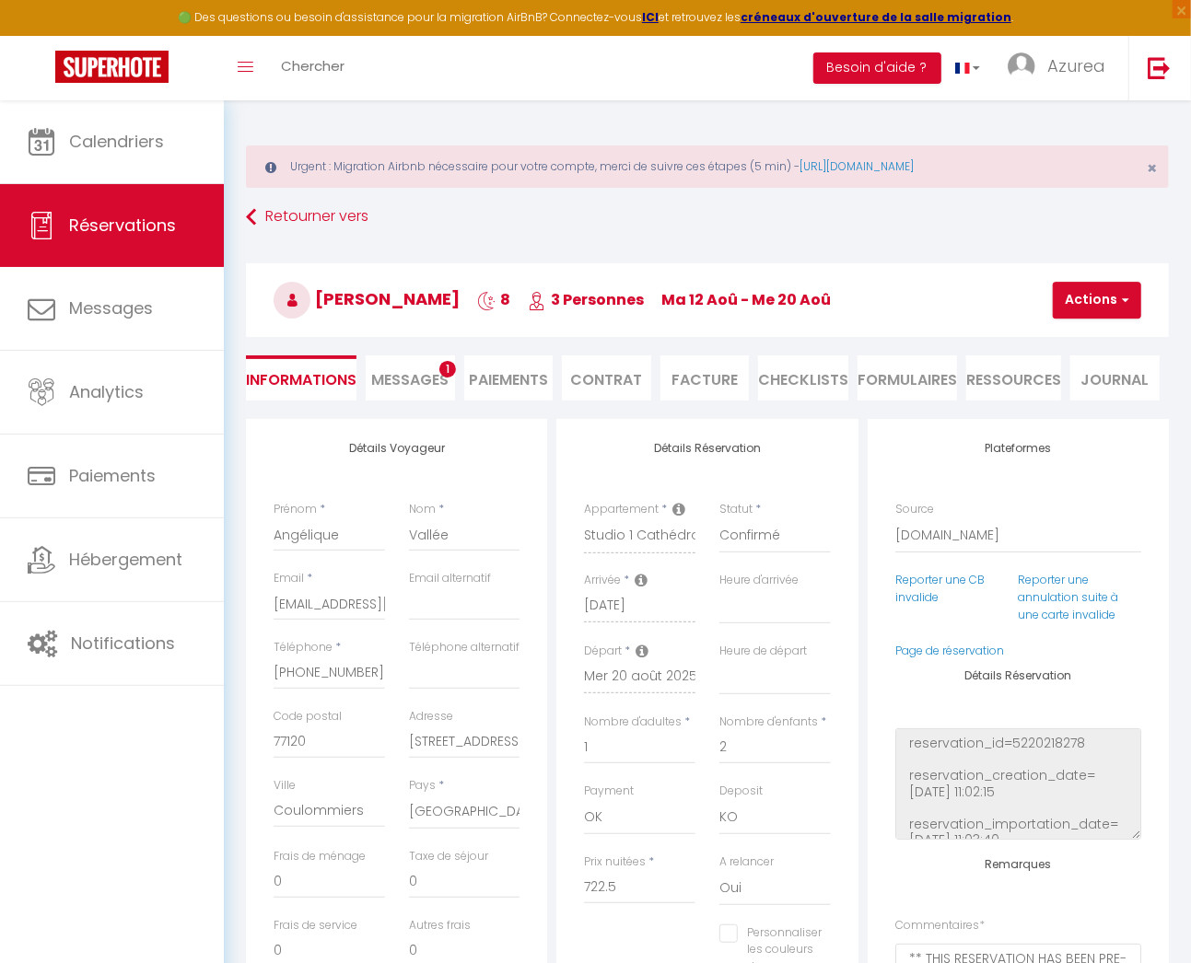
type input "60"
type input "35.6"
select select
checkbox input "false"
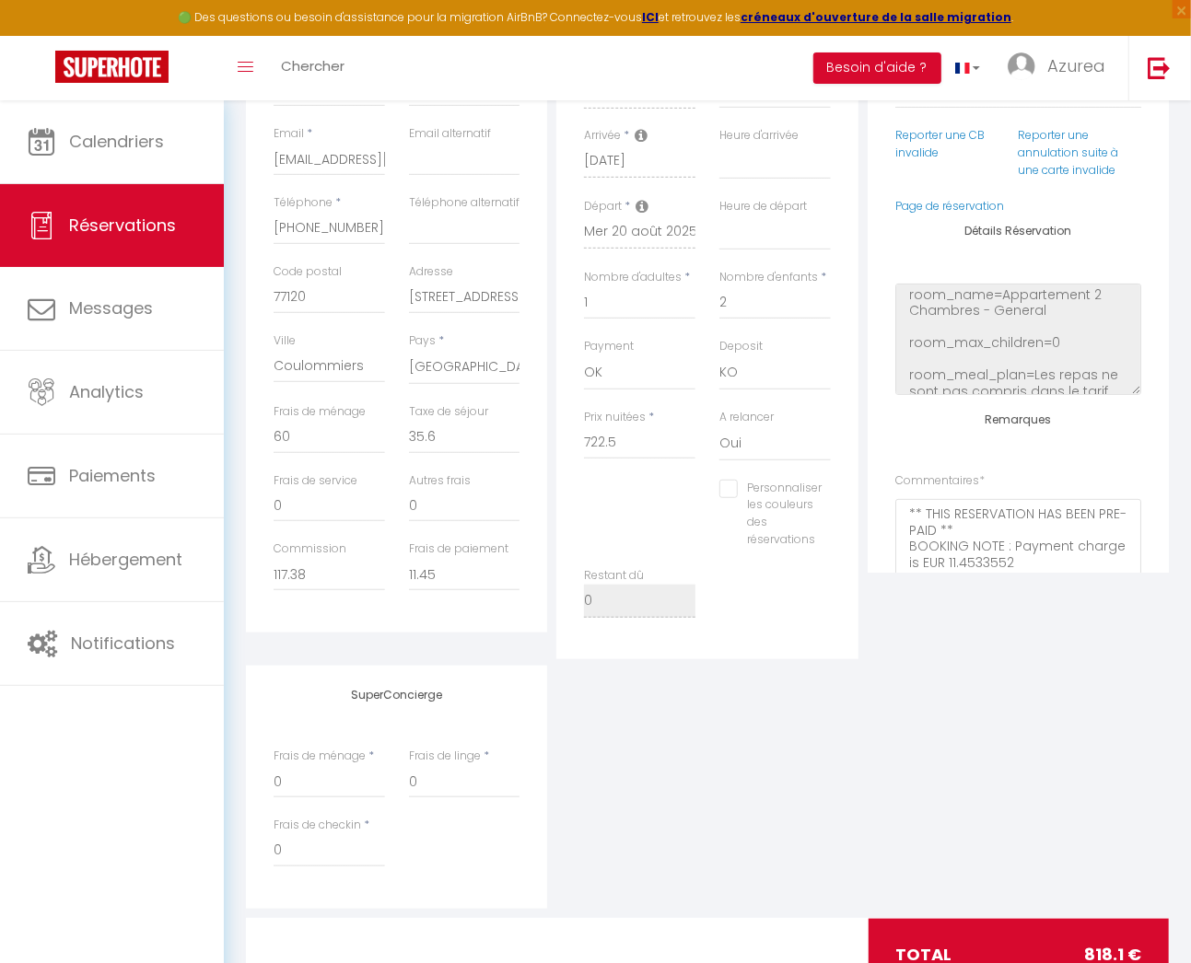
scroll to position [517, 0]
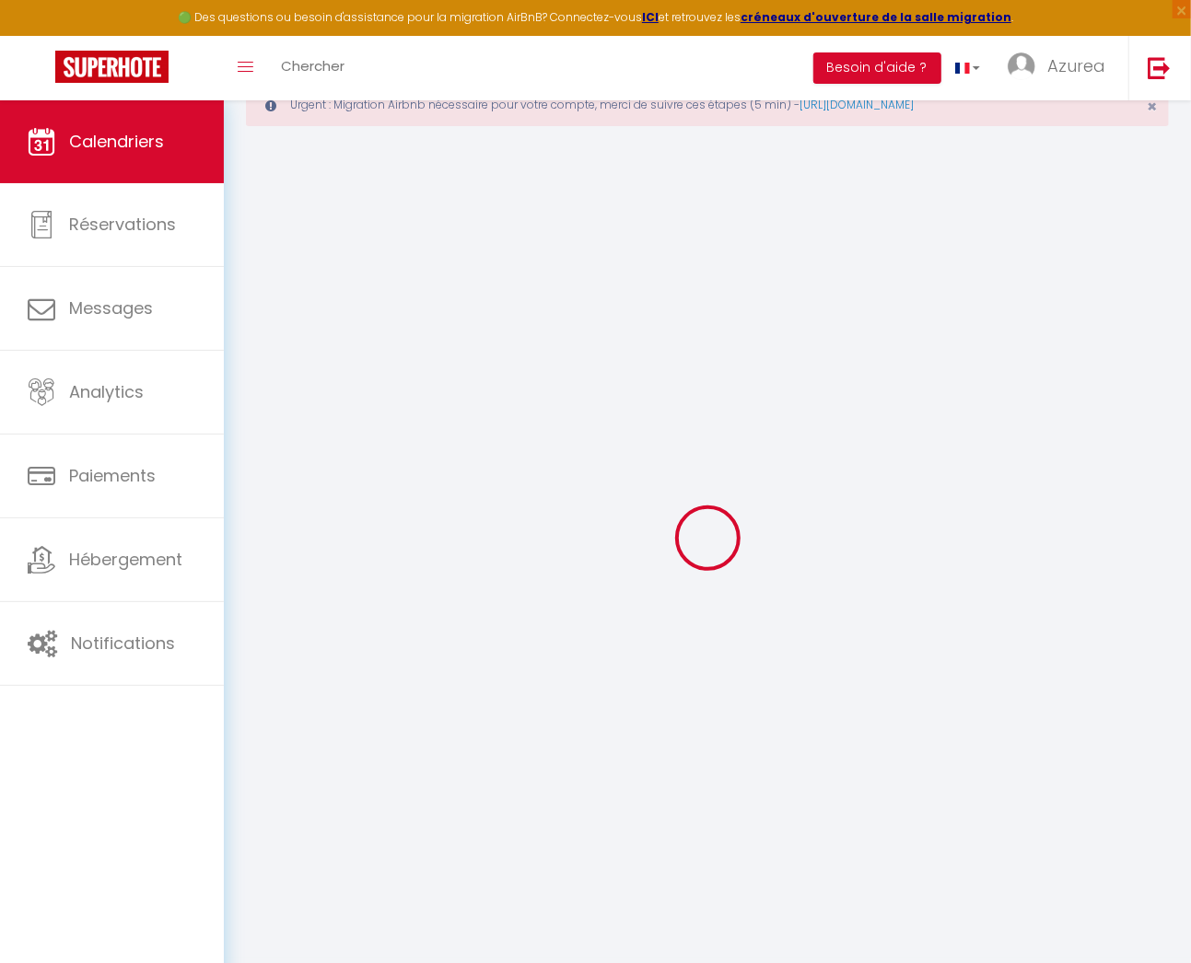
scroll to position [98, 0]
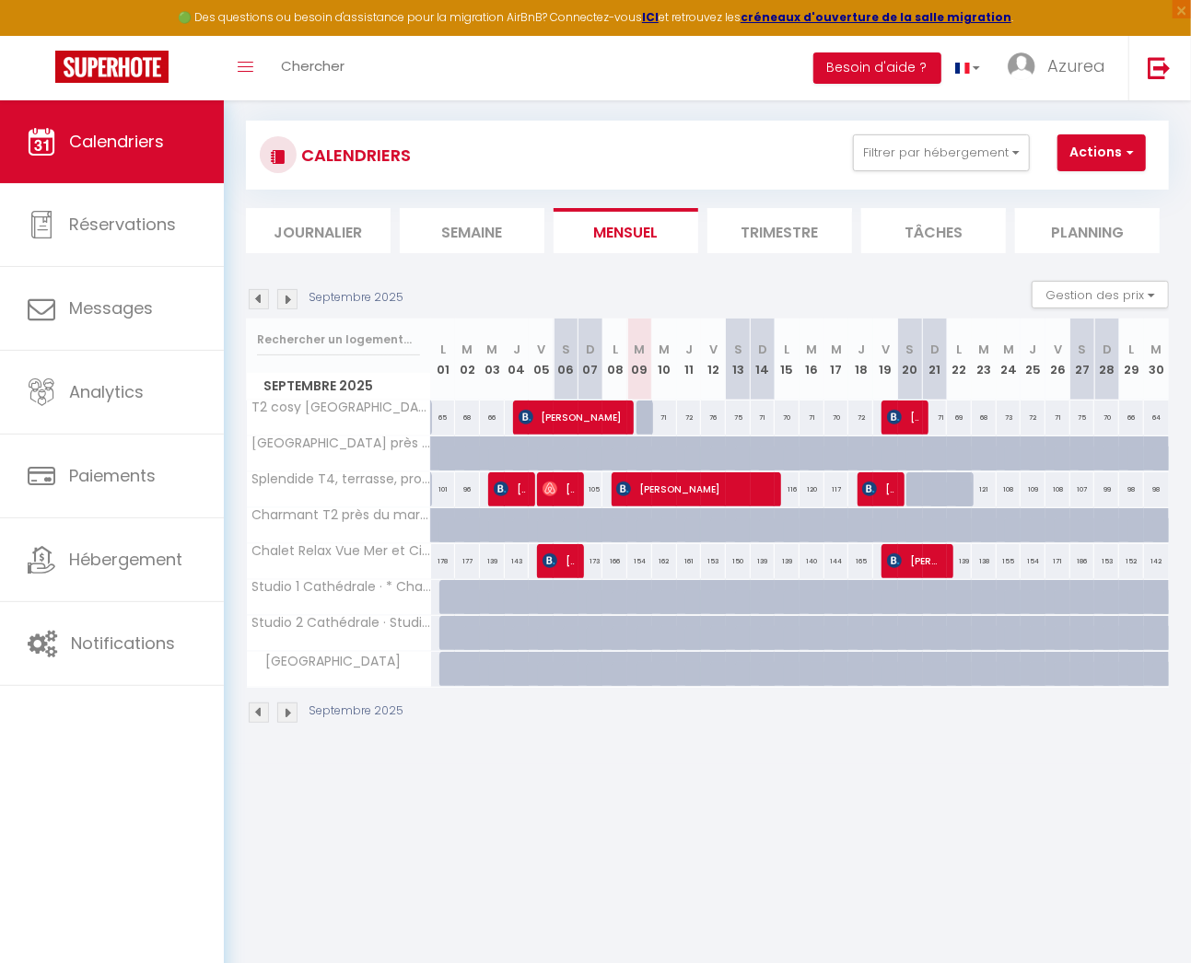
click at [257, 293] on img at bounding box center [259, 299] width 20 height 20
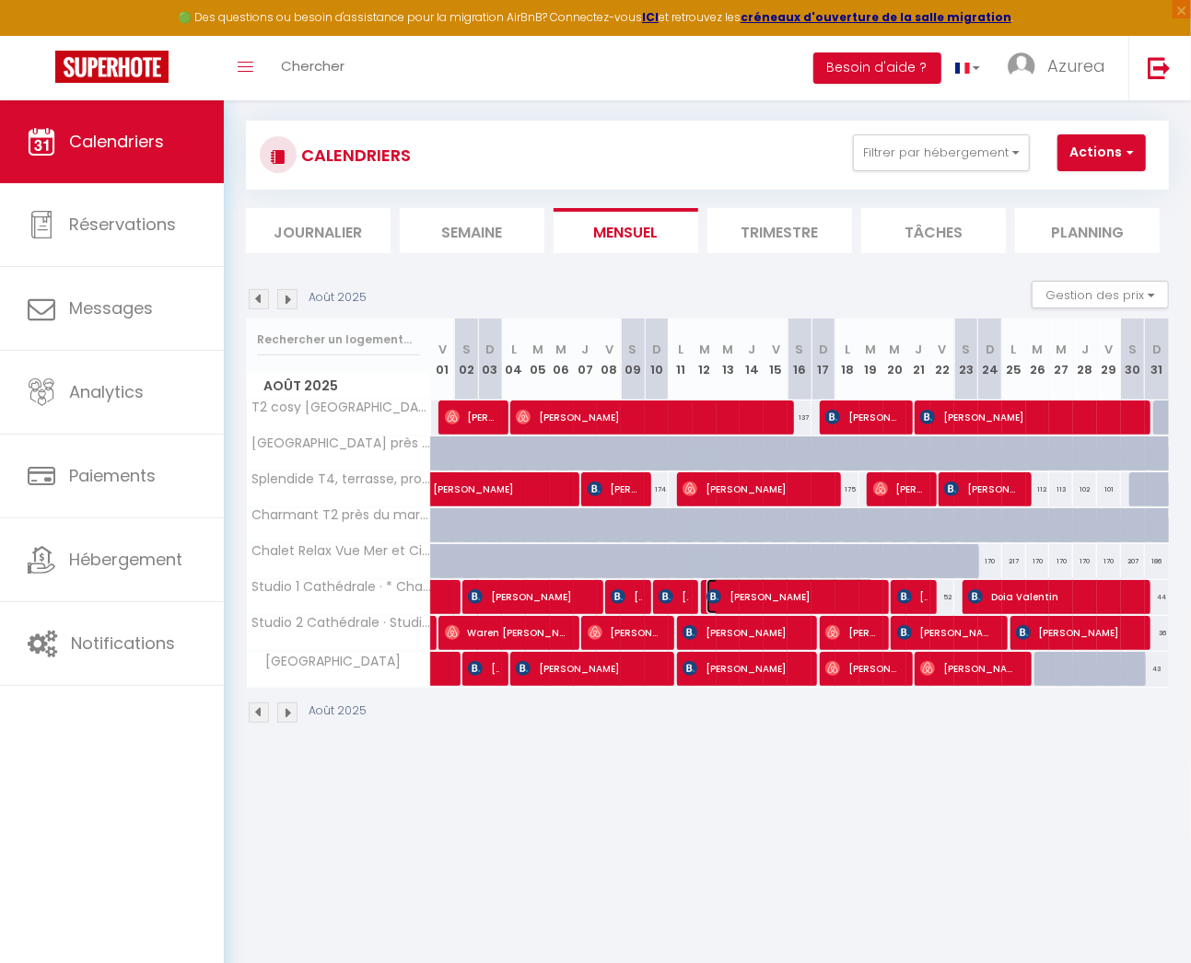
click at [727, 596] on span "[PERSON_NAME]" at bounding box center [790, 596] width 169 height 35
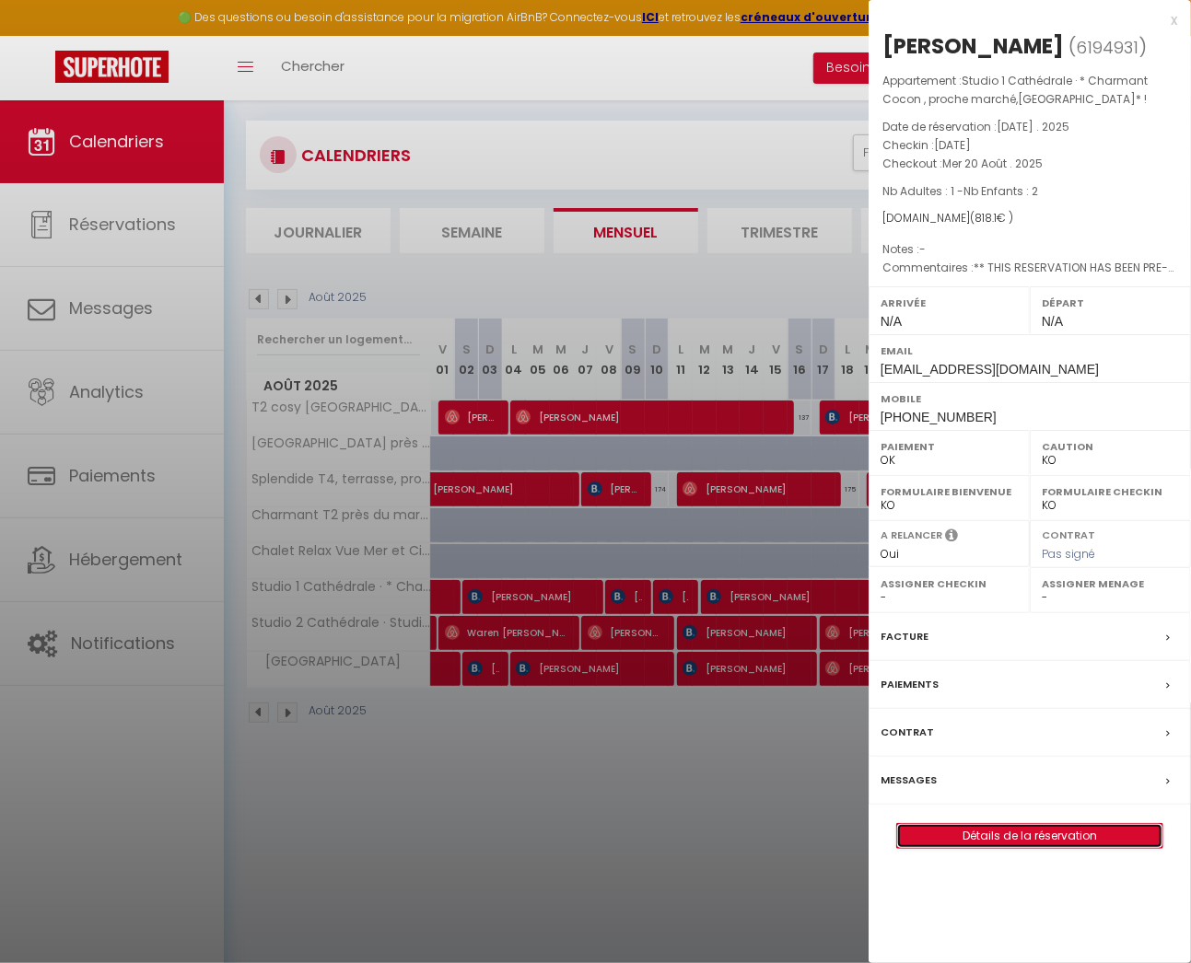
click at [939, 826] on link "Détails de la réservation" at bounding box center [1029, 836] width 265 height 24
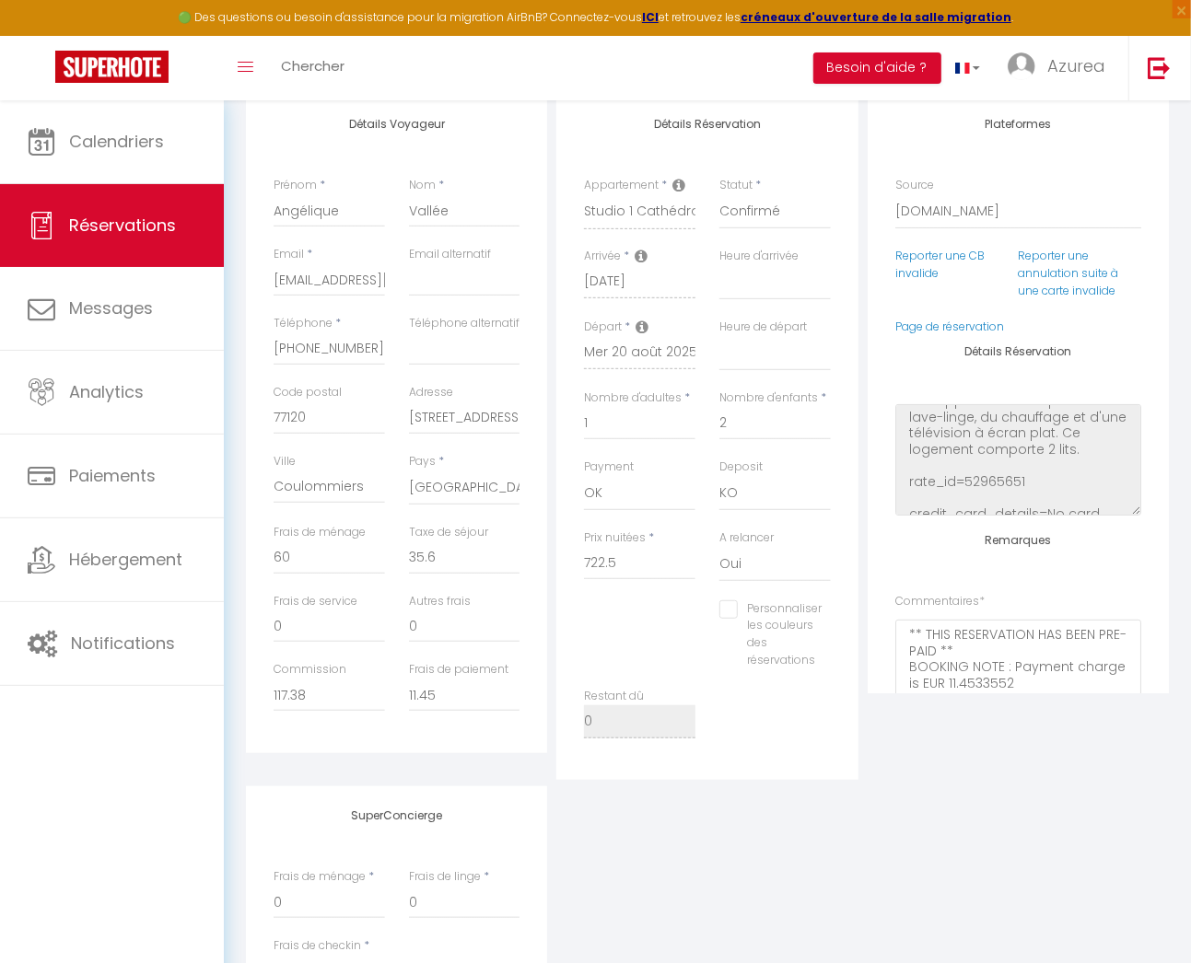
scroll to position [517, 0]
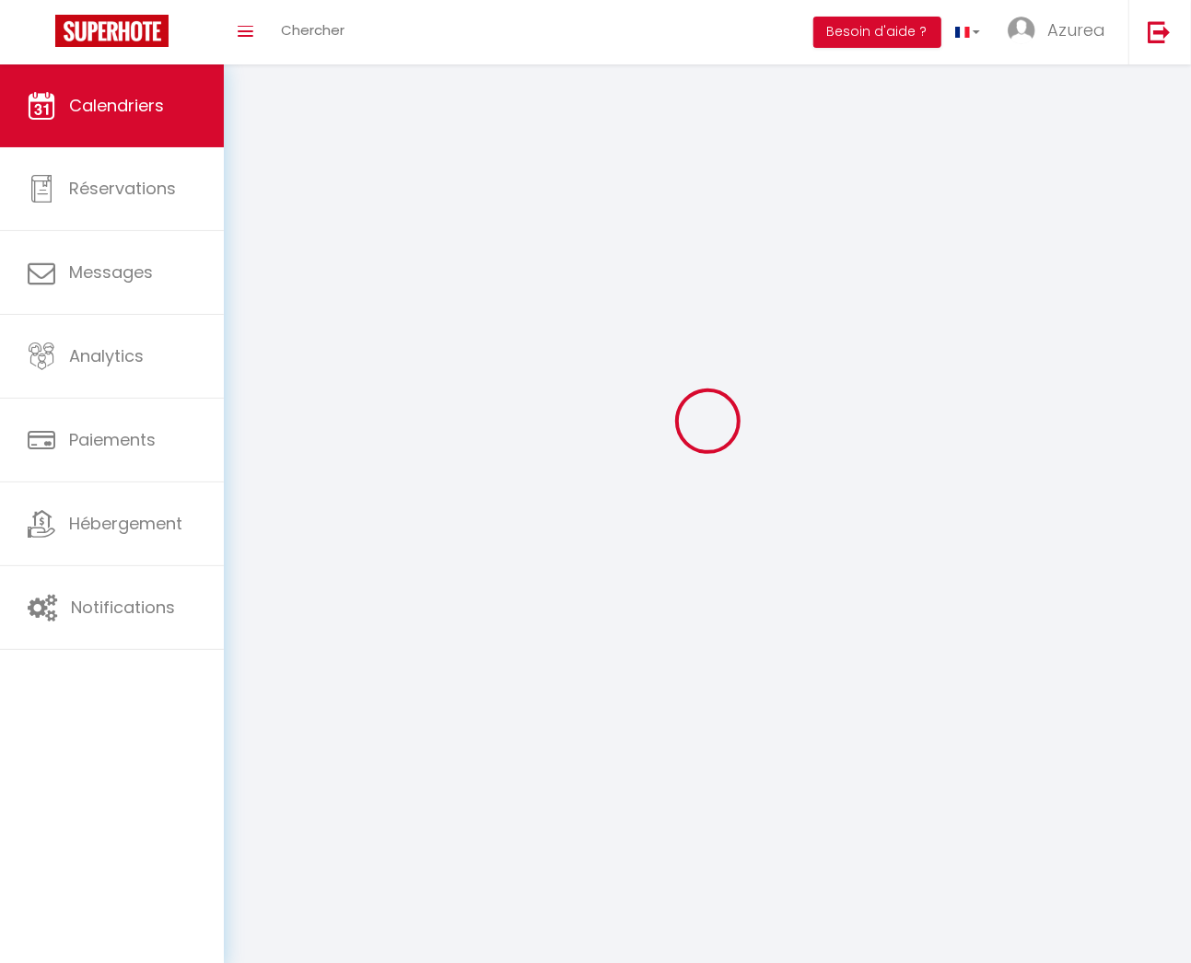
scroll to position [99, 0]
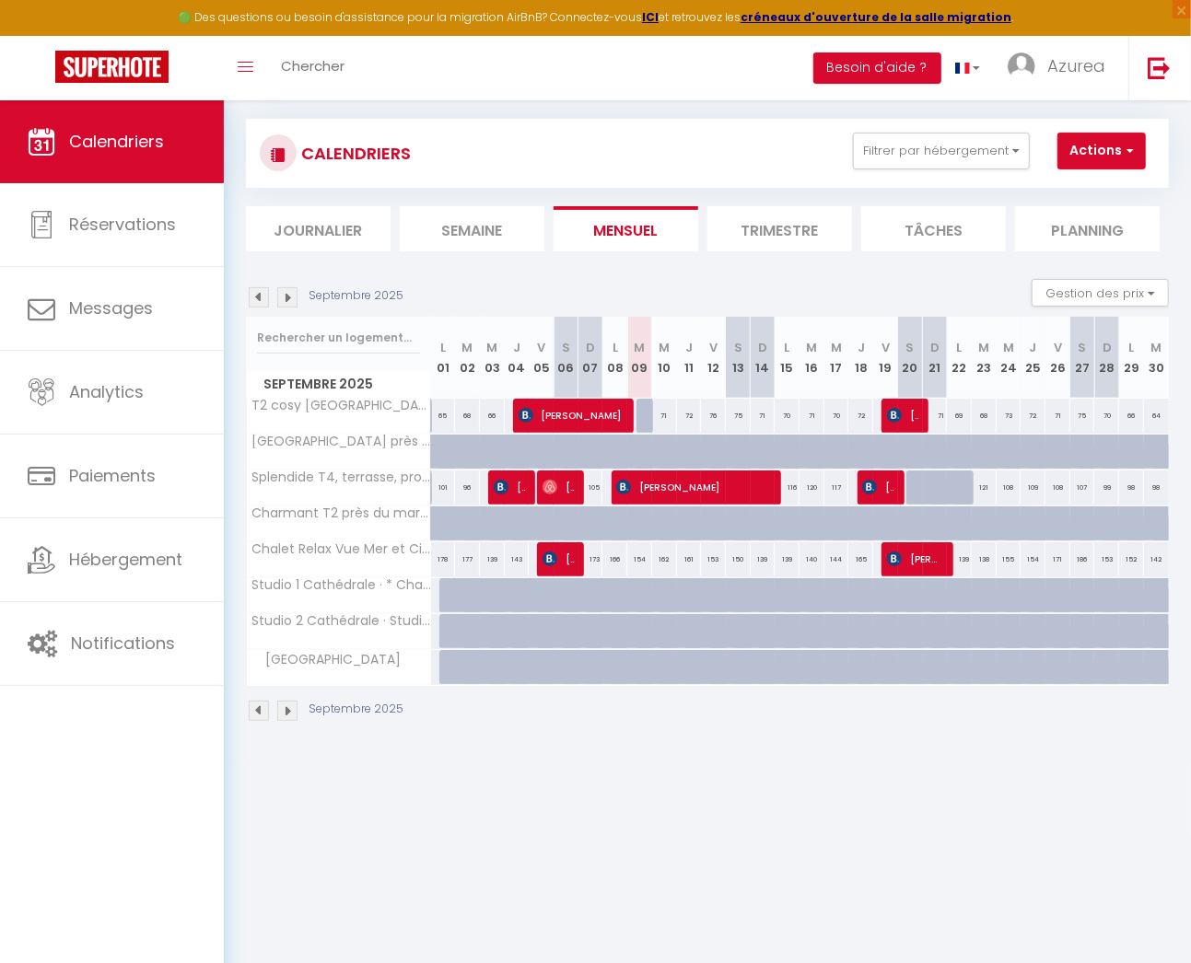
click at [255, 292] on img at bounding box center [259, 297] width 20 height 20
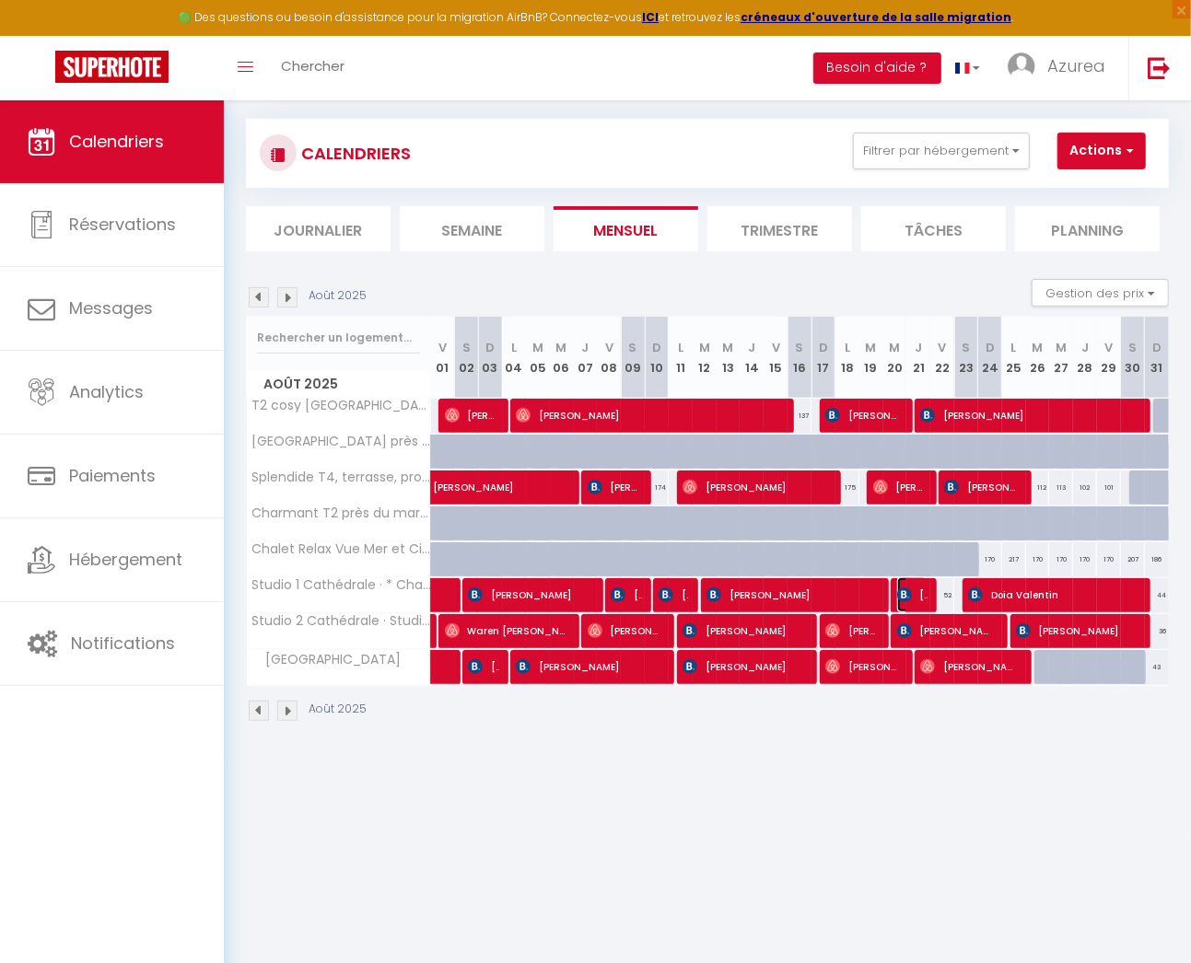
click at [914, 593] on span "[PERSON_NAME]" at bounding box center [912, 594] width 30 height 35
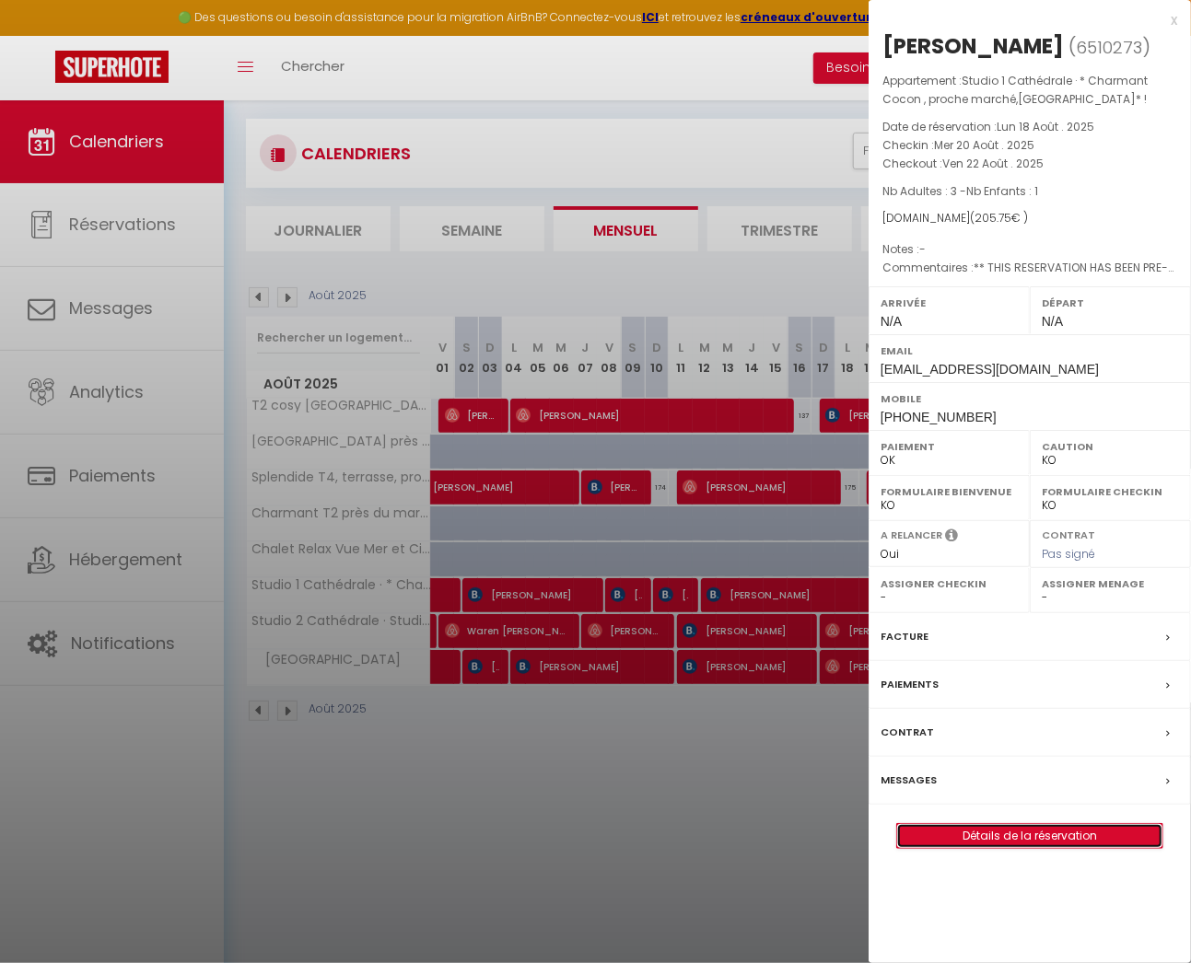
click at [1119, 848] on link "Détails de la réservation" at bounding box center [1029, 836] width 265 height 24
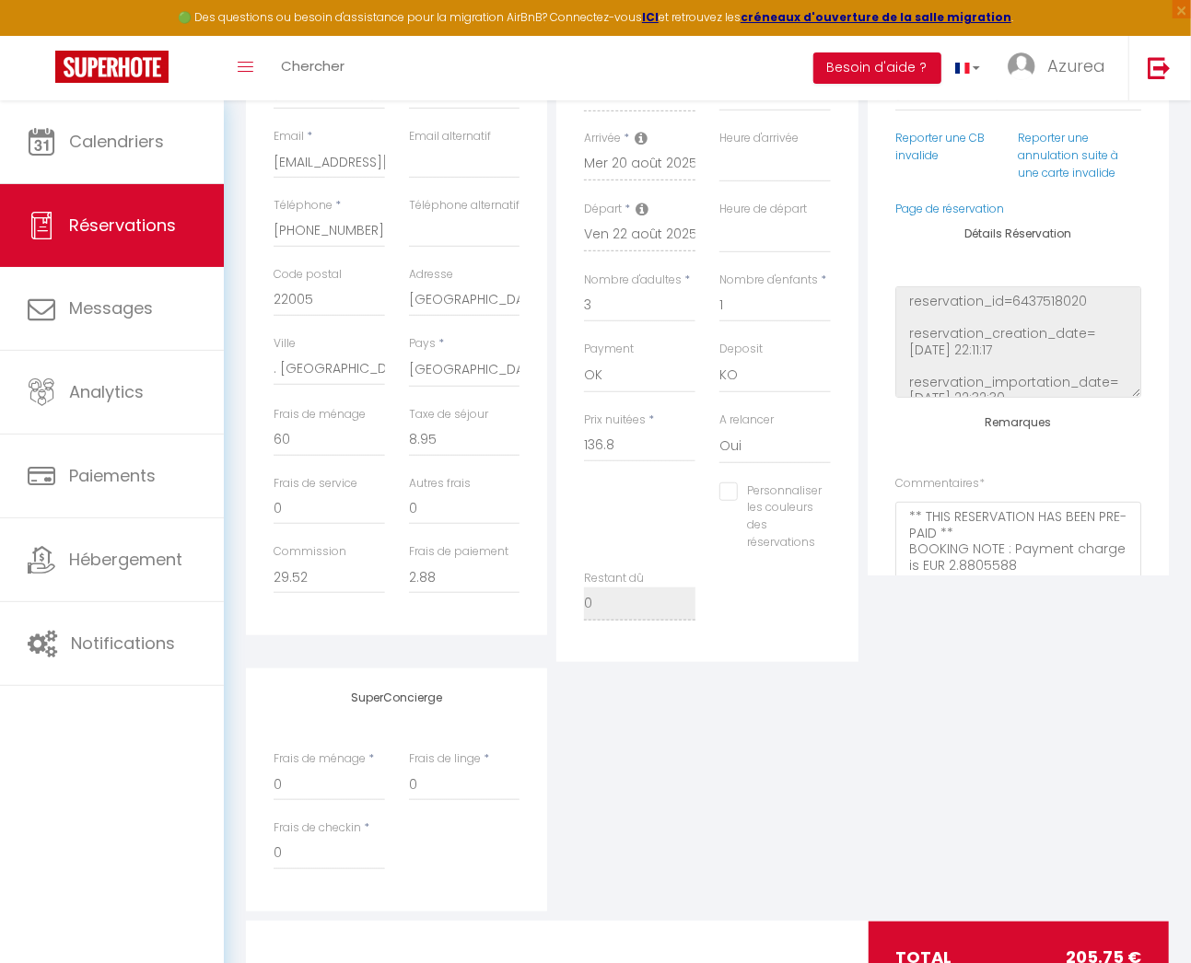
scroll to position [425, 0]
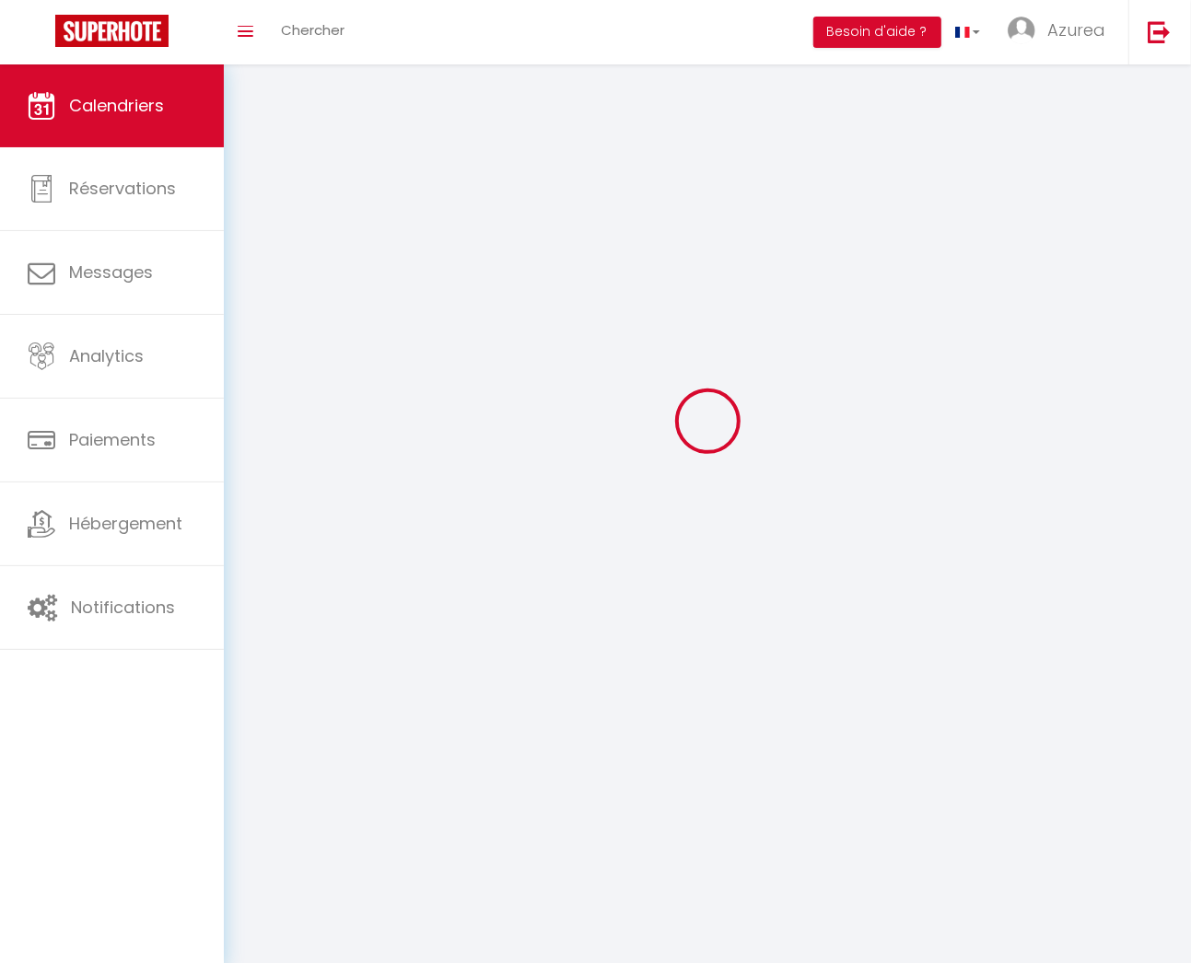
scroll to position [99, 0]
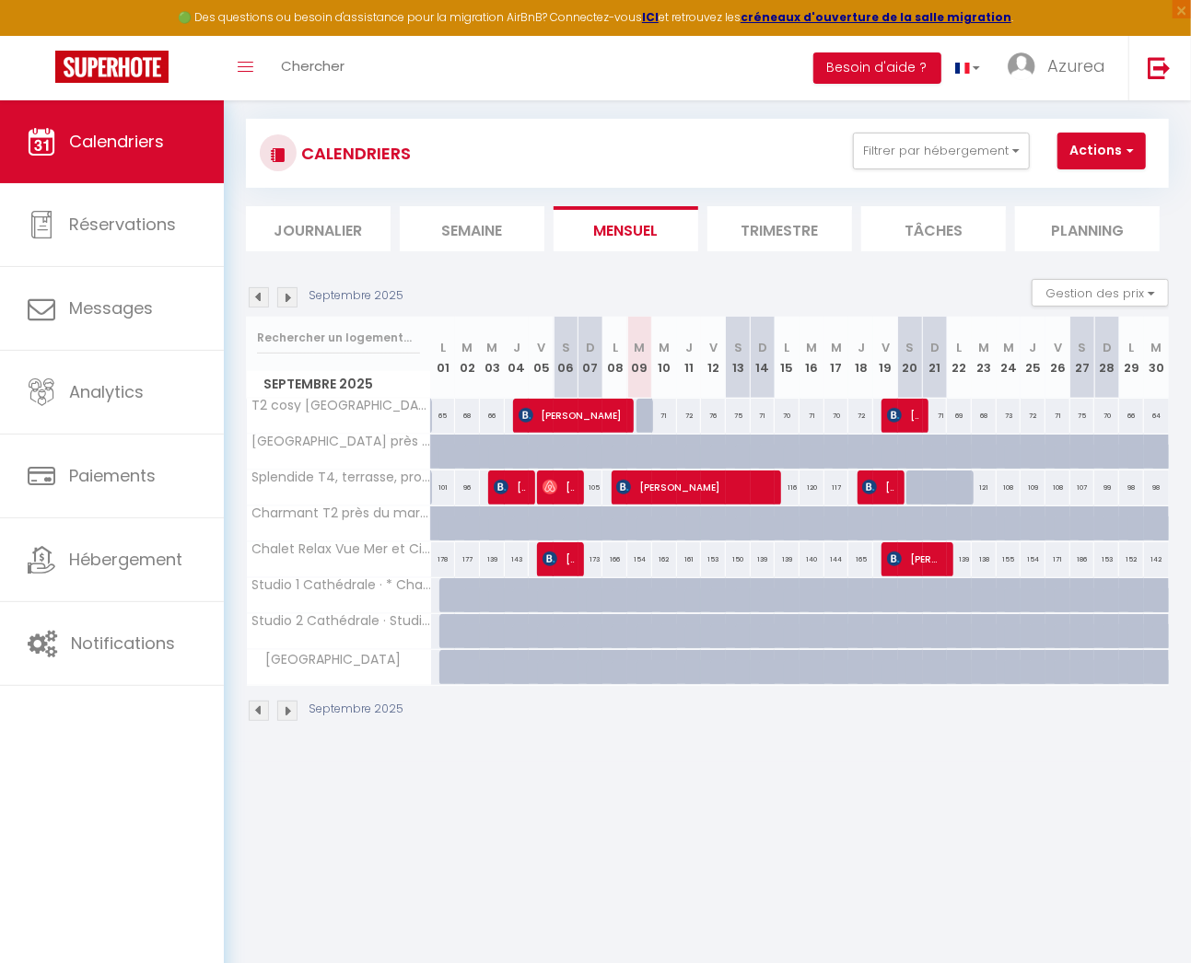
click at [244, 292] on div "Urgent : Migration Airbnb nécessaire pour votre compte, merci de suivre ces éta…" at bounding box center [707, 382] width 967 height 762
click at [247, 292] on div "Septembre 2025" at bounding box center [327, 297] width 163 height 20
click at [261, 292] on img at bounding box center [259, 297] width 20 height 20
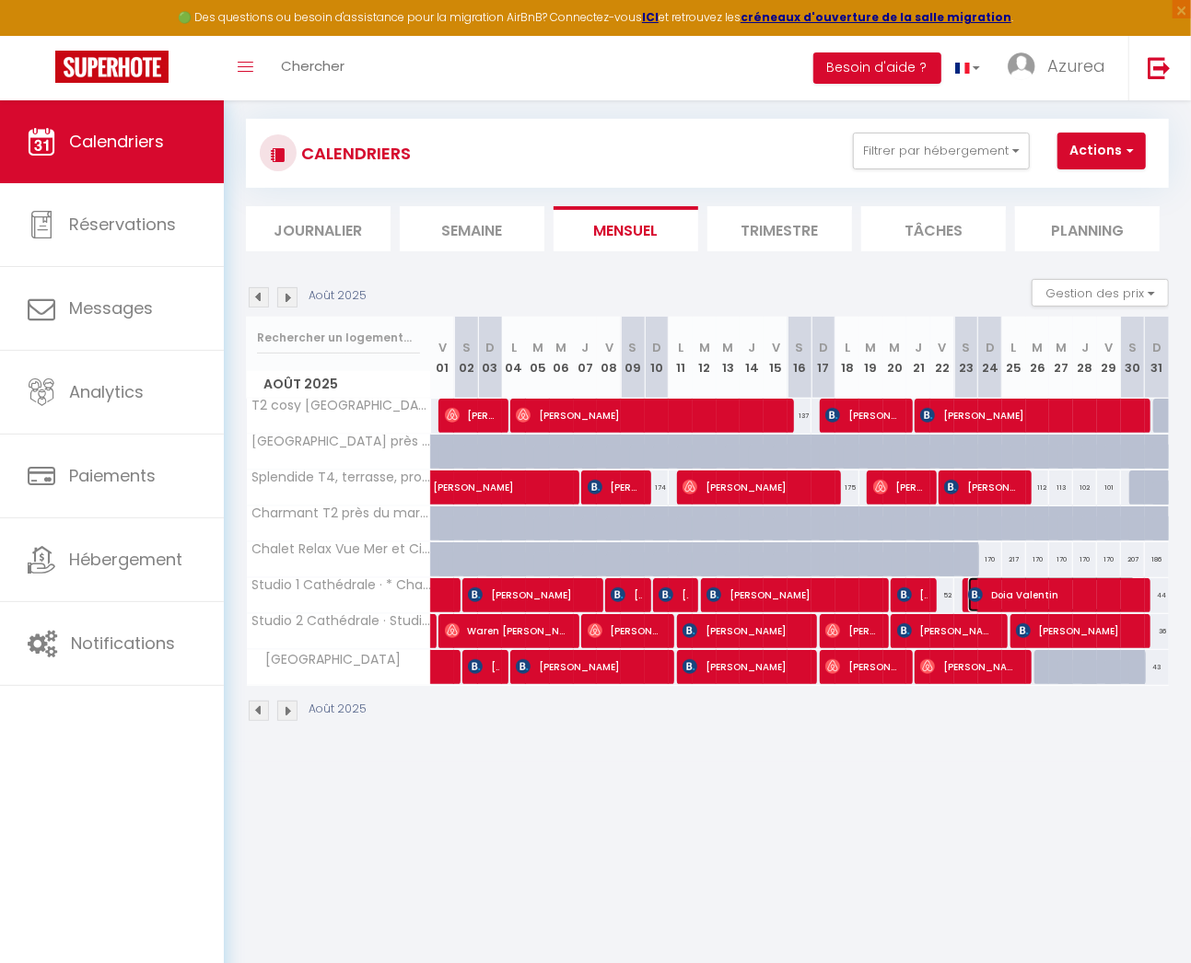
click at [1046, 584] on span "Doia Valentin" at bounding box center [1052, 594] width 169 height 35
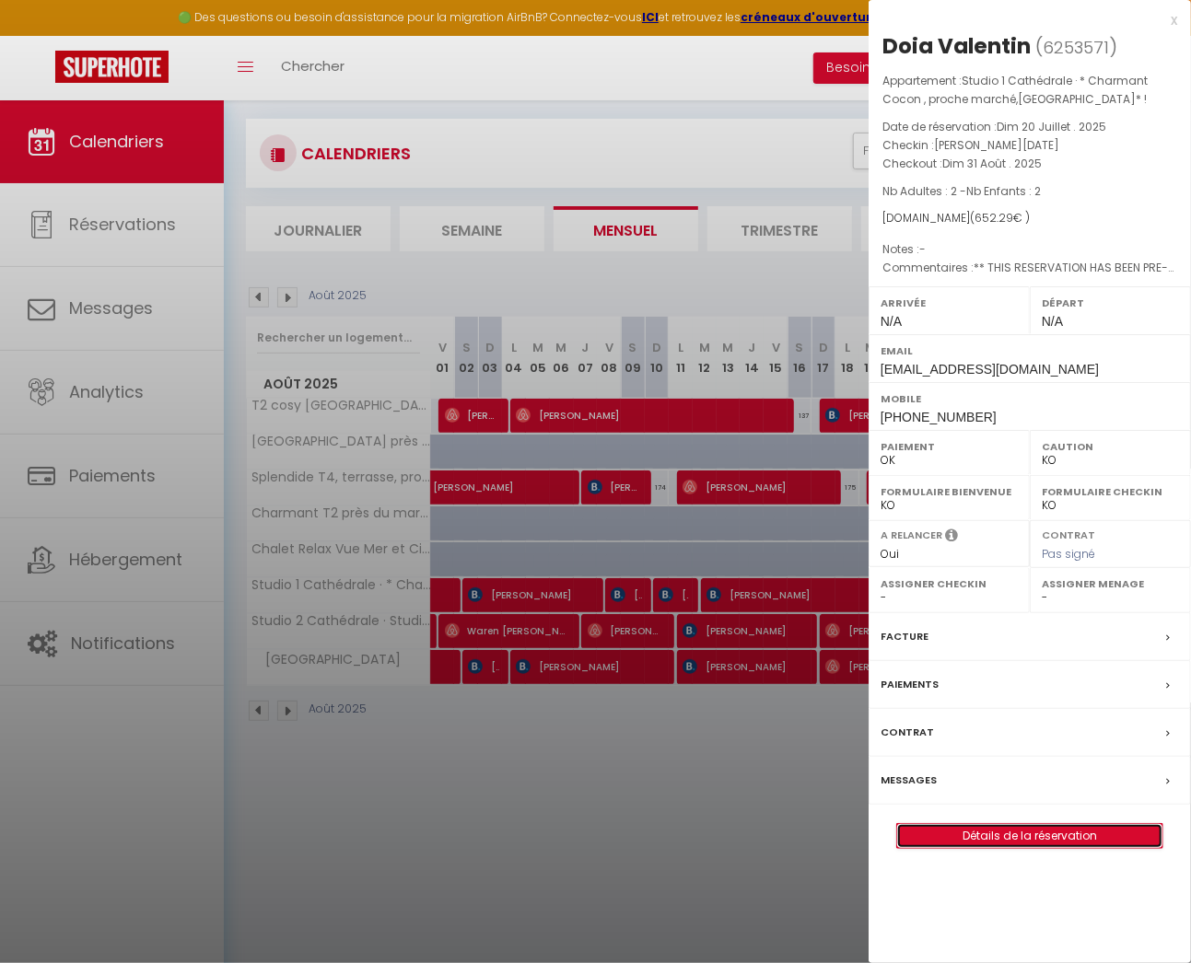
click at [973, 829] on link "Détails de la réservation" at bounding box center [1029, 836] width 265 height 24
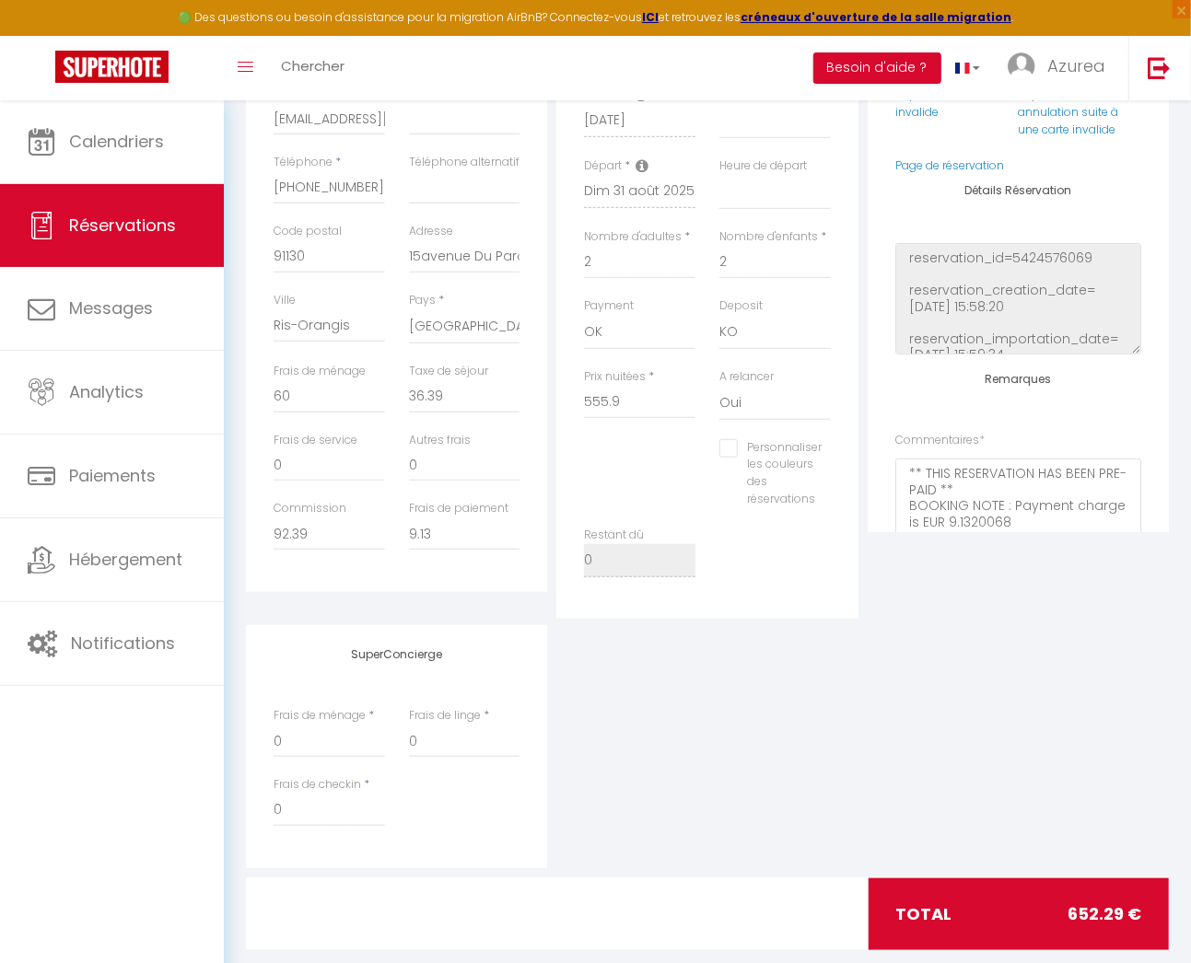
scroll to position [517, 0]
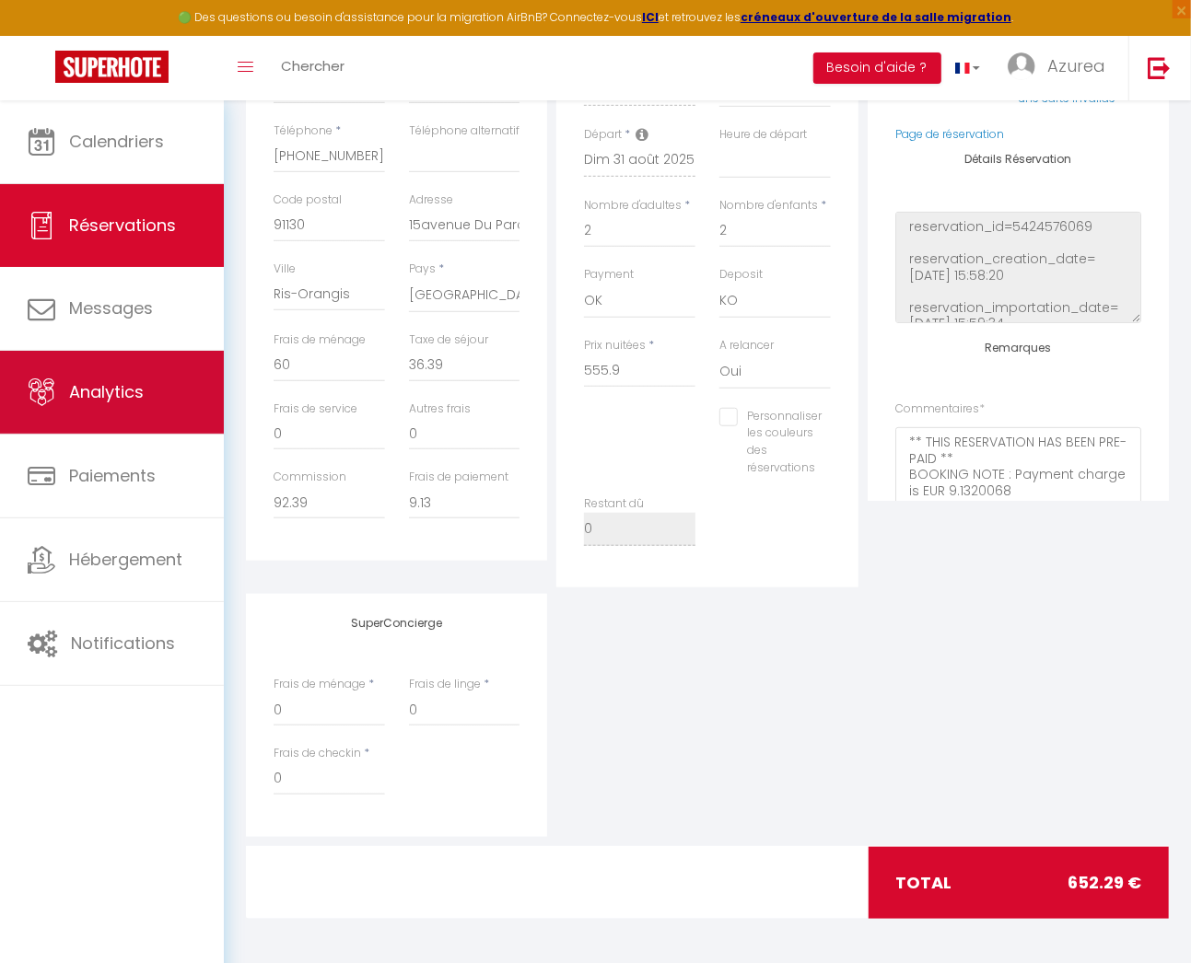
scroll to position [99, 0]
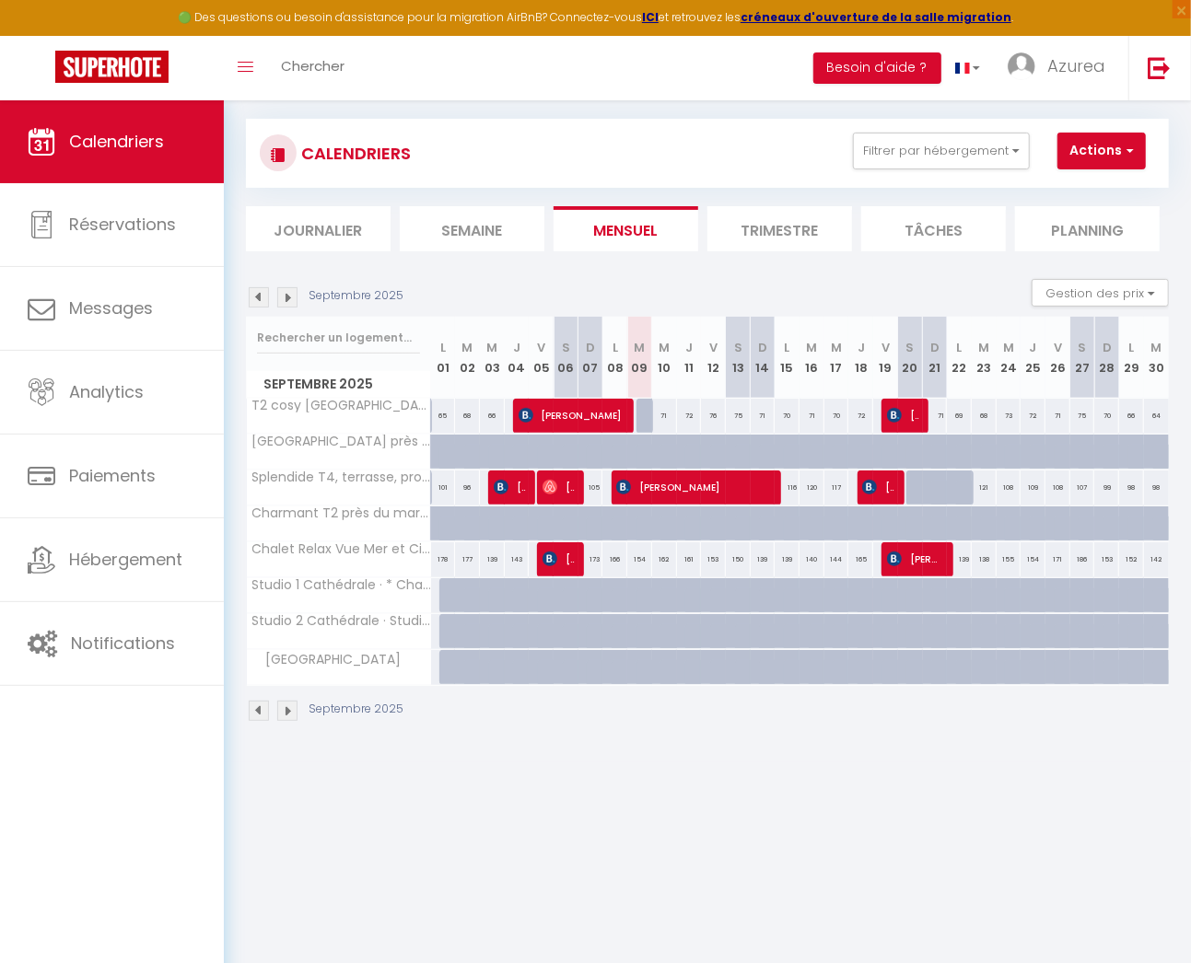
click at [257, 301] on img at bounding box center [259, 297] width 20 height 20
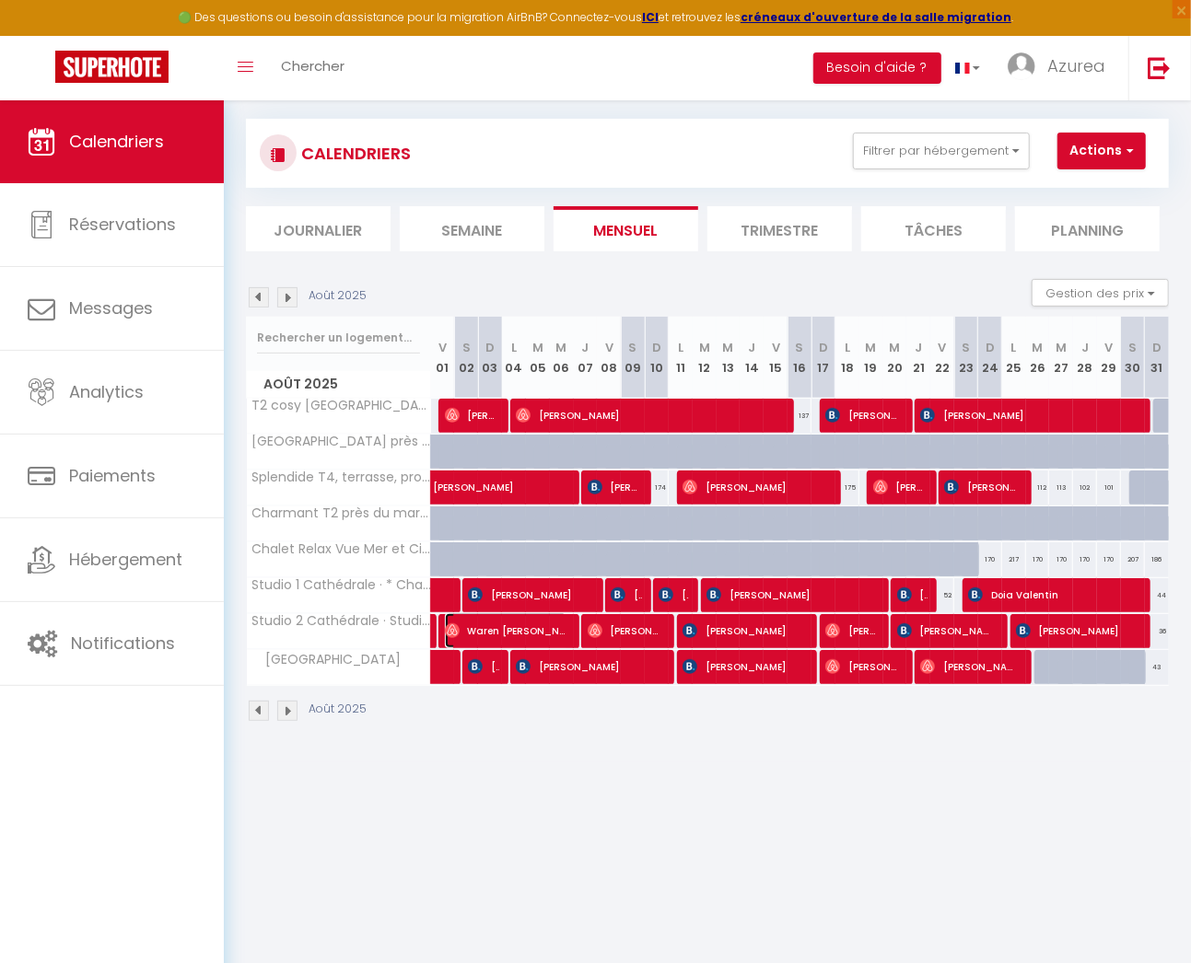
click at [542, 621] on span "Waren [PERSON_NAME]" at bounding box center [506, 630] width 122 height 35
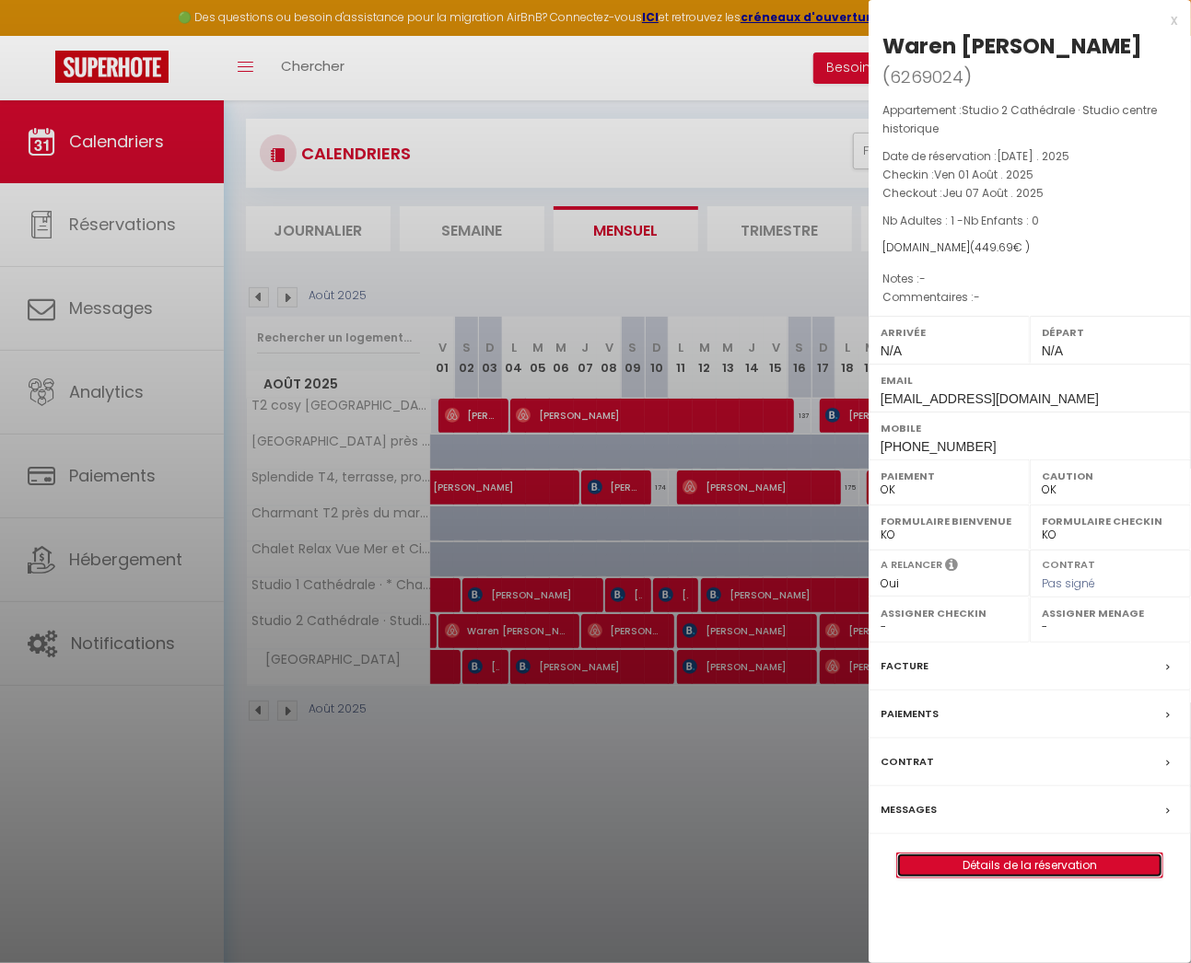
click at [1088, 854] on link "Détails de la réservation" at bounding box center [1029, 866] width 265 height 24
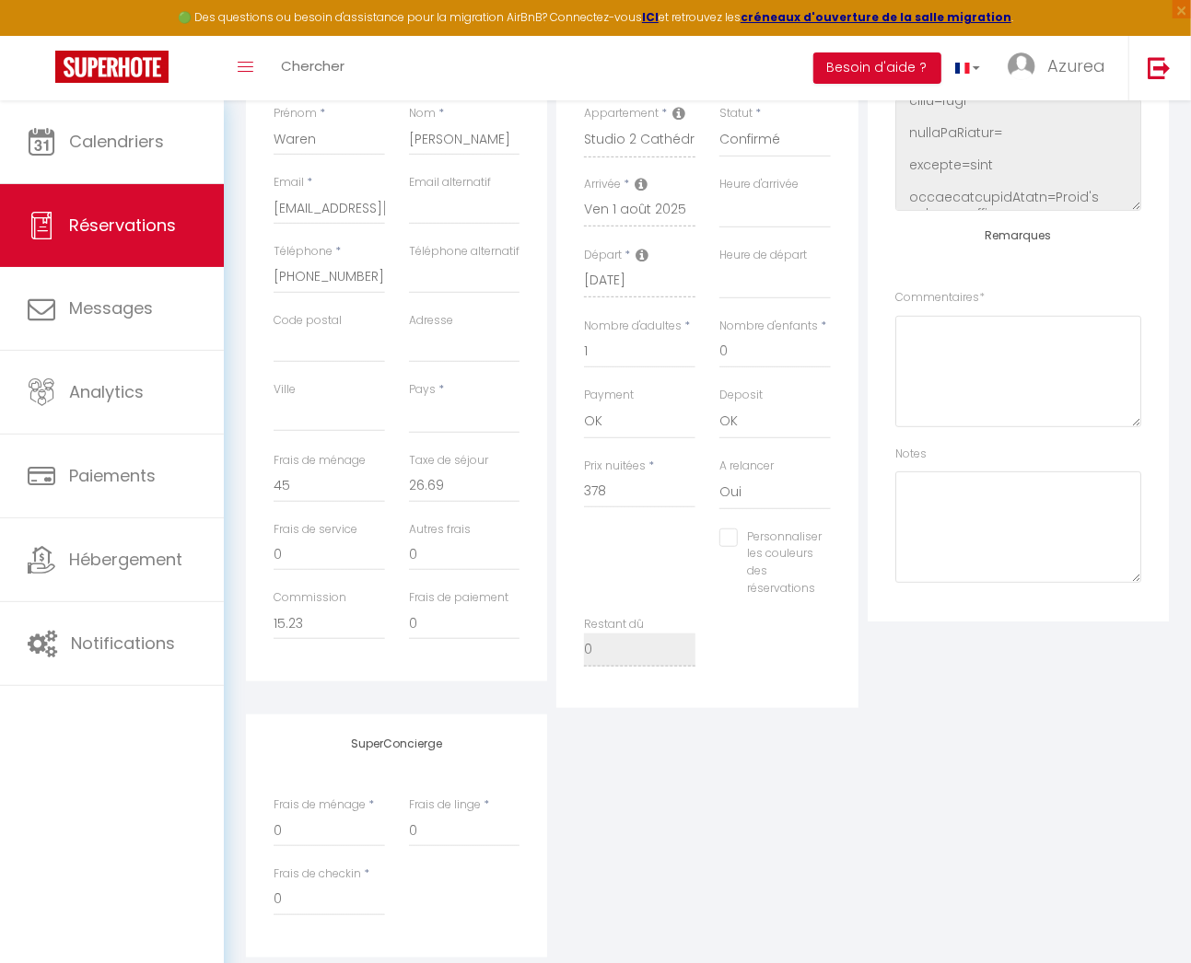
scroll to position [517, 0]
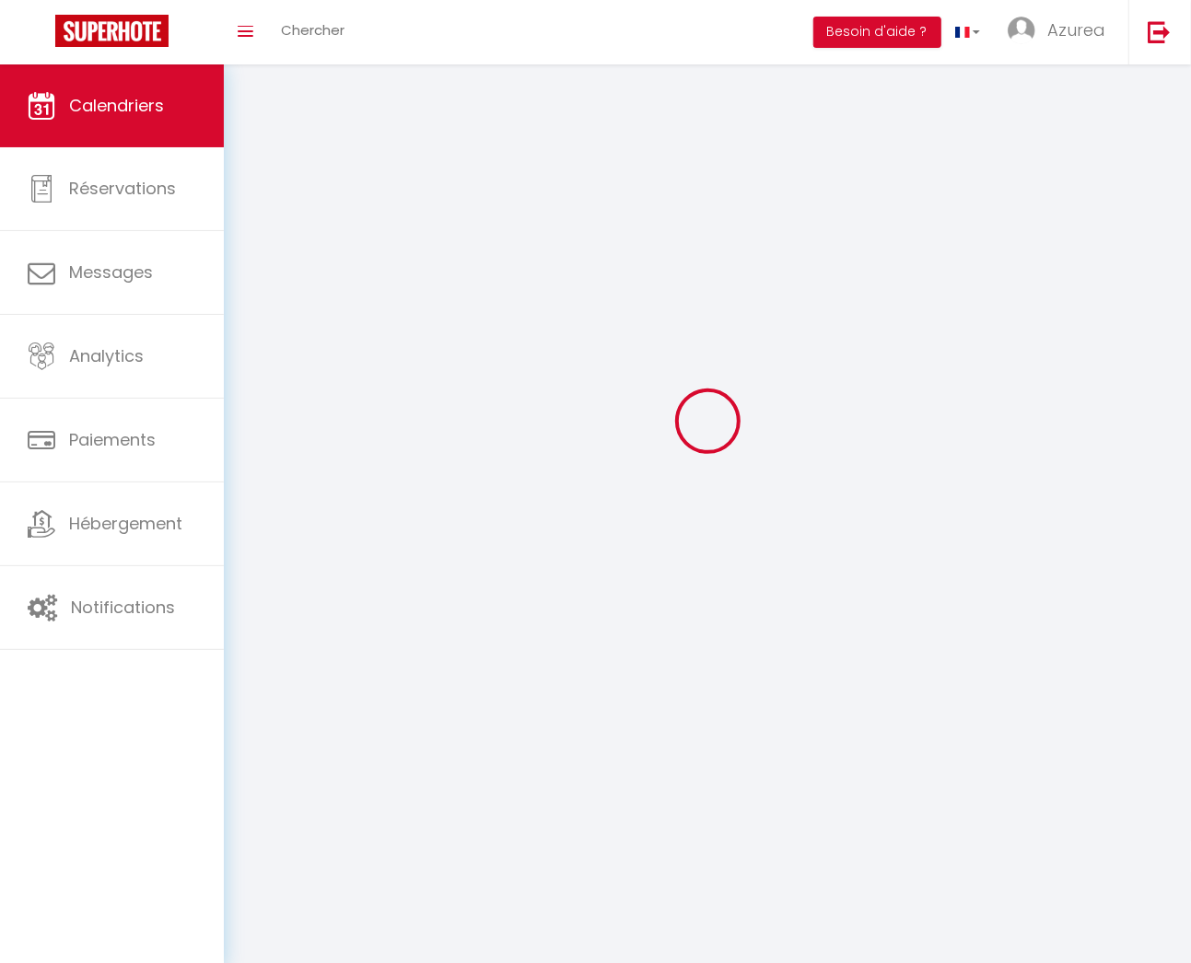
scroll to position [99, 0]
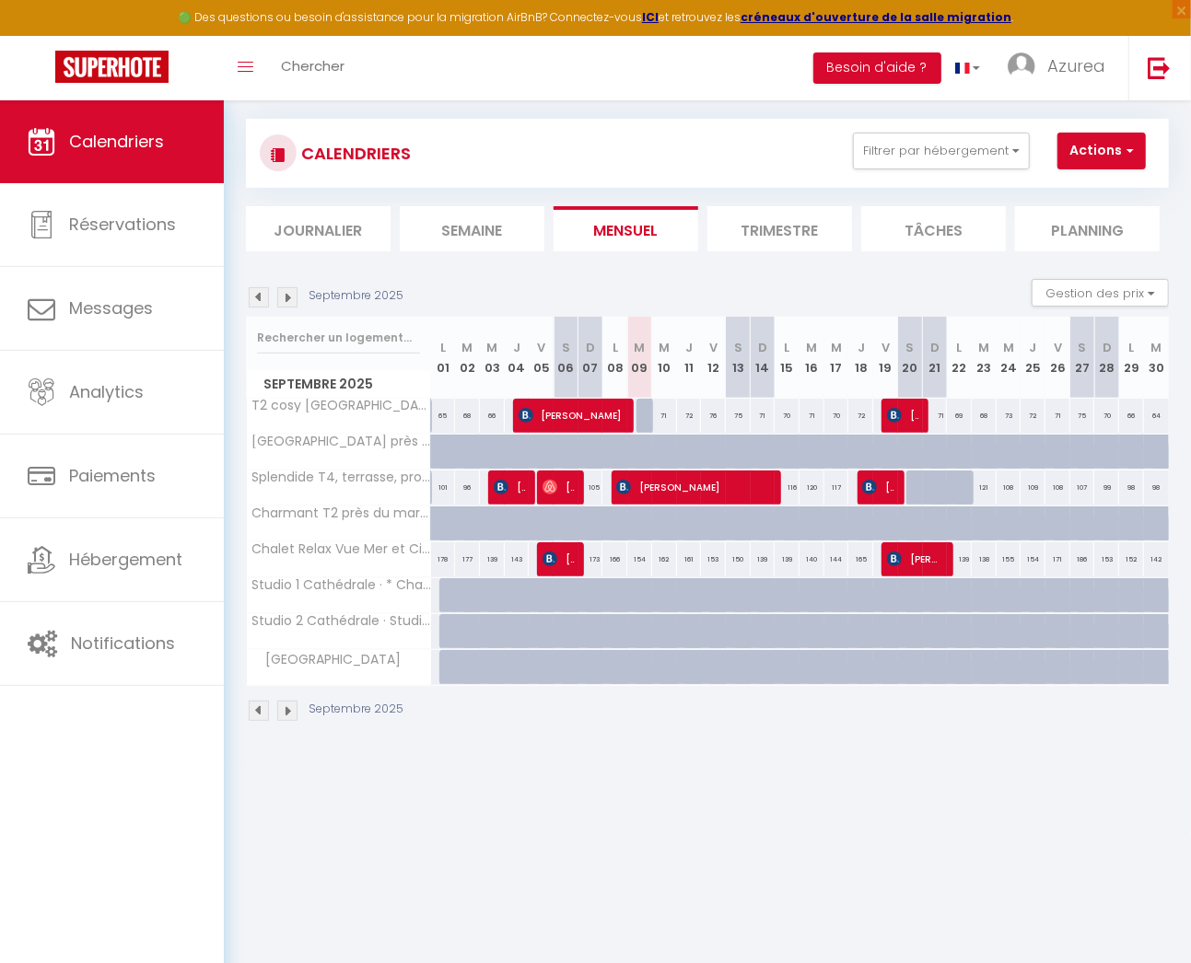
click at [259, 287] on img at bounding box center [259, 297] width 20 height 20
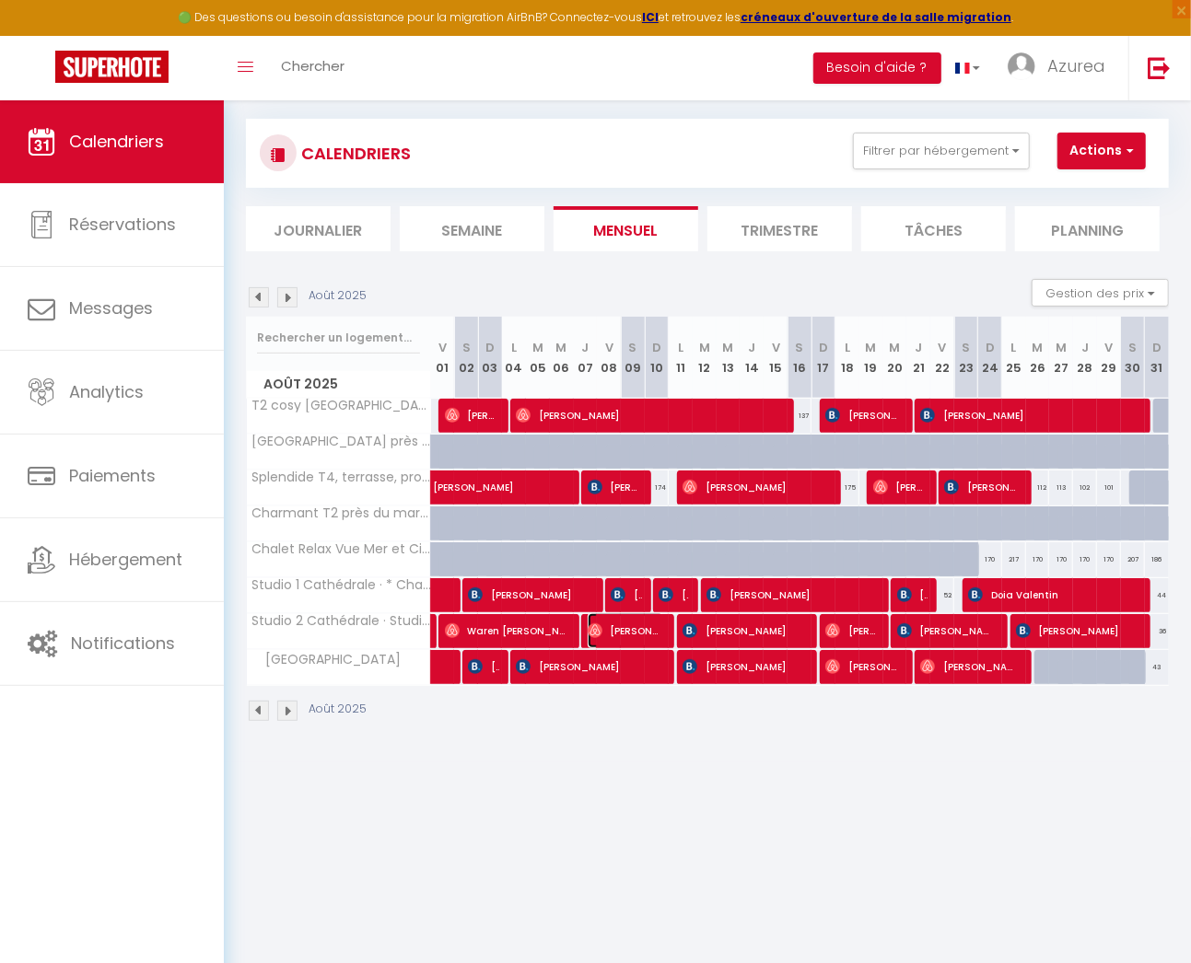
click at [625, 632] on span "[PERSON_NAME]" at bounding box center [626, 630] width 76 height 35
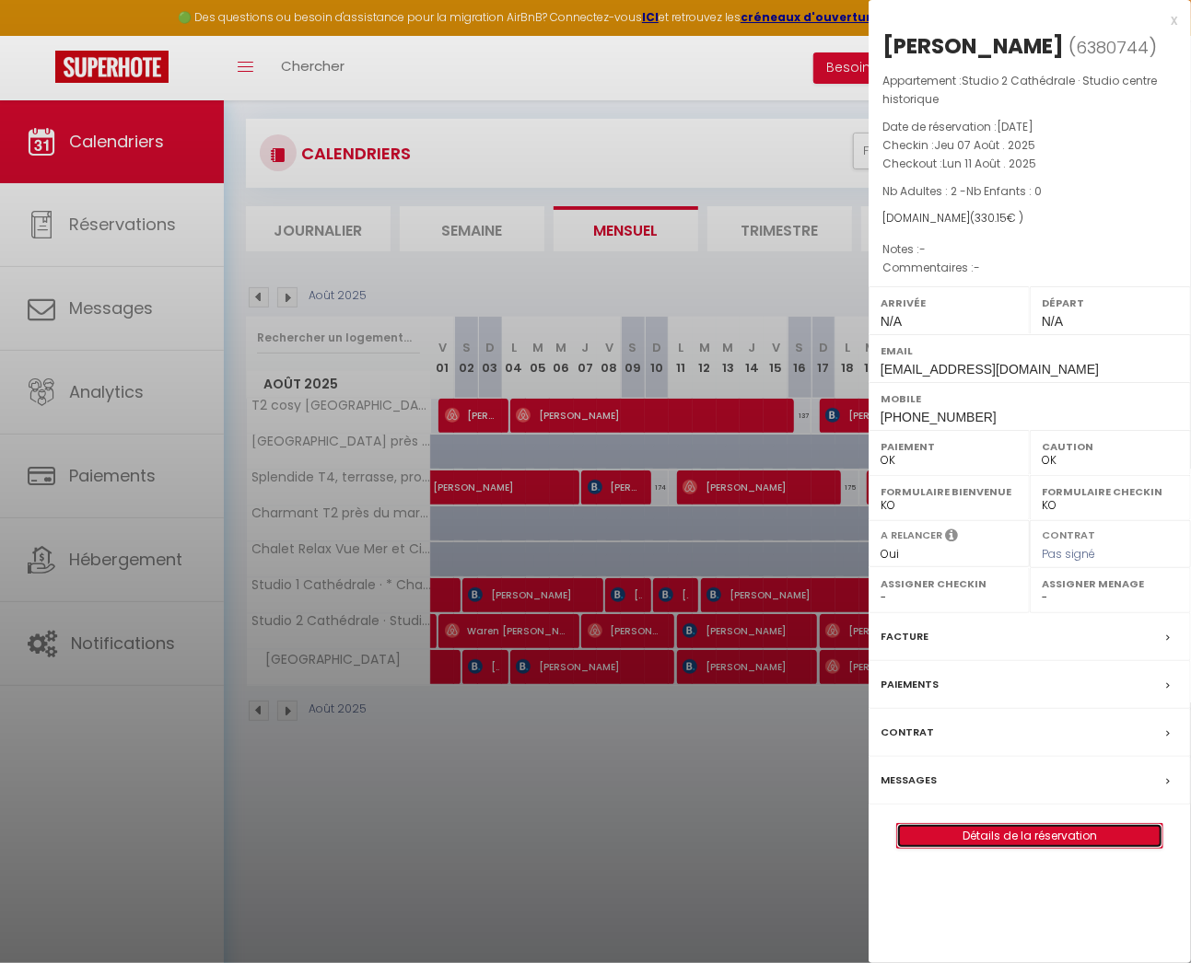
click at [949, 827] on link "Détails de la réservation" at bounding box center [1029, 836] width 265 height 24
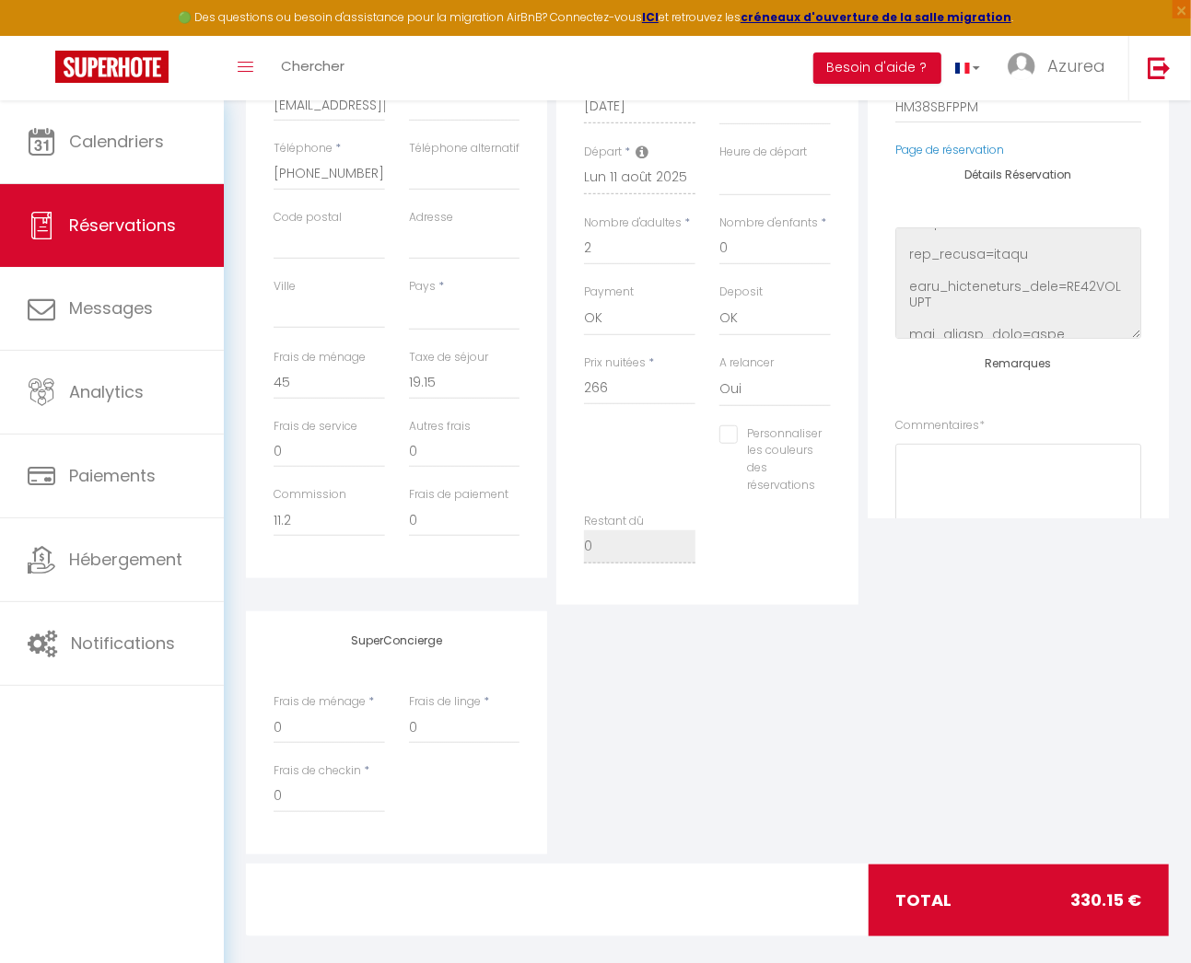
scroll to position [517, 0]
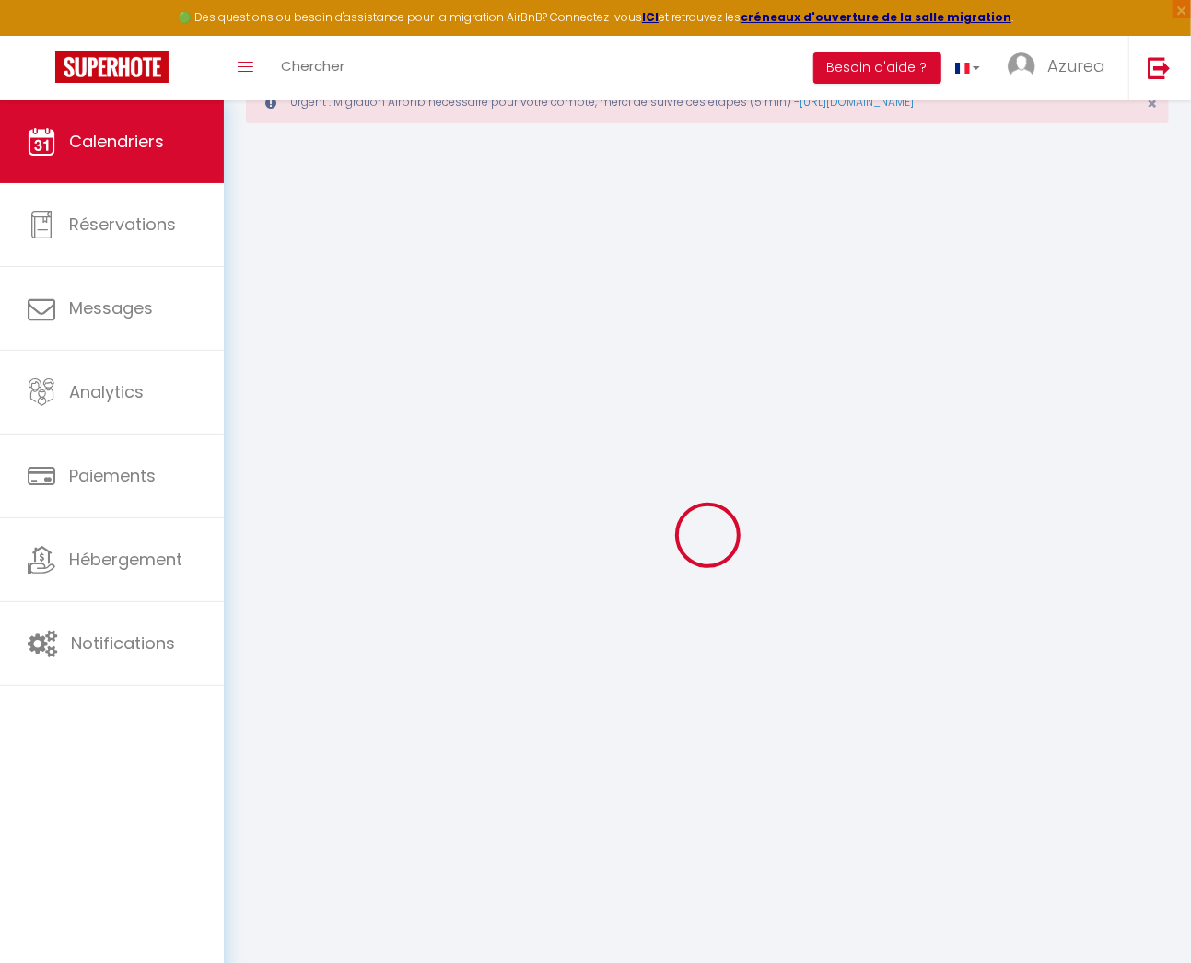
scroll to position [99, 0]
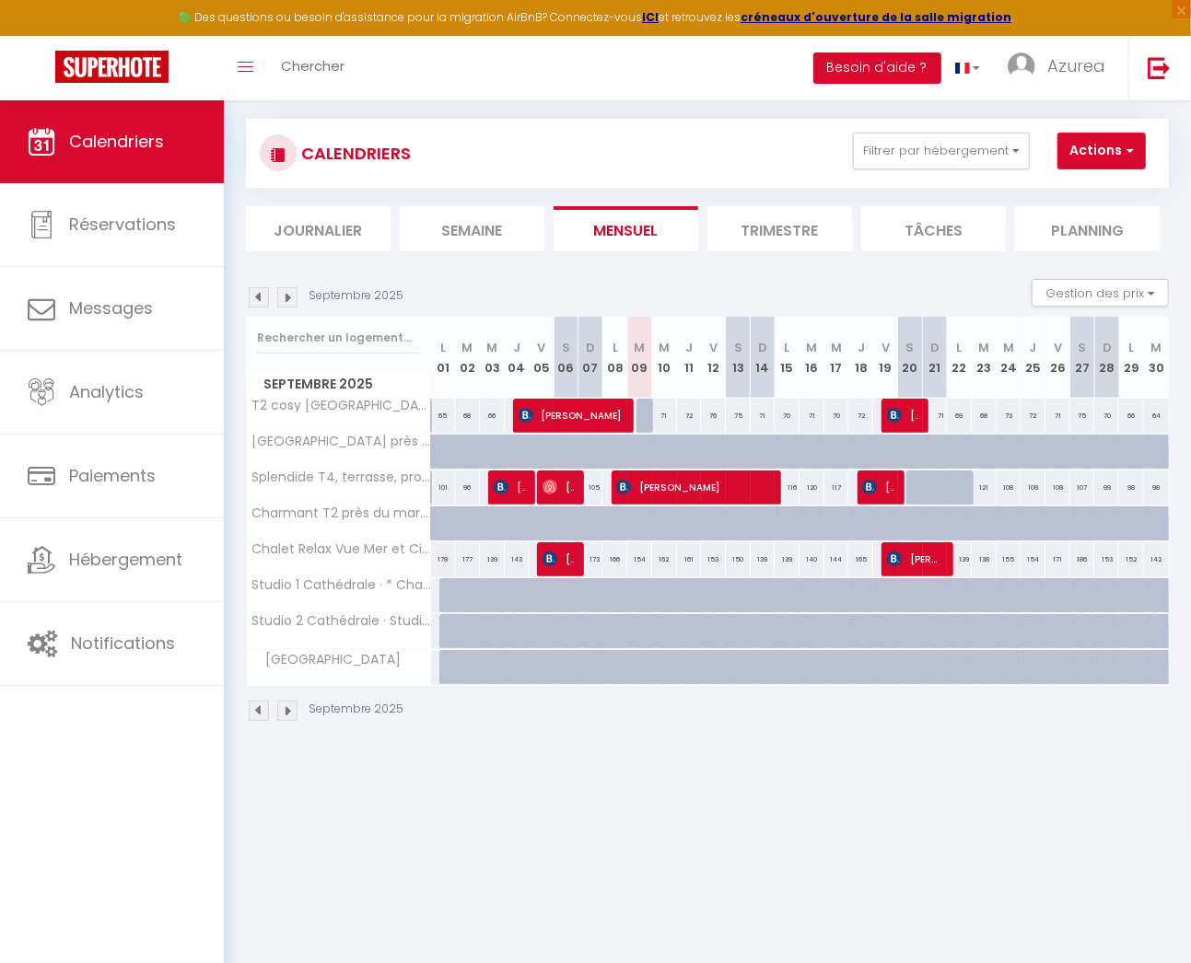
click at [261, 309] on div "Septembre 2025 Gestion des prix Nb Nuits minimum Règles Disponibilité" at bounding box center [707, 298] width 923 height 38
click at [260, 299] on img at bounding box center [259, 297] width 20 height 20
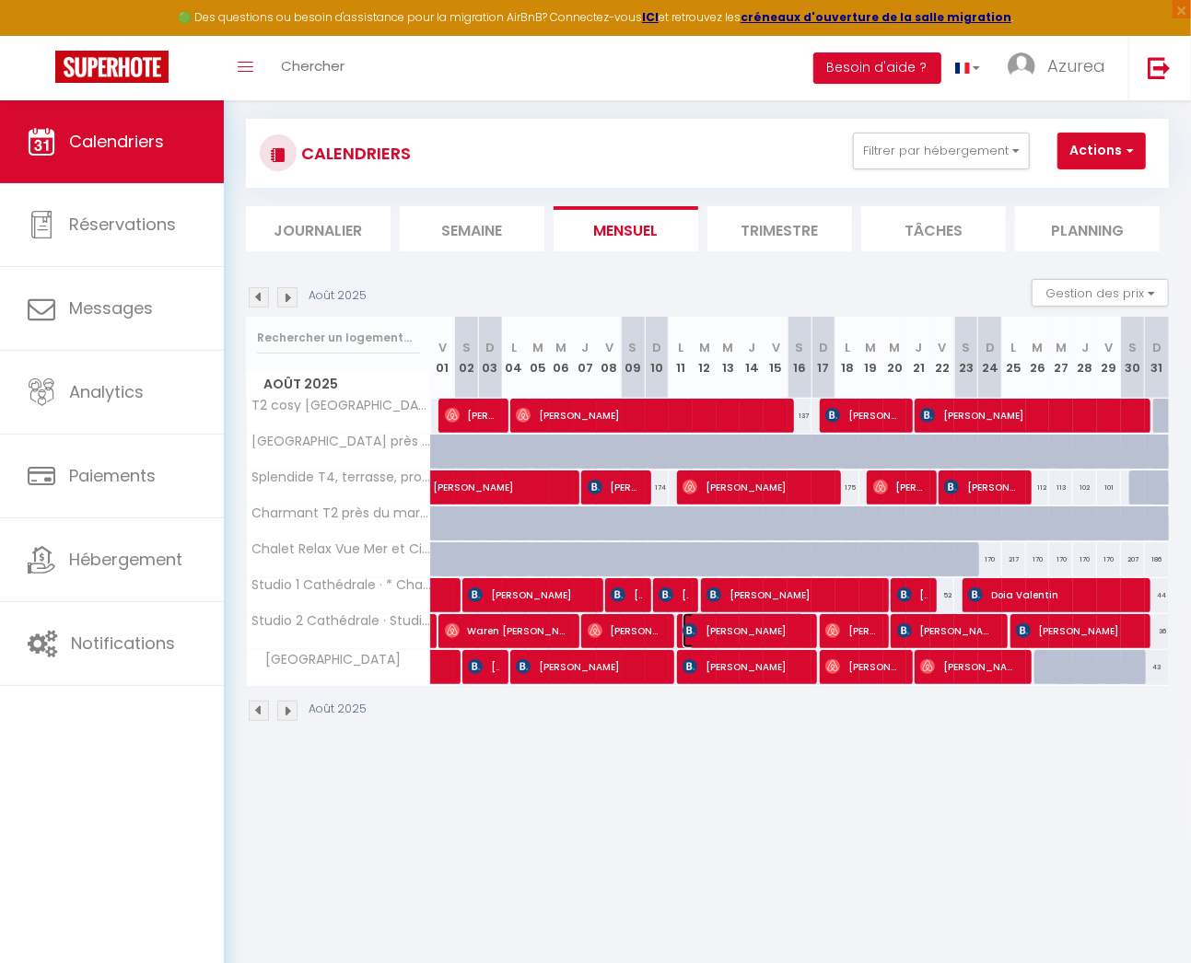
click at [756, 627] on span "[PERSON_NAME]" at bounding box center [743, 630] width 122 height 35
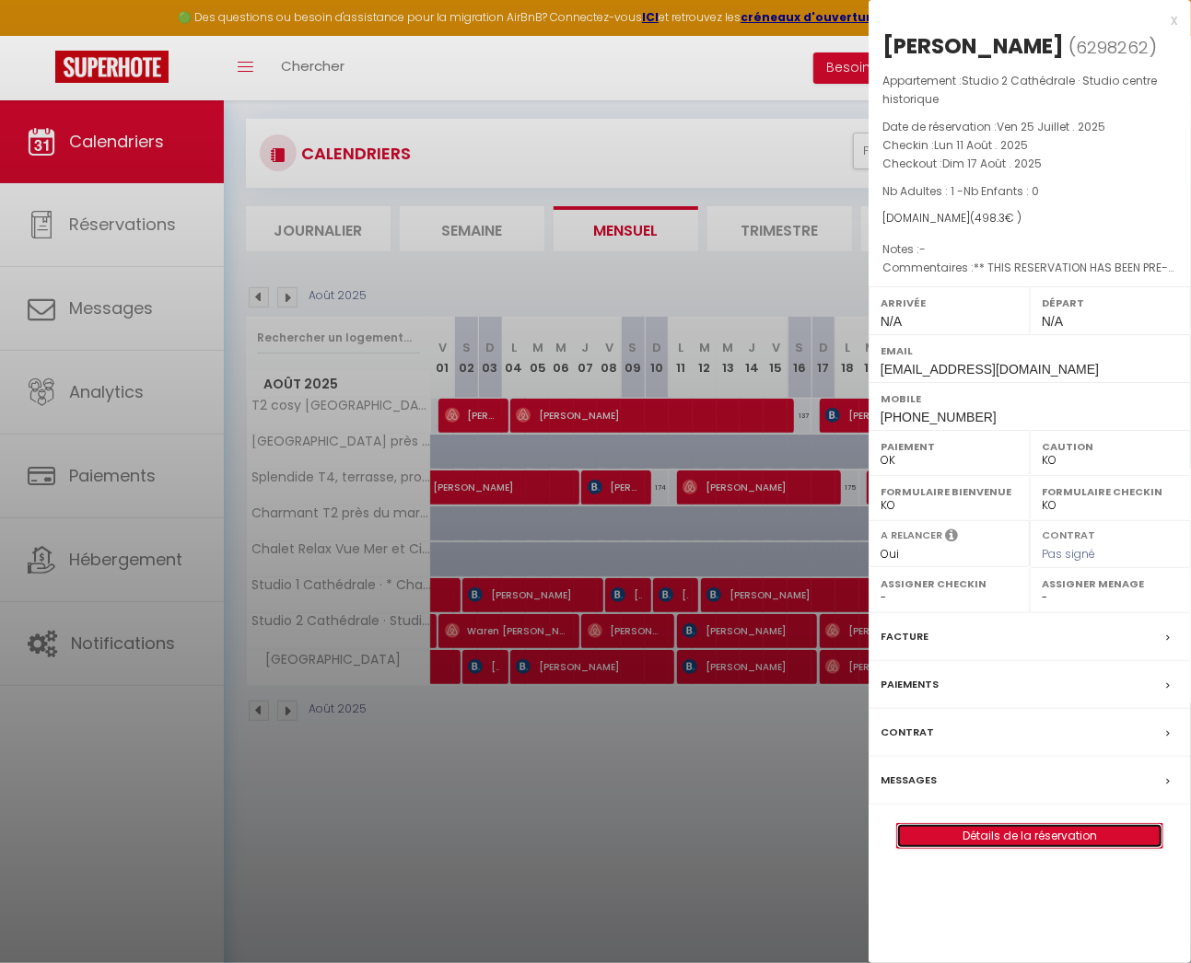
click at [973, 848] on link "Détails de la réservation" at bounding box center [1029, 836] width 265 height 24
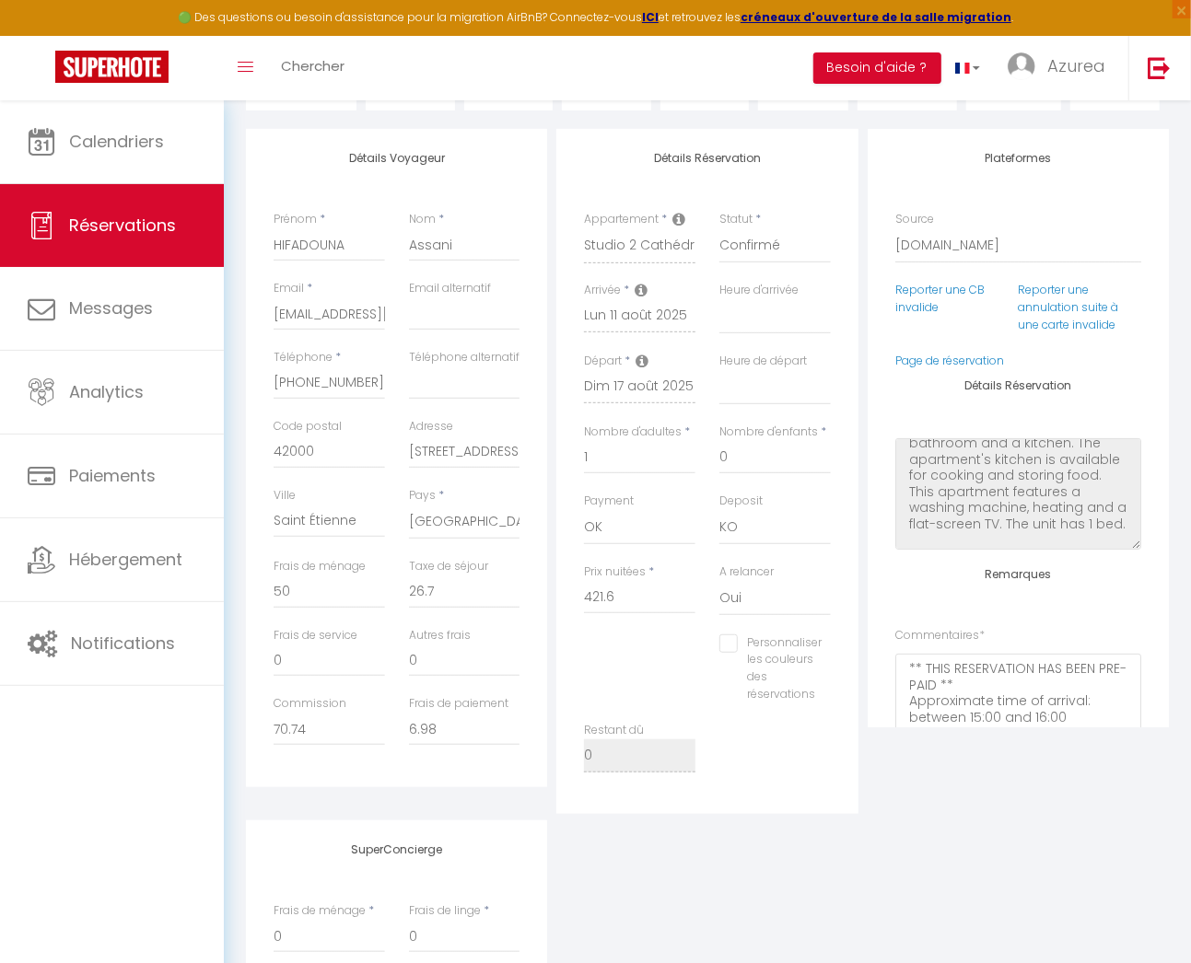
scroll to position [287, 0]
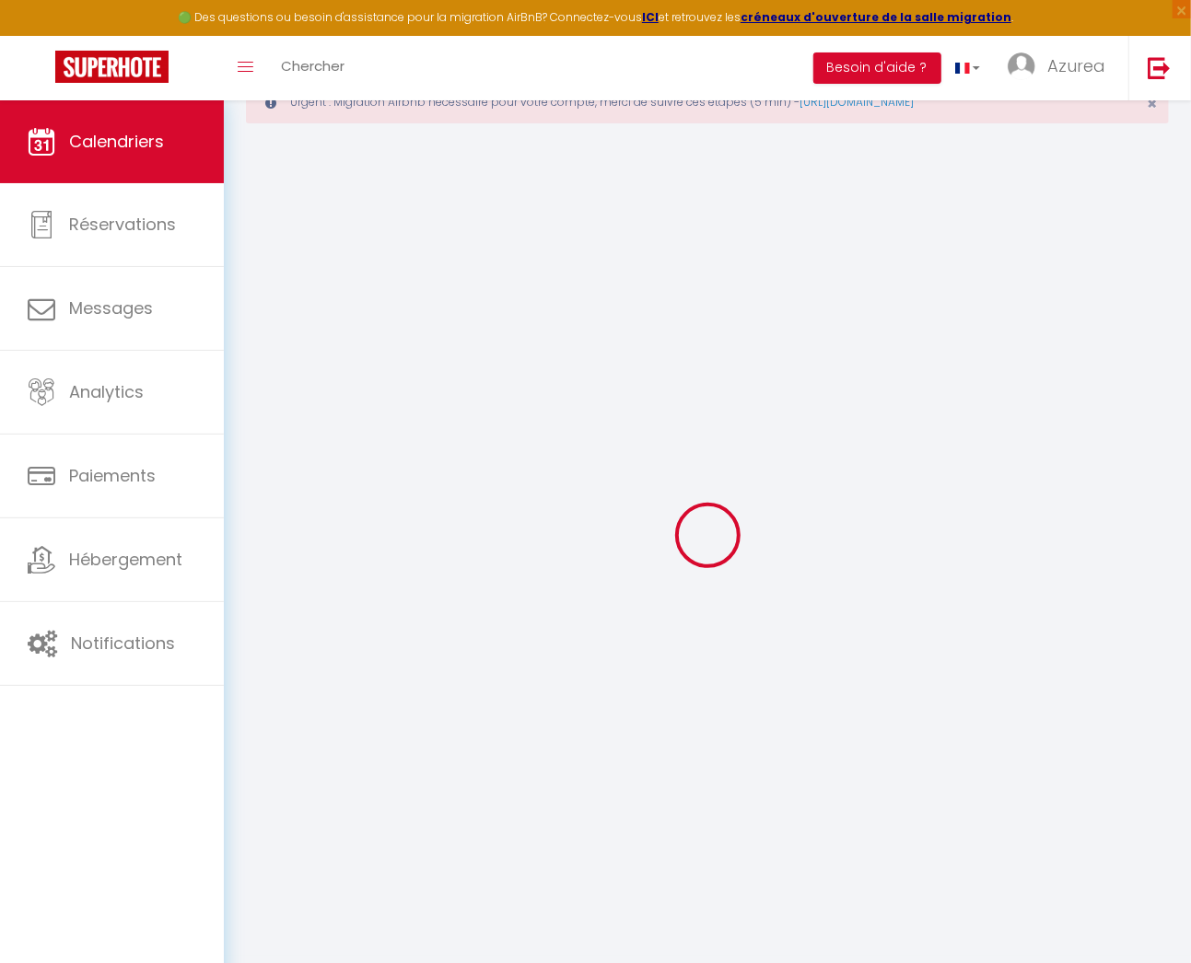
scroll to position [99, 0]
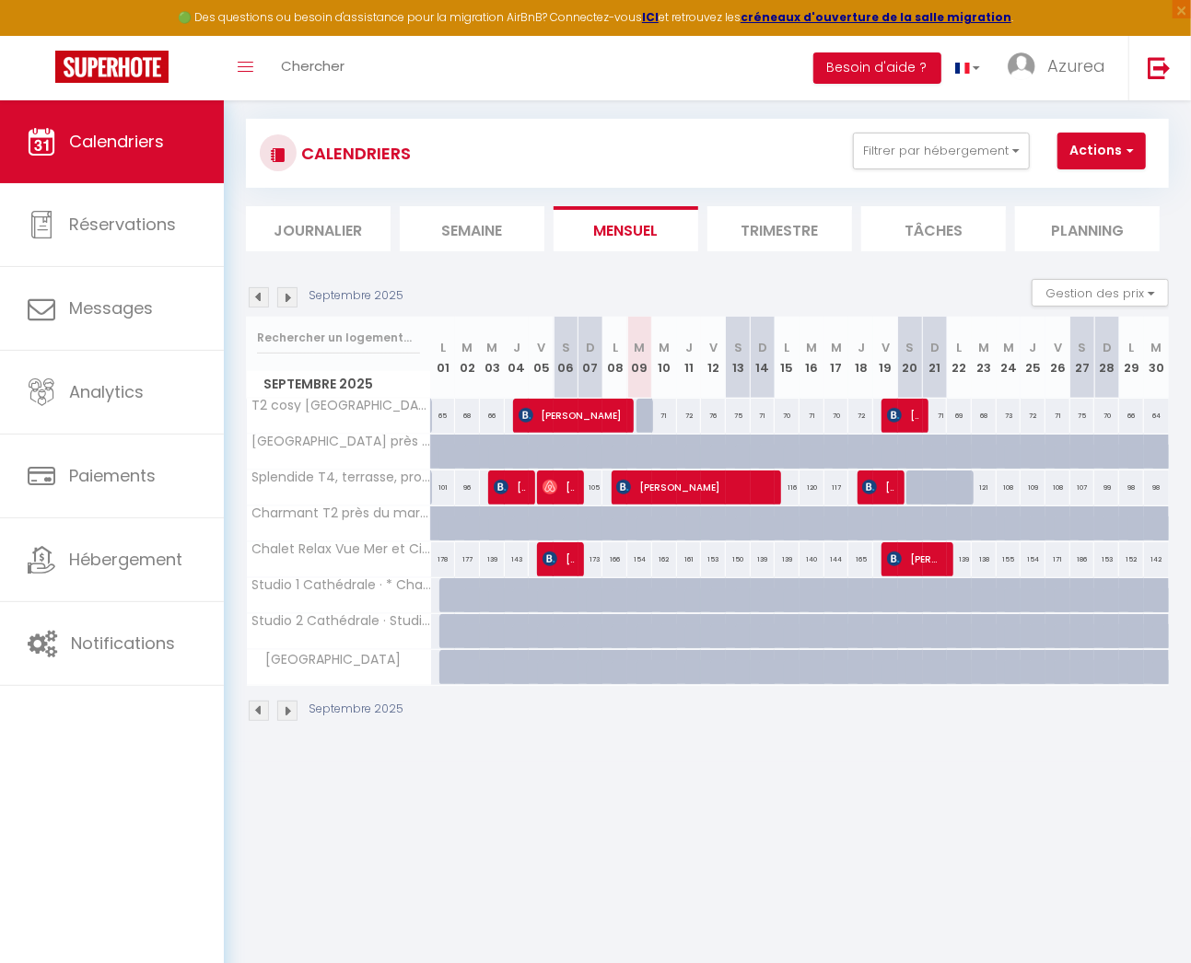
click at [263, 287] on img at bounding box center [259, 297] width 20 height 20
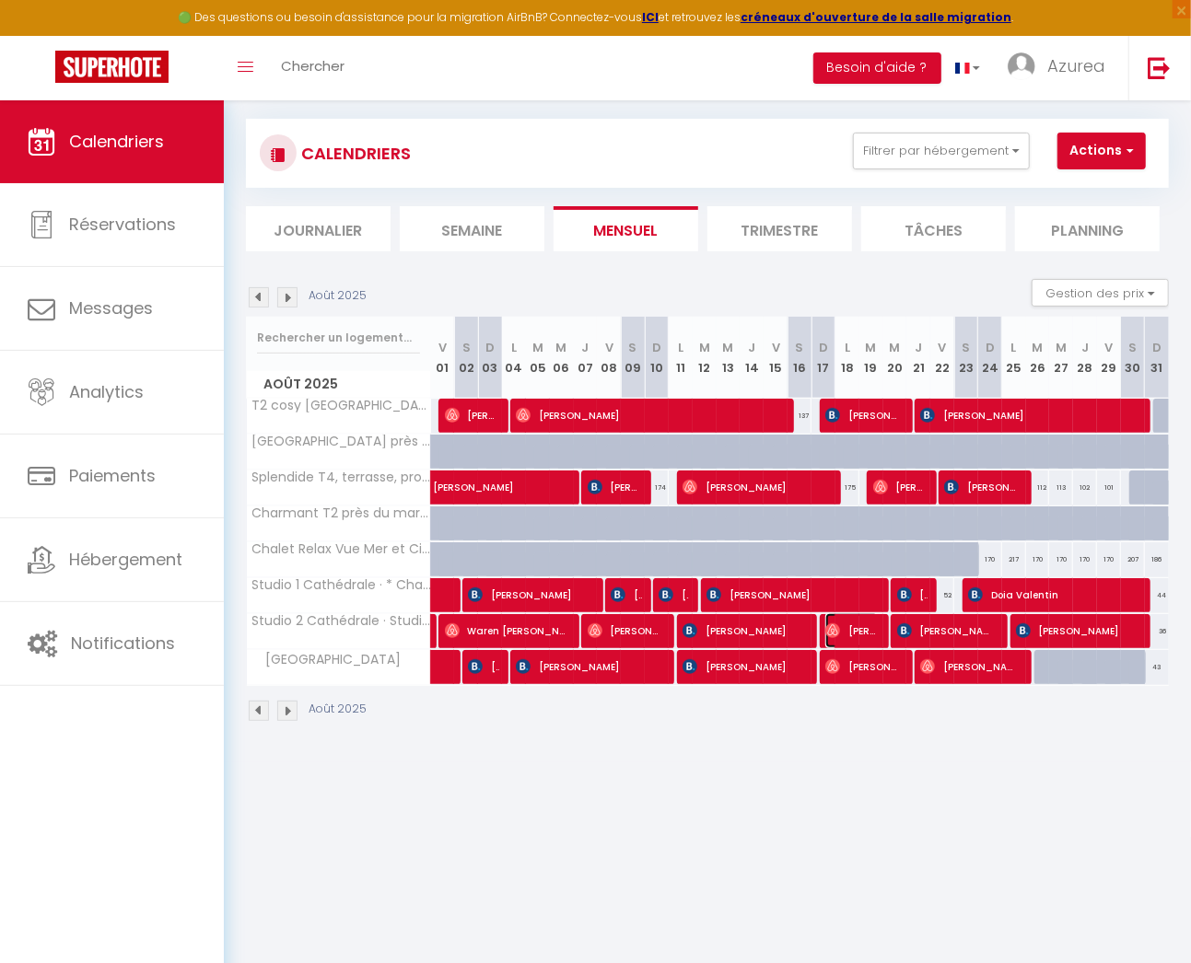
click at [856, 625] on span "[PERSON_NAME]" at bounding box center [851, 630] width 53 height 35
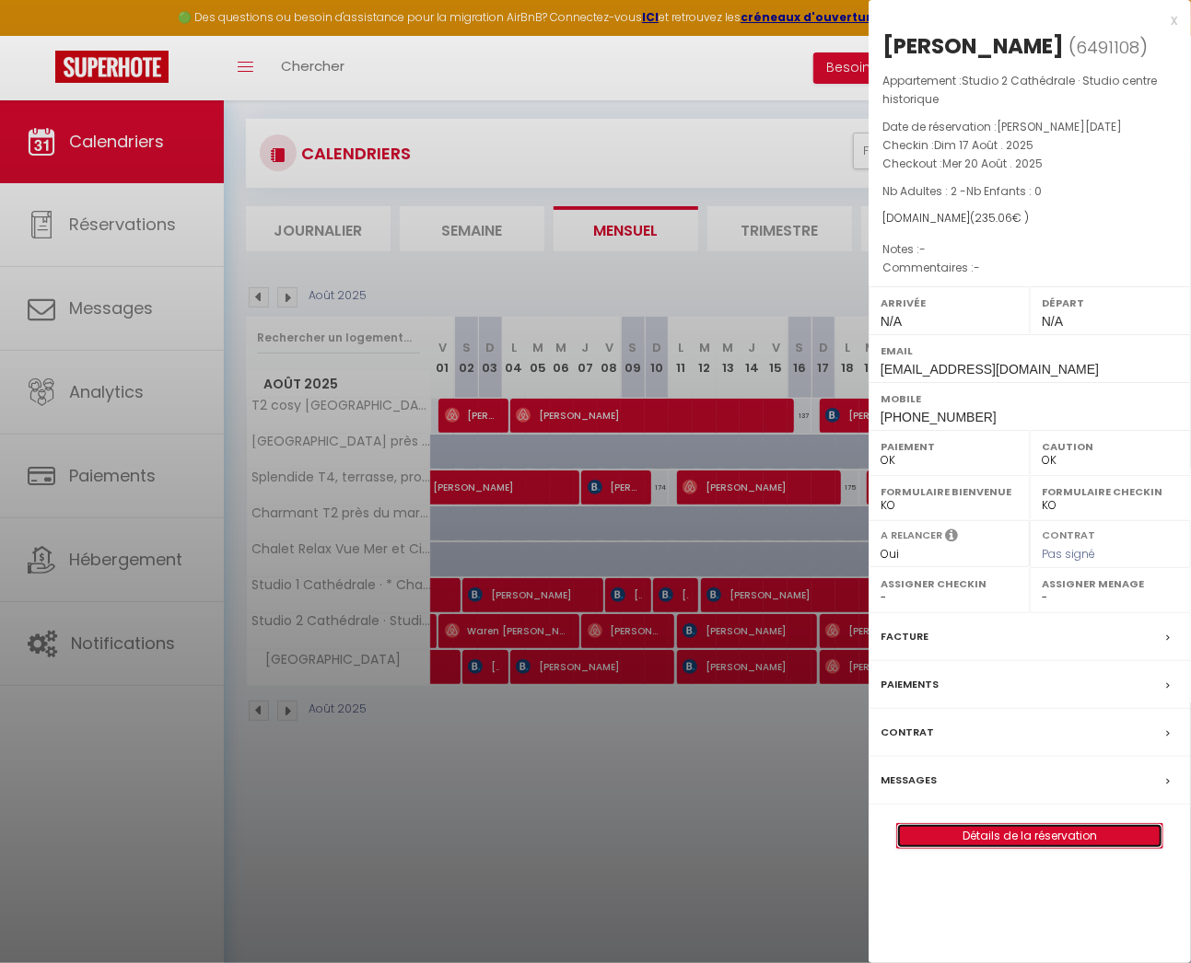
click at [1010, 829] on link "Détails de la réservation" at bounding box center [1029, 836] width 265 height 24
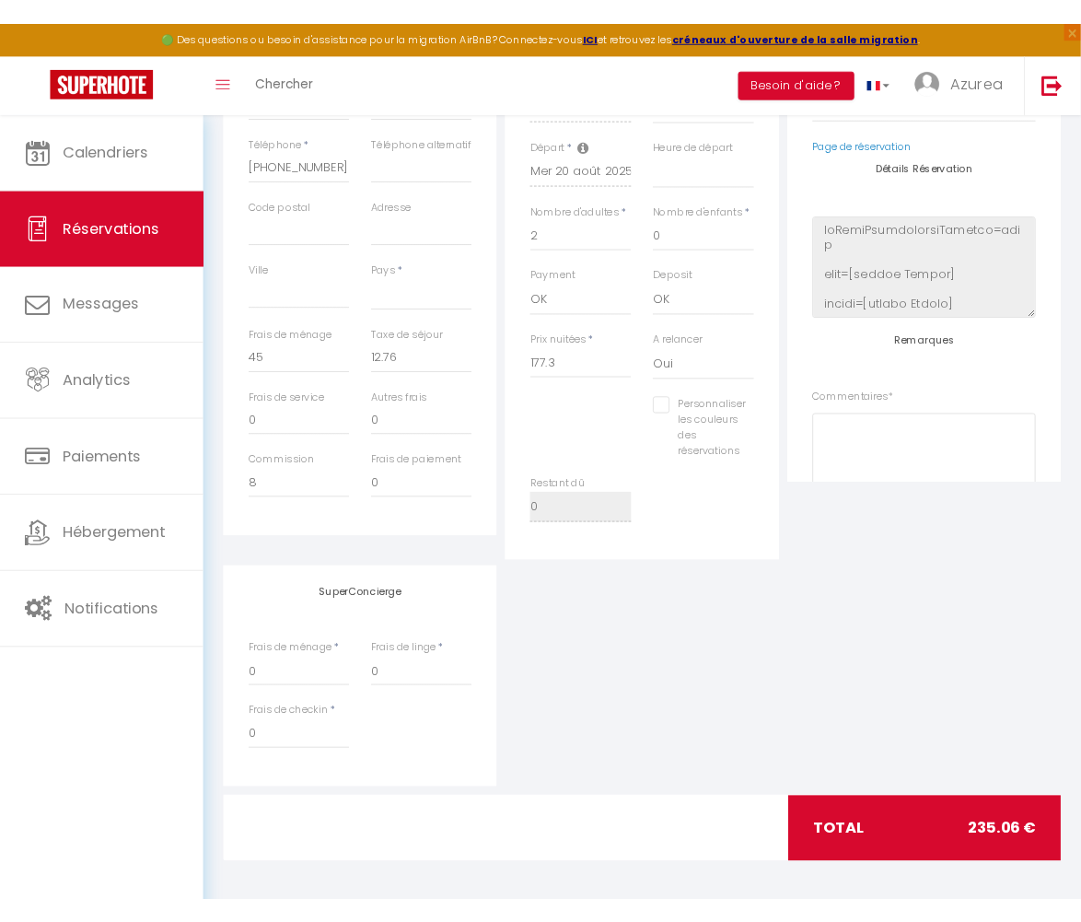
scroll to position [517, 0]
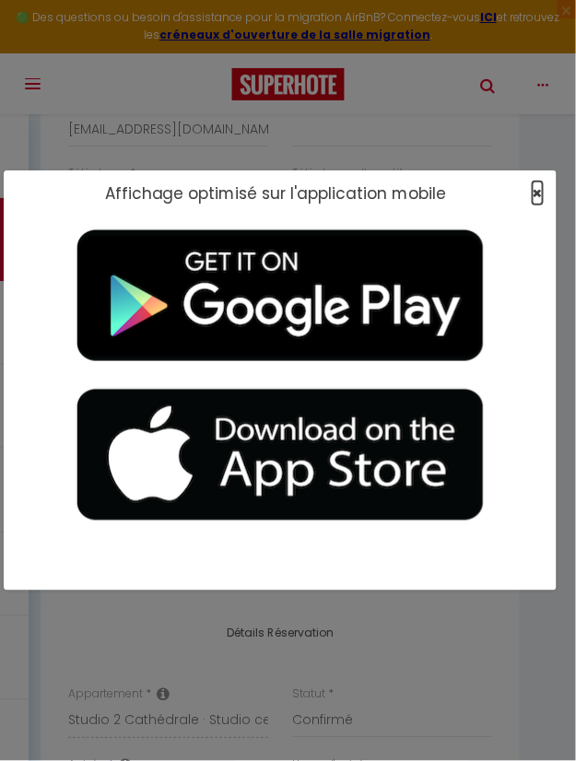
click at [536, 193] on span "×" at bounding box center [537, 192] width 10 height 23
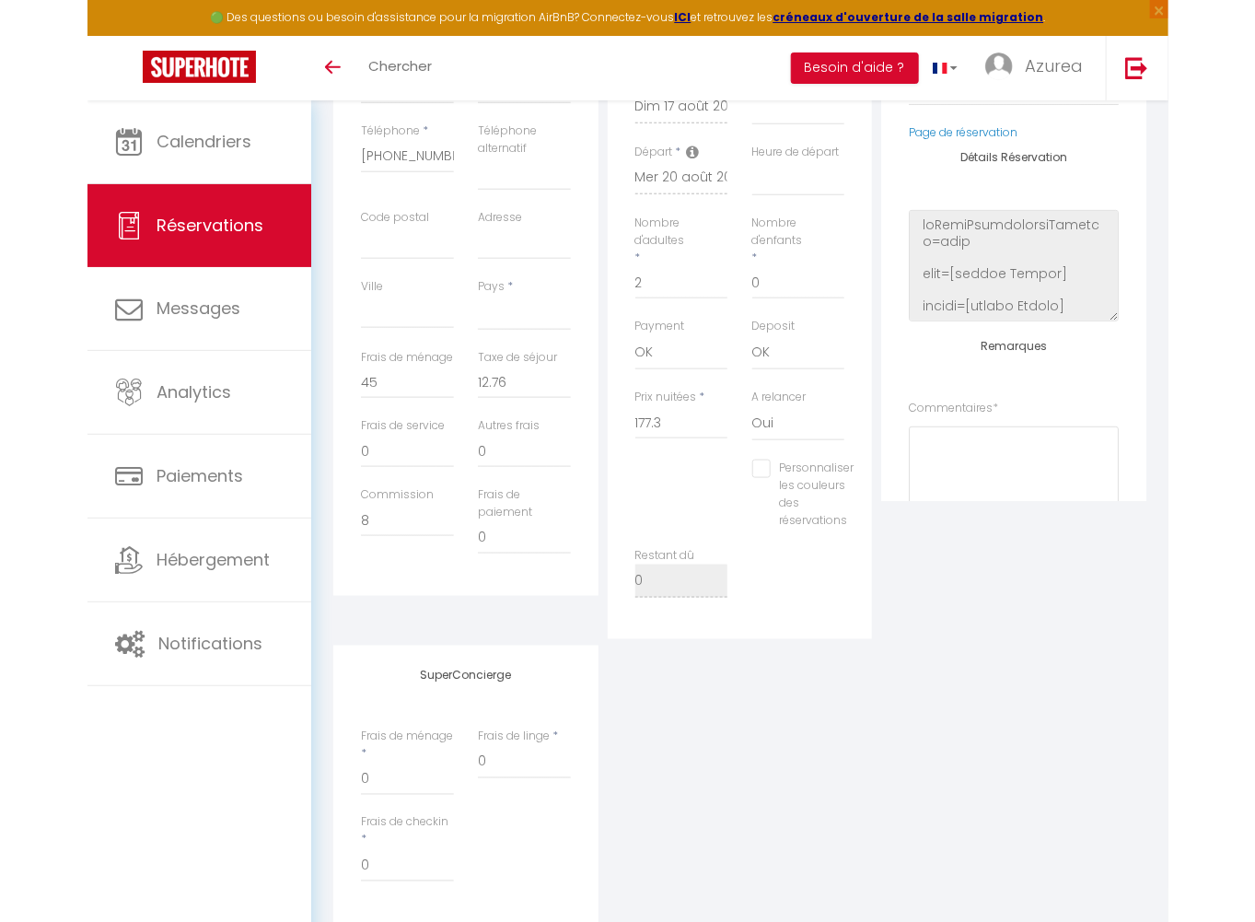
scroll to position [483, 0]
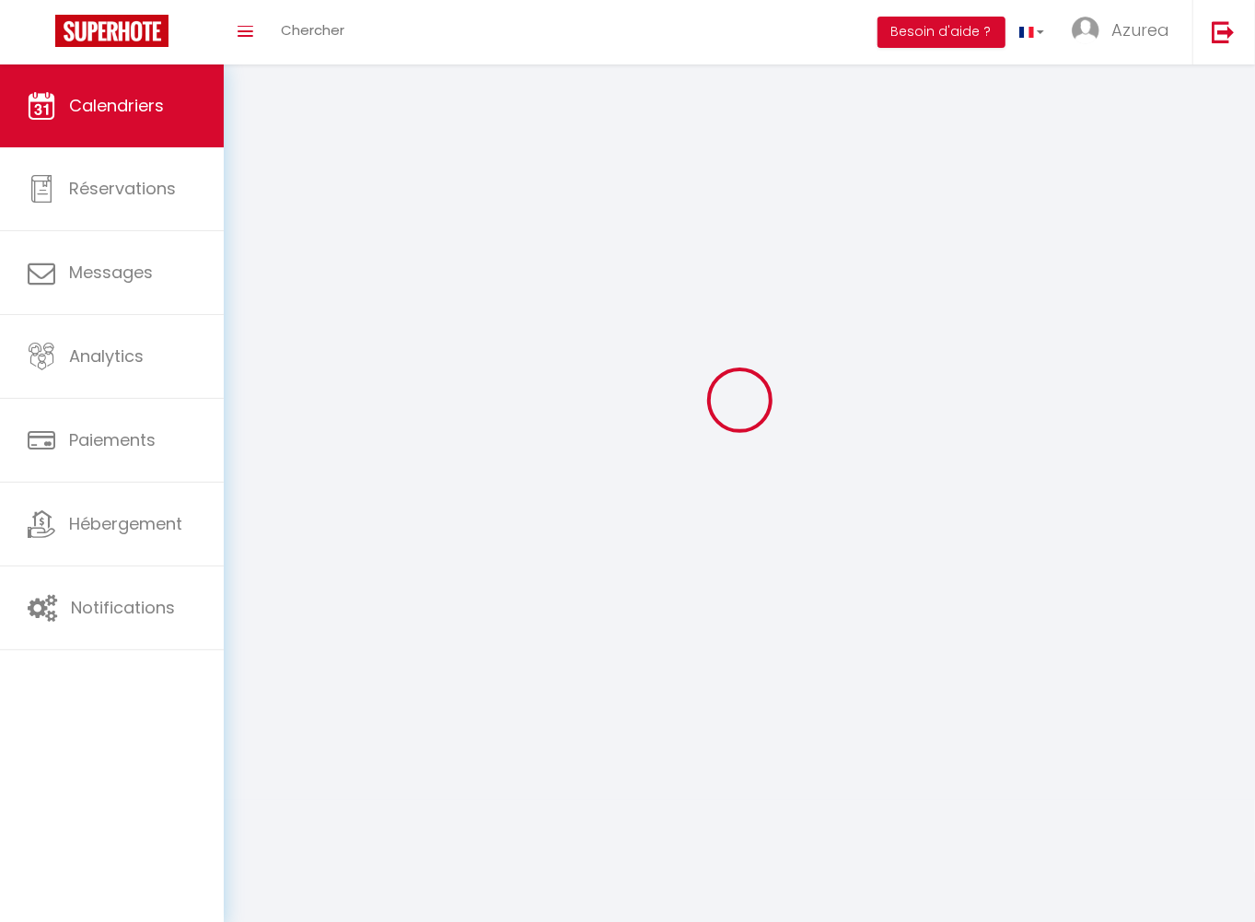
scroll to position [99, 0]
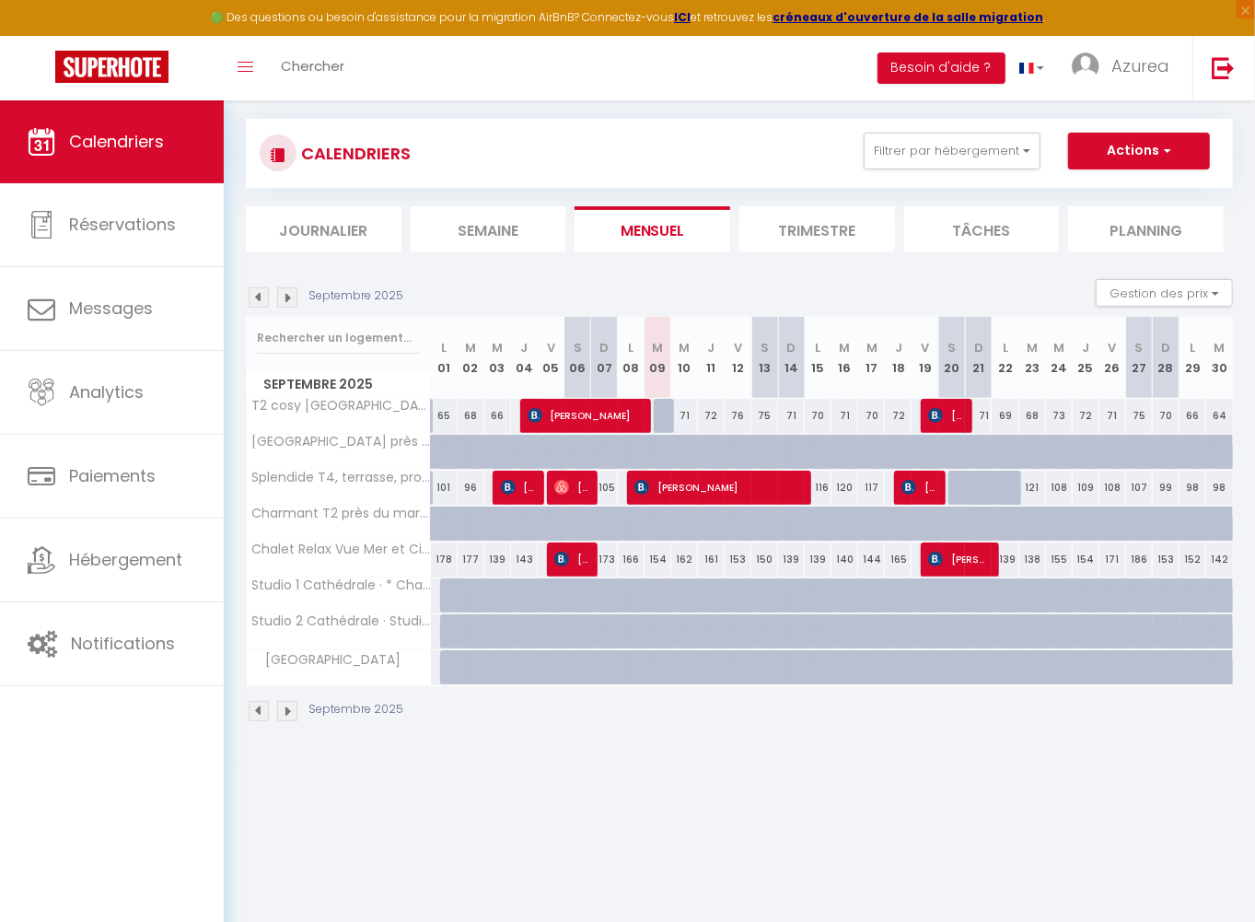
click at [257, 292] on img at bounding box center [259, 297] width 20 height 20
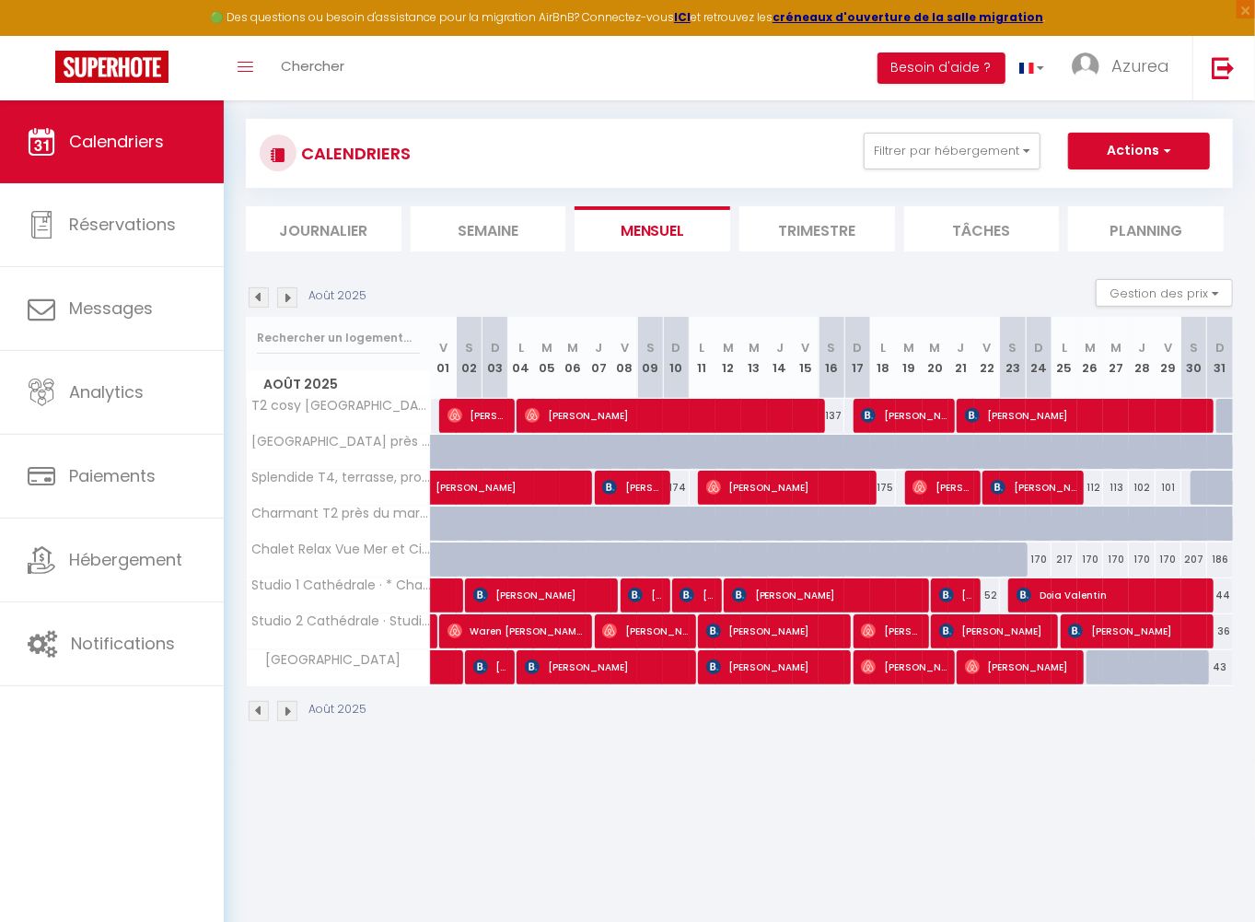
click at [940, 622] on div at bounding box center [944, 631] width 26 height 35
click at [940, 626] on div at bounding box center [944, 631] width 26 height 35
click at [972, 623] on span "[PERSON_NAME]" at bounding box center [994, 630] width 111 height 35
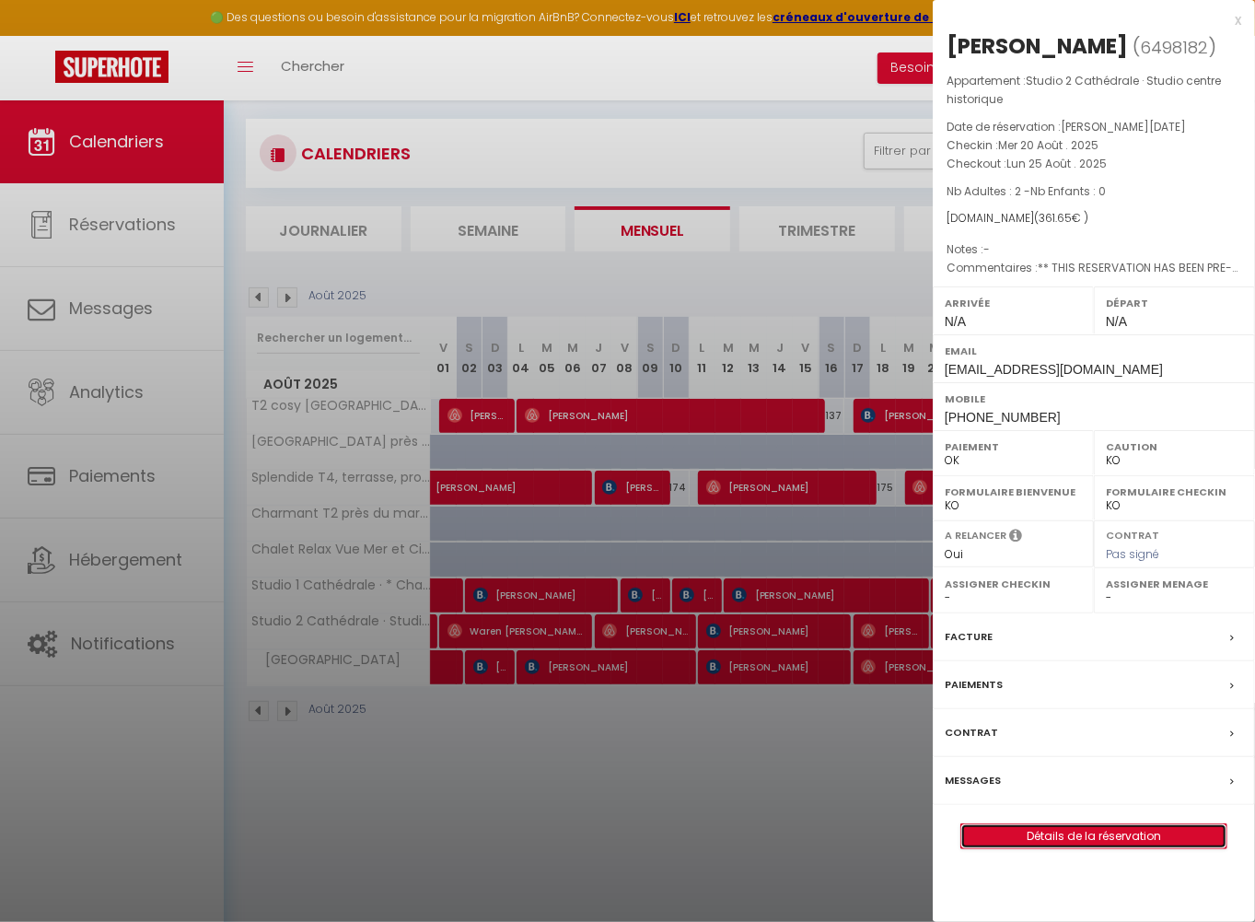
click at [1056, 830] on link "Détails de la réservation" at bounding box center [1093, 836] width 265 height 24
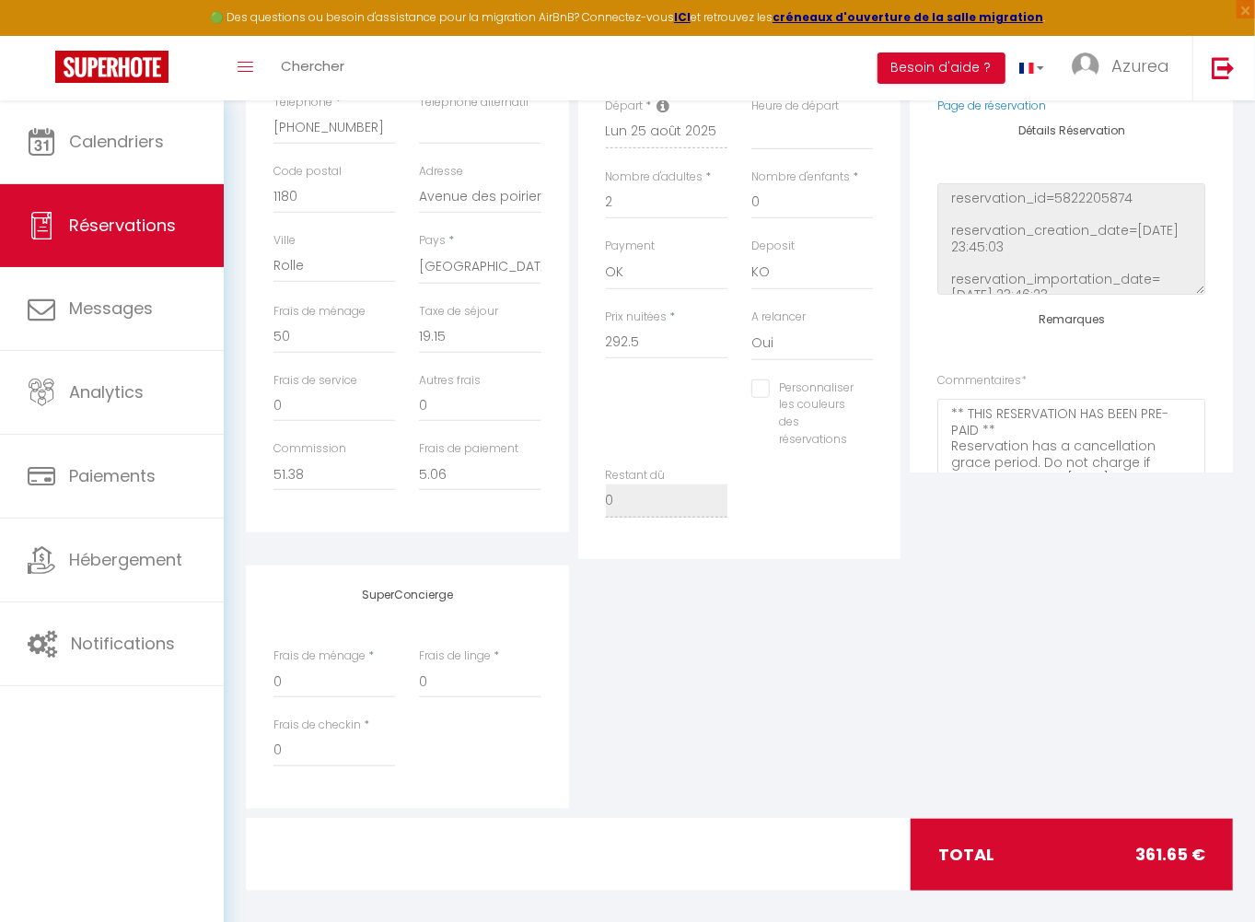
scroll to position [559, 0]
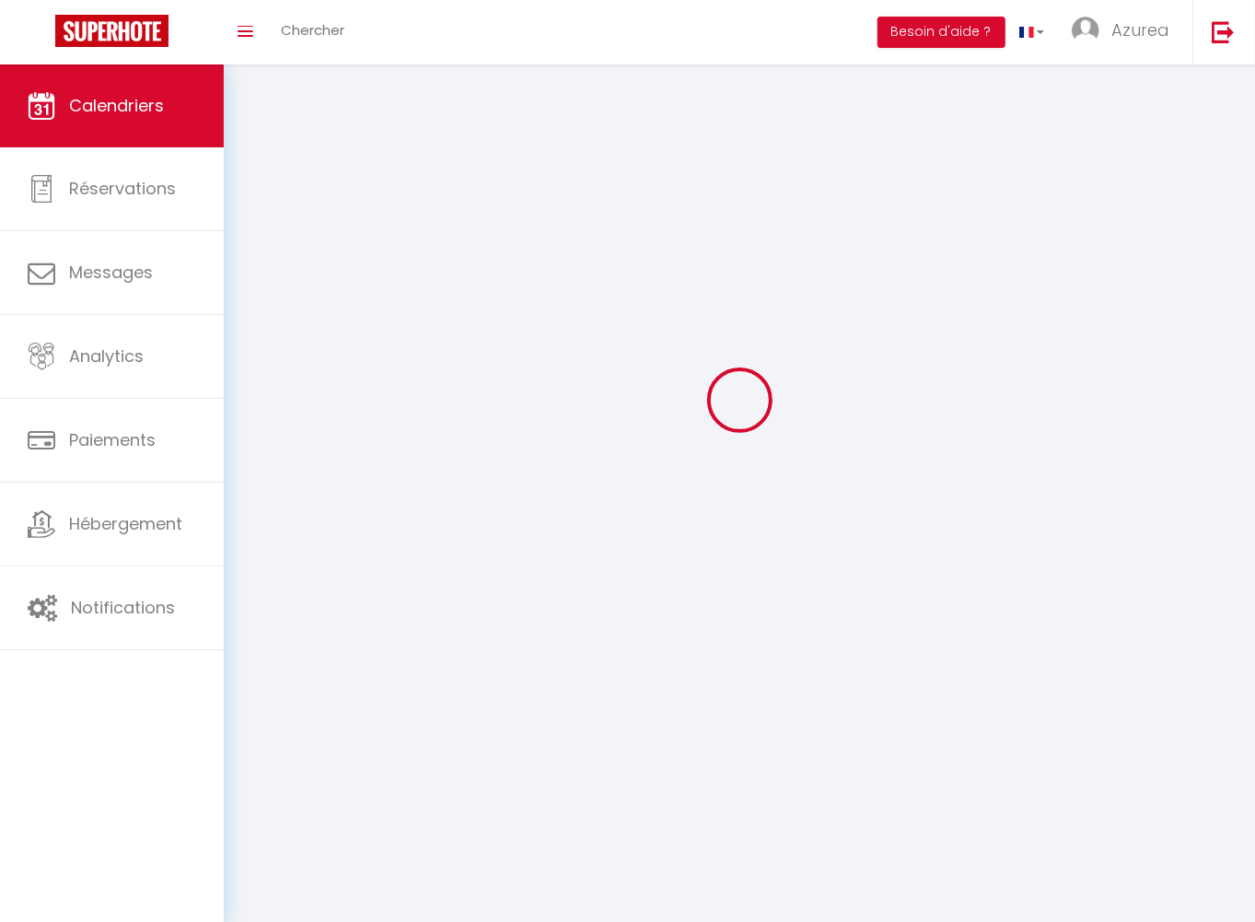
scroll to position [99, 0]
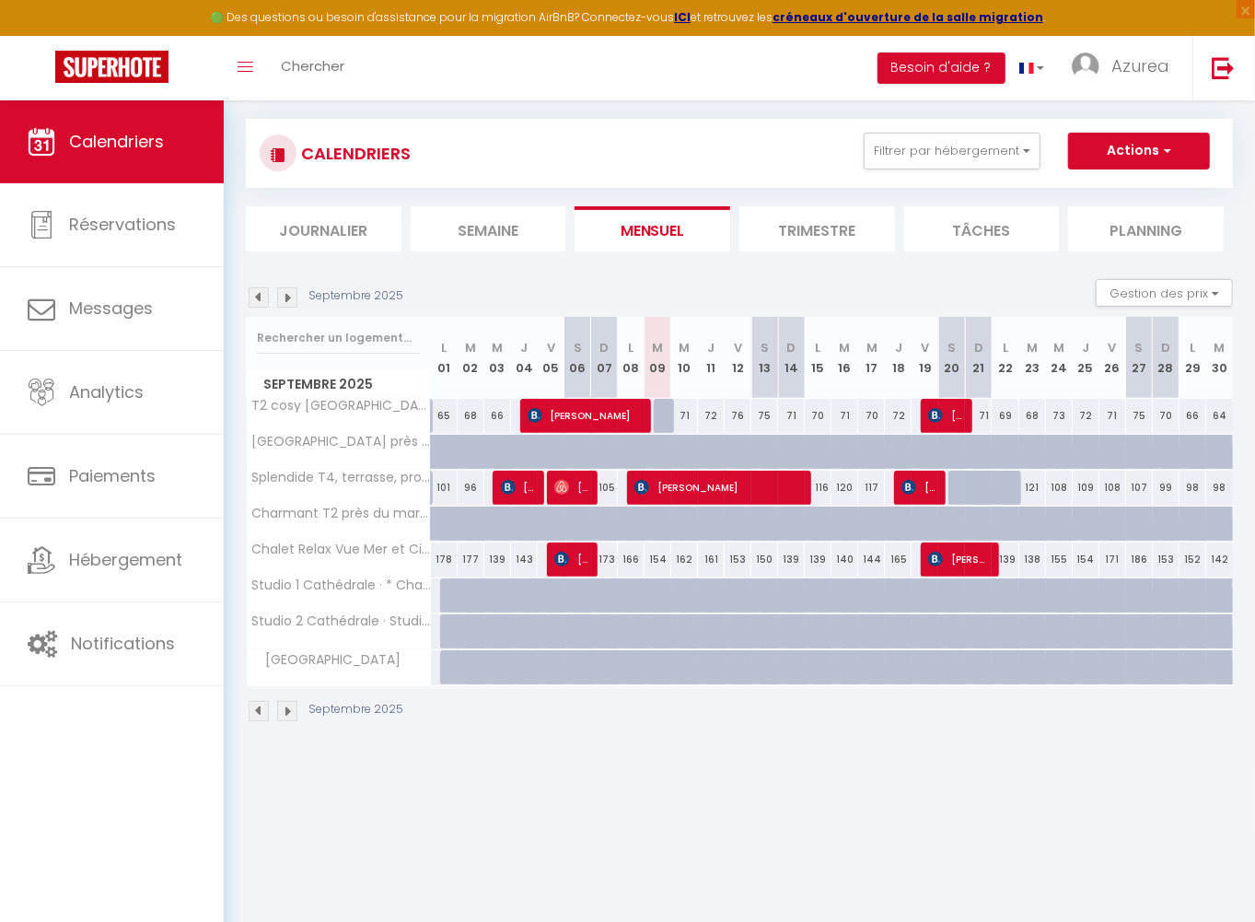
click at [264, 289] on img at bounding box center [259, 297] width 20 height 20
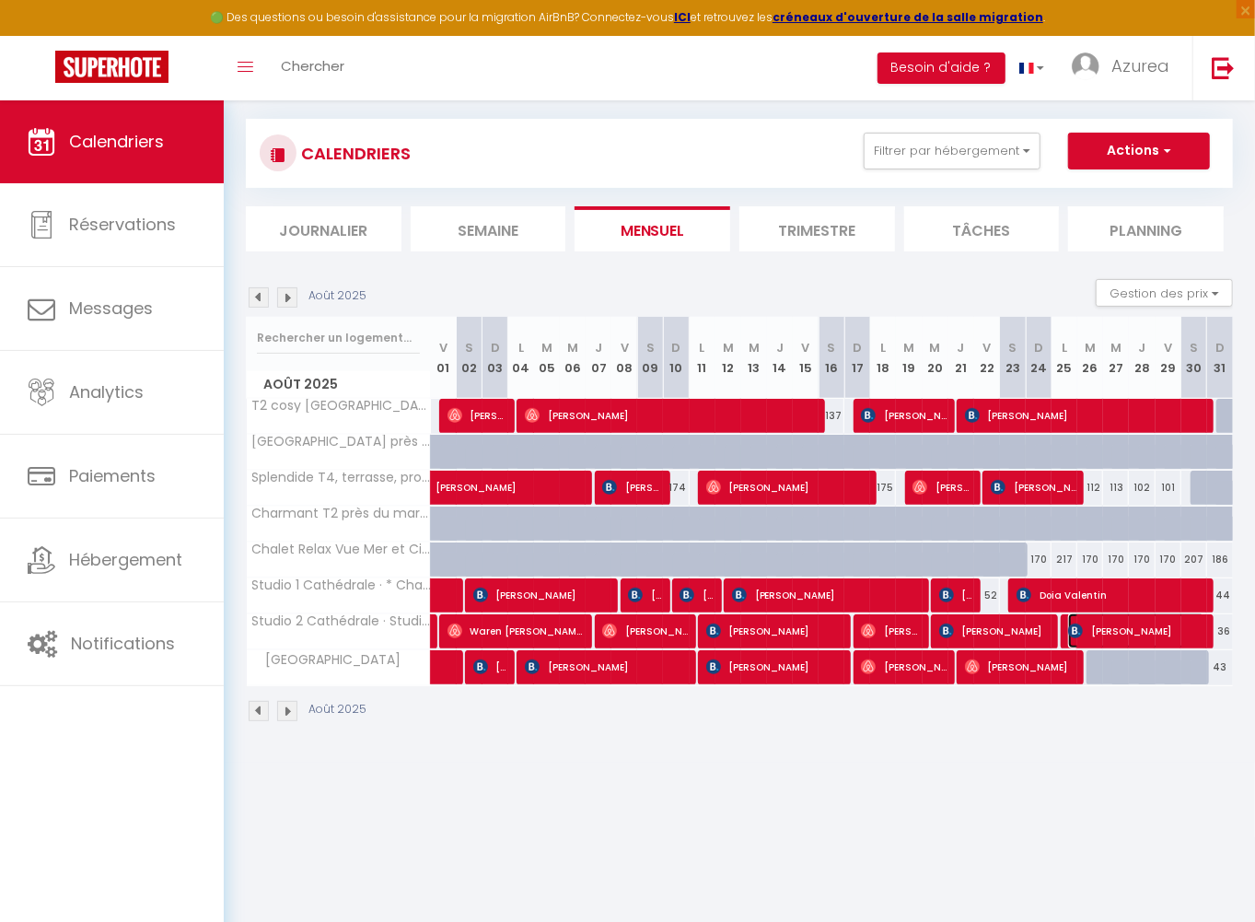
click at [1122, 622] on span "[PERSON_NAME]" at bounding box center [1136, 630] width 137 height 35
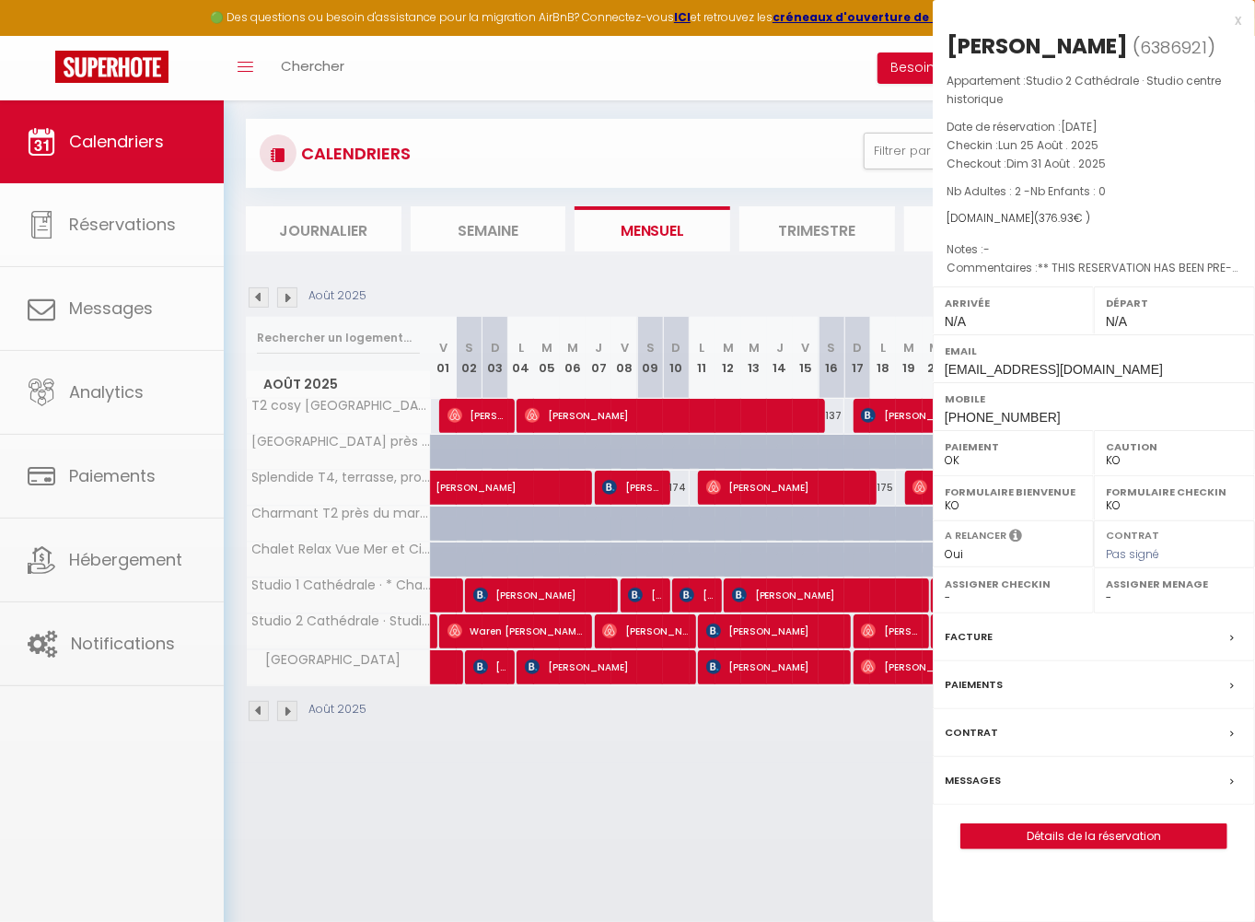
click at [1122, 622] on body "🟢 Des questions ou besoin d'assistance pour la migration AirBnB? Connectez-vous…" at bounding box center [627, 462] width 1255 height 922
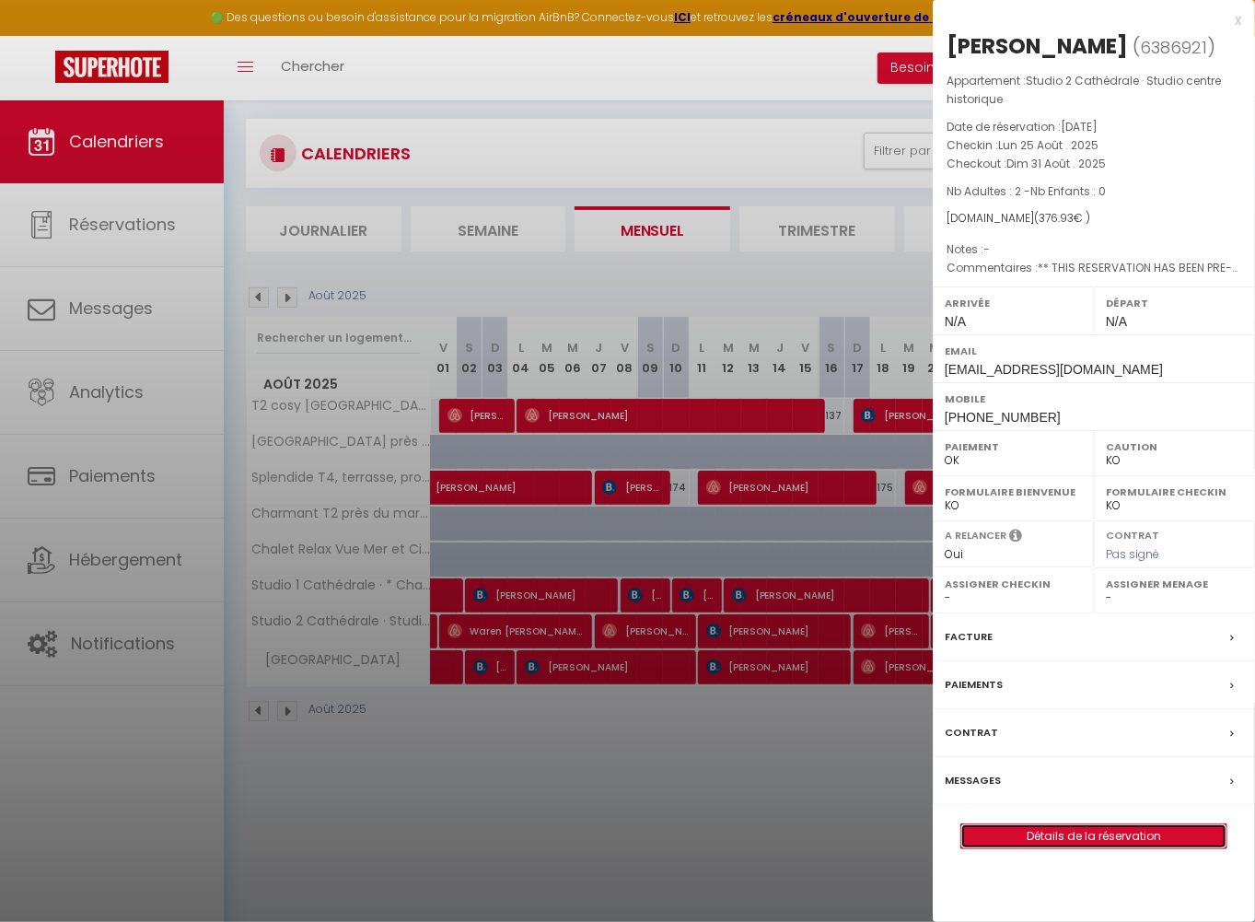
click at [1050, 824] on link "Détails de la réservation" at bounding box center [1093, 836] width 265 height 24
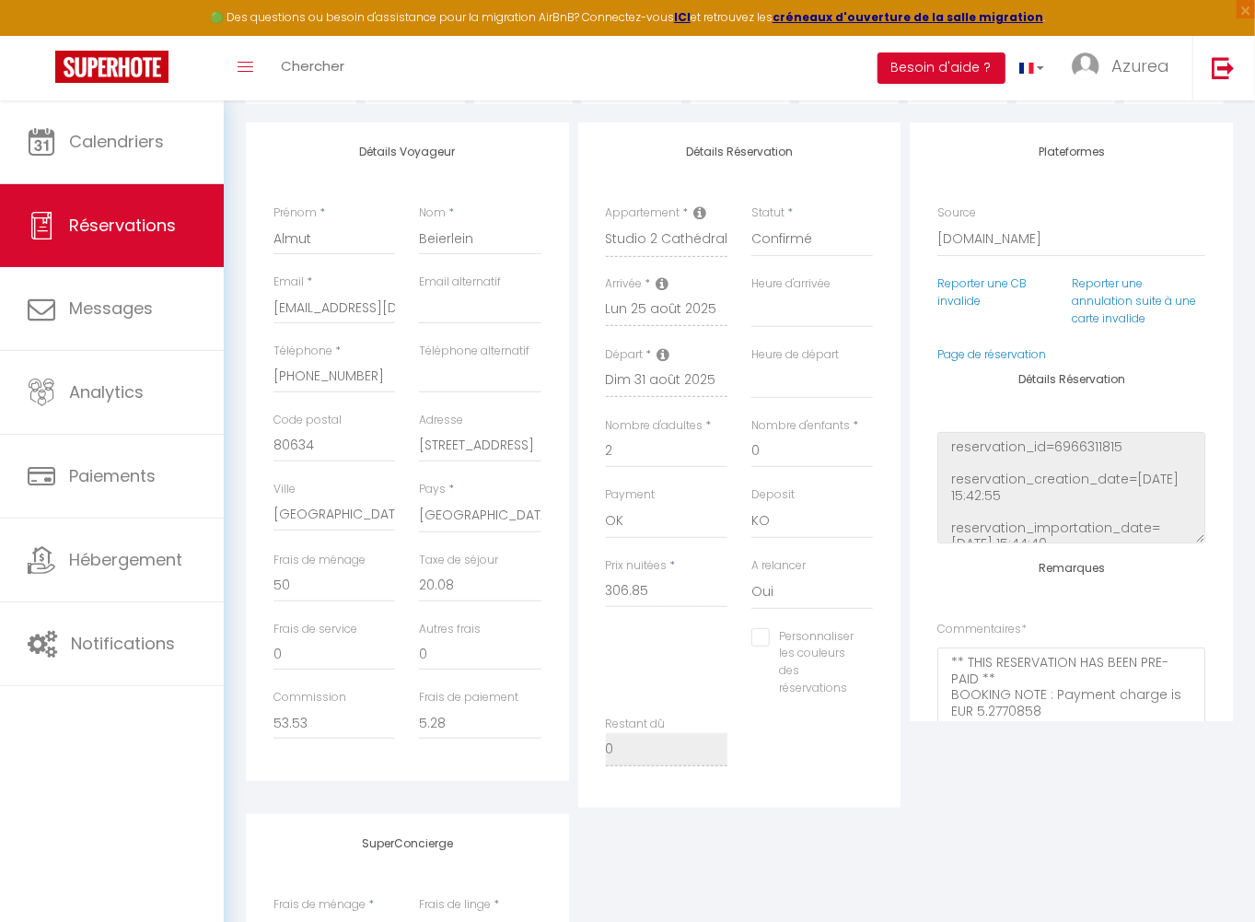
scroll to position [297, 0]
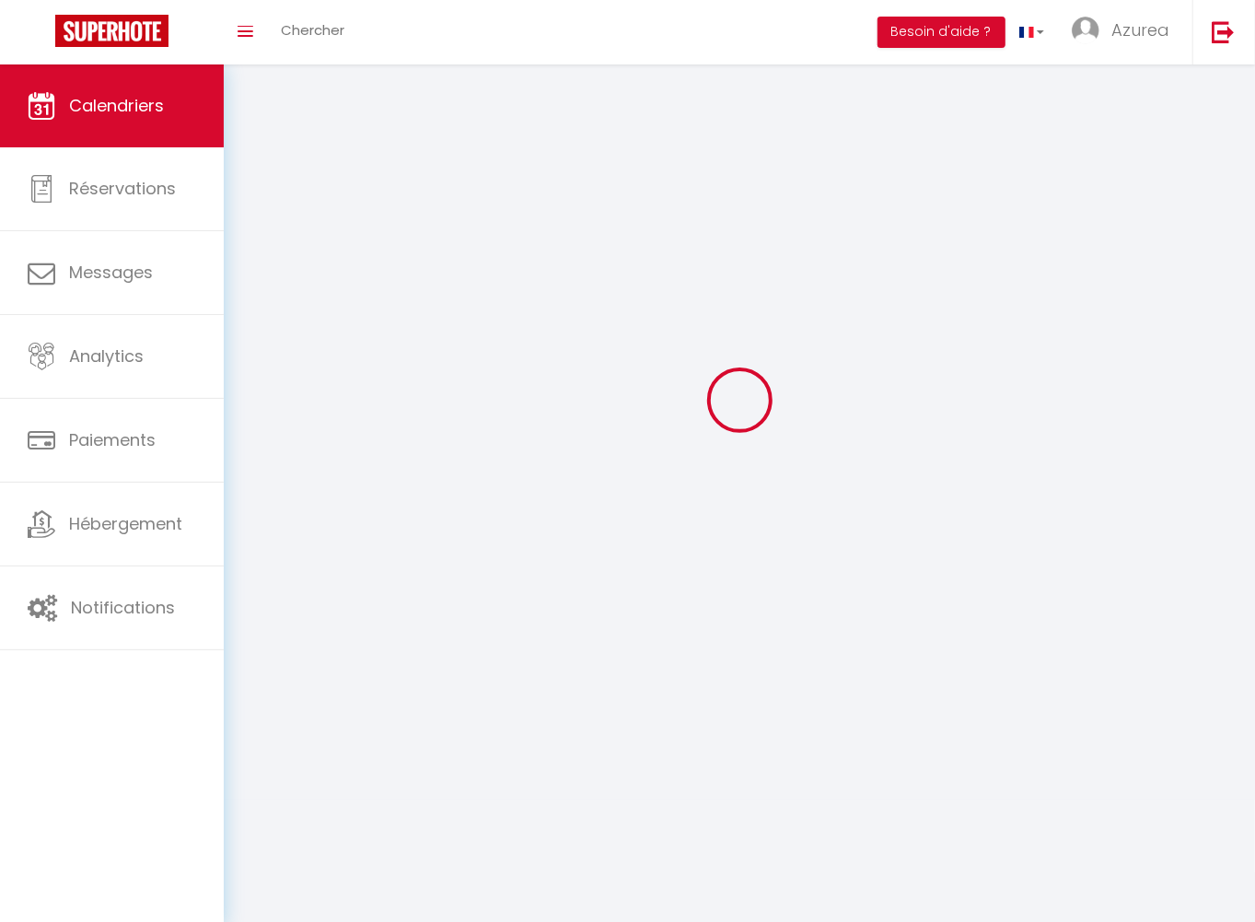
scroll to position [99, 0]
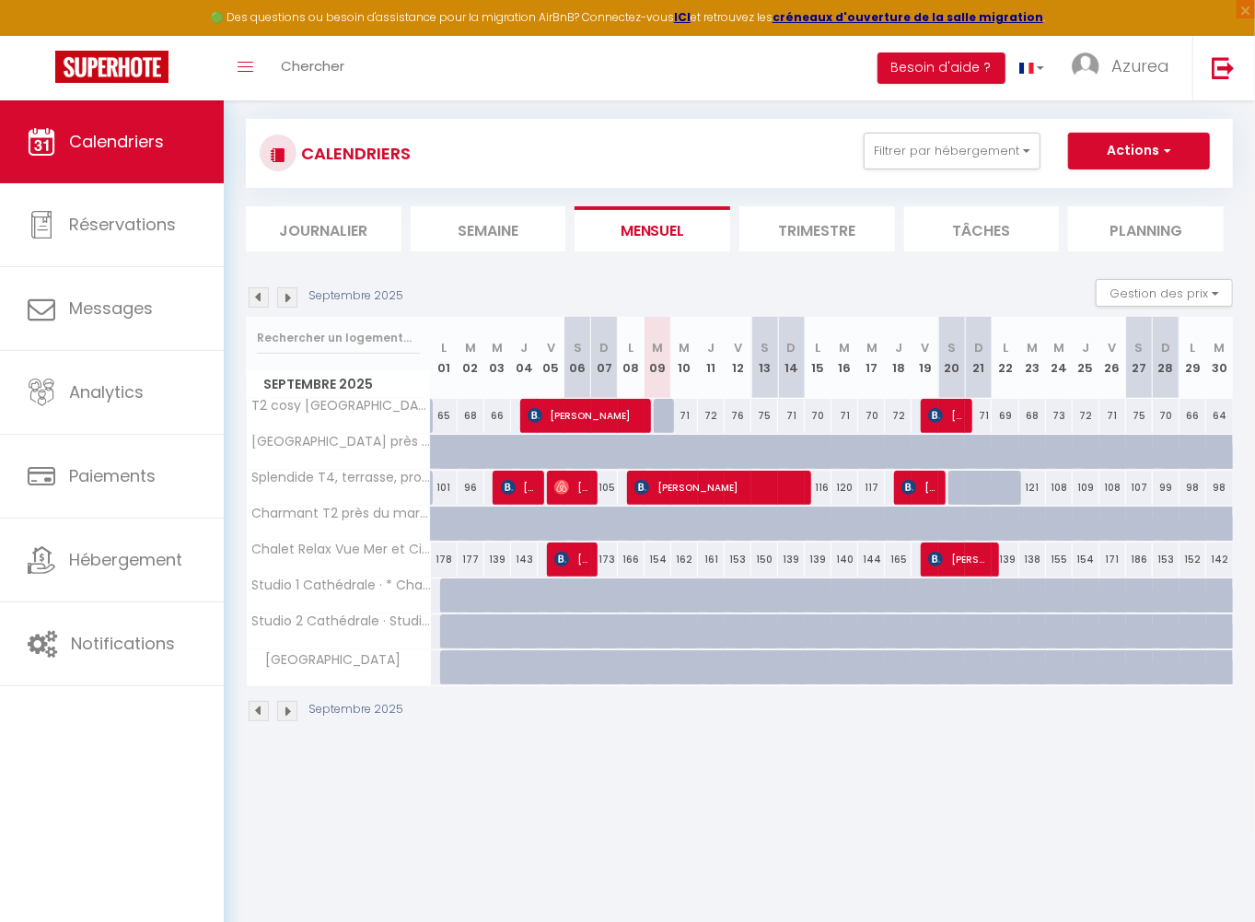
click at [258, 287] on img at bounding box center [259, 297] width 20 height 20
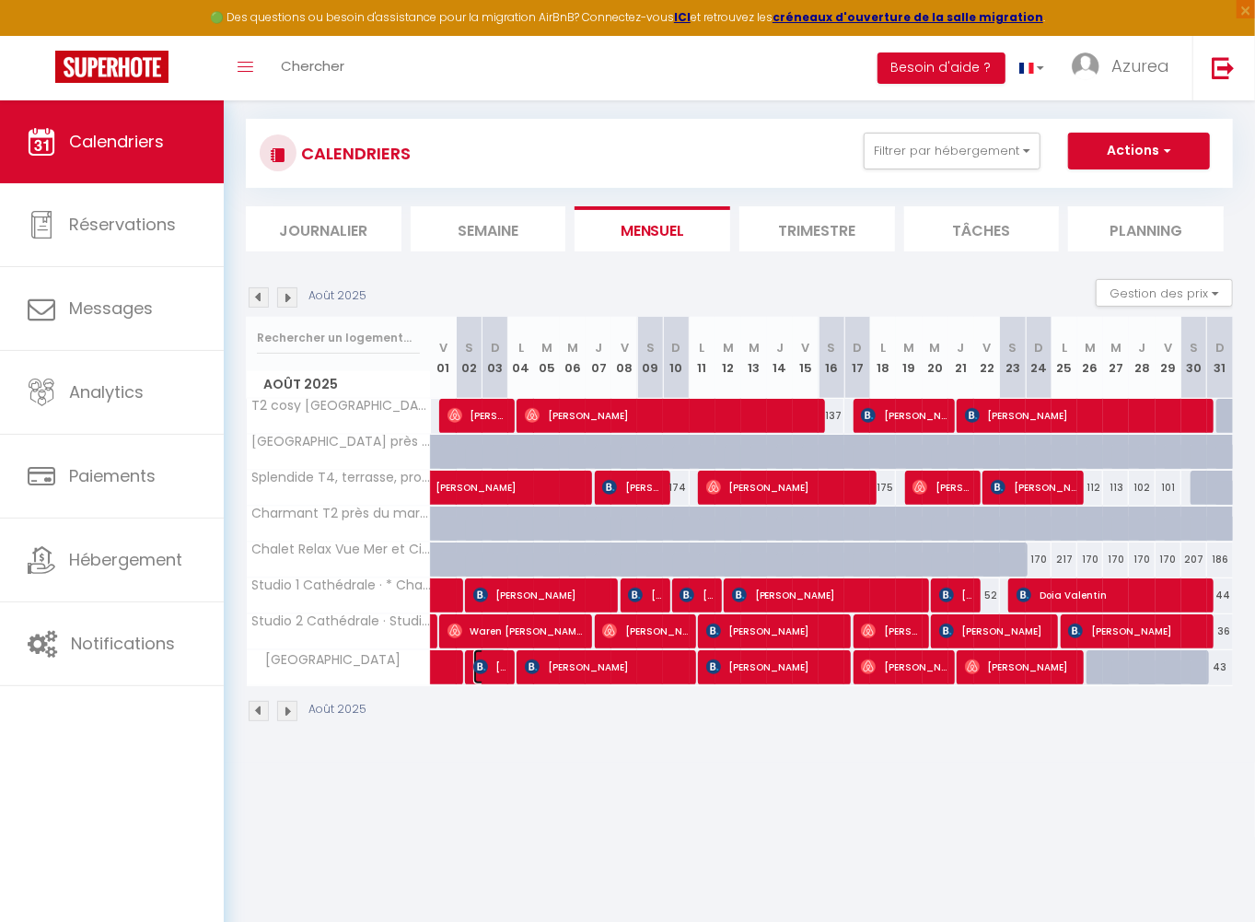
click at [492, 669] on span "[PERSON_NAME]" at bounding box center [490, 666] width 34 height 35
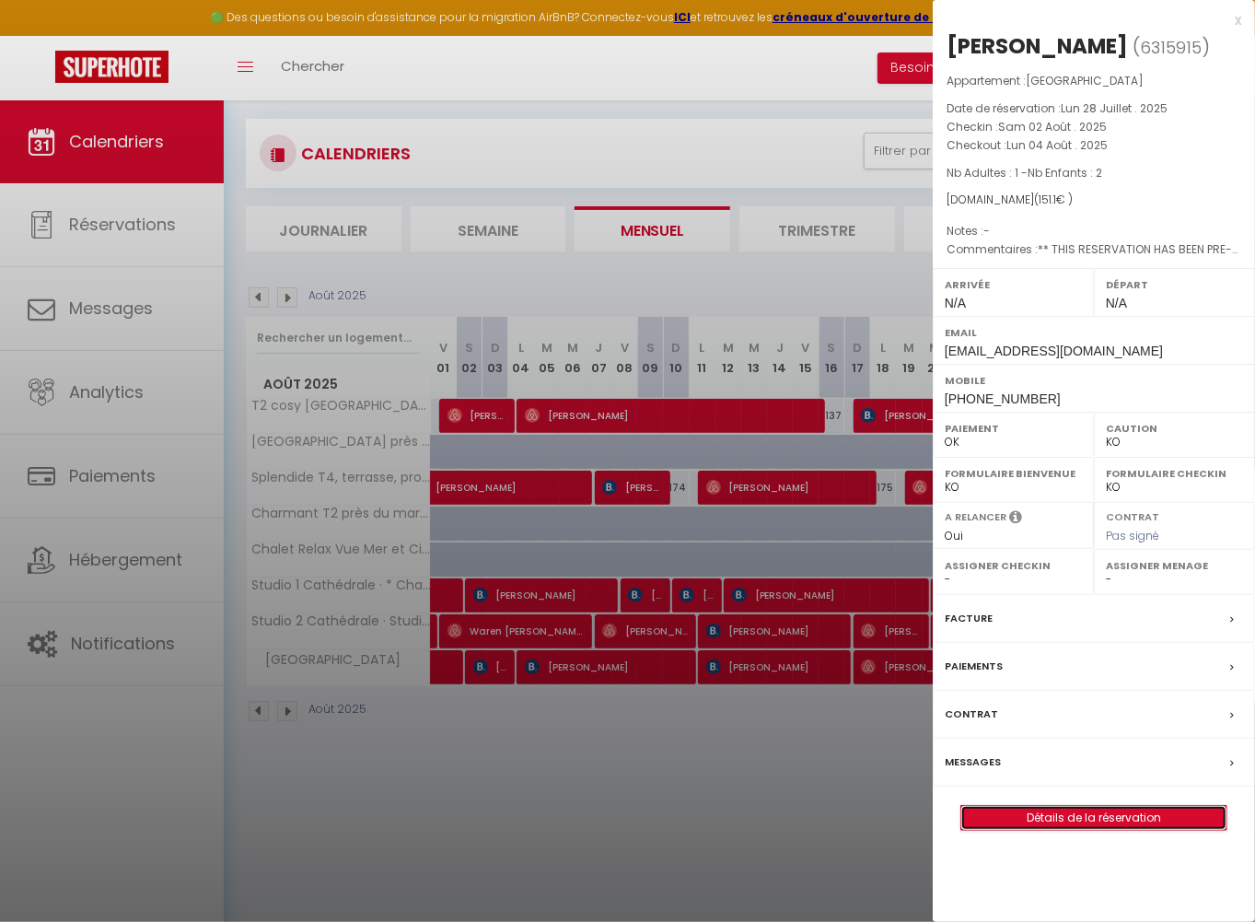
click at [1107, 818] on link "Détails de la réservation" at bounding box center [1093, 818] width 265 height 24
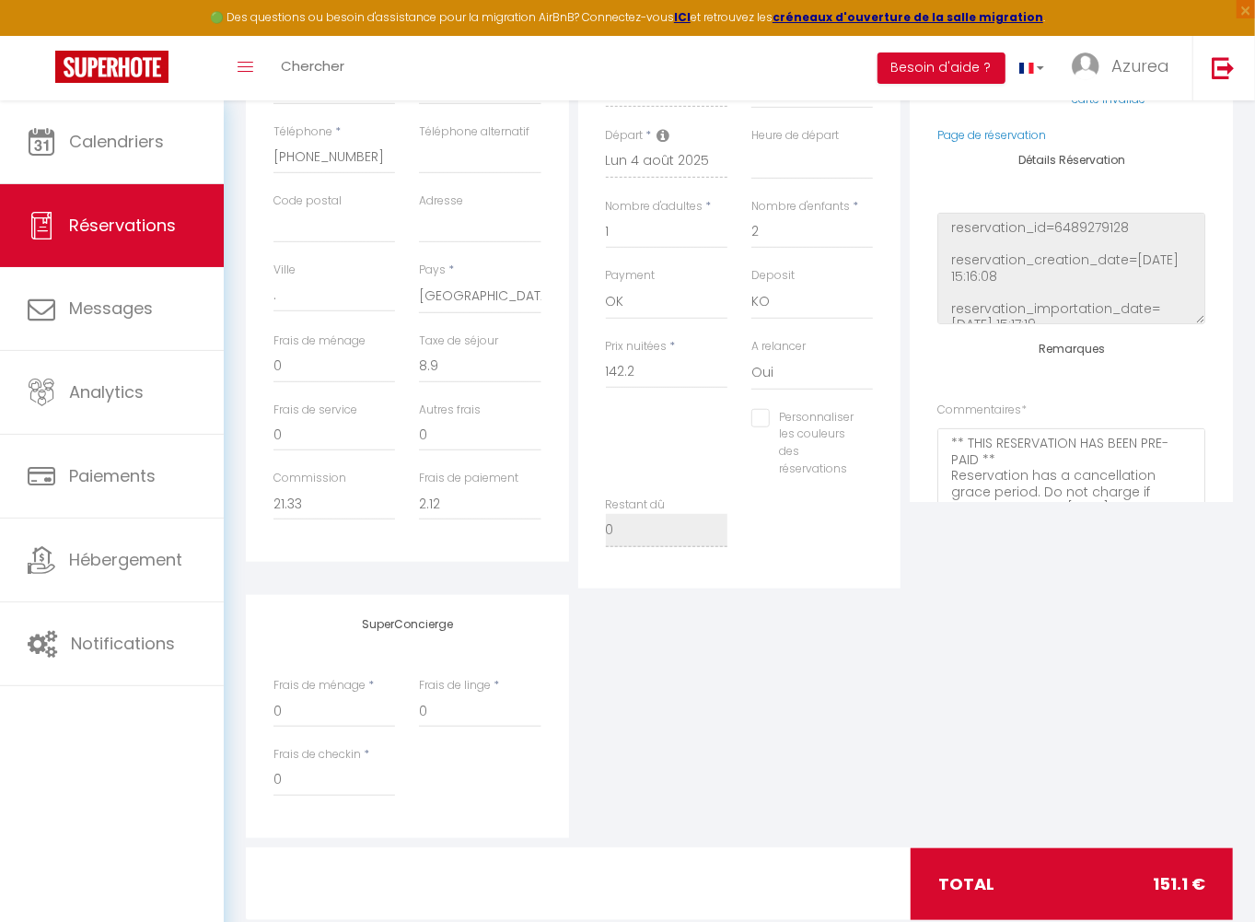
scroll to position [506, 0]
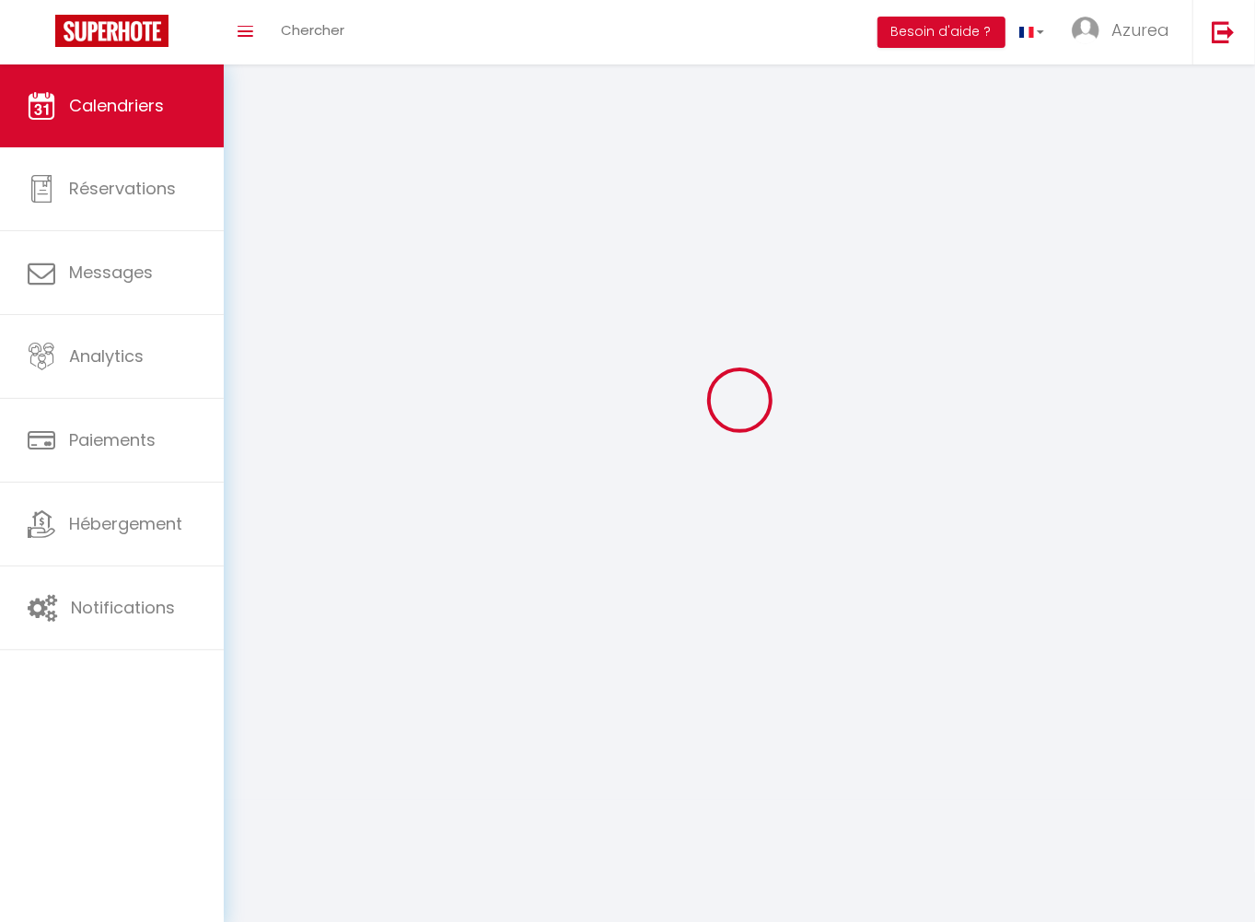
scroll to position [99, 0]
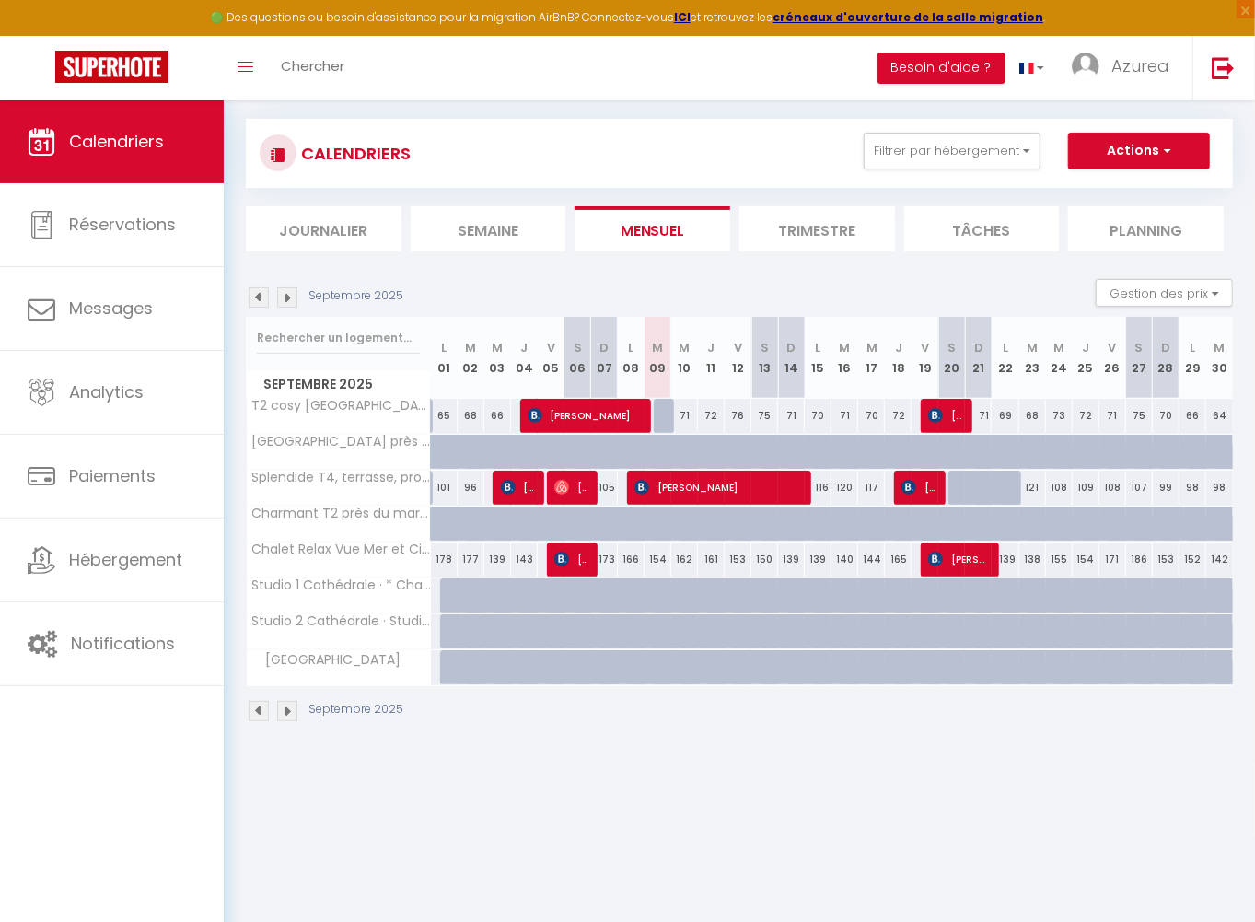
click at [260, 295] on img at bounding box center [259, 297] width 20 height 20
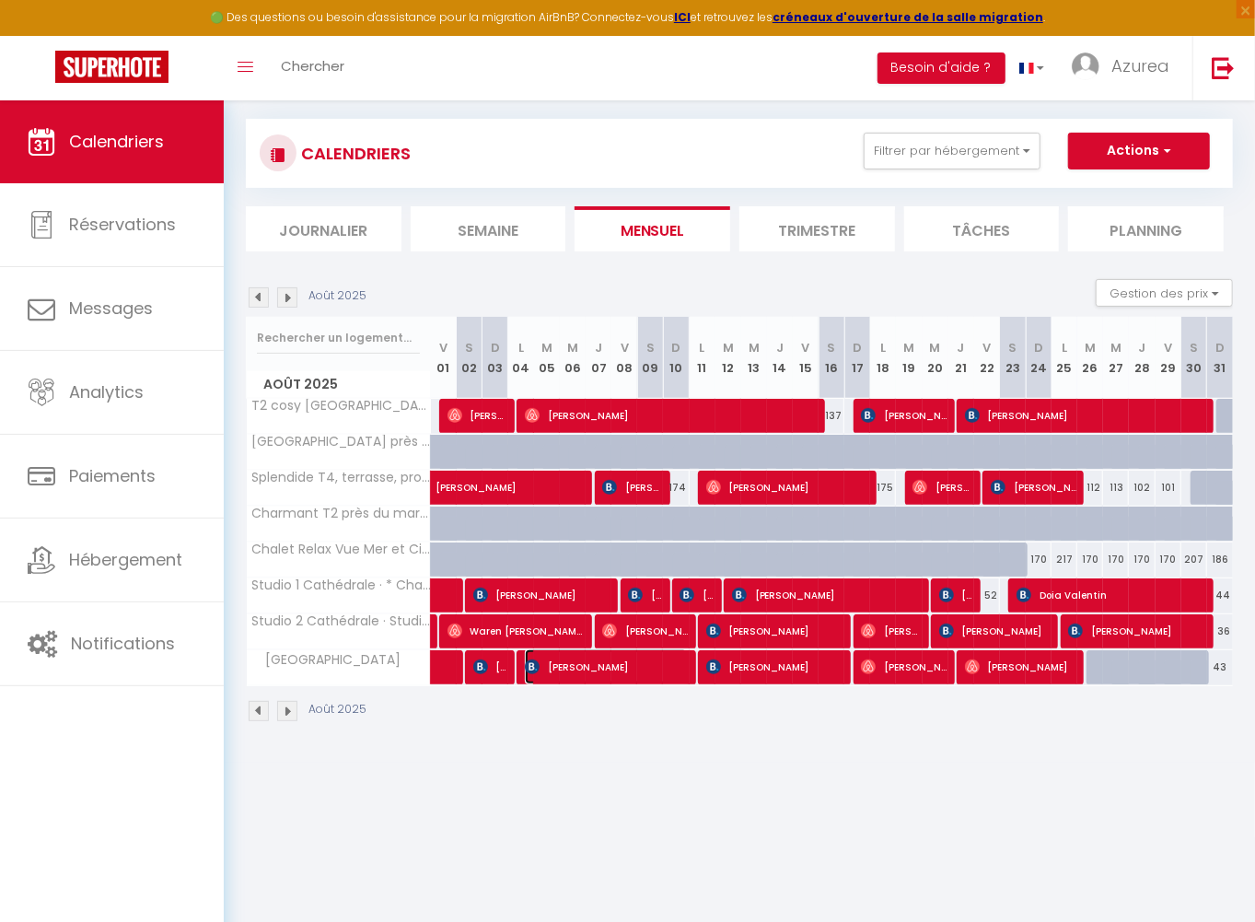
click at [579, 670] on span "[PERSON_NAME]" at bounding box center [606, 666] width 163 height 35
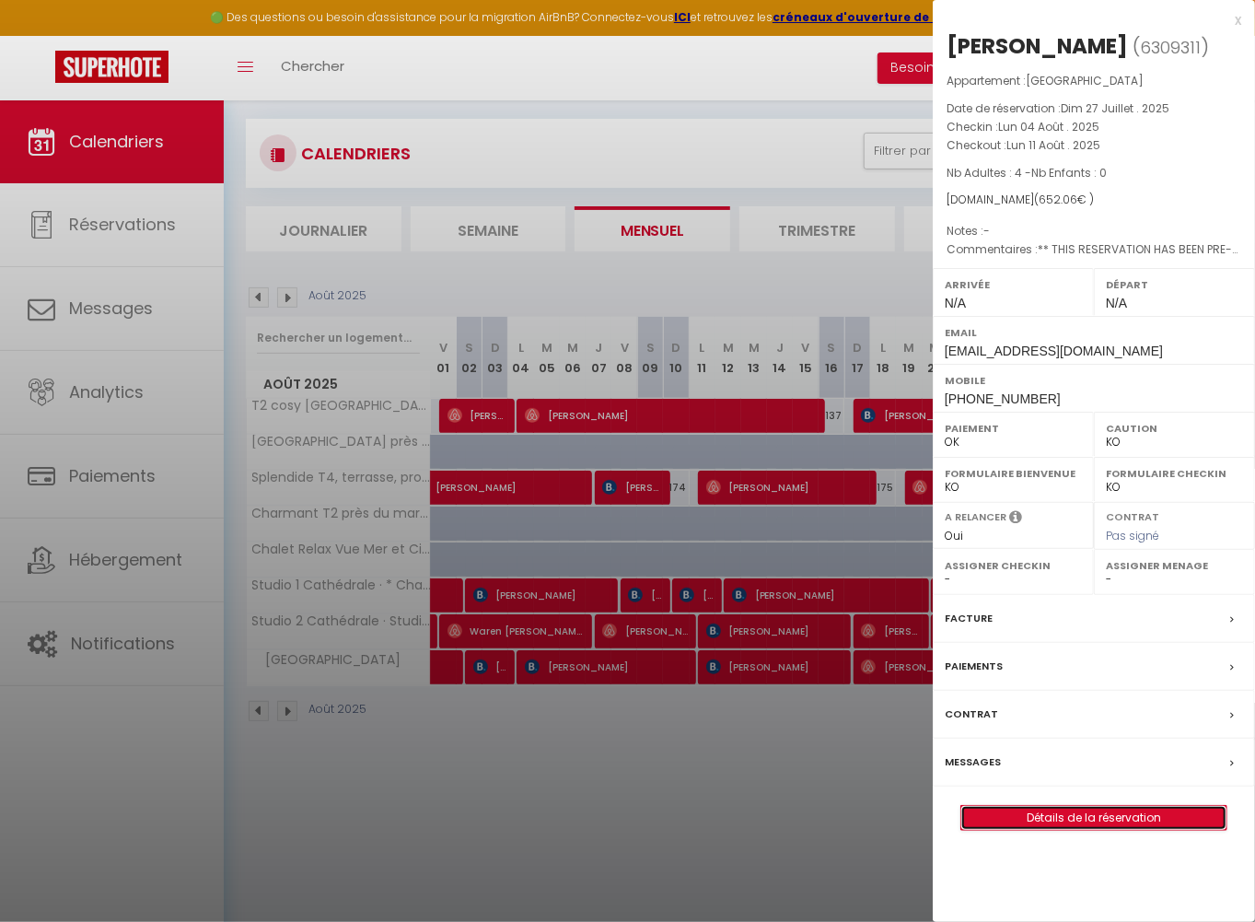
click at [1037, 810] on link "Détails de la réservation" at bounding box center [1093, 818] width 265 height 24
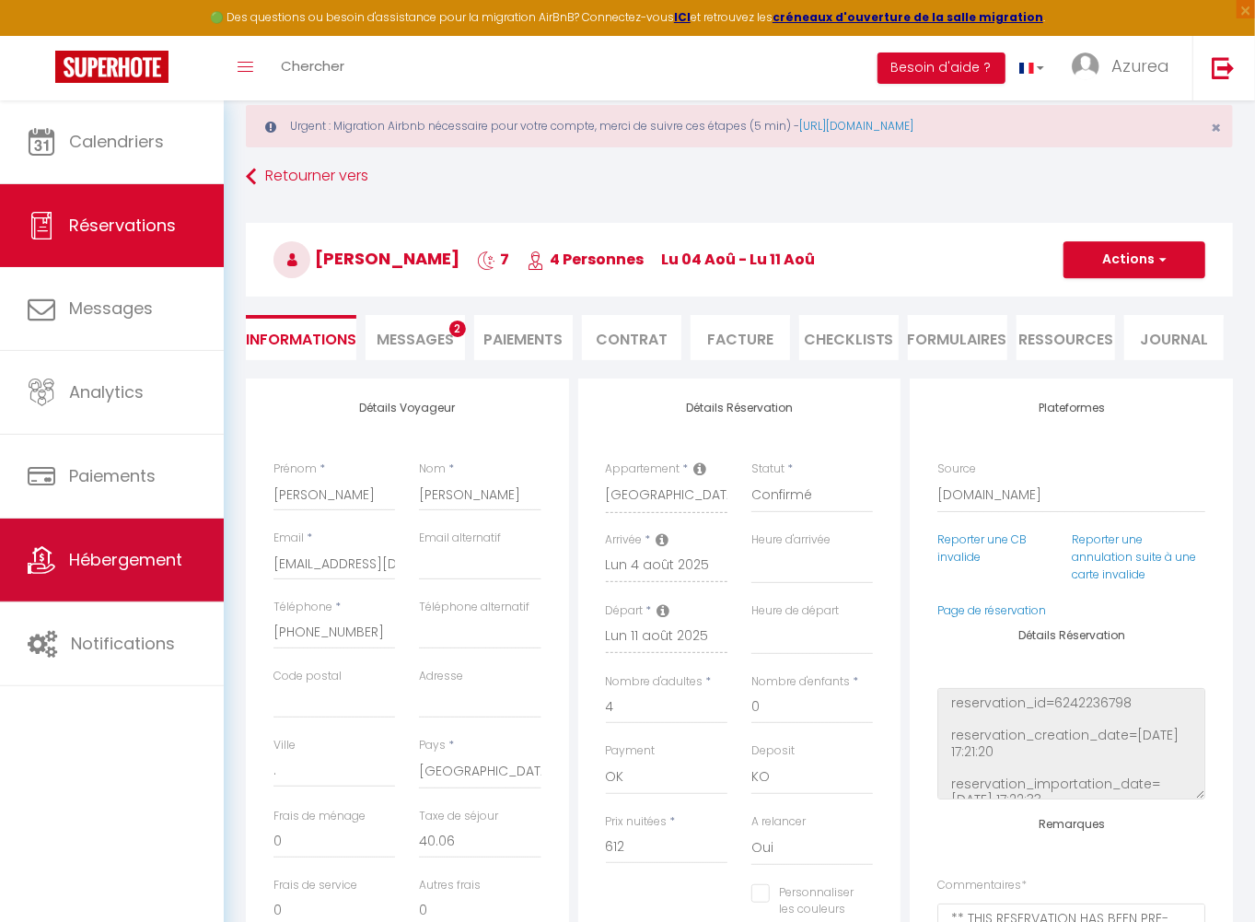
scroll to position [71, 0]
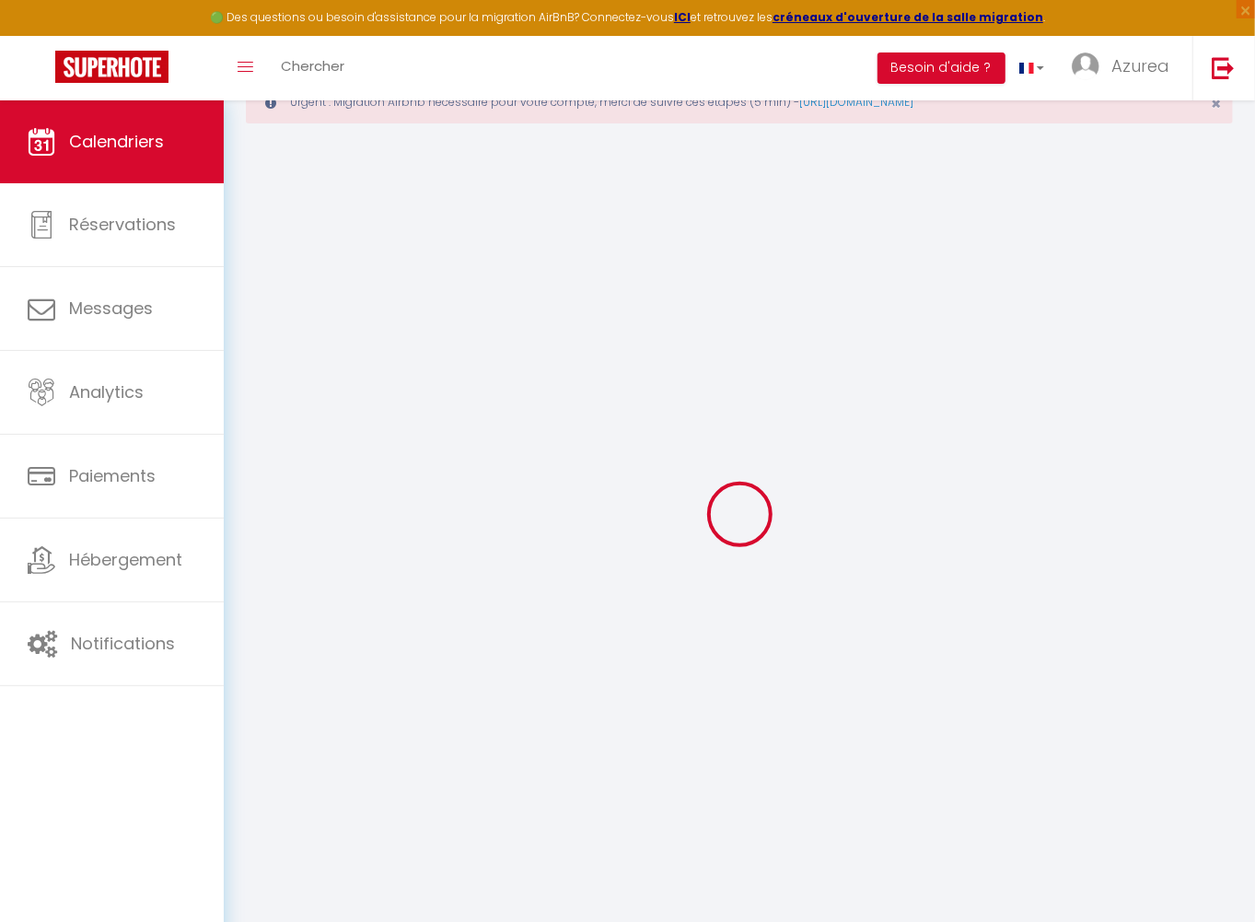
scroll to position [99, 0]
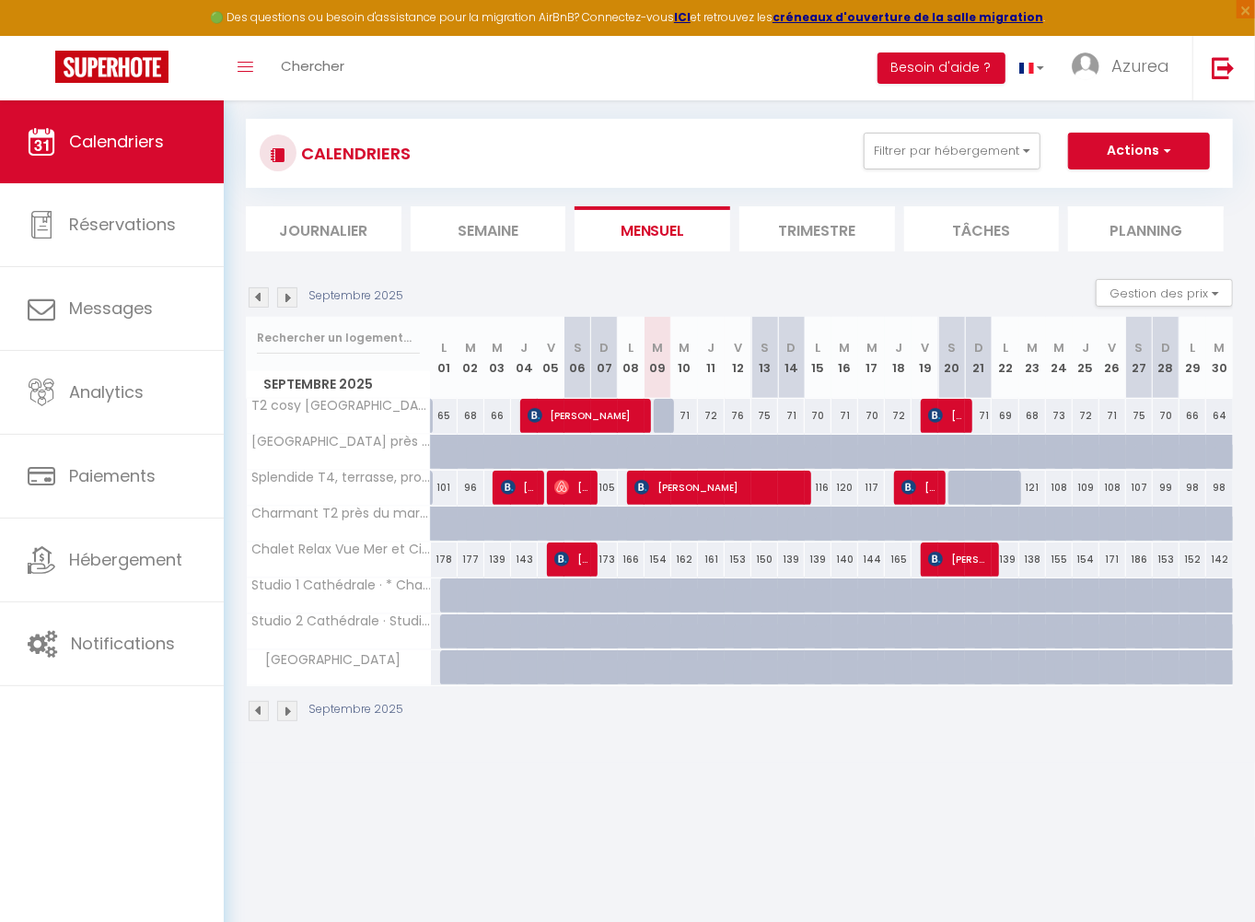
click at [266, 297] on img at bounding box center [259, 297] width 20 height 20
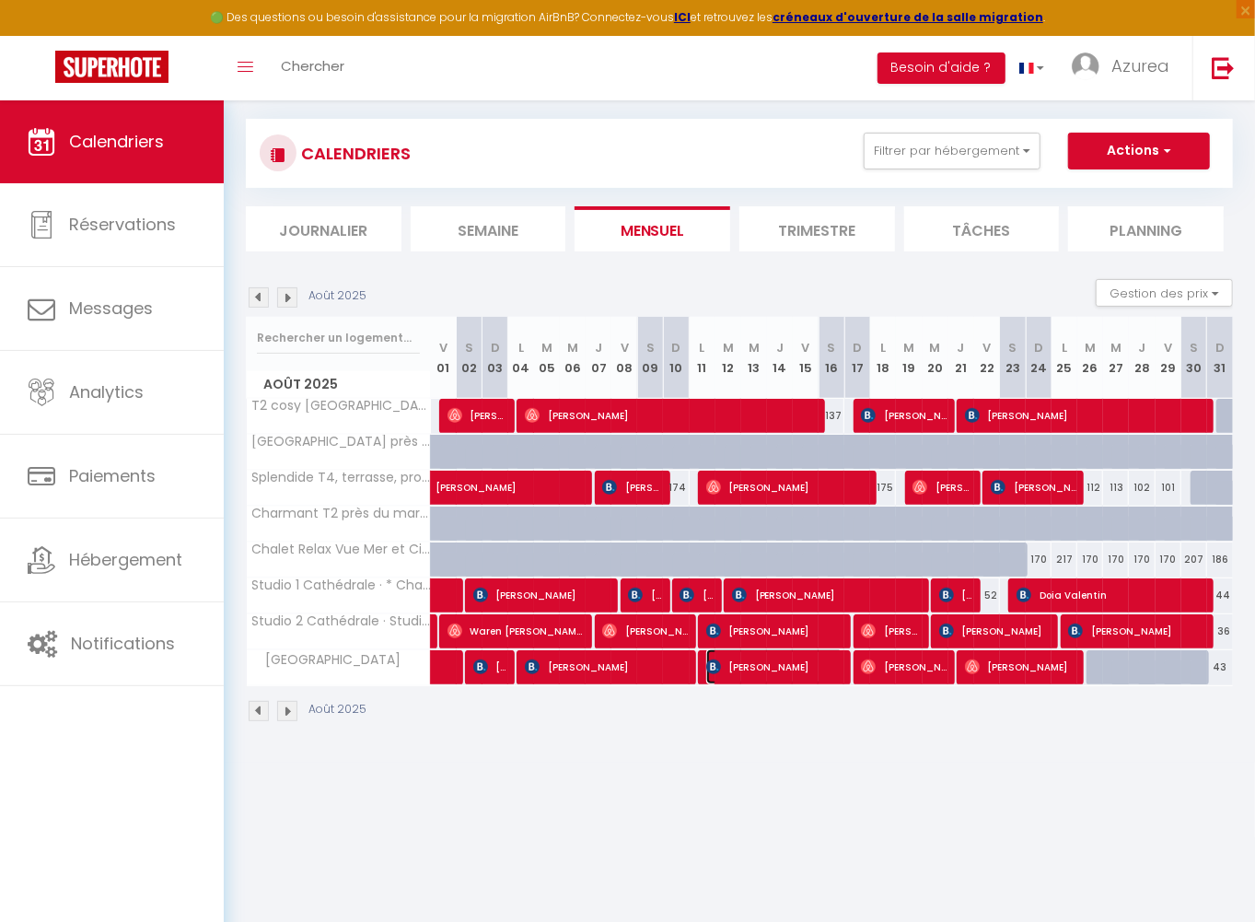
click at [777, 669] on span "[PERSON_NAME]" at bounding box center [774, 666] width 137 height 35
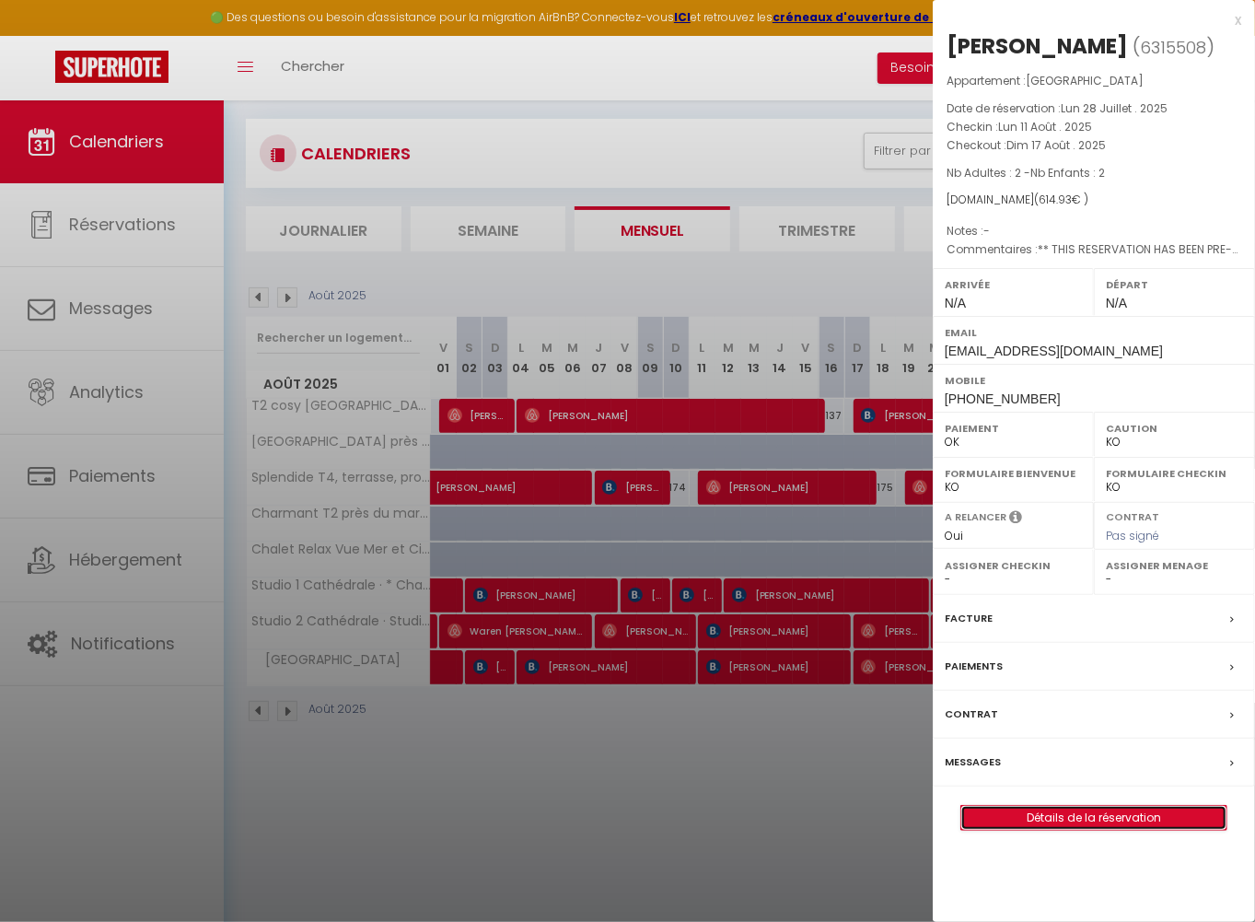
click at [1028, 814] on link "Détails de la réservation" at bounding box center [1093, 818] width 265 height 24
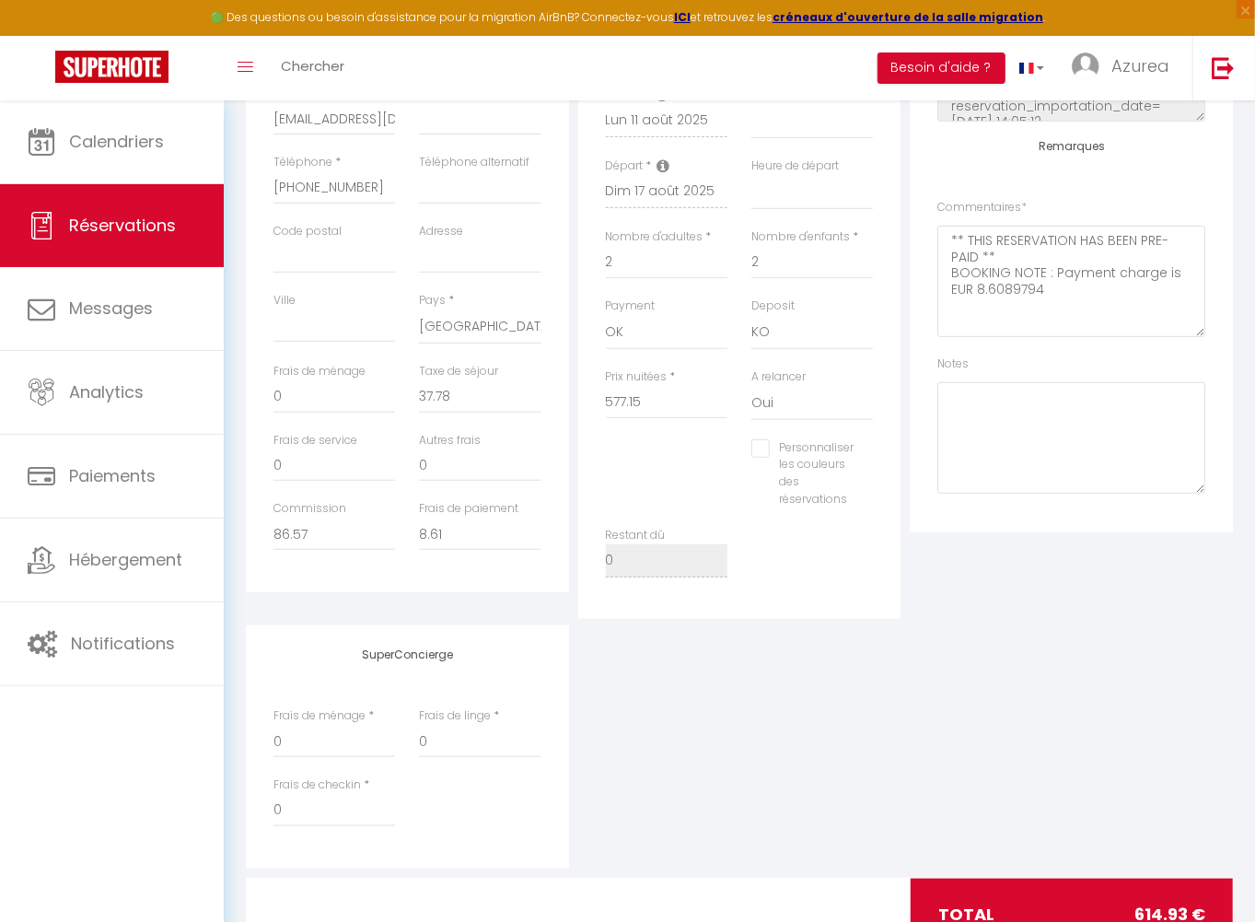
scroll to position [483, 0]
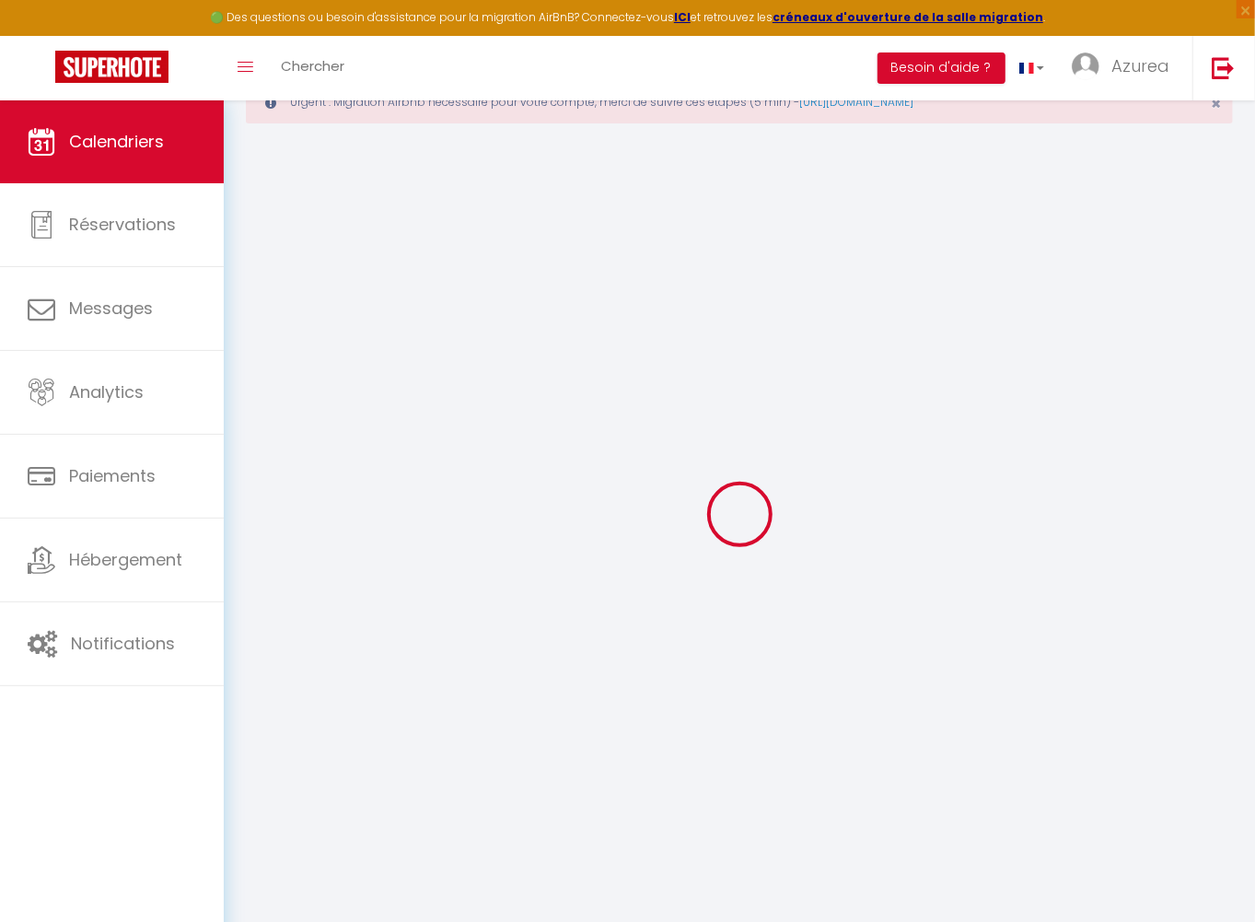
scroll to position [99, 0]
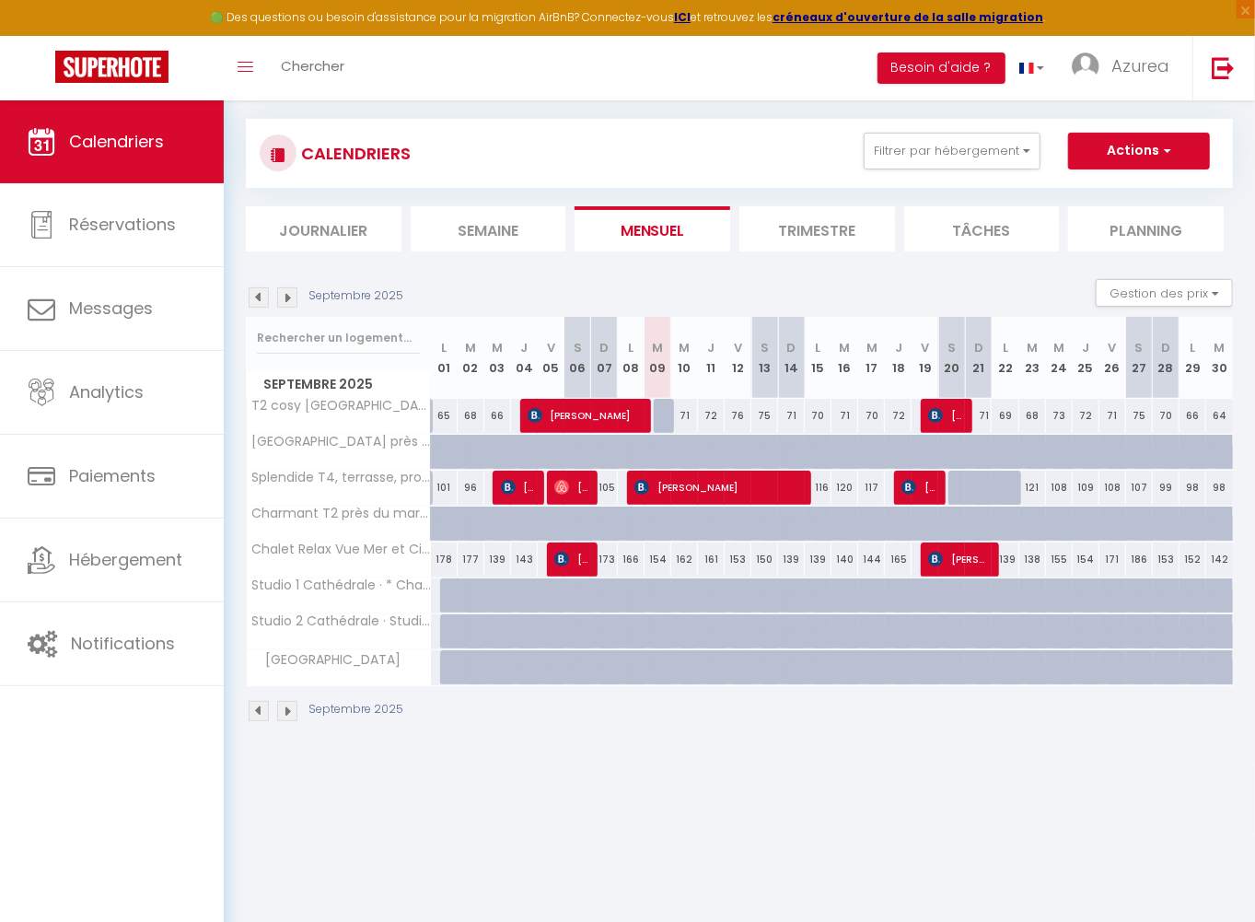
click at [269, 288] on div "Septembre 2025" at bounding box center [327, 297] width 163 height 20
click at [262, 293] on img at bounding box center [259, 297] width 20 height 20
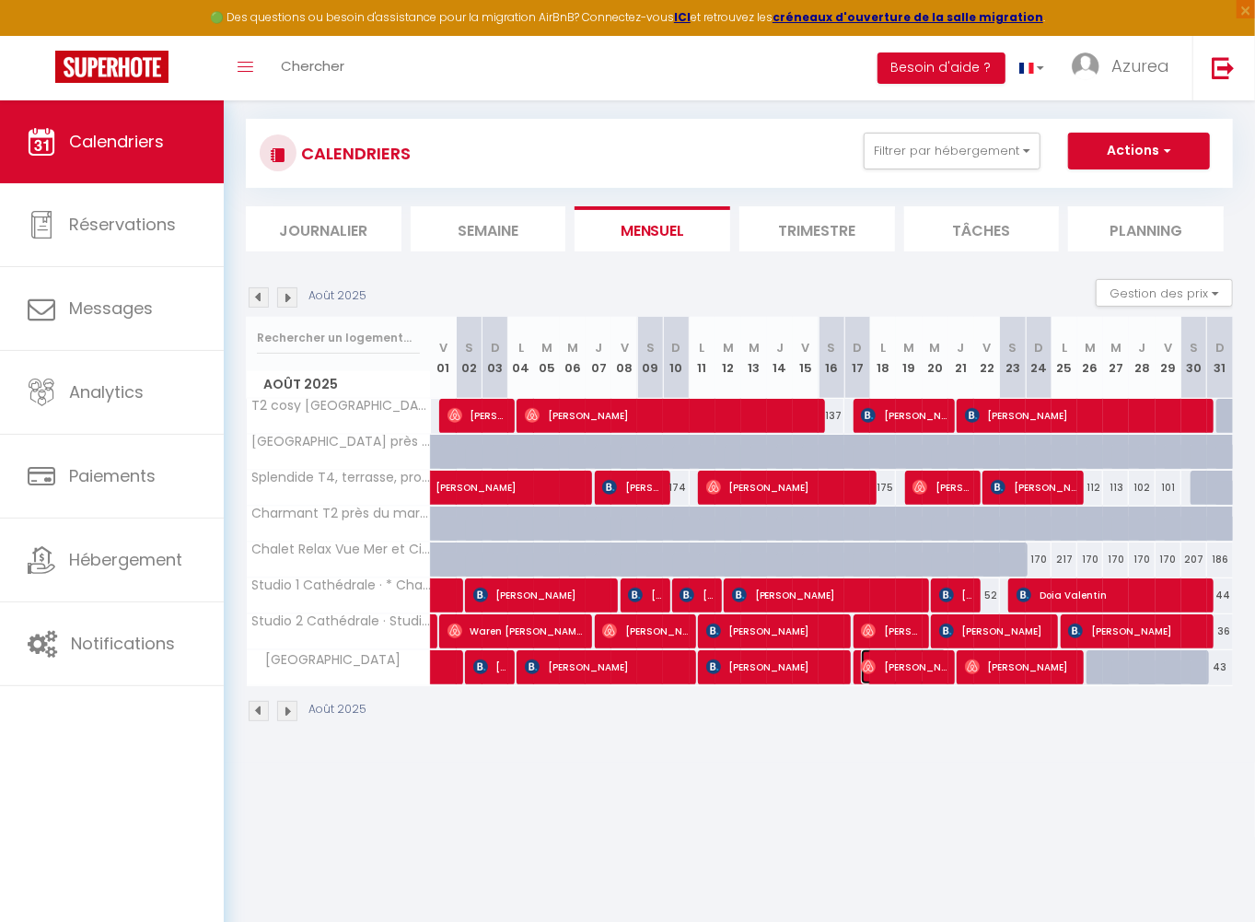
click at [894, 665] on span "[PERSON_NAME]" at bounding box center [904, 666] width 86 height 35
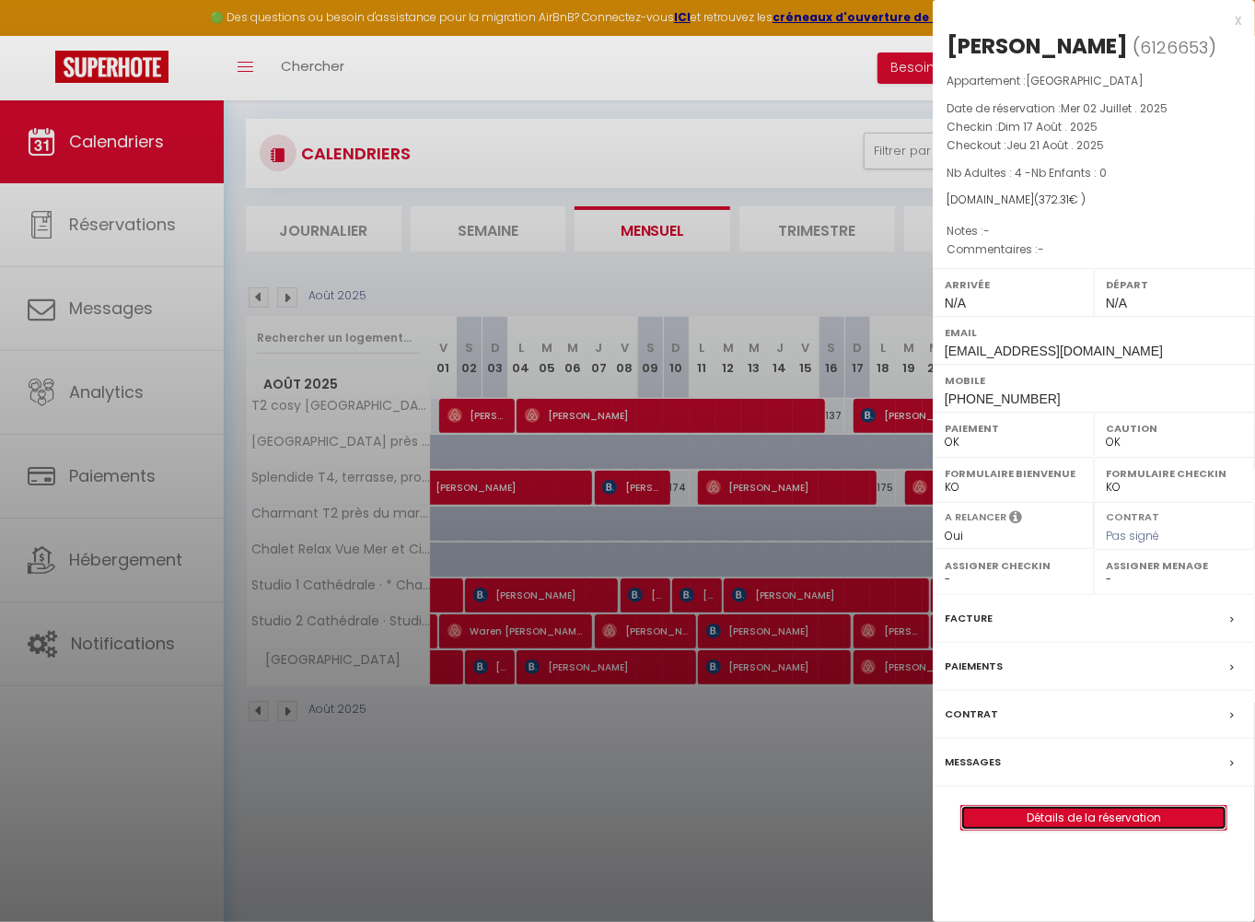
click at [1102, 823] on link "Détails de la réservation" at bounding box center [1093, 818] width 265 height 24
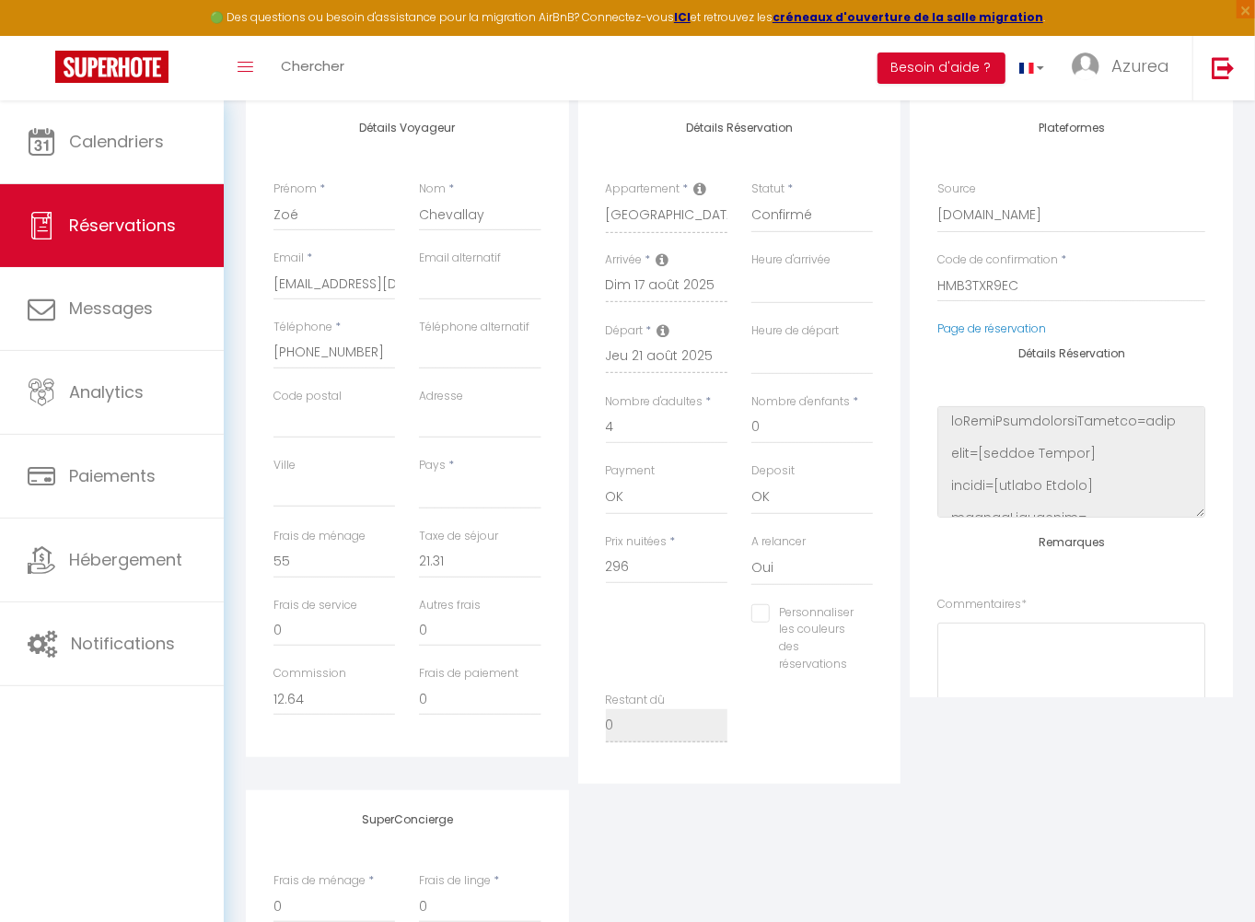
scroll to position [559, 0]
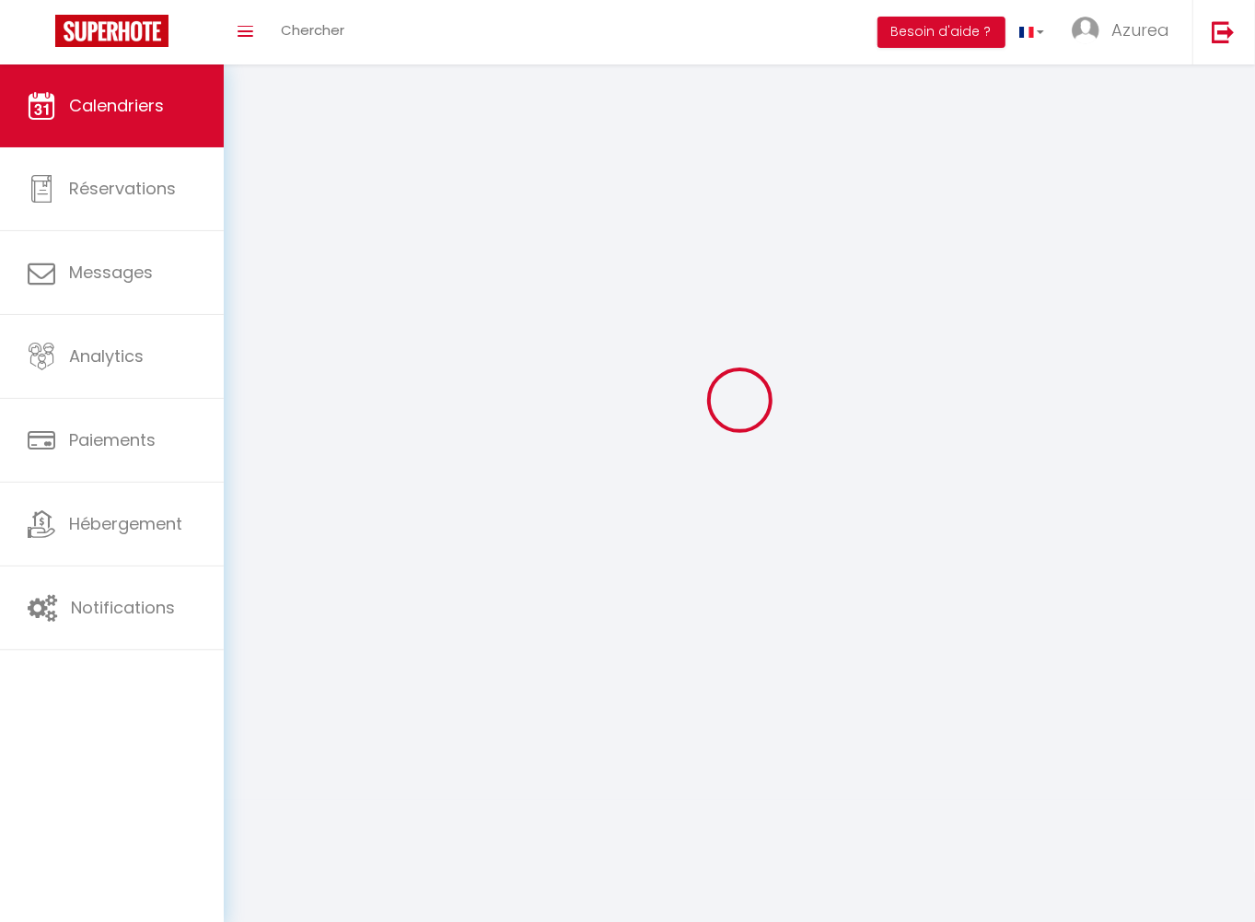
scroll to position [99, 0]
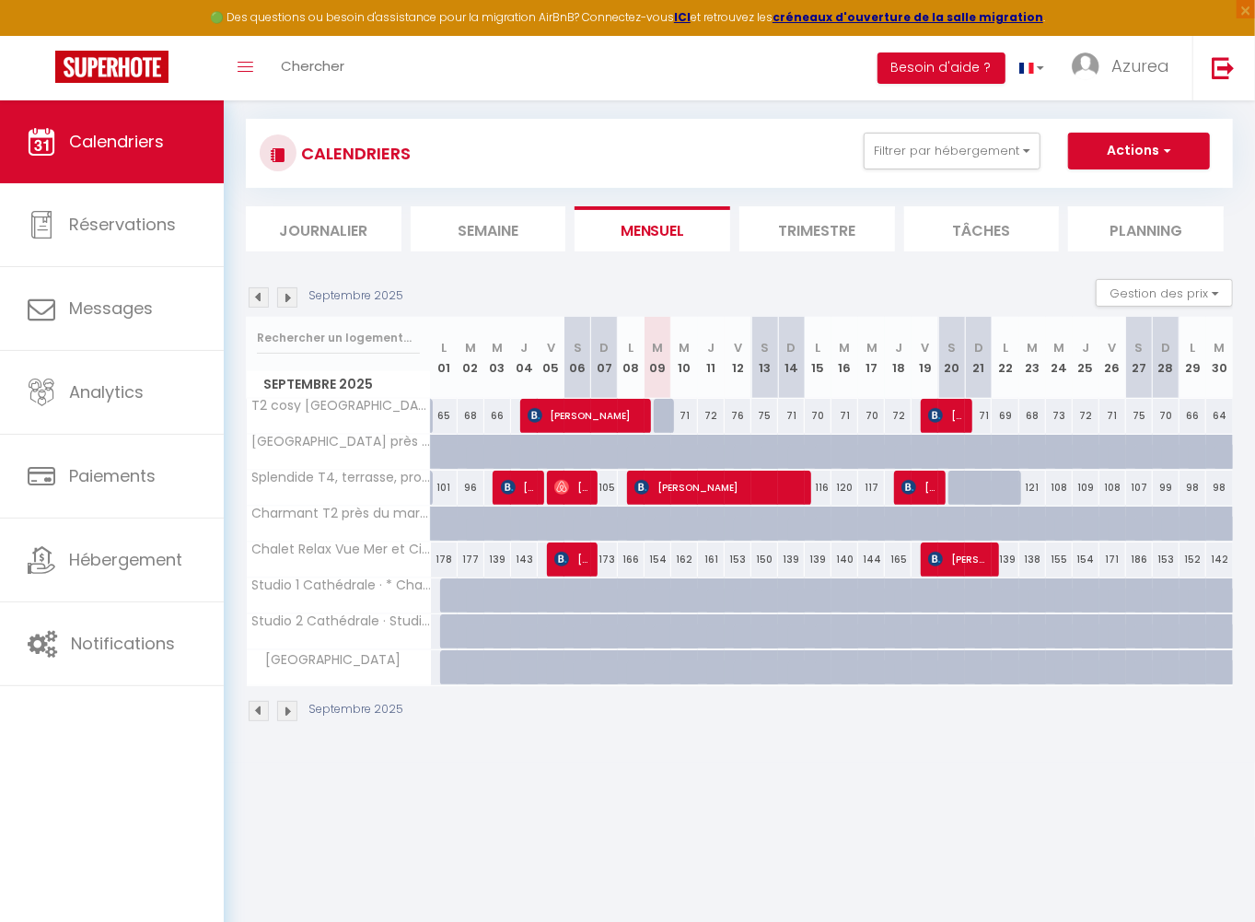
click at [255, 300] on img at bounding box center [259, 297] width 20 height 20
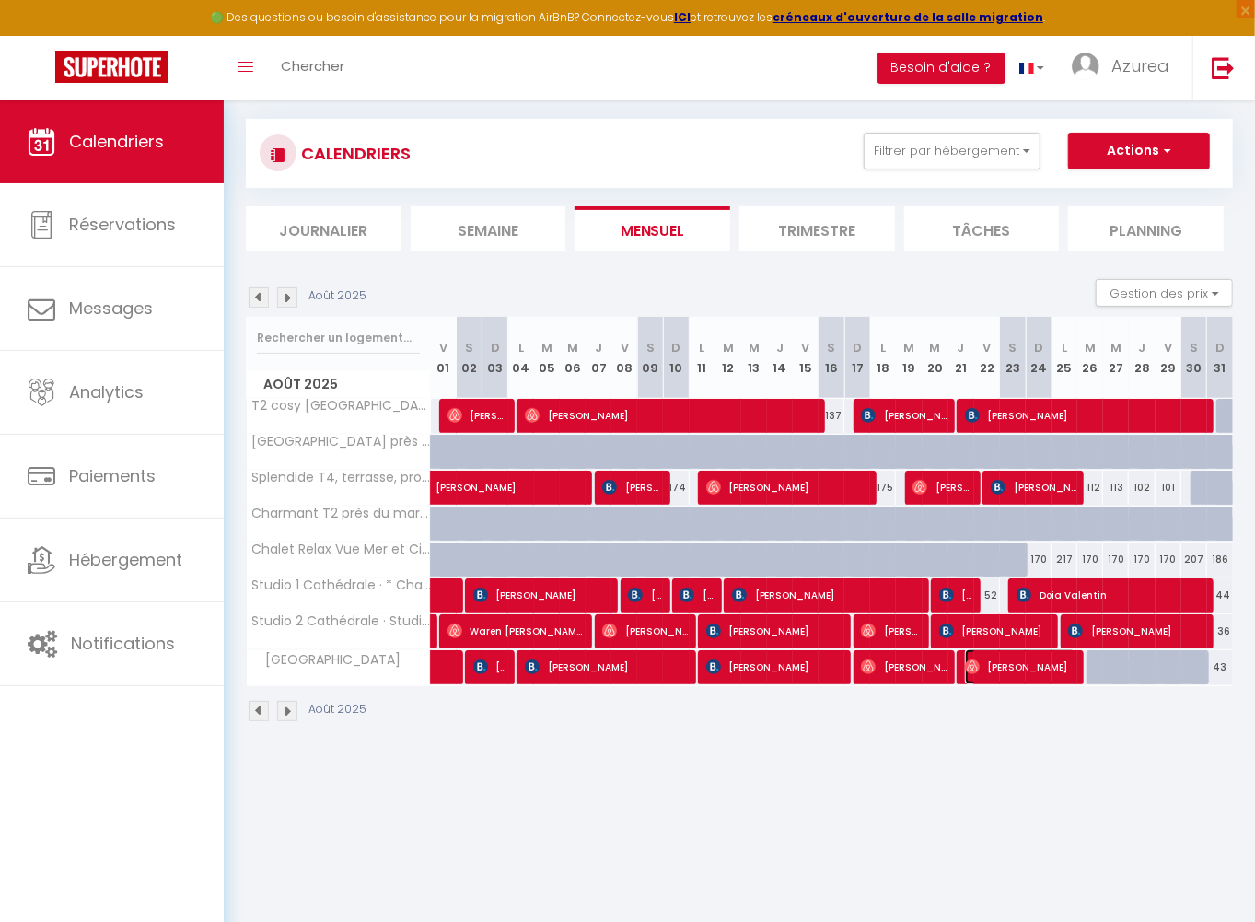
click at [1043, 666] on span "[PERSON_NAME]" at bounding box center [1020, 666] width 111 height 35
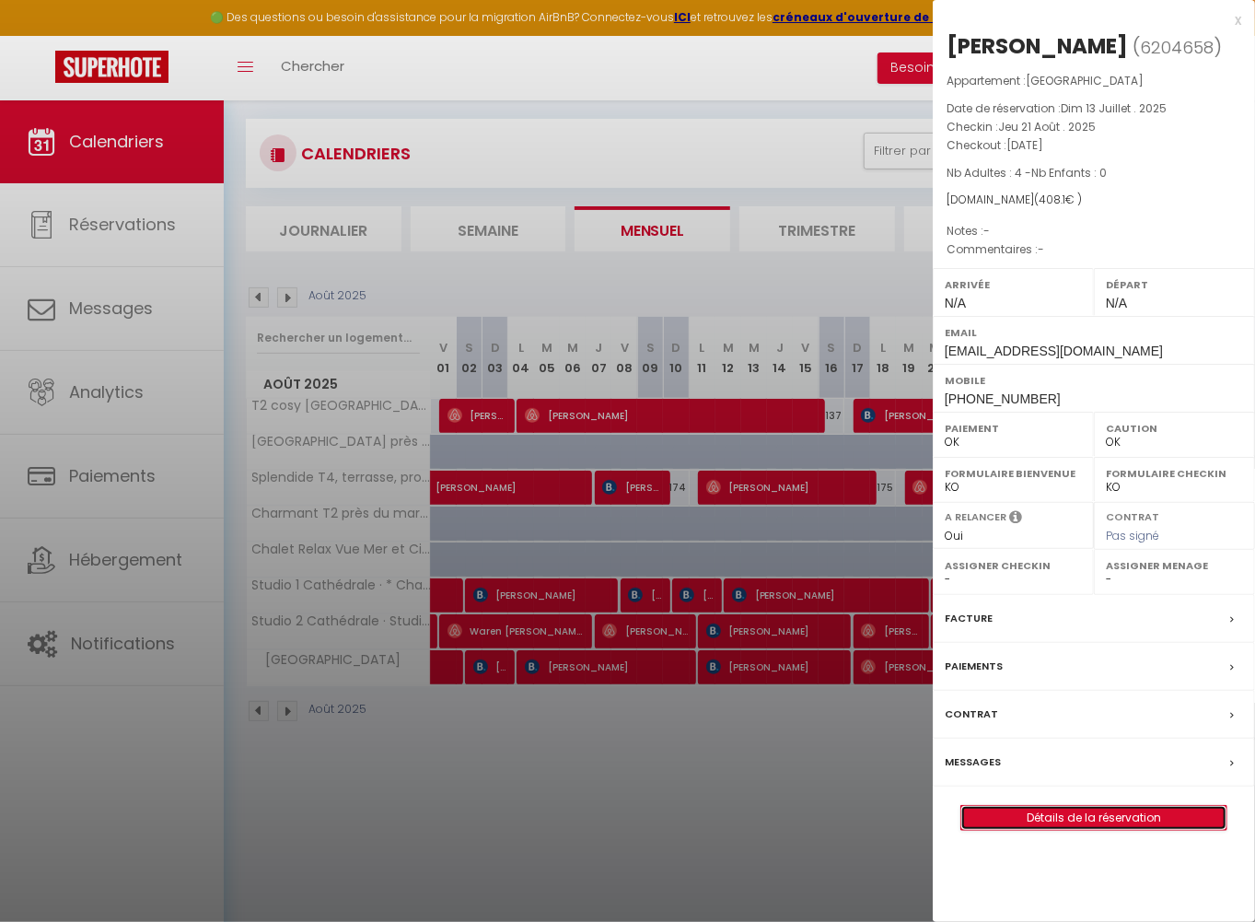
click at [1088, 813] on link "Détails de la réservation" at bounding box center [1093, 818] width 265 height 24
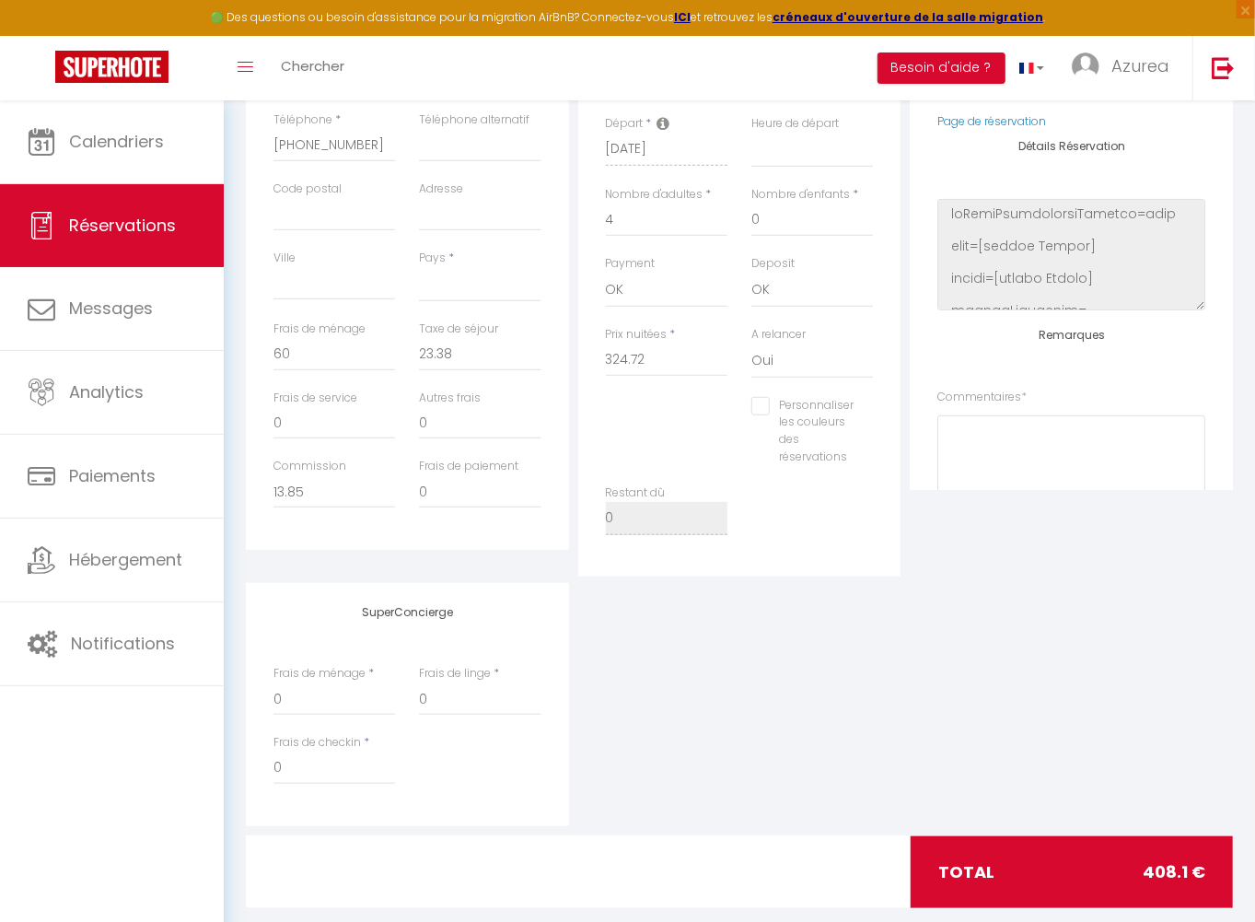
scroll to position [559, 0]
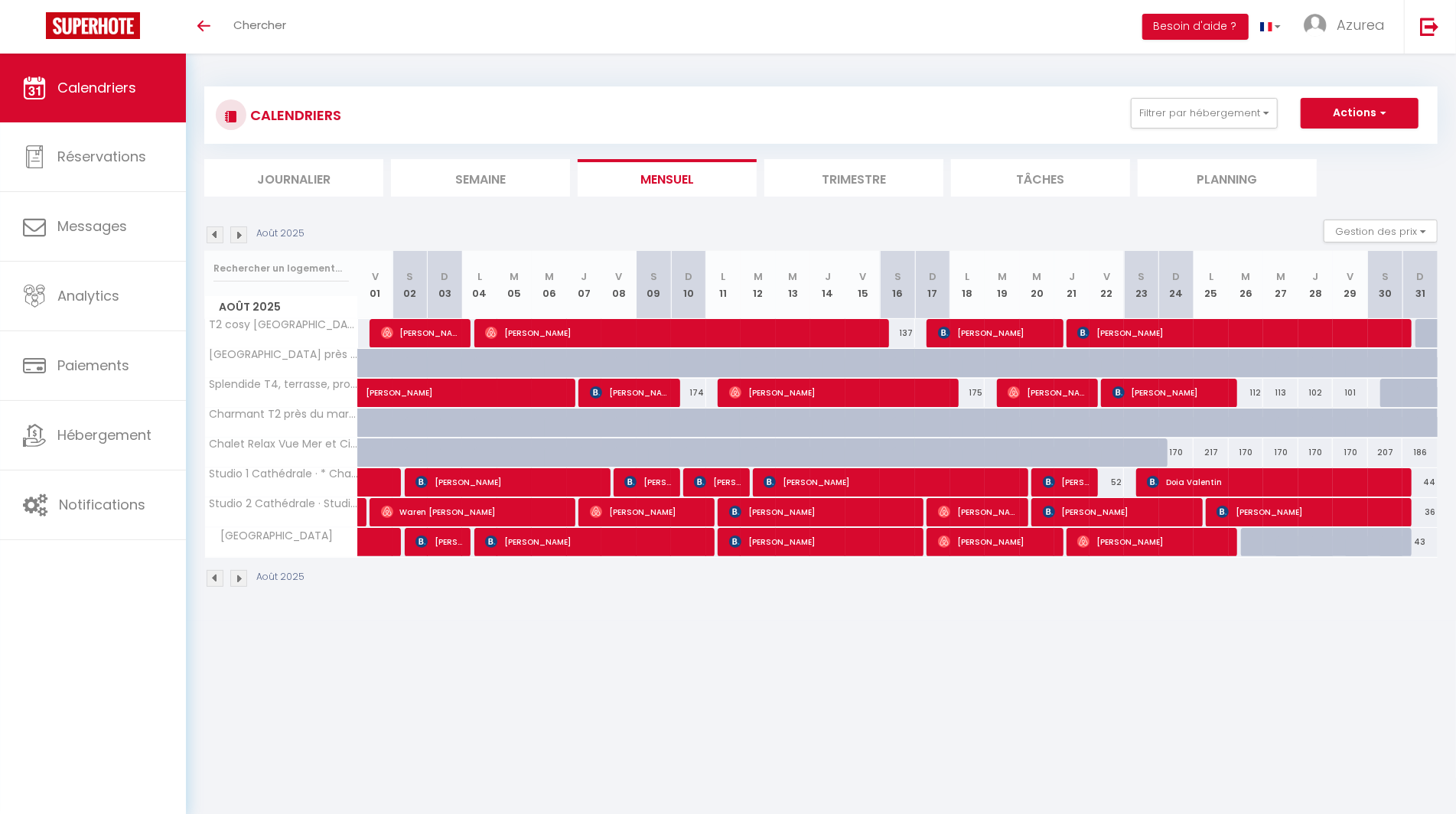
click at [218, 230] on img at bounding box center [215, 235] width 17 height 17
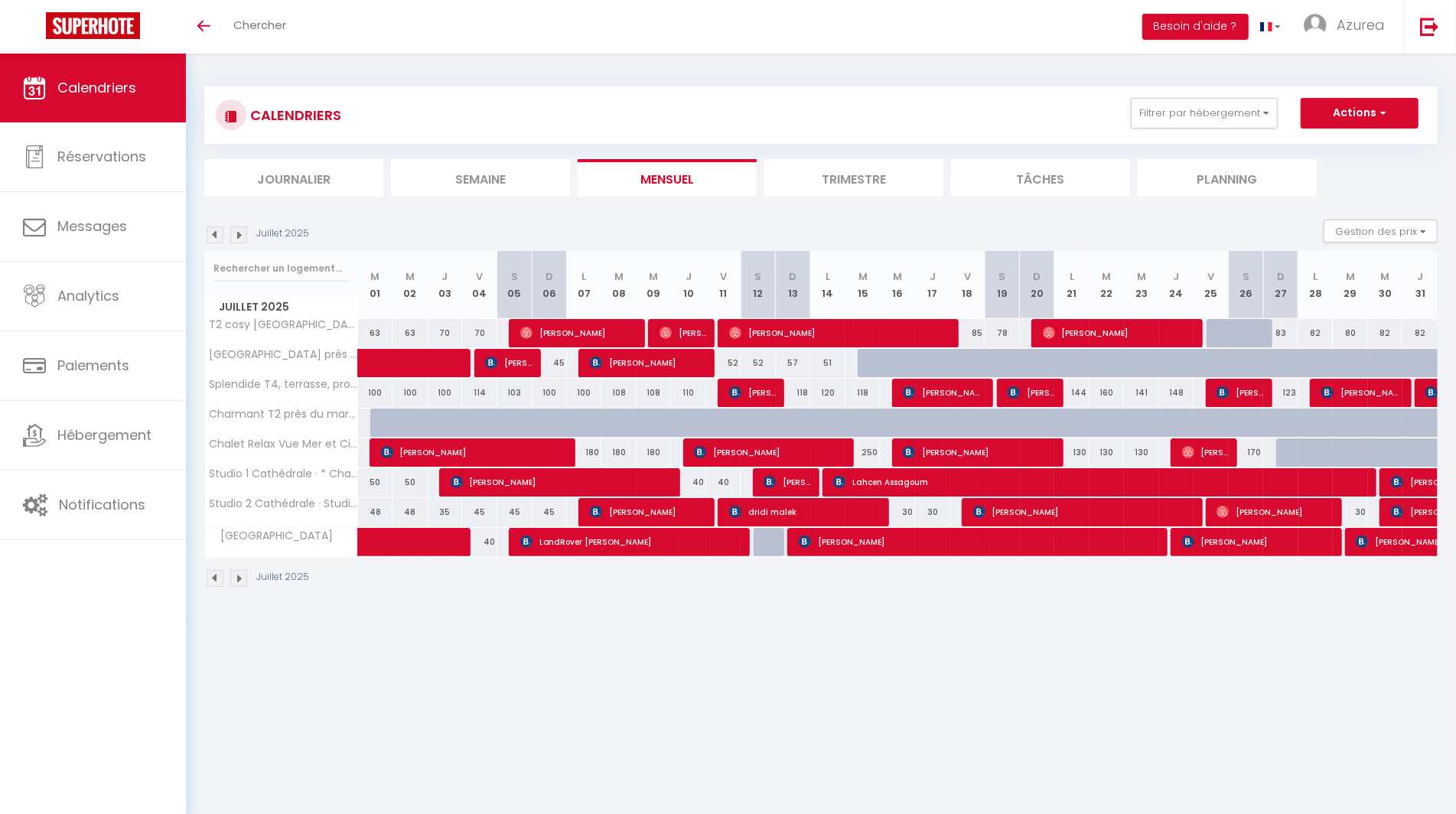
click at [237, 237] on img at bounding box center [239, 235] width 17 height 17
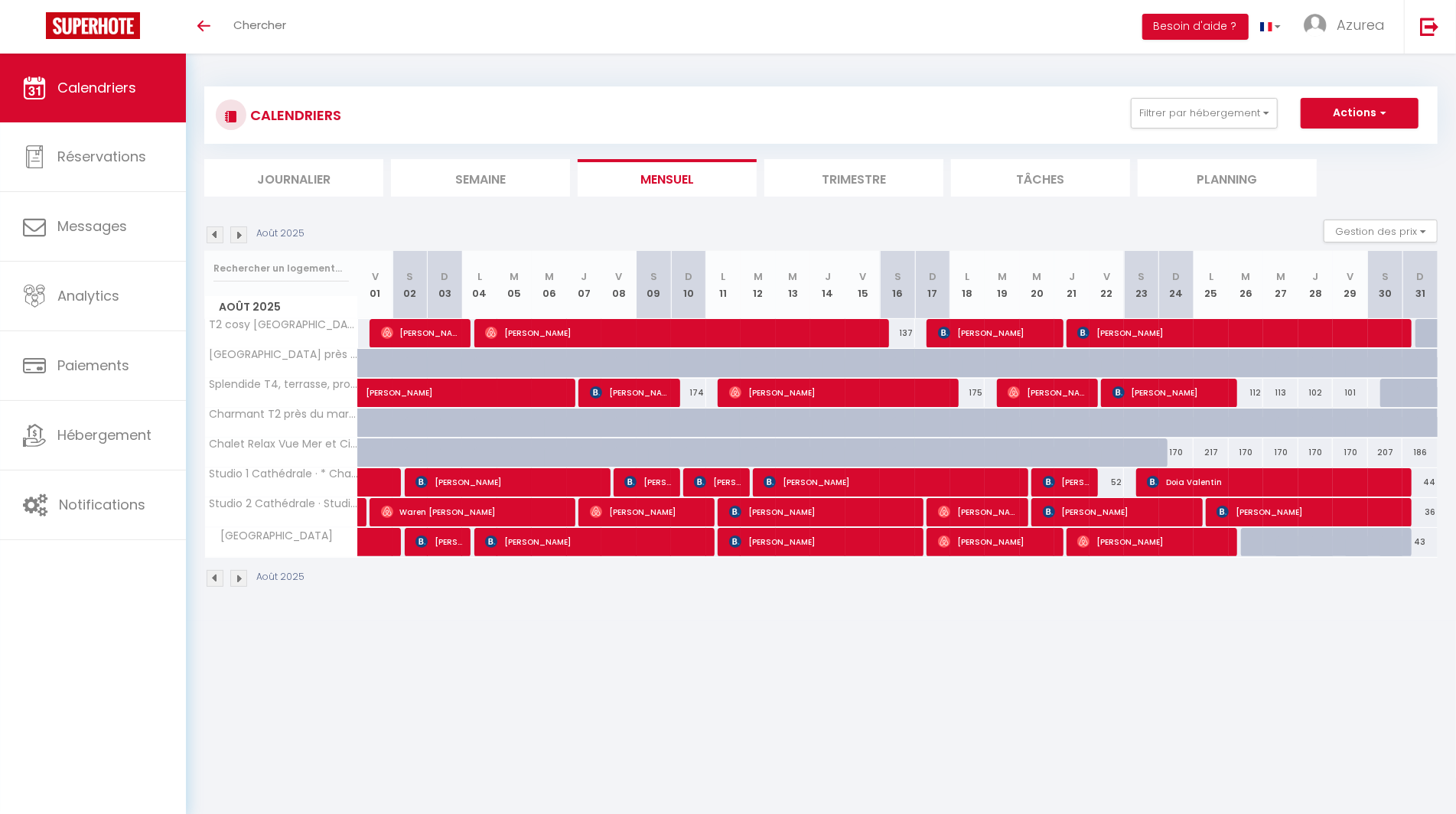
click at [241, 235] on img at bounding box center [239, 235] width 17 height 17
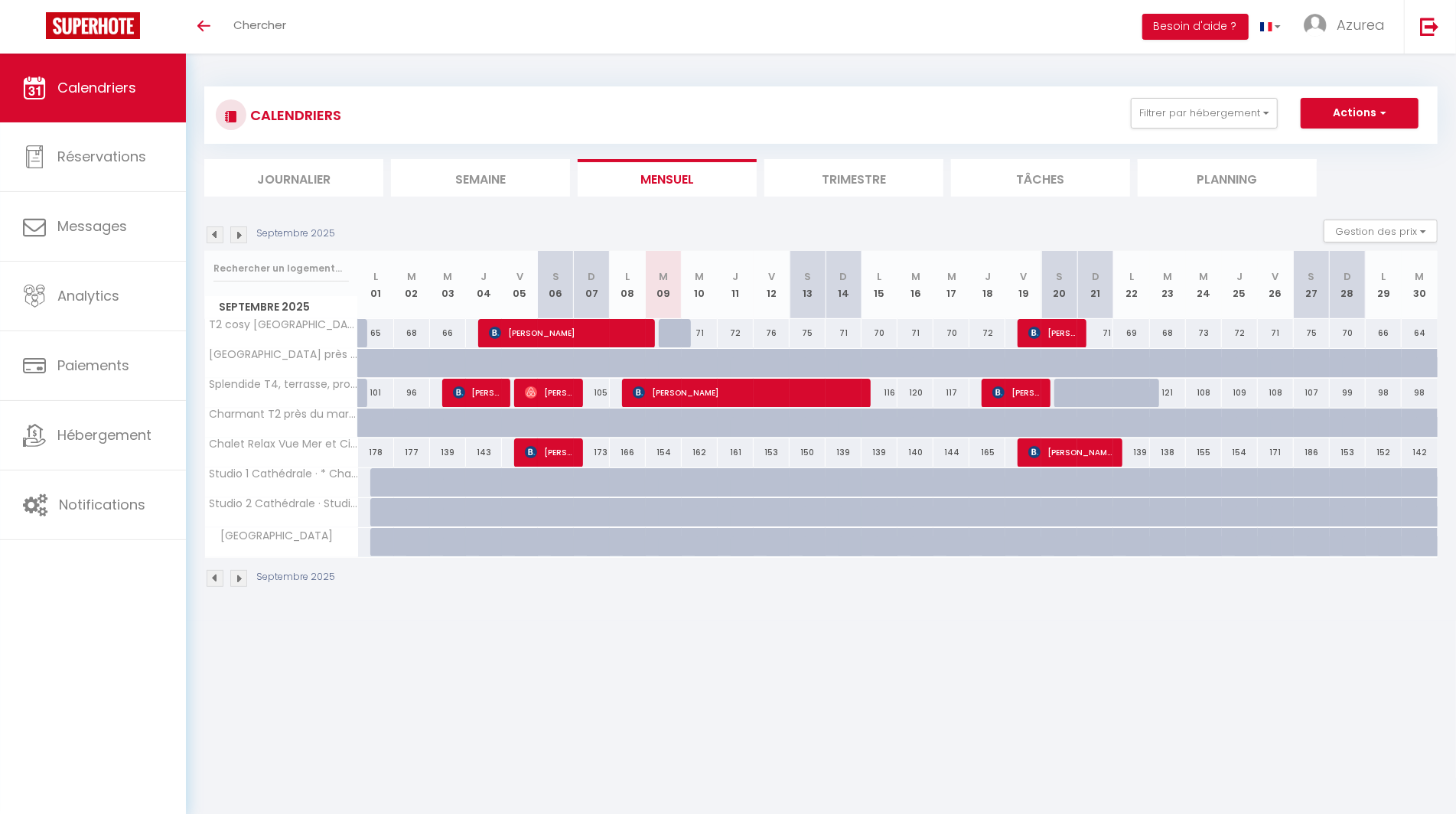
click at [215, 236] on img at bounding box center [215, 235] width 17 height 17
